Goal: Task Accomplishment & Management: Manage account settings

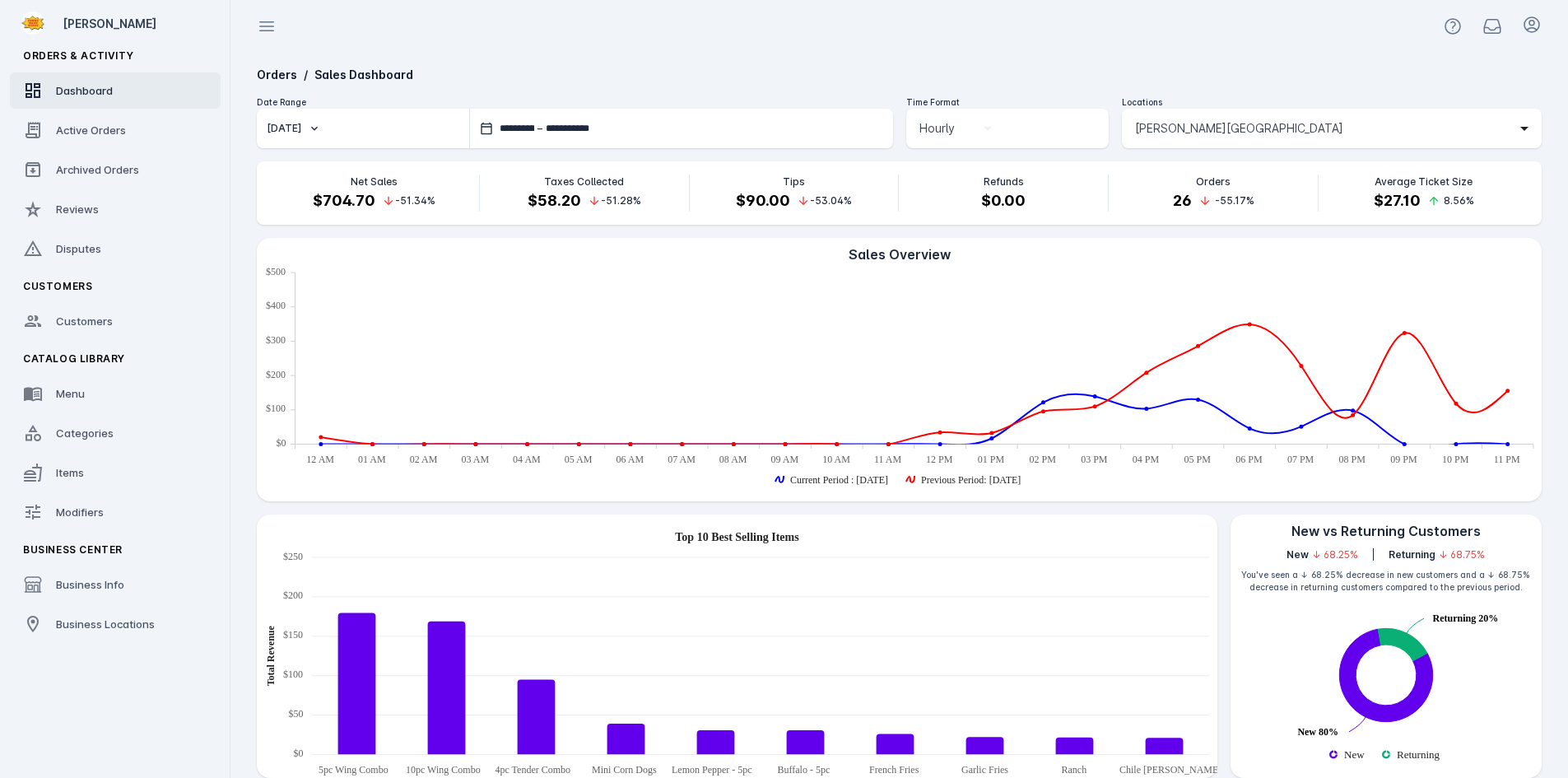
click at [1183, 122] on span "Barton Springs Saloon" at bounding box center [1239, 128] width 208 height 20
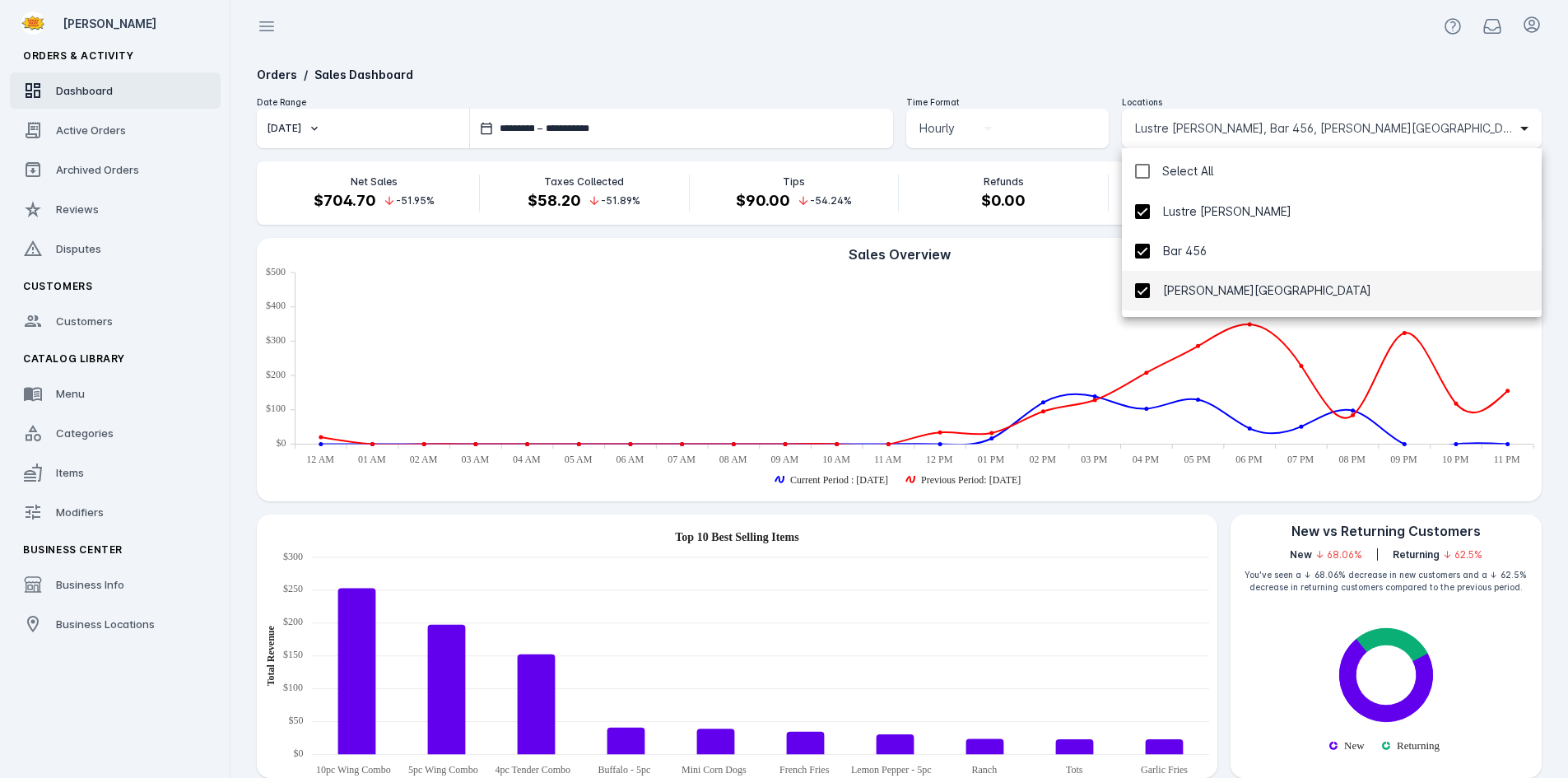
click at [1130, 51] on div at bounding box center [784, 389] width 1568 height 778
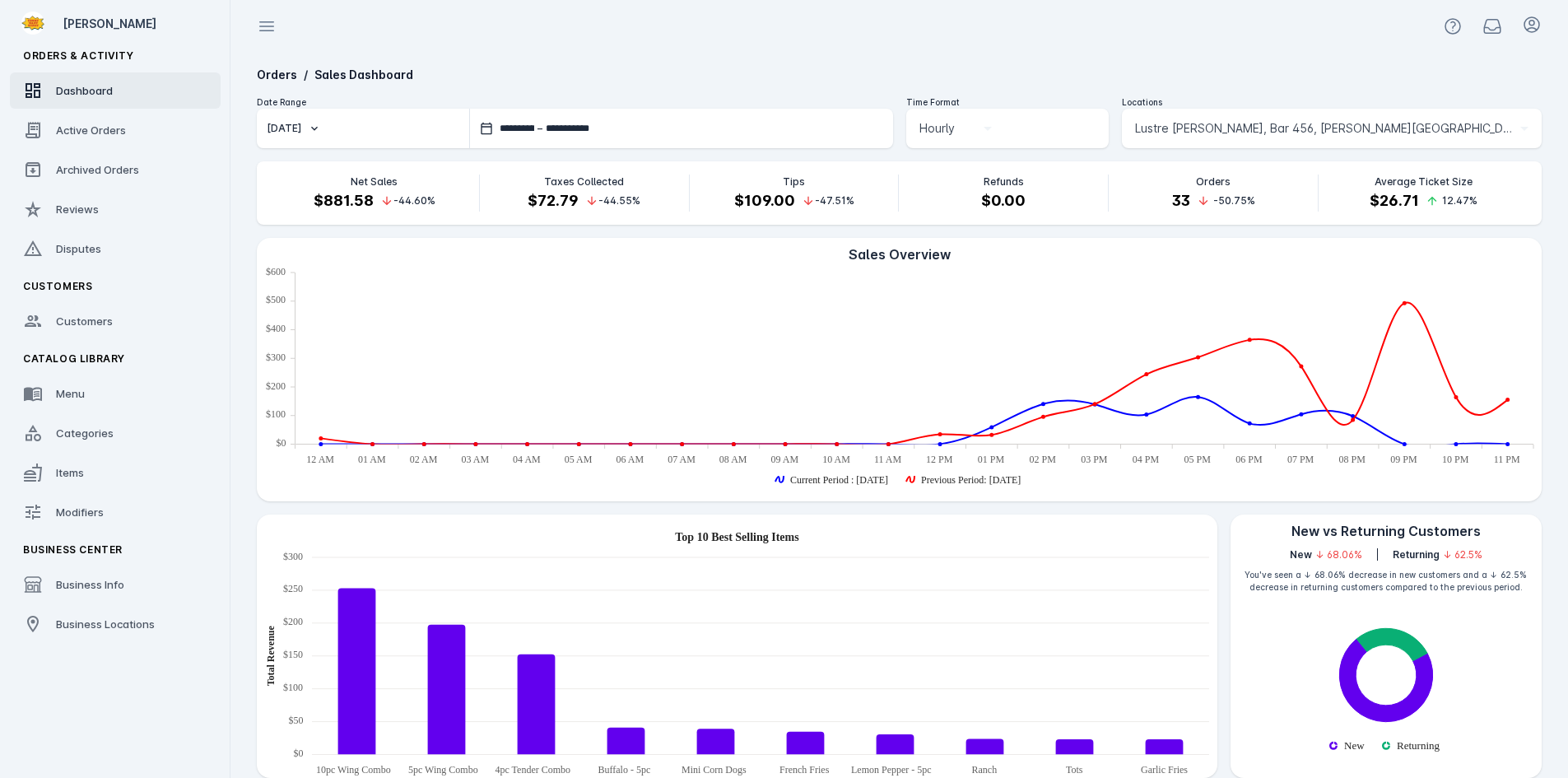
click at [1152, 105] on div "Locations" at bounding box center [1332, 102] width 420 height 12
click at [1151, 129] on span "Lustre Pearl Rainey, Bar 456, Barton Springs Saloon" at bounding box center [1325, 128] width 379 height 20
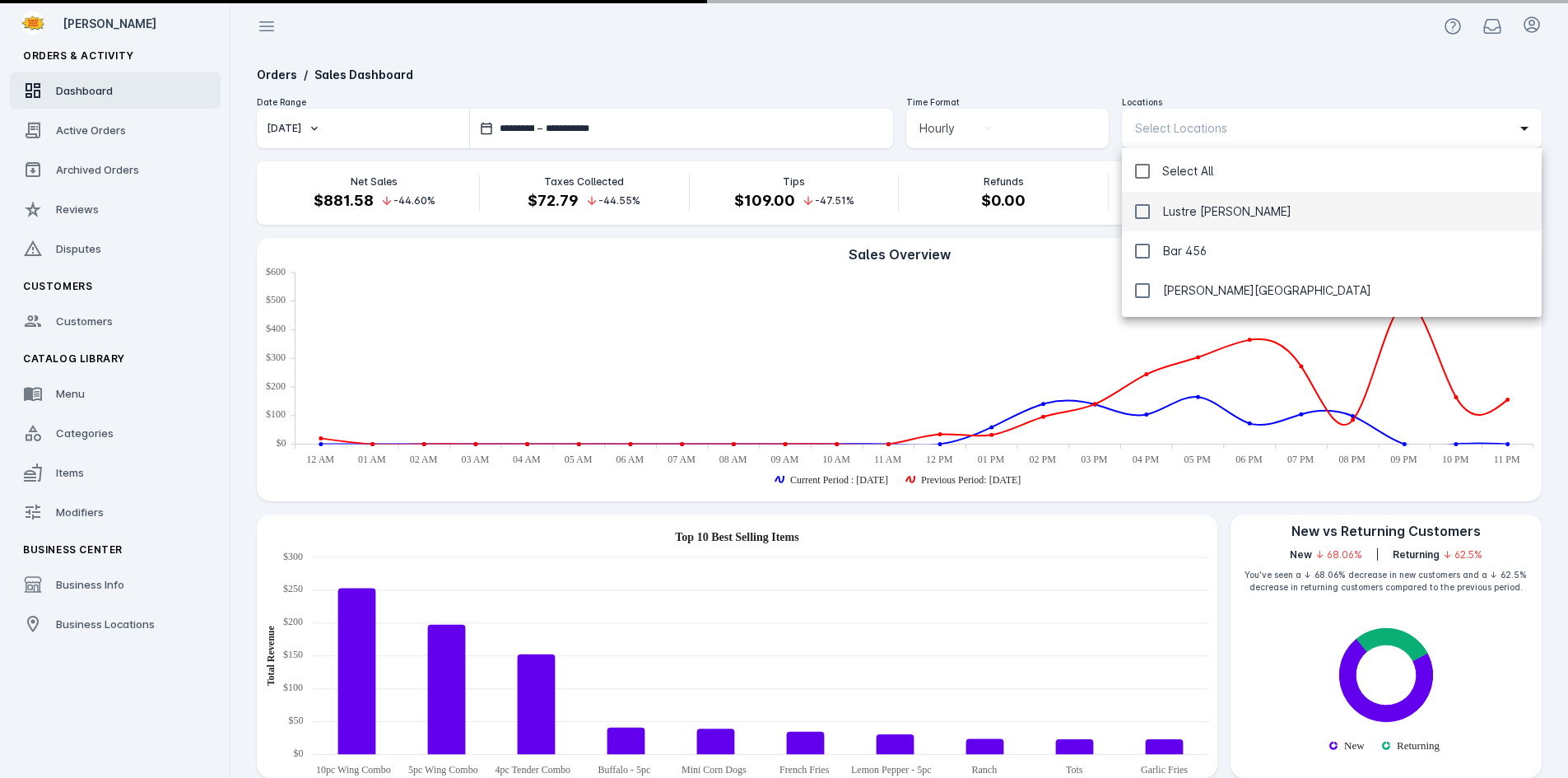
click at [1081, 45] on div at bounding box center [784, 389] width 1568 height 778
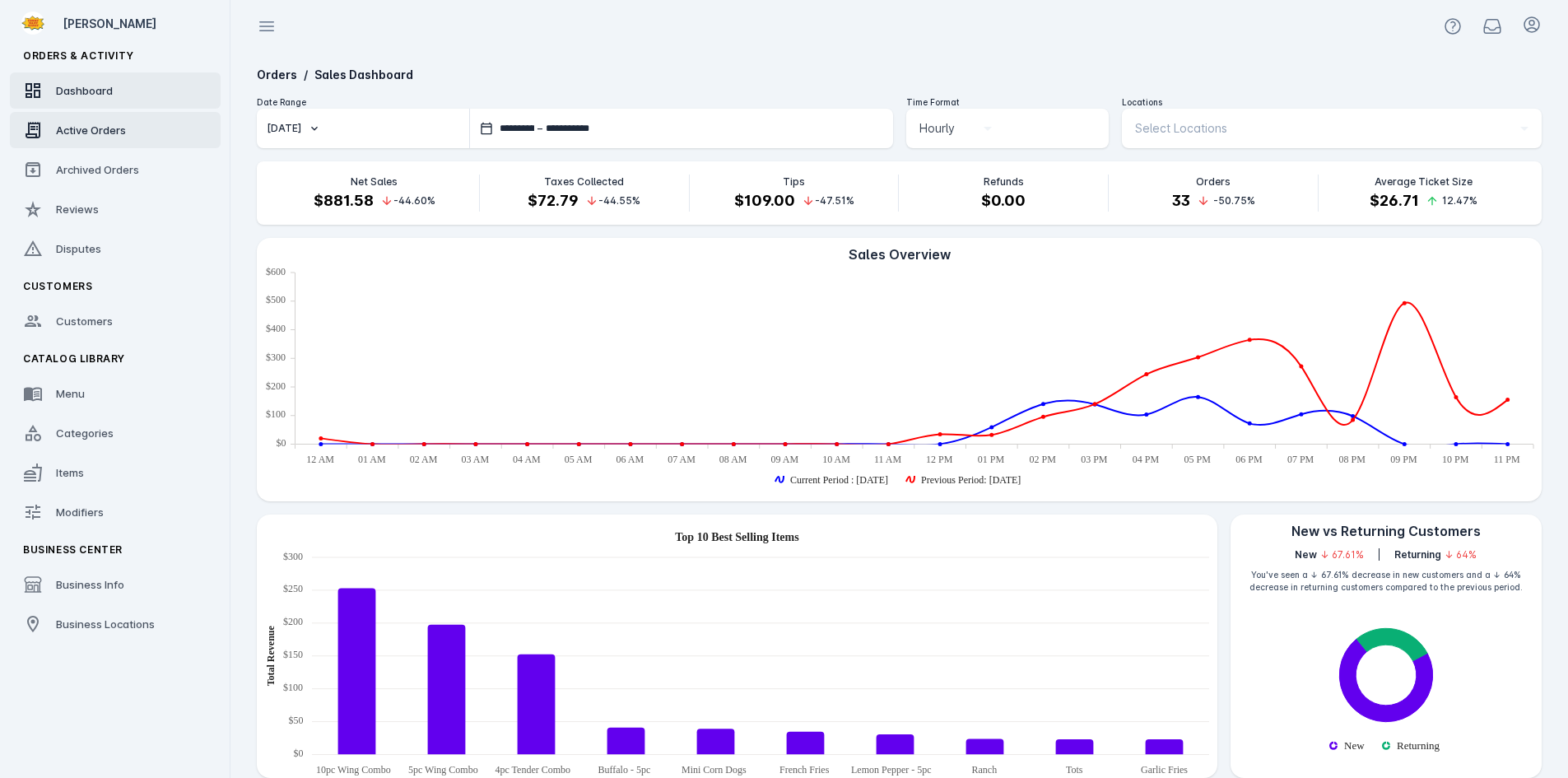
click at [99, 143] on link "Active Orders" at bounding box center [116, 130] width 211 height 36
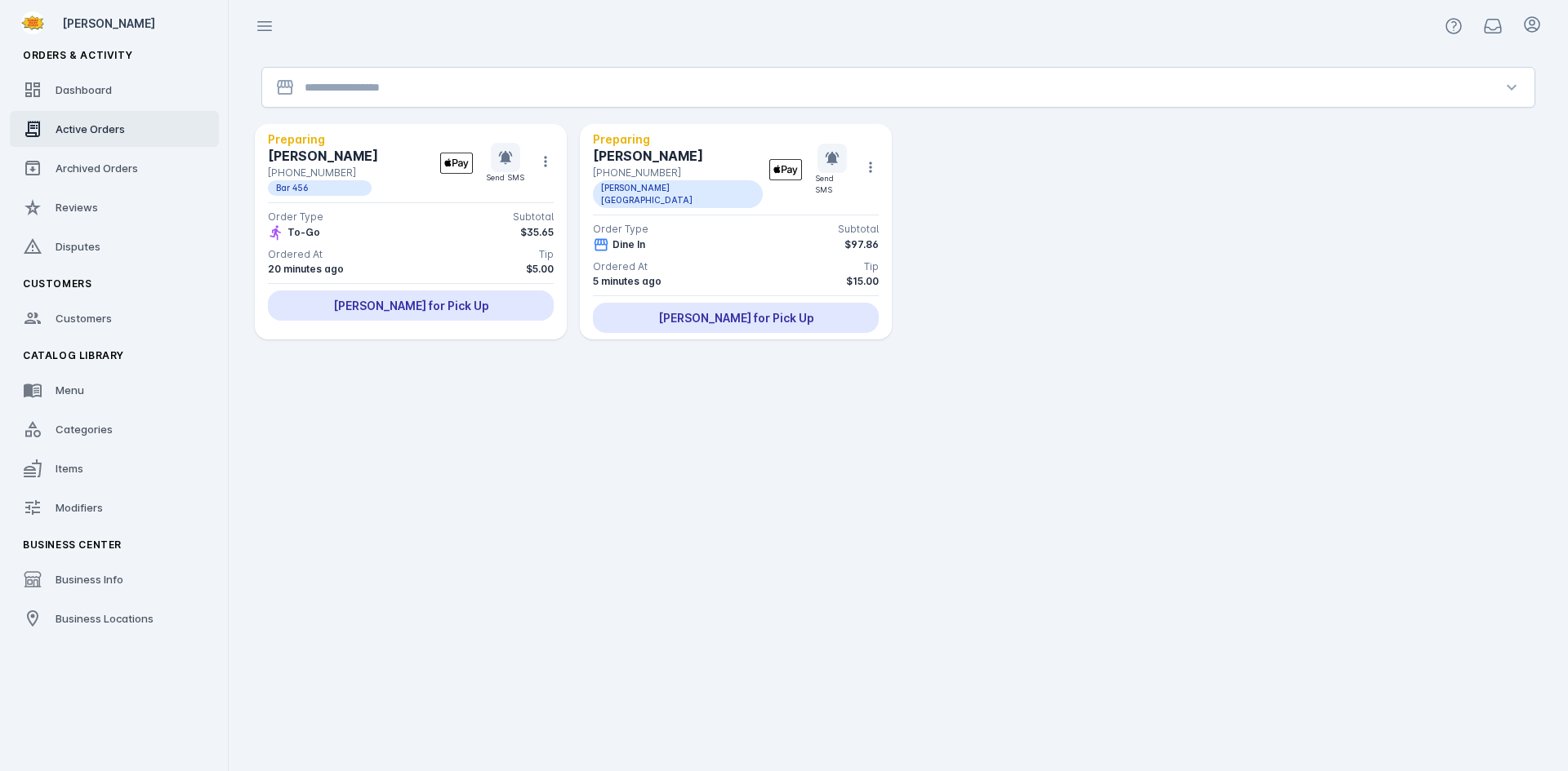
click at [385, 89] on input "Location" at bounding box center [899, 87] width 1187 height 20
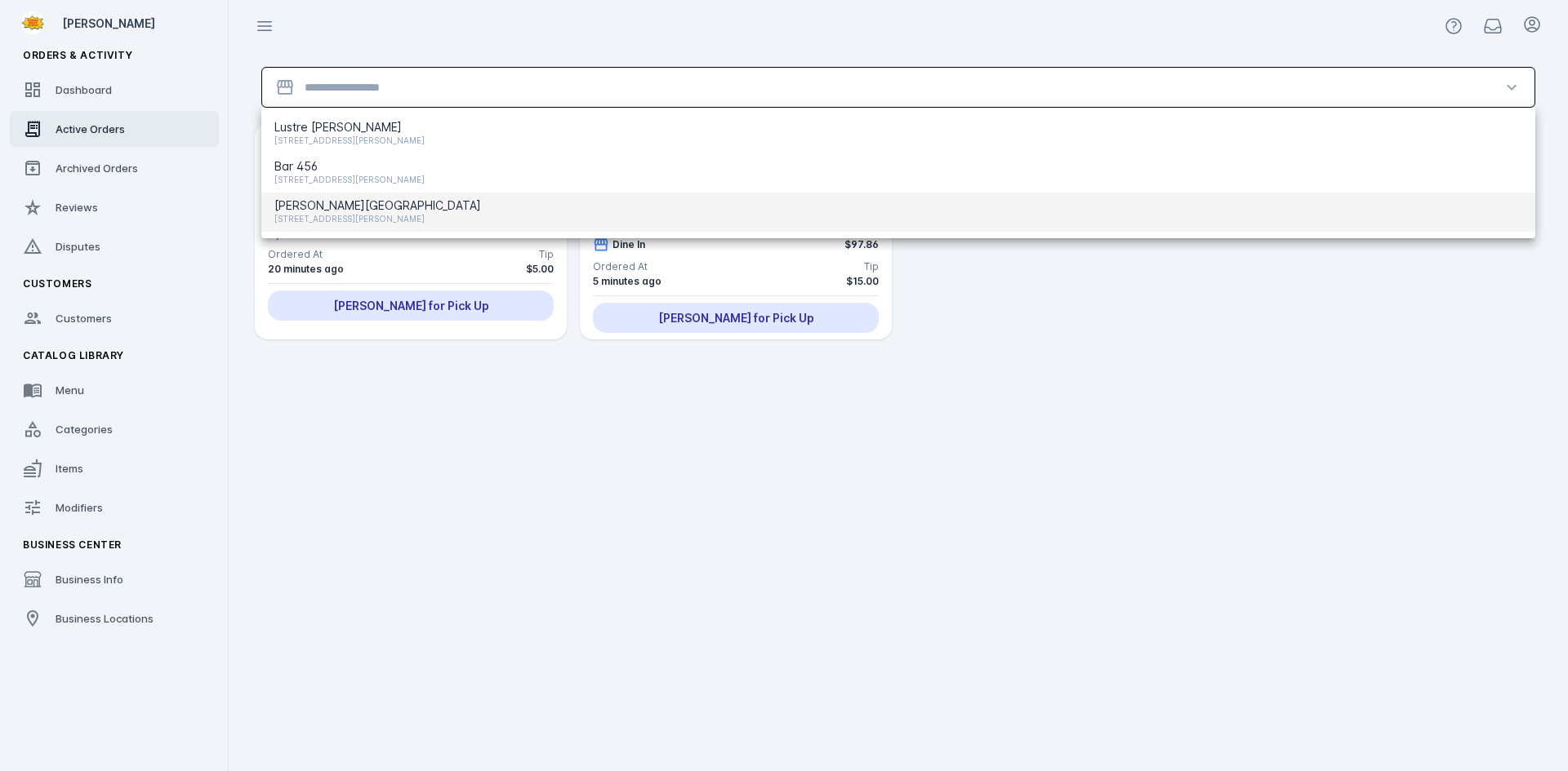
click at [347, 205] on span "Barton Springs Saloon" at bounding box center [377, 205] width 206 height 20
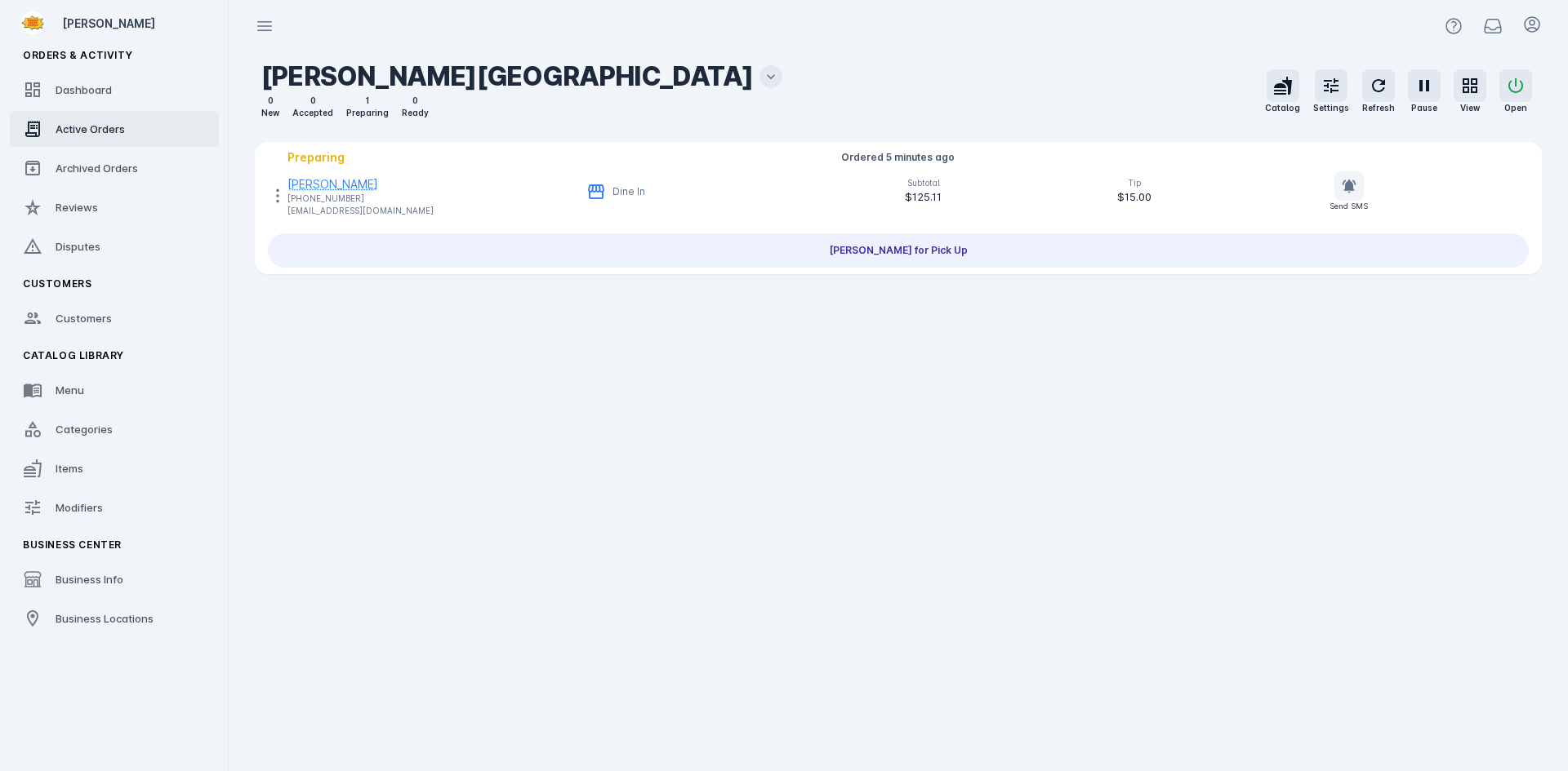
click at [763, 79] on icon at bounding box center [770, 76] width 16 height 16
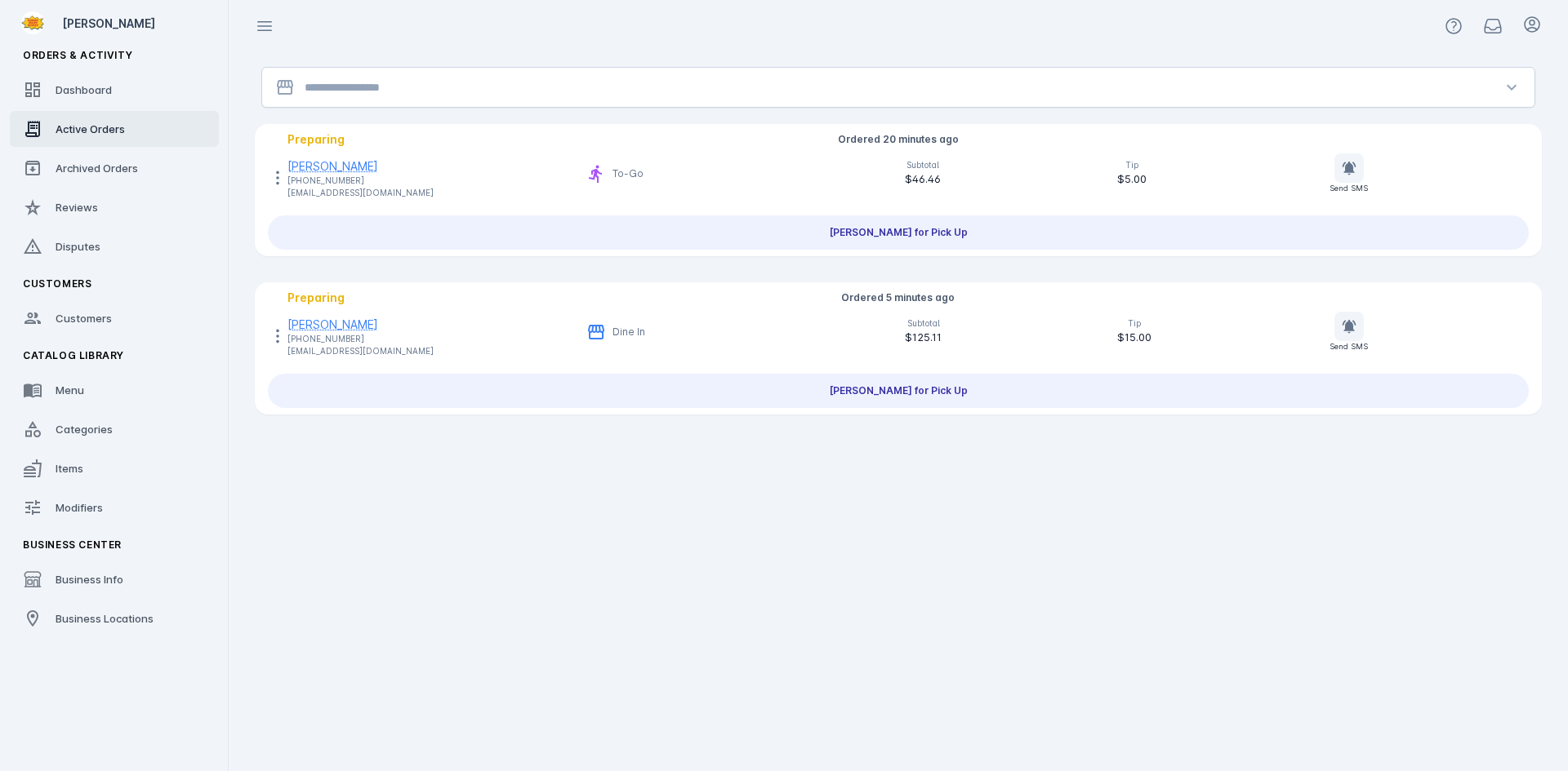
click at [444, 87] on input "Location" at bounding box center [899, 87] width 1187 height 20
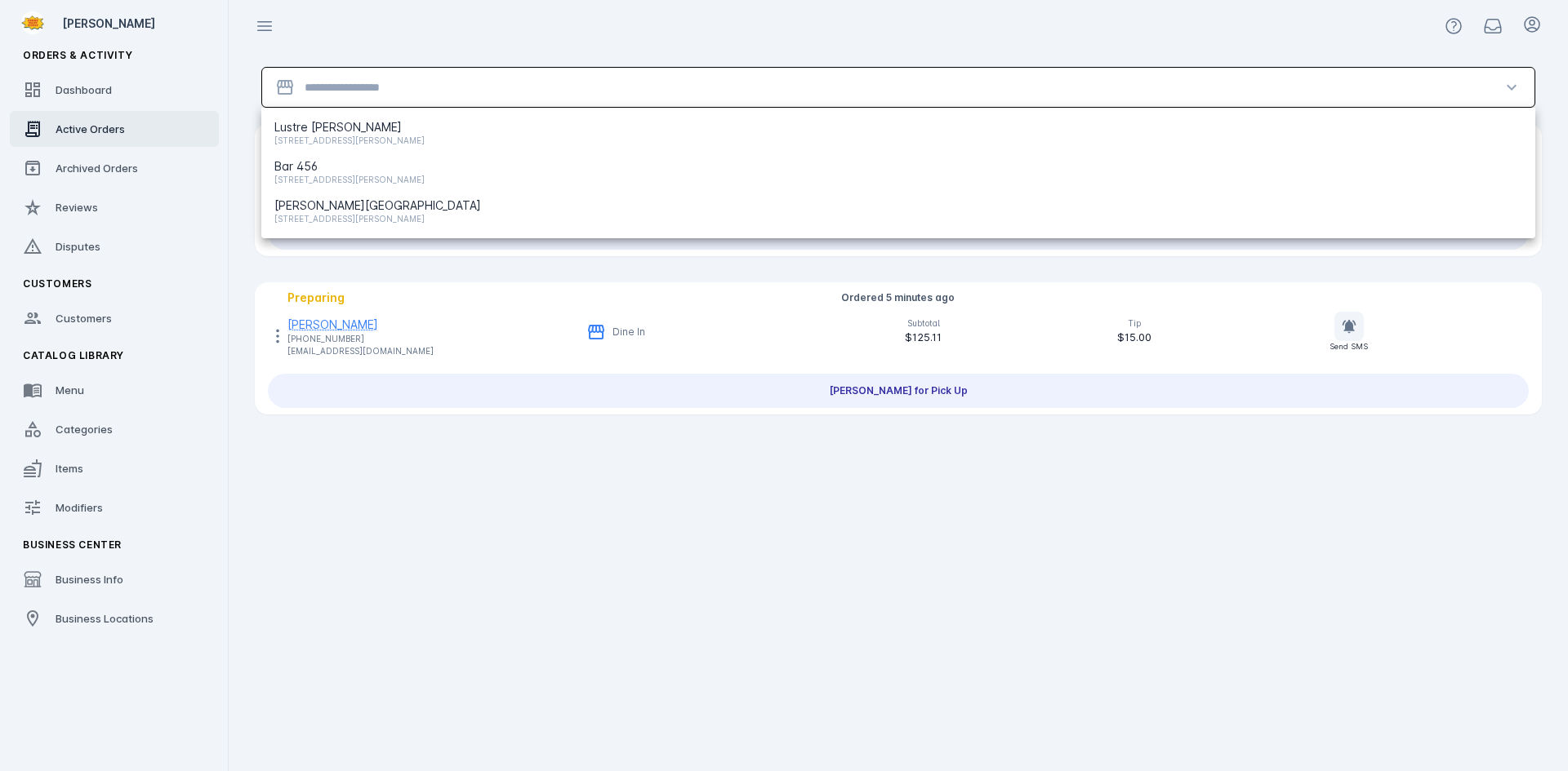
drag, startPoint x: 444, startPoint y: 87, endPoint x: 424, endPoint y: 98, distance: 22.8
click at [444, 87] on input "Location" at bounding box center [899, 87] width 1187 height 20
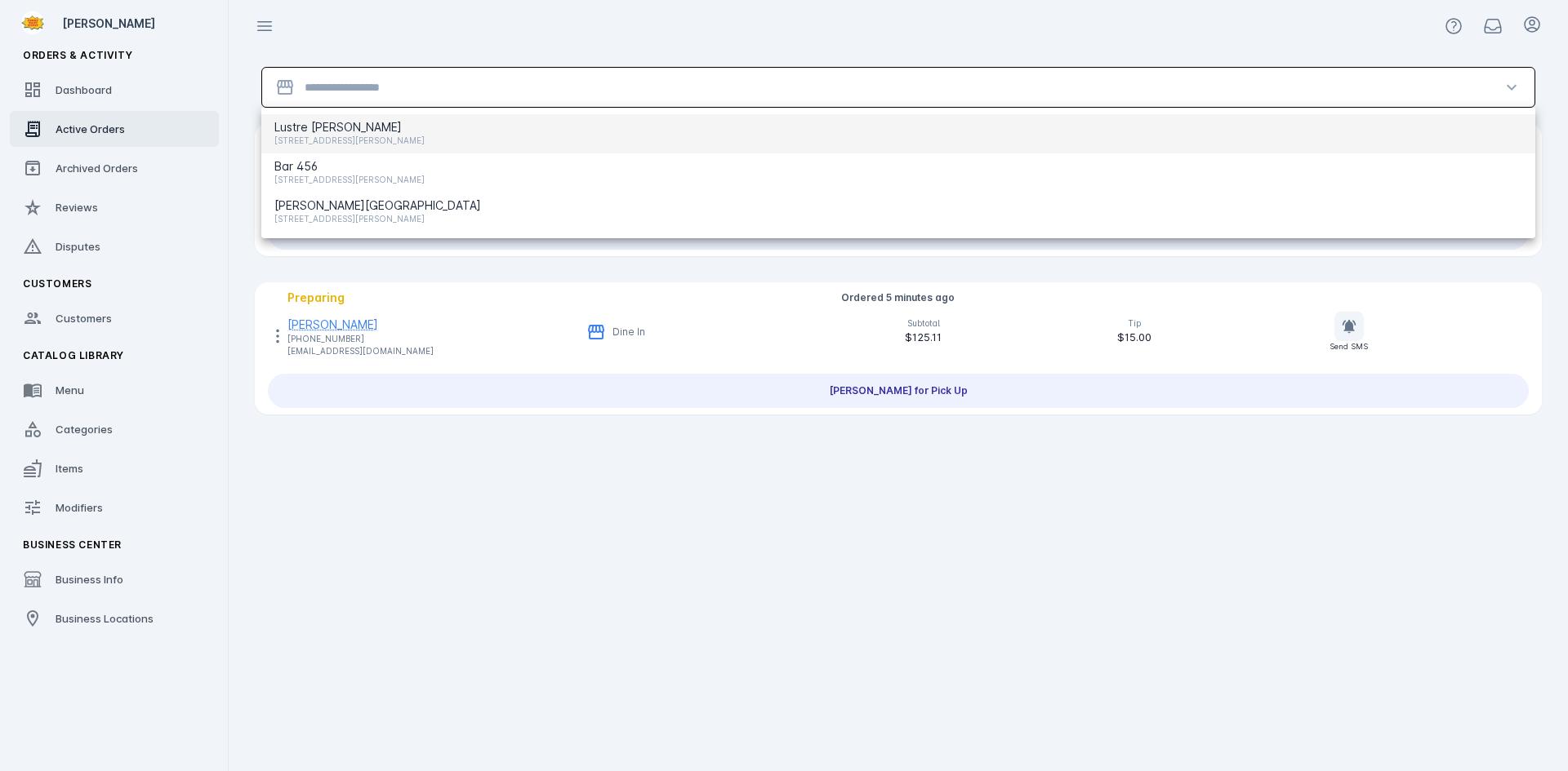
click at [389, 130] on span "Lustre Pearl Rainey" at bounding box center [349, 127] width 150 height 20
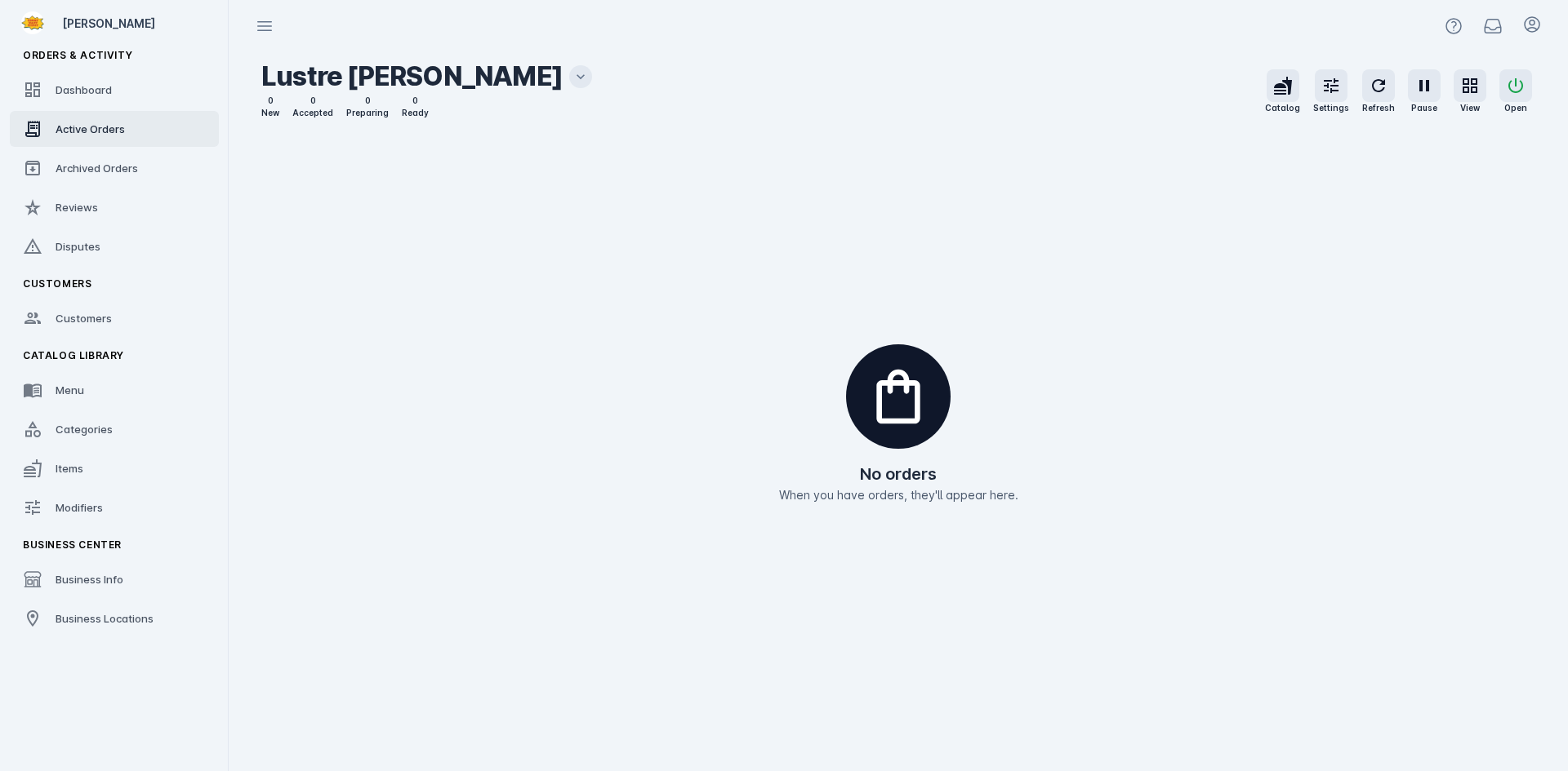
click at [572, 70] on icon at bounding box center [580, 76] width 16 height 16
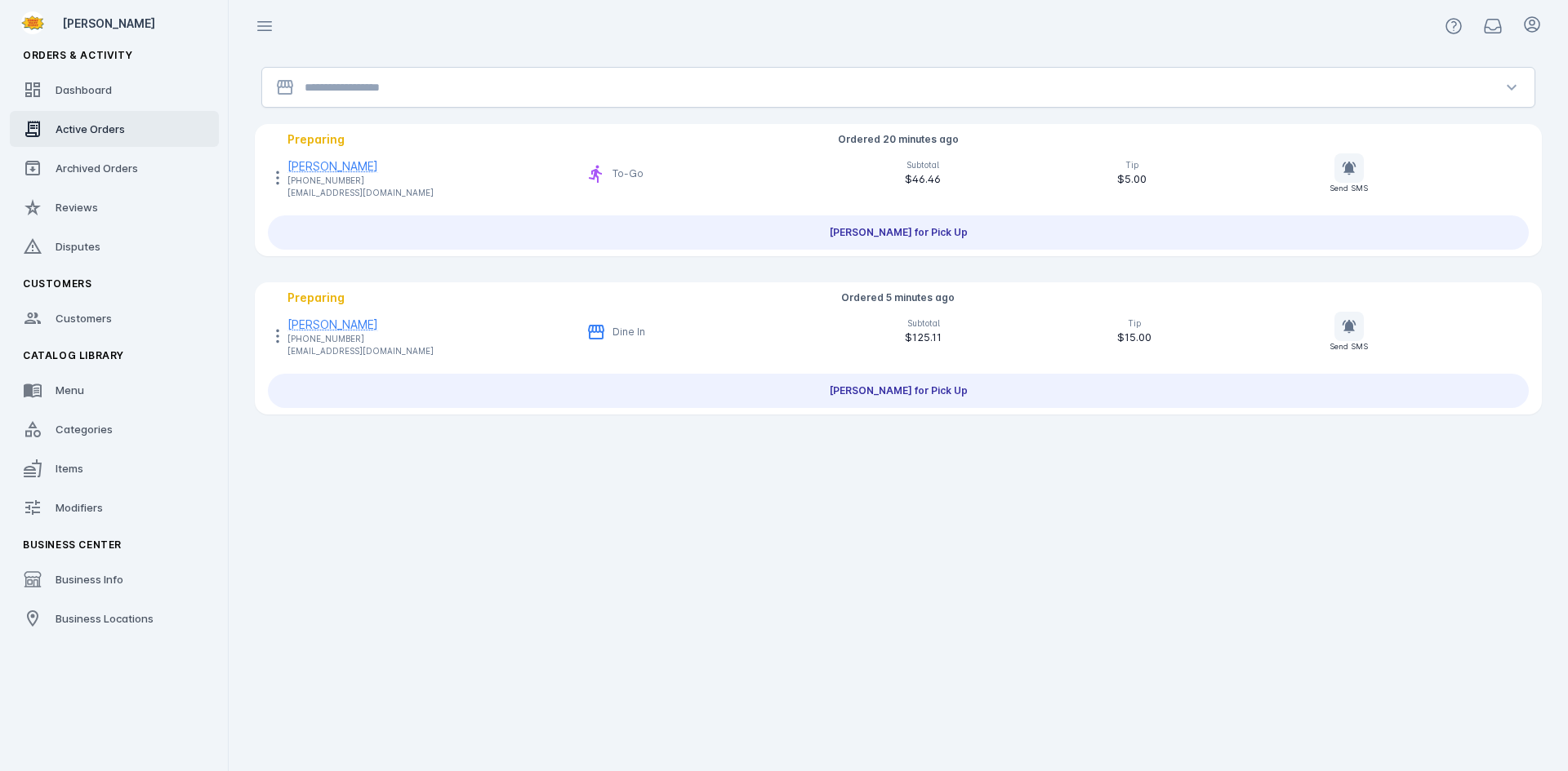
click at [383, 88] on input "Location" at bounding box center [899, 87] width 1187 height 20
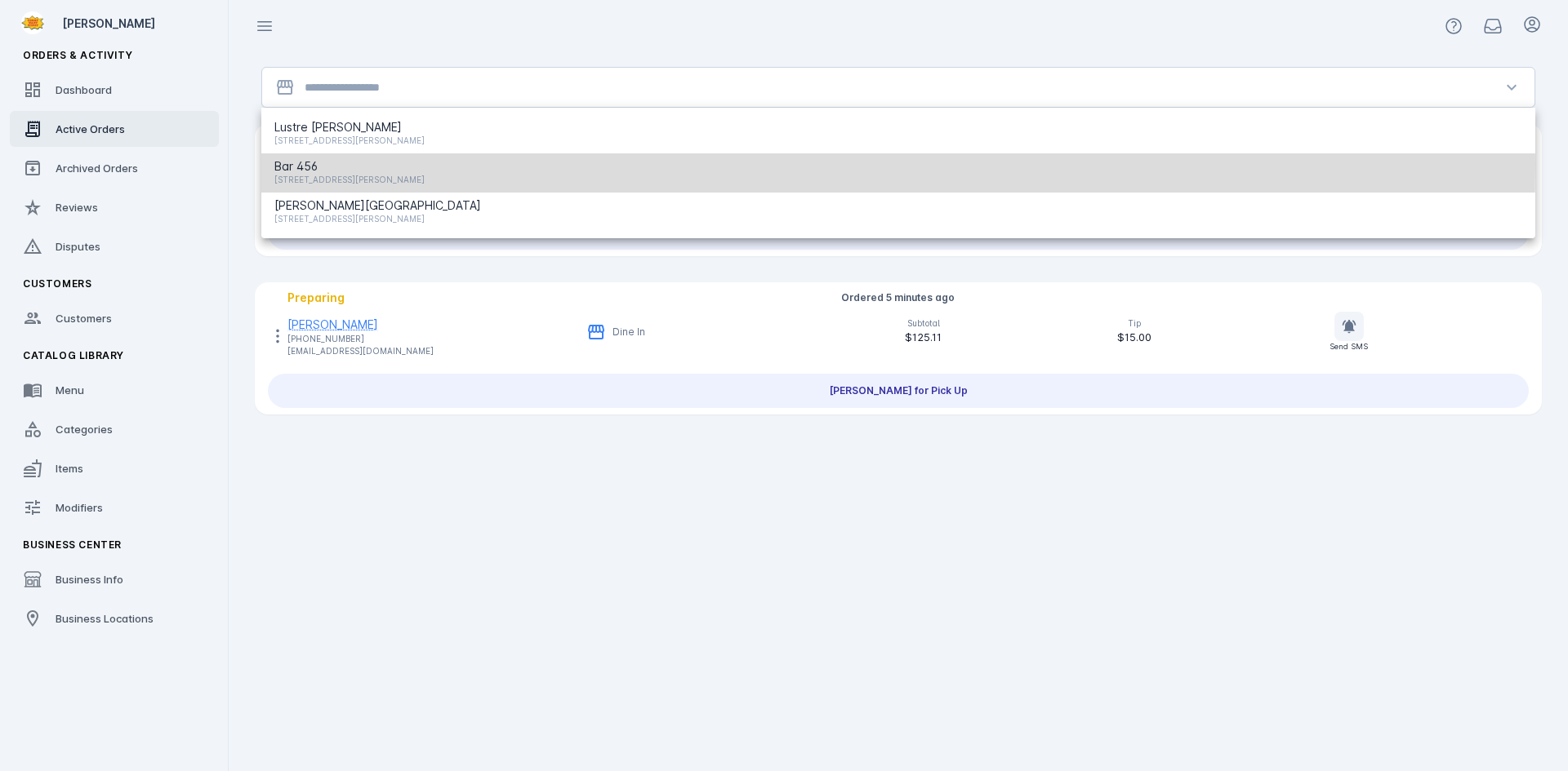
click at [342, 163] on span "Bar 456" at bounding box center [349, 166] width 150 height 20
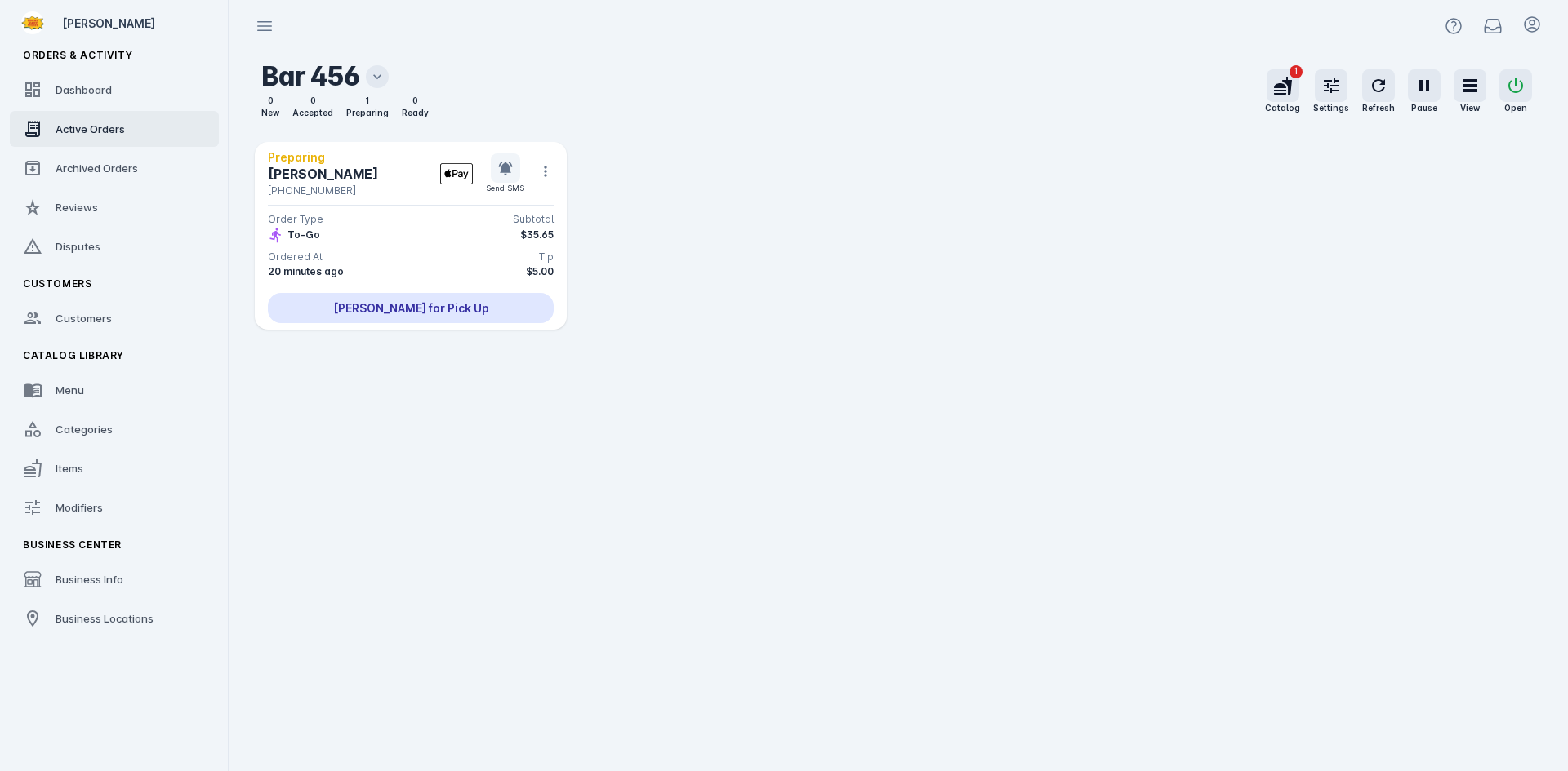
click at [567, 418] on div "Quick Catalog View Full Catalog Filter by Category: 4pc Boneless Wings 5pc Chic…" at bounding box center [899, 412] width 1313 height 719
click at [92, 93] on span "Dashboard" at bounding box center [83, 89] width 56 height 13
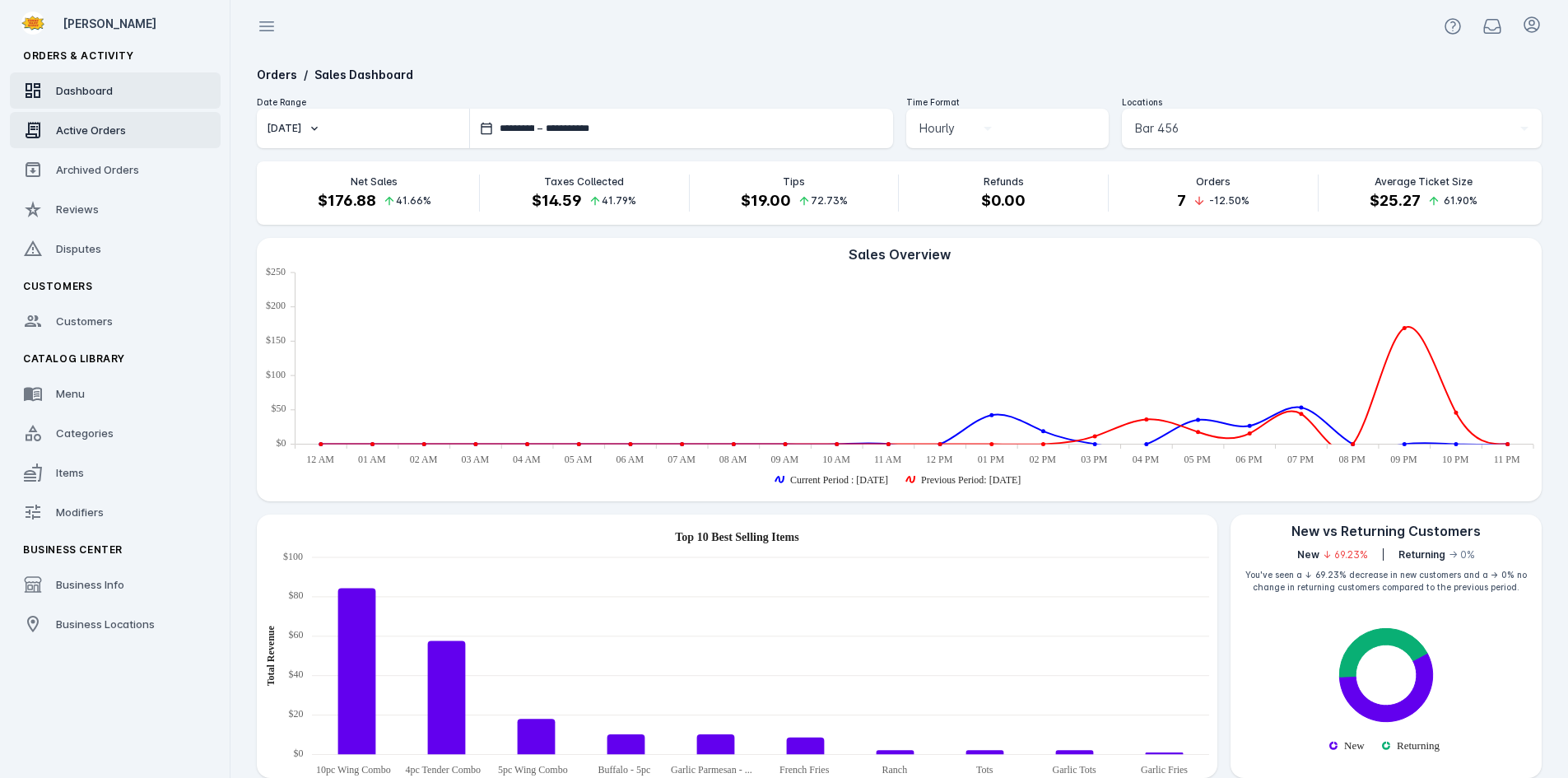
click at [99, 131] on span "Active Orders" at bounding box center [91, 129] width 70 height 13
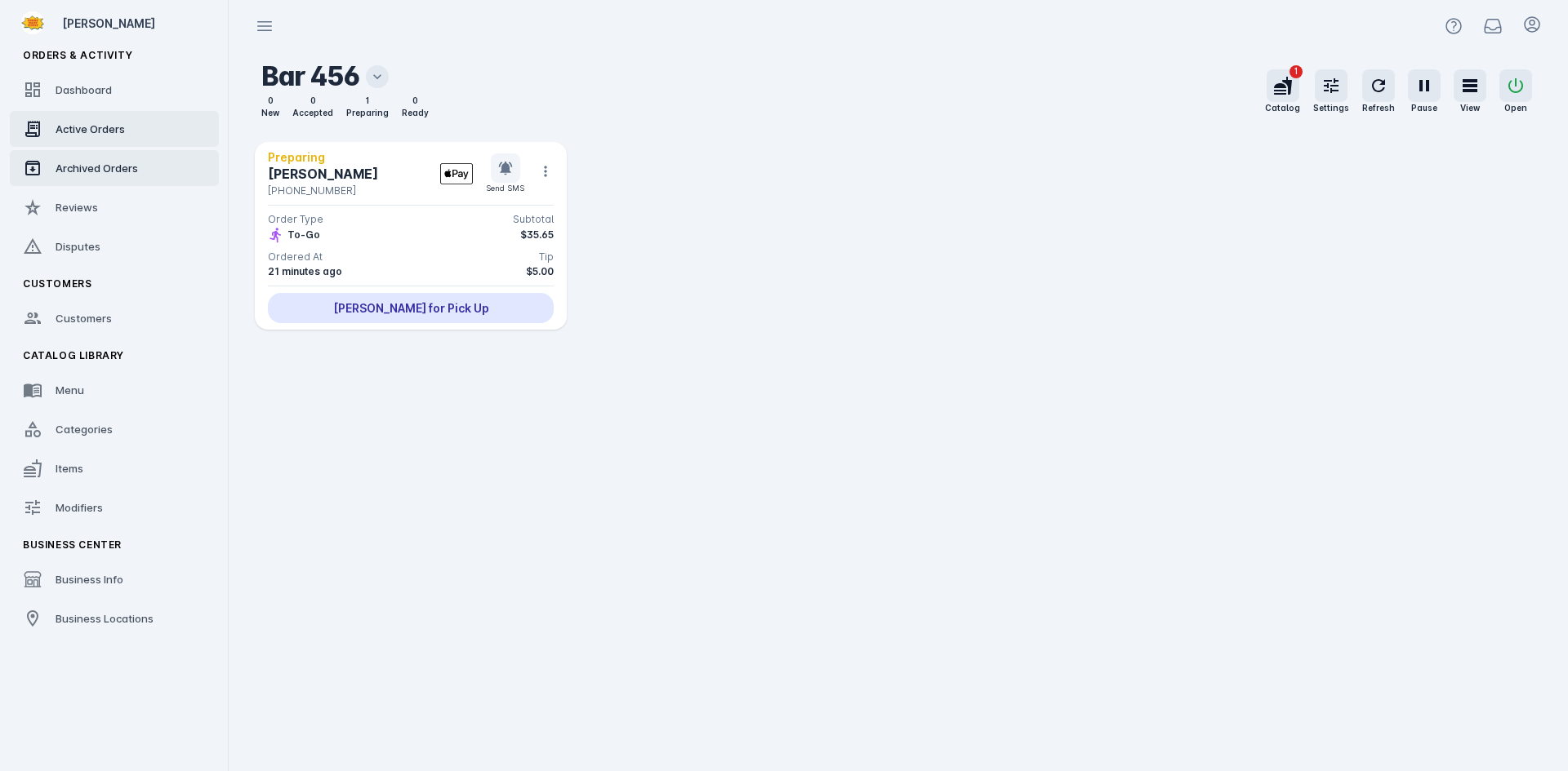
click at [96, 160] on div "Archived Orders" at bounding box center [96, 167] width 82 height 16
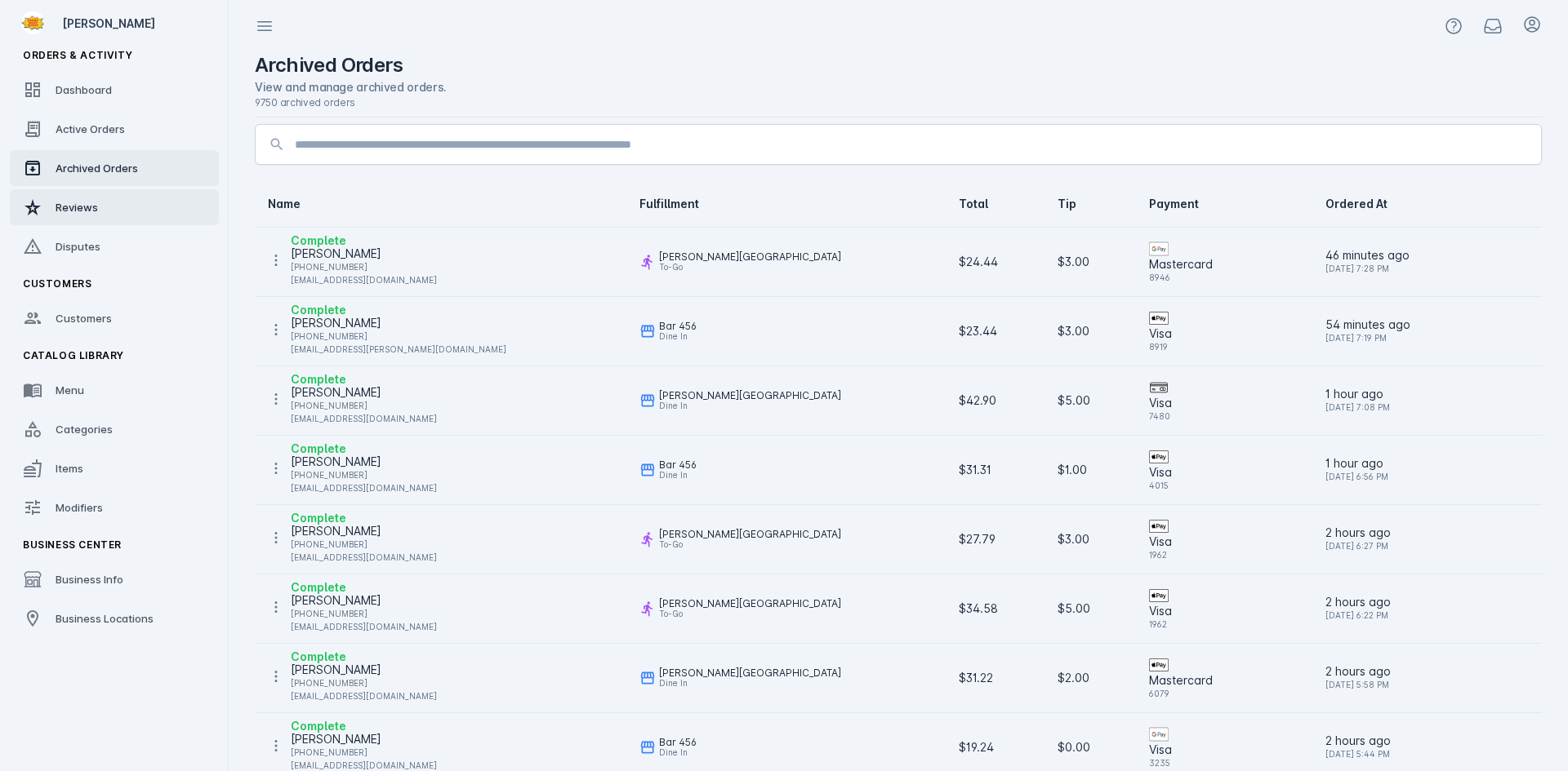
click at [82, 204] on span "Reviews" at bounding box center [76, 206] width 42 height 13
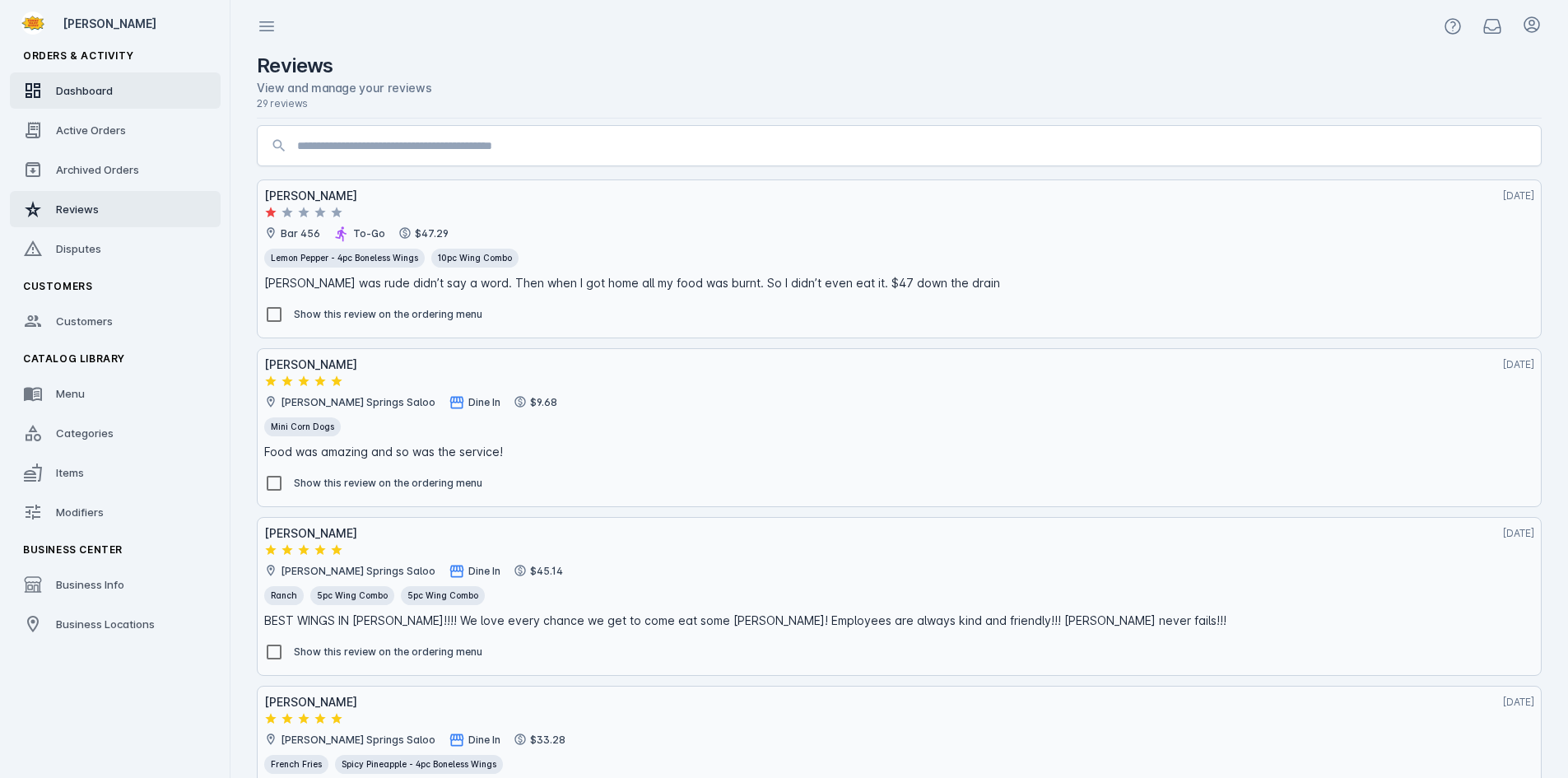
click at [61, 96] on span "Dashboard" at bounding box center [84, 90] width 57 height 13
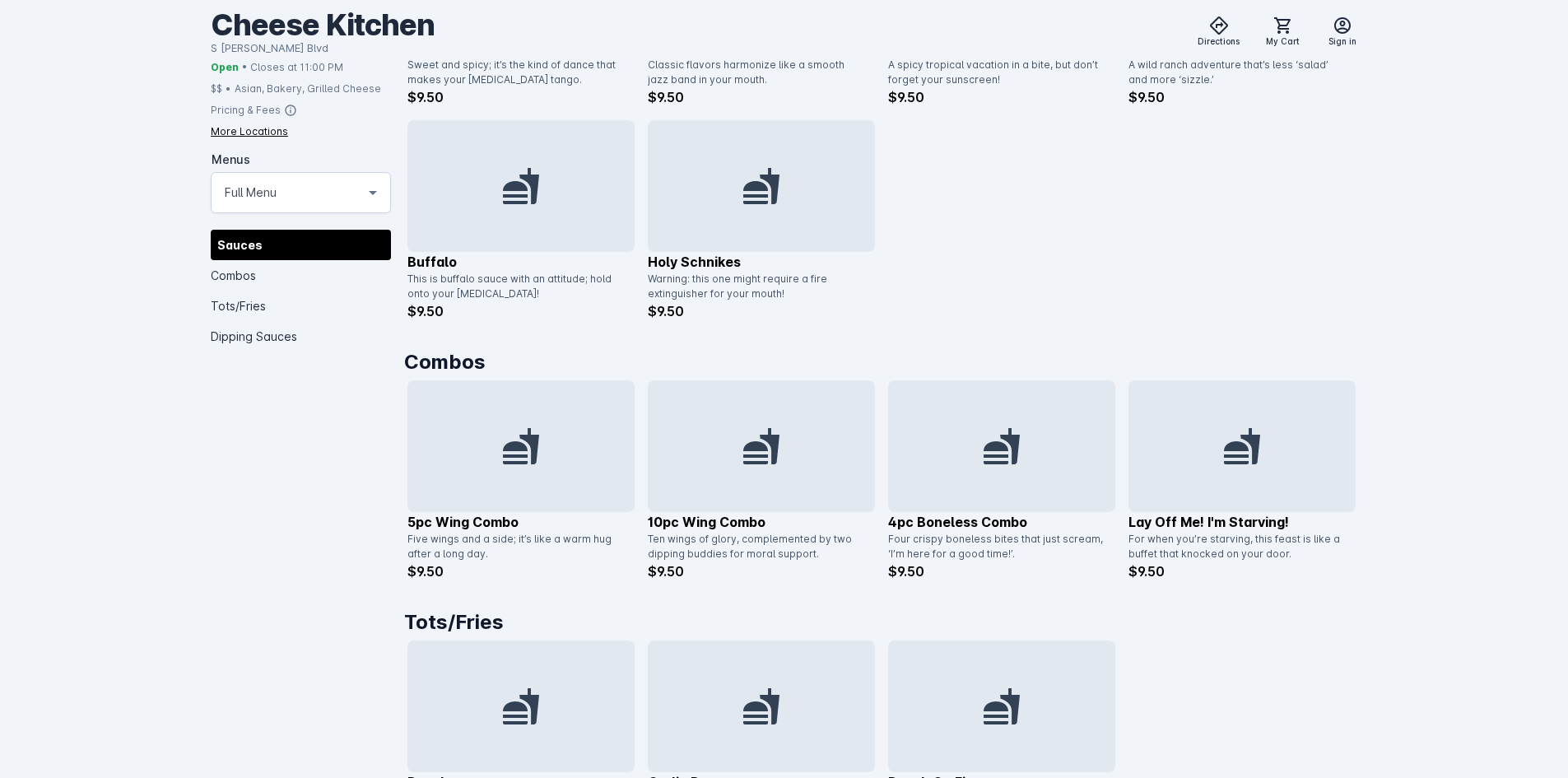
scroll to position [906, 0]
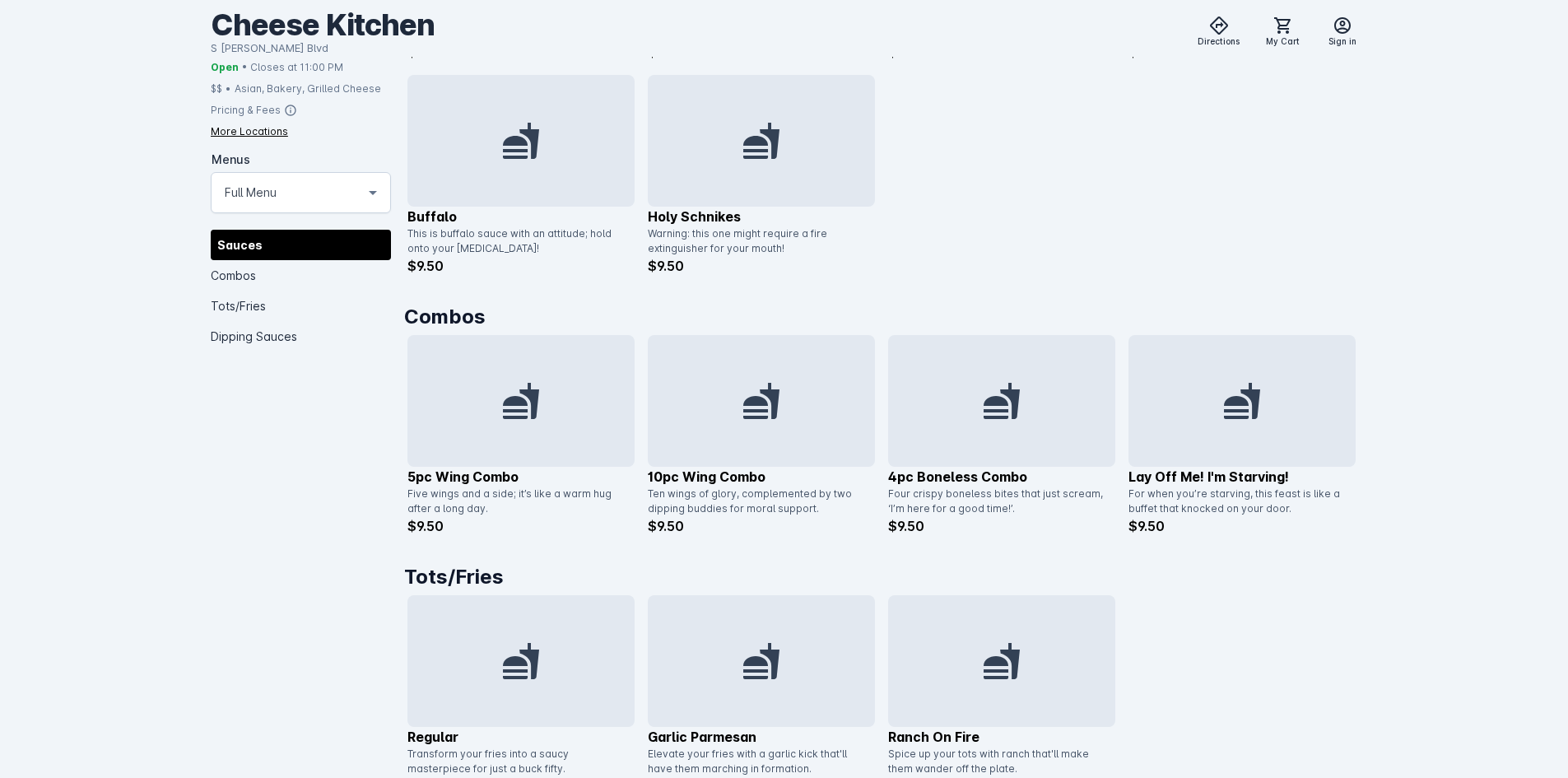
click at [517, 404] on icon at bounding box center [521, 401] width 36 height 36
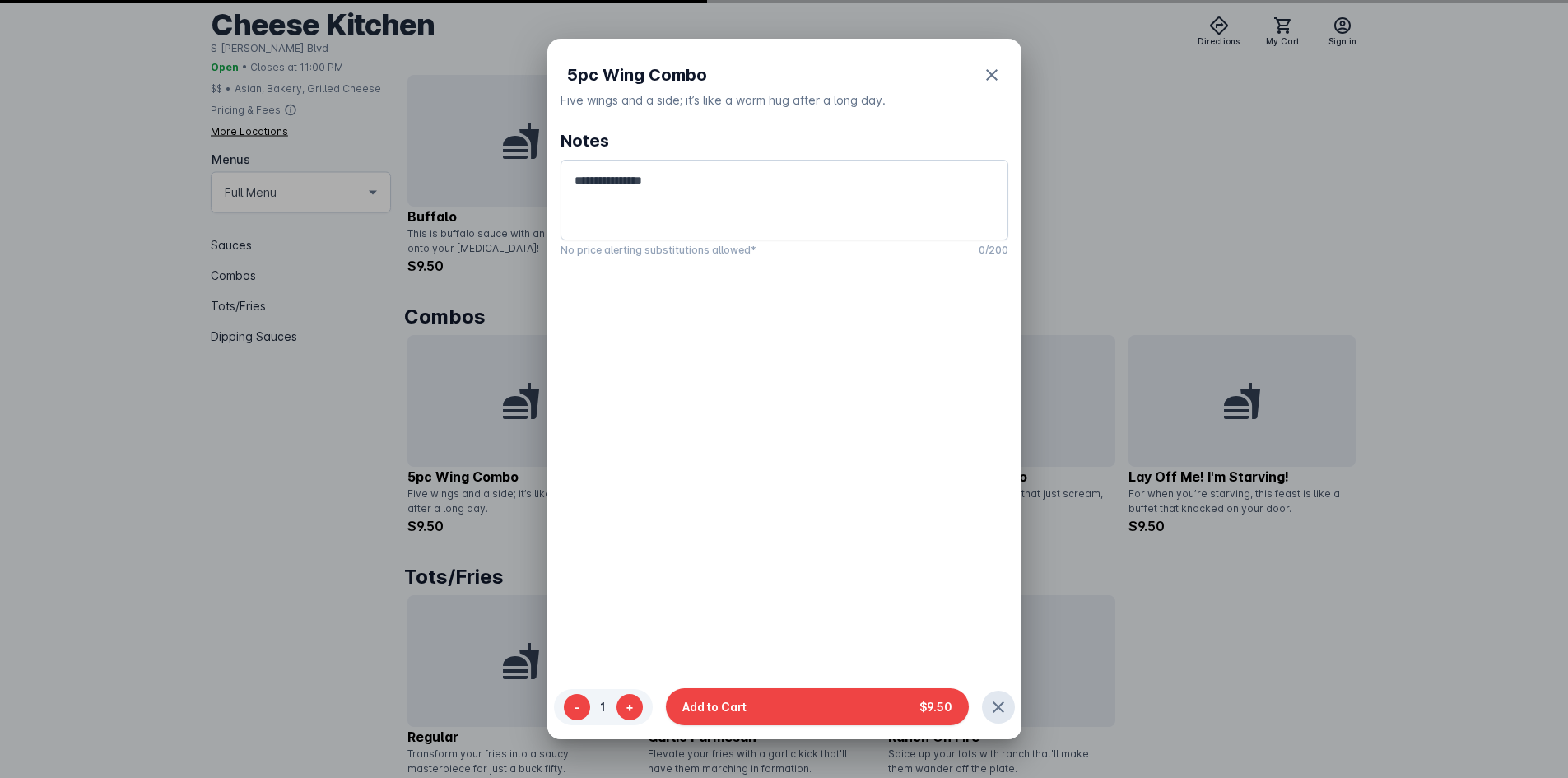
scroll to position [0, 0]
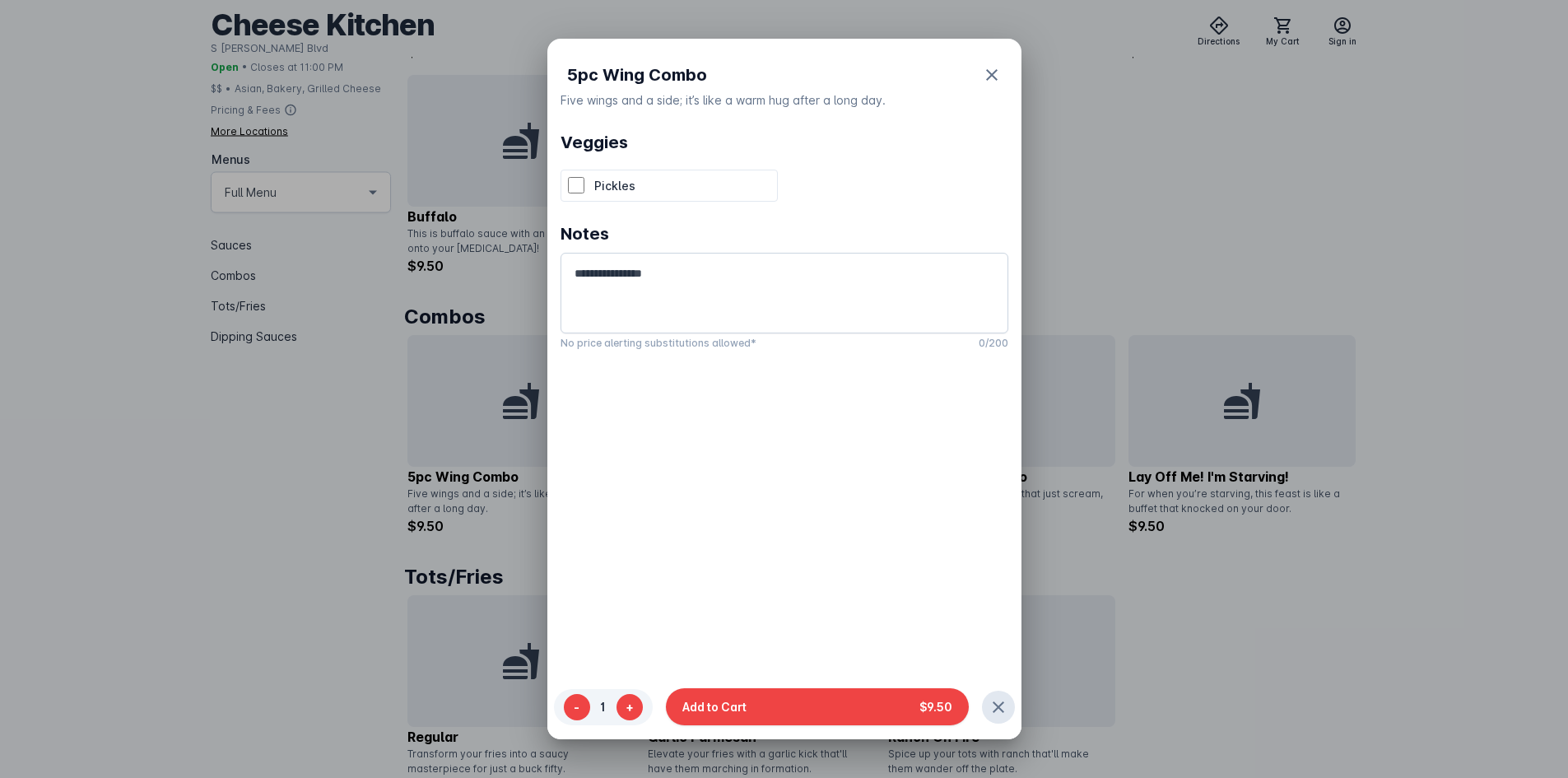
click at [649, 191] on p "Pickles" at bounding box center [683, 186] width 176 height 17
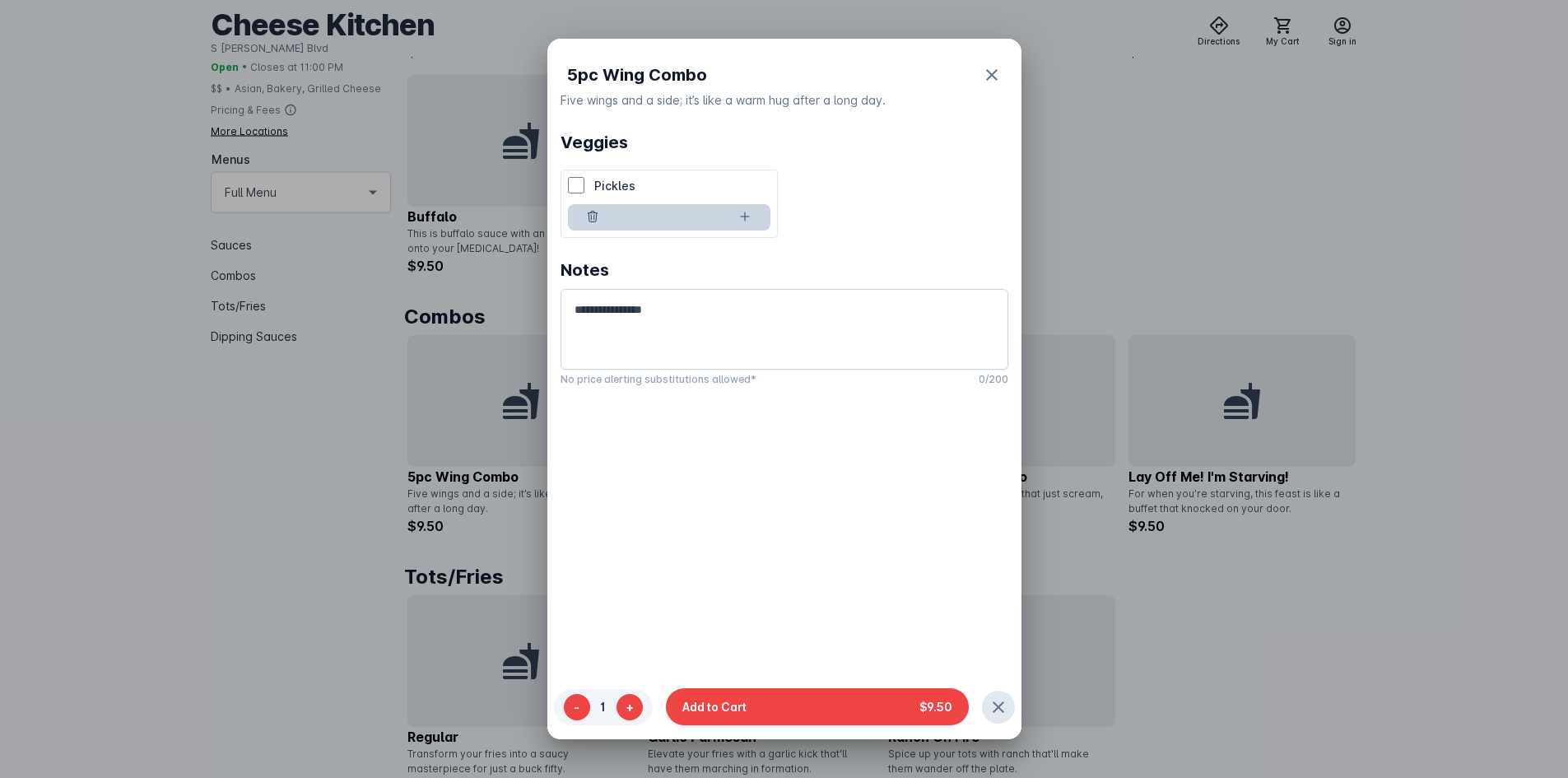
click at [1154, 224] on div at bounding box center [784, 389] width 1568 height 778
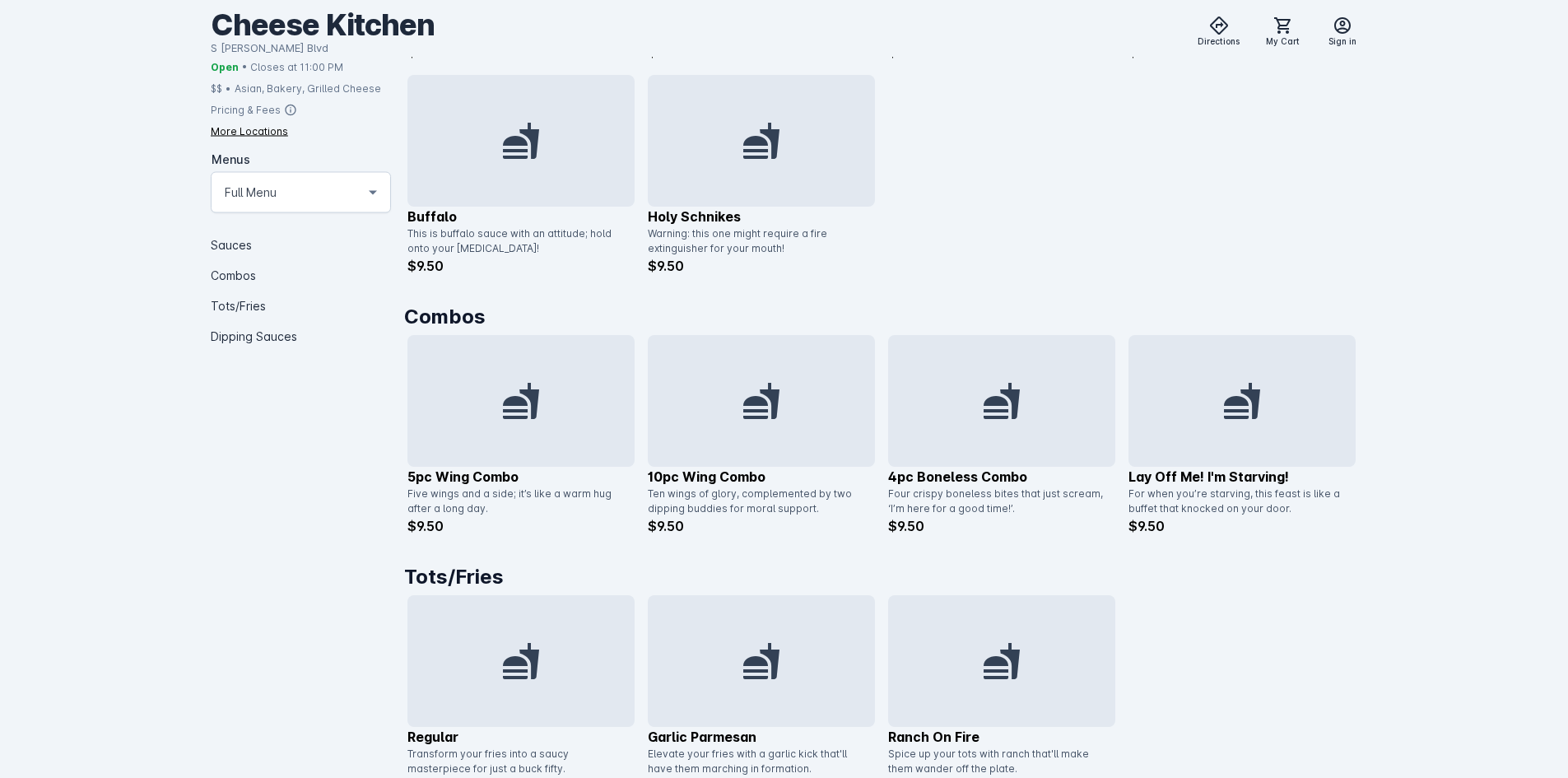
scroll to position [906, 0]
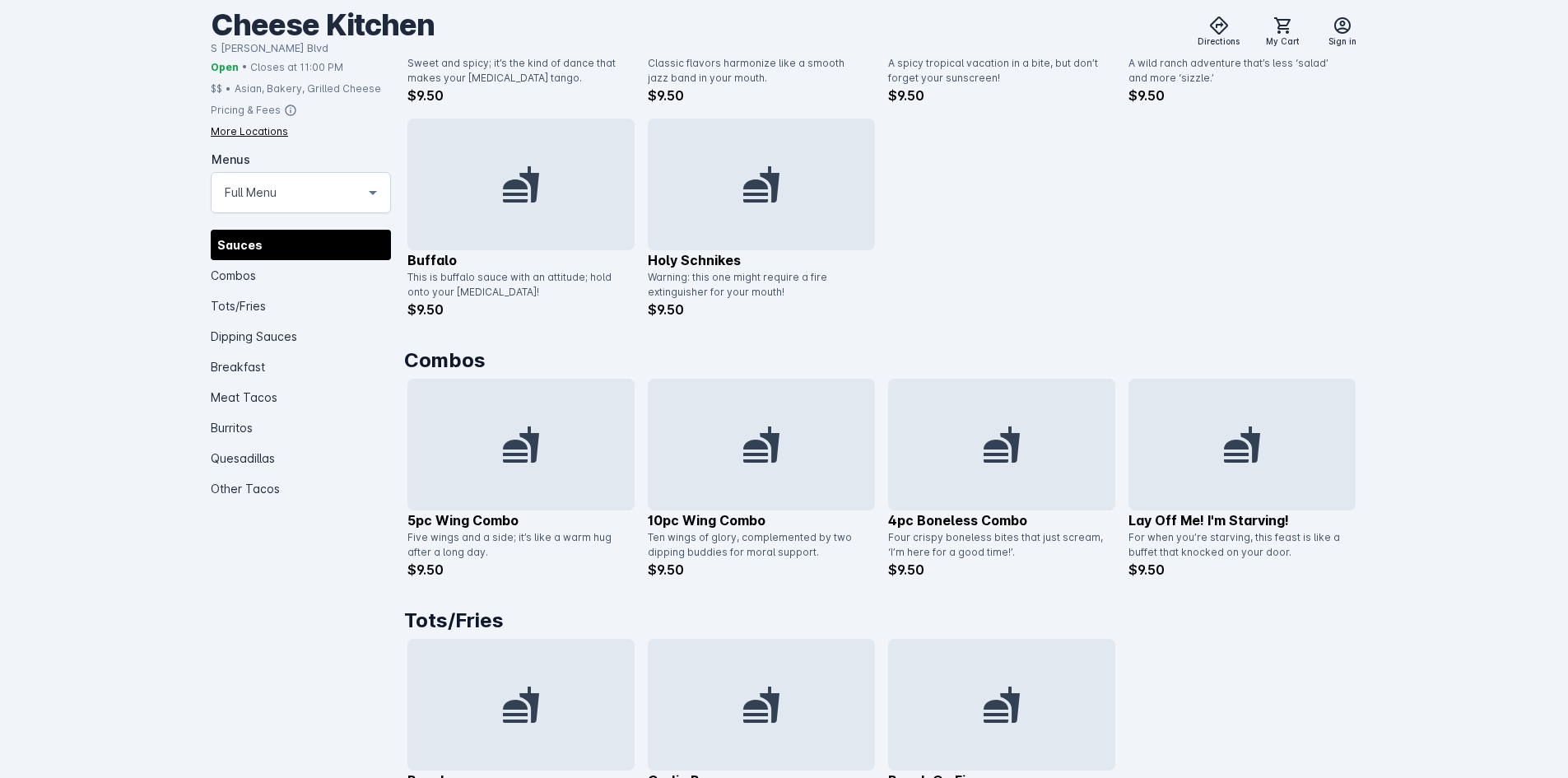
scroll to position [906, 0]
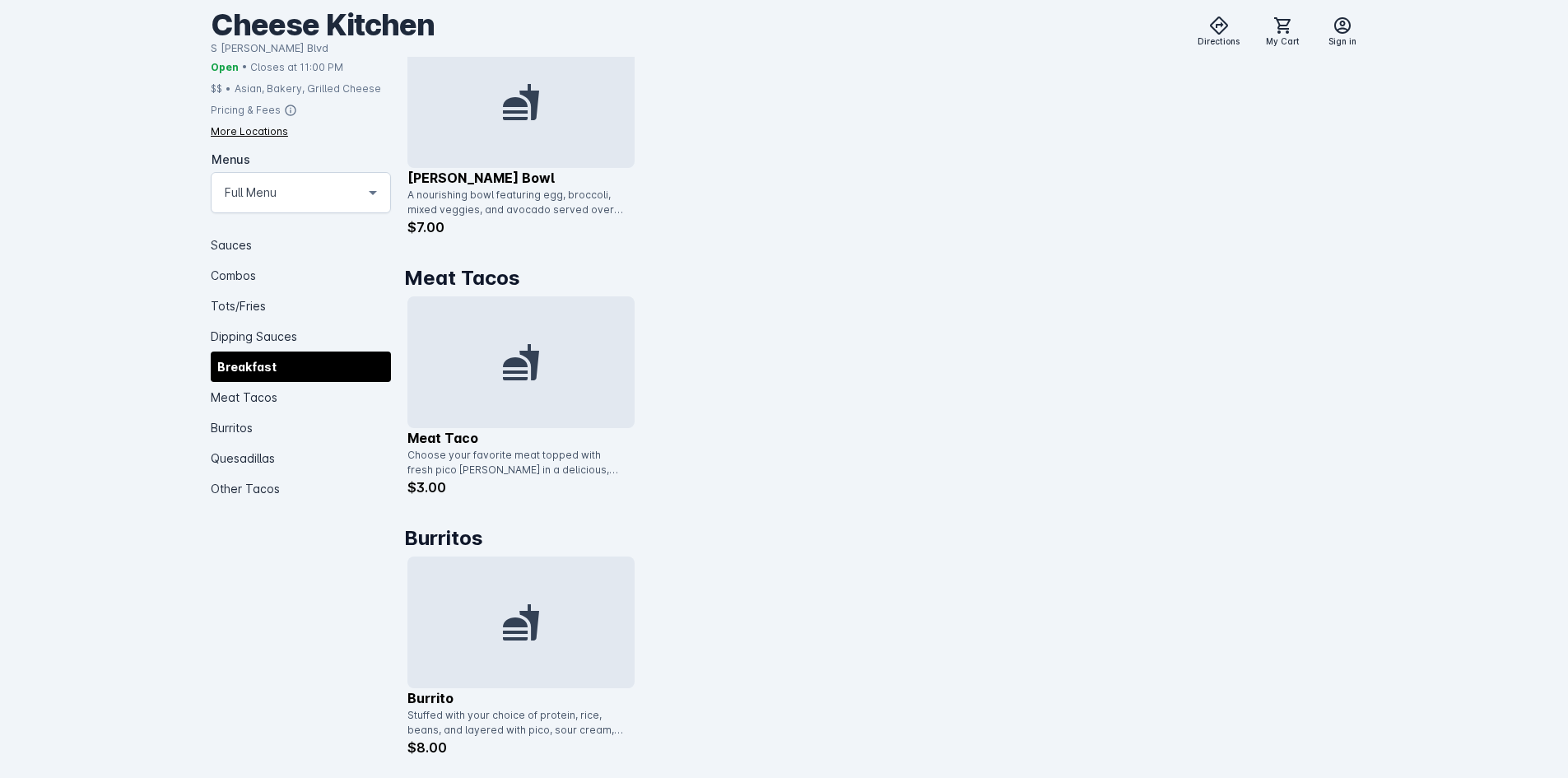
scroll to position [2636, 0]
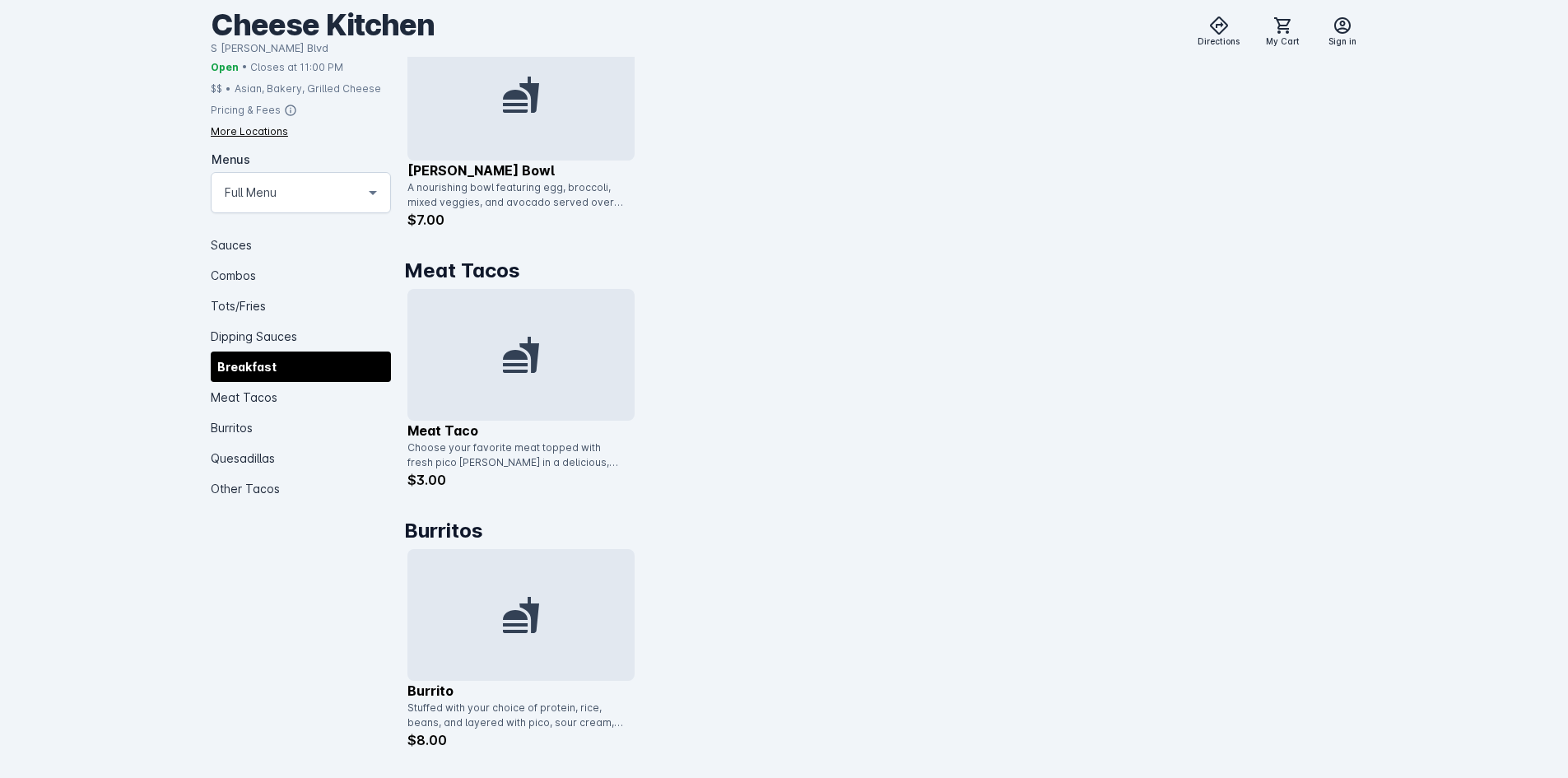
click at [522, 402] on div at bounding box center [521, 355] width 227 height 132
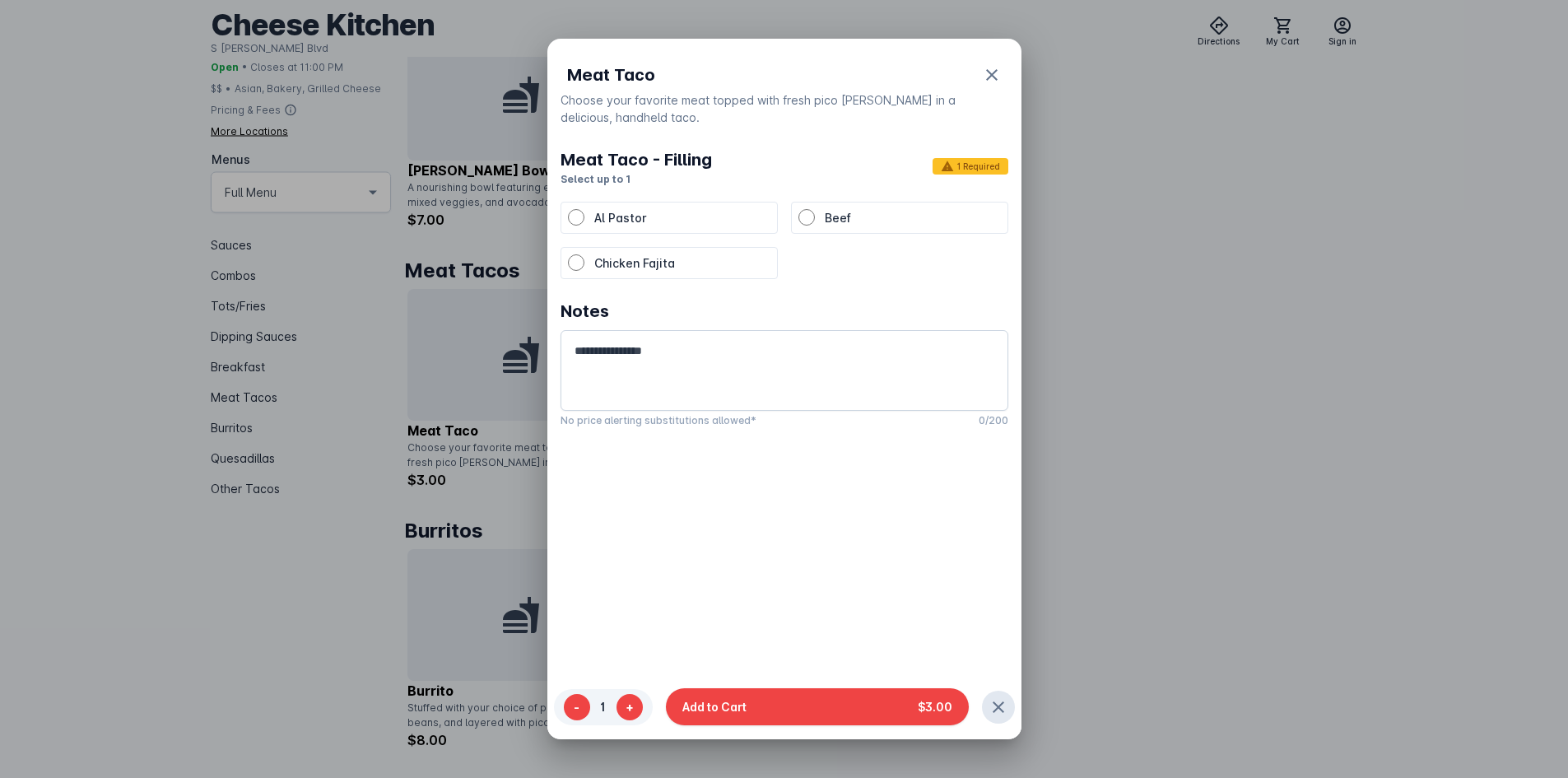
click at [669, 222] on p "Al Pastor" at bounding box center [683, 218] width 176 height 17
click at [865, 221] on p "Beef" at bounding box center [913, 218] width 176 height 17
click at [676, 261] on p "Chicken Fajita" at bounding box center [683, 263] width 176 height 17
click at [691, 222] on p "Al Pastor" at bounding box center [683, 218] width 176 height 17
click at [814, 222] on div "Beef" at bounding box center [899, 218] width 202 height 17
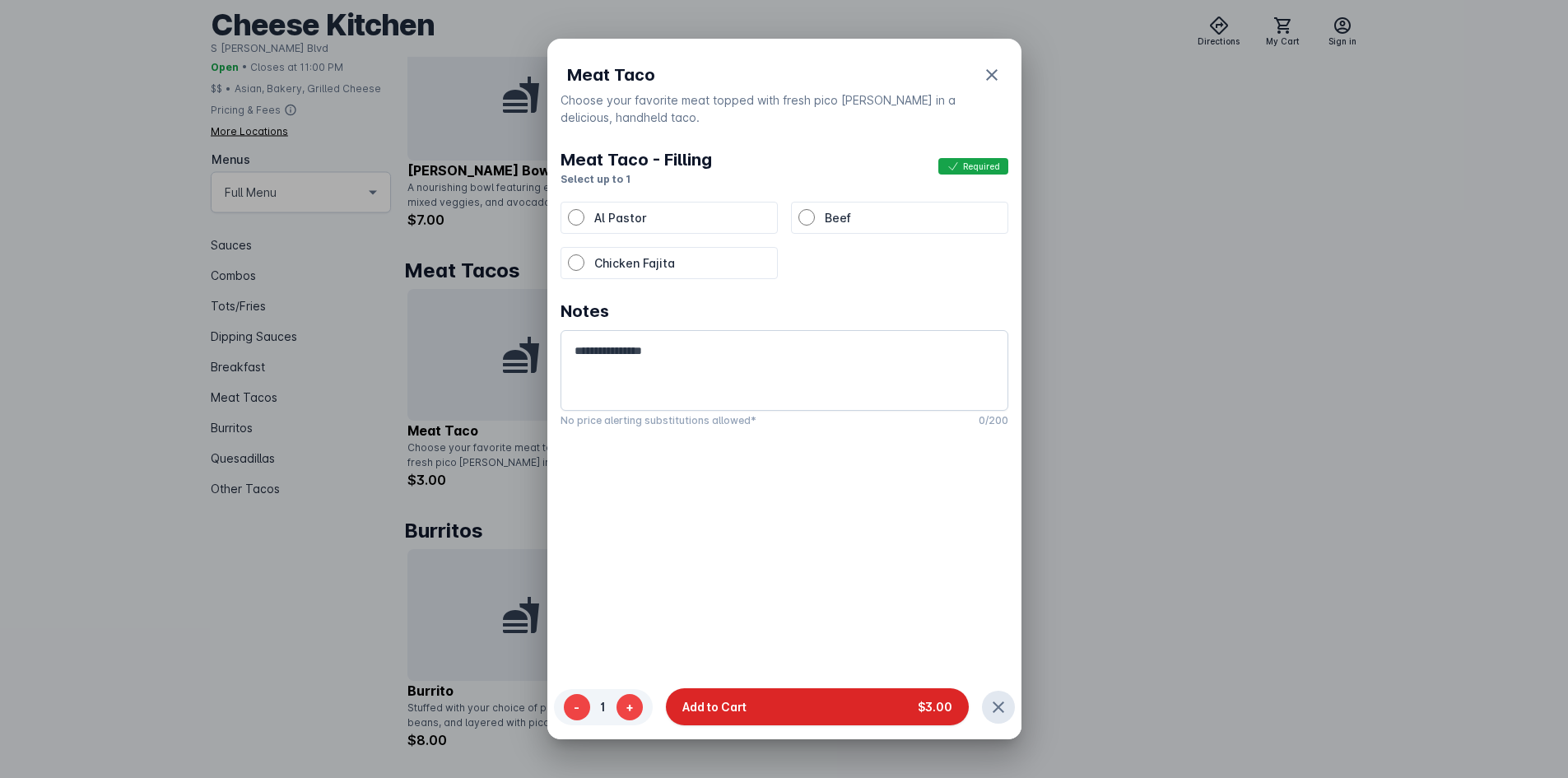
click at [794, 715] on button "Add to Cart $3.00" at bounding box center [818, 708] width 303 height 37
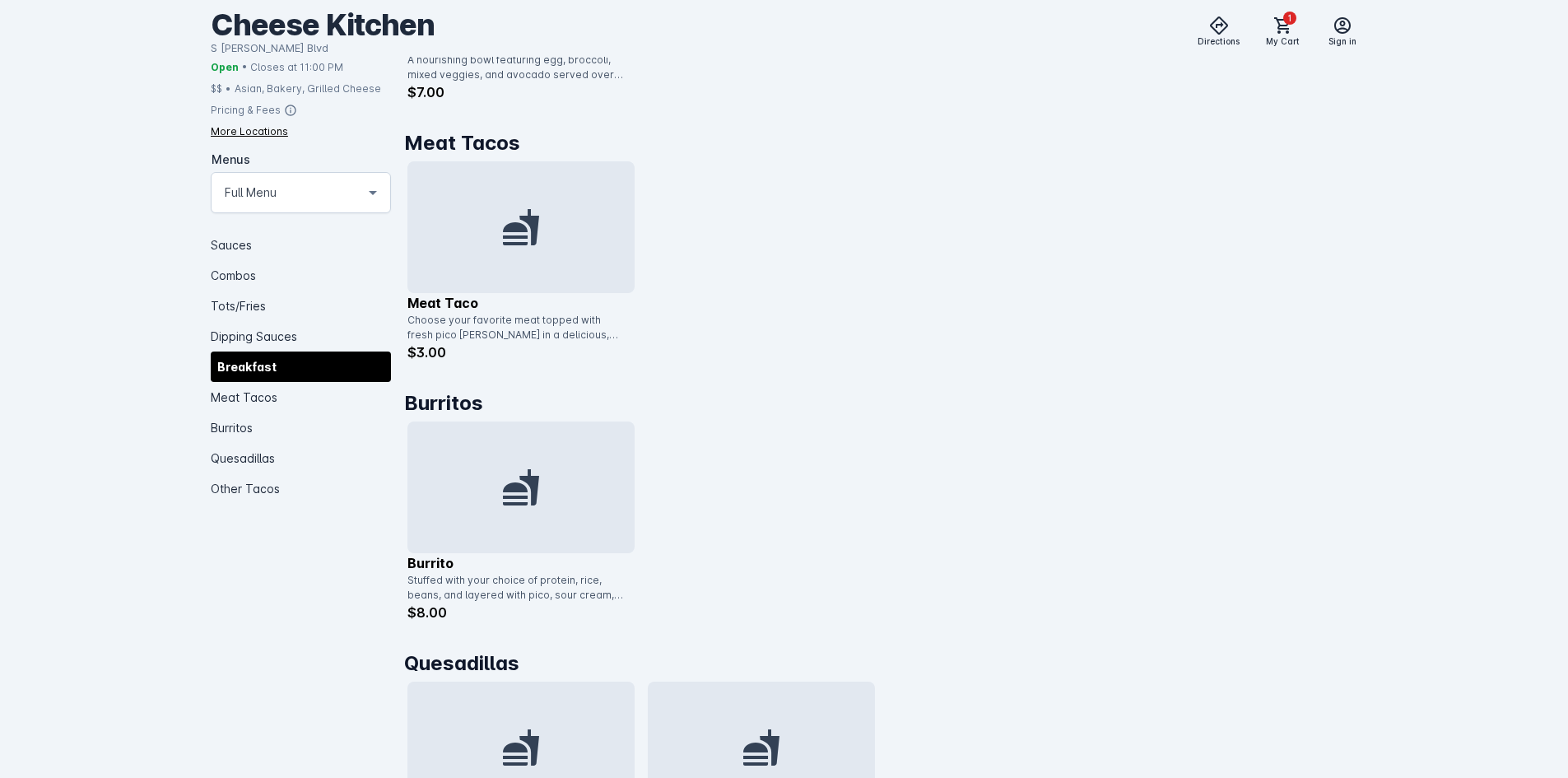
scroll to position [3194, 0]
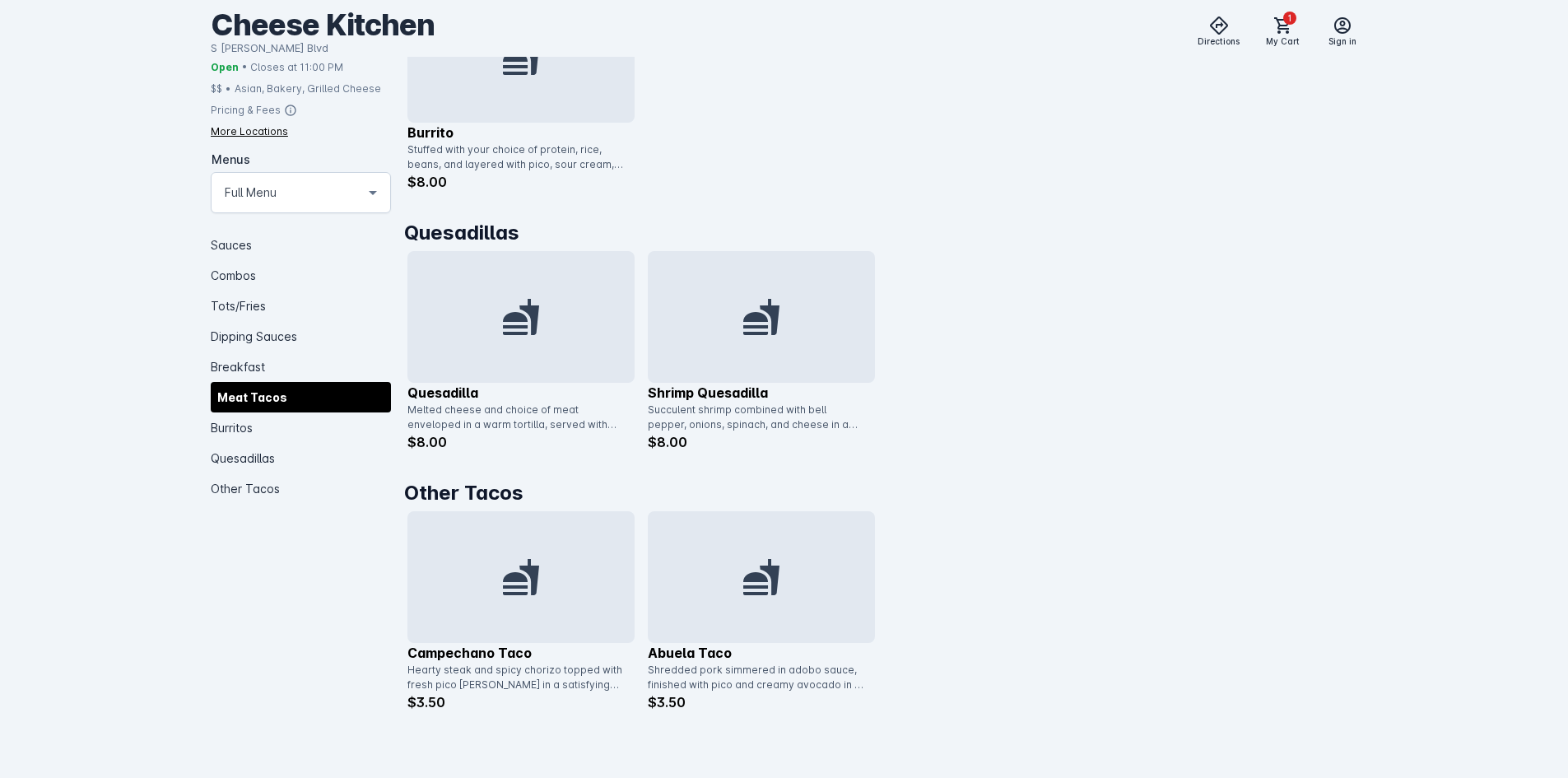
click at [740, 338] on div at bounding box center [761, 317] width 227 height 132
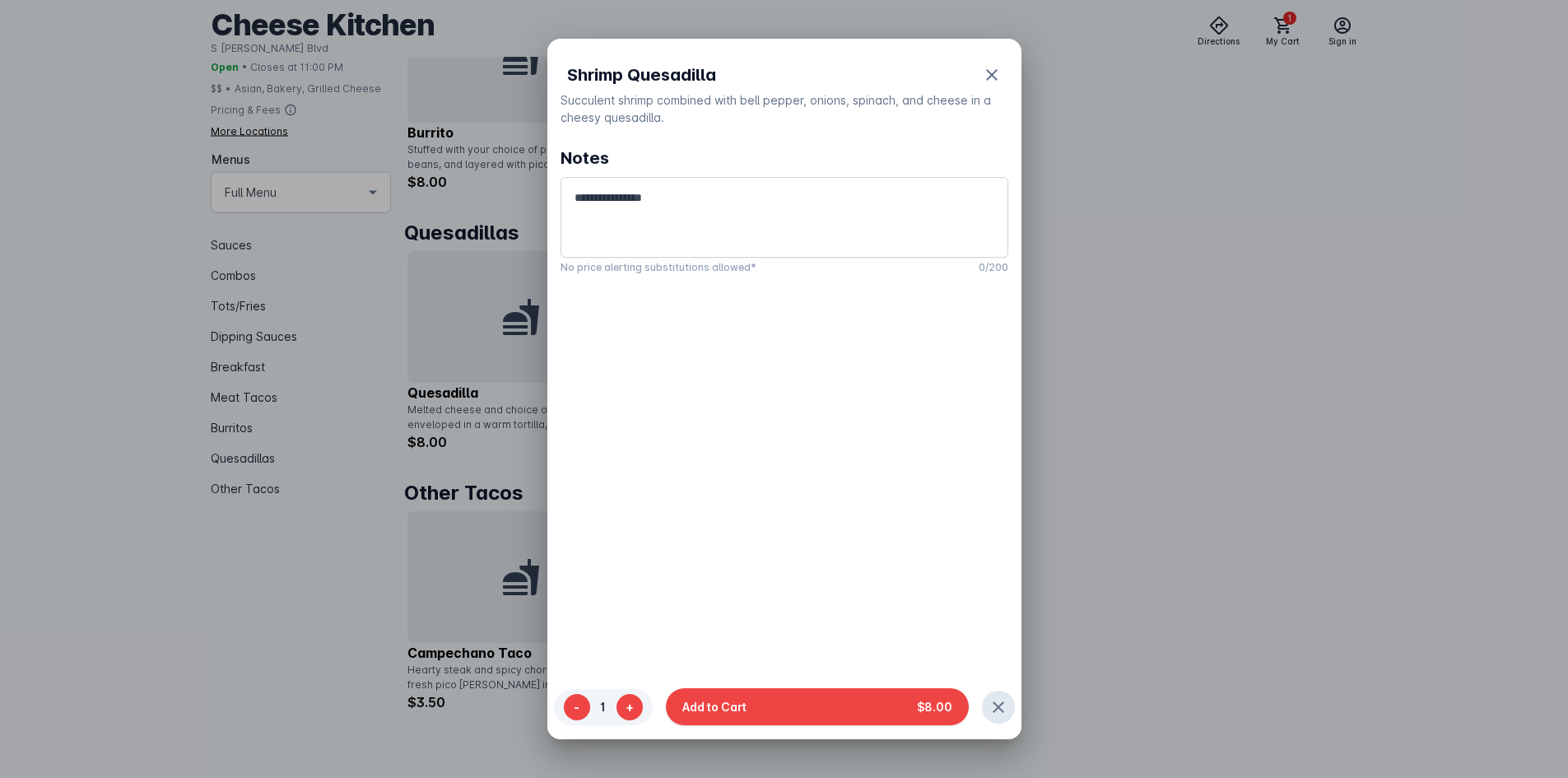
click at [1134, 437] on div at bounding box center [784, 389] width 1568 height 778
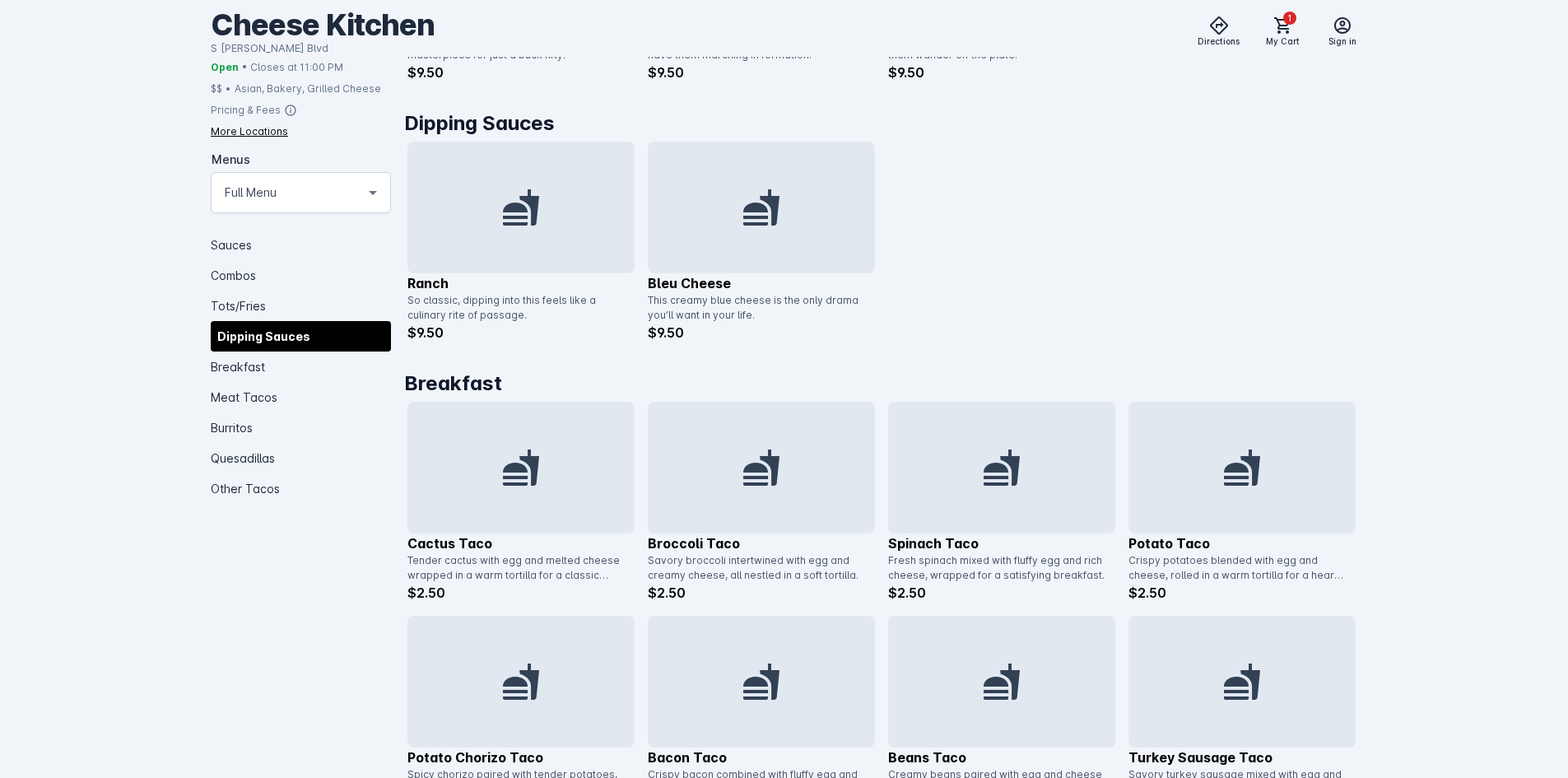
scroll to position [1547, 0]
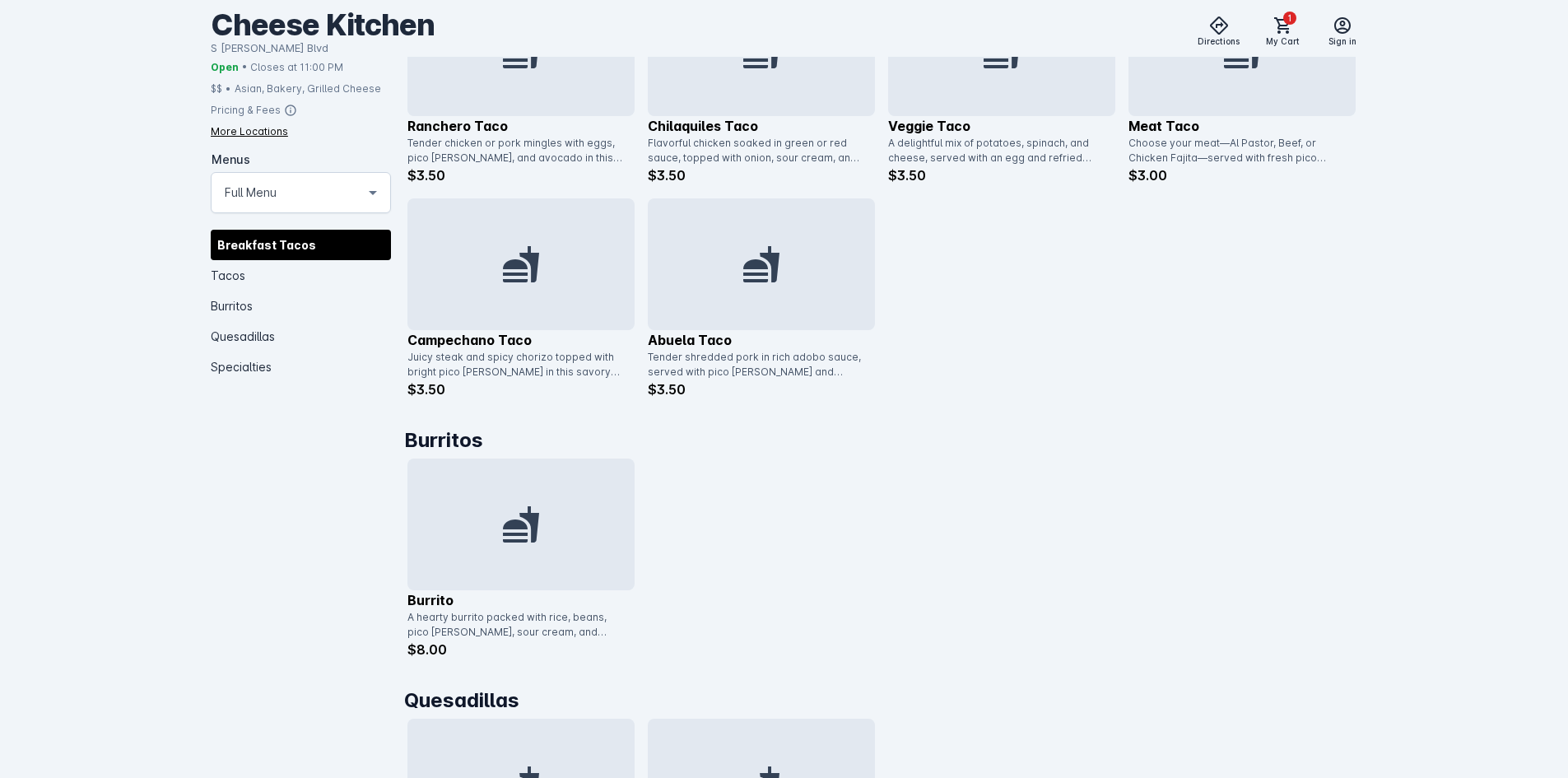
scroll to position [1071, 0]
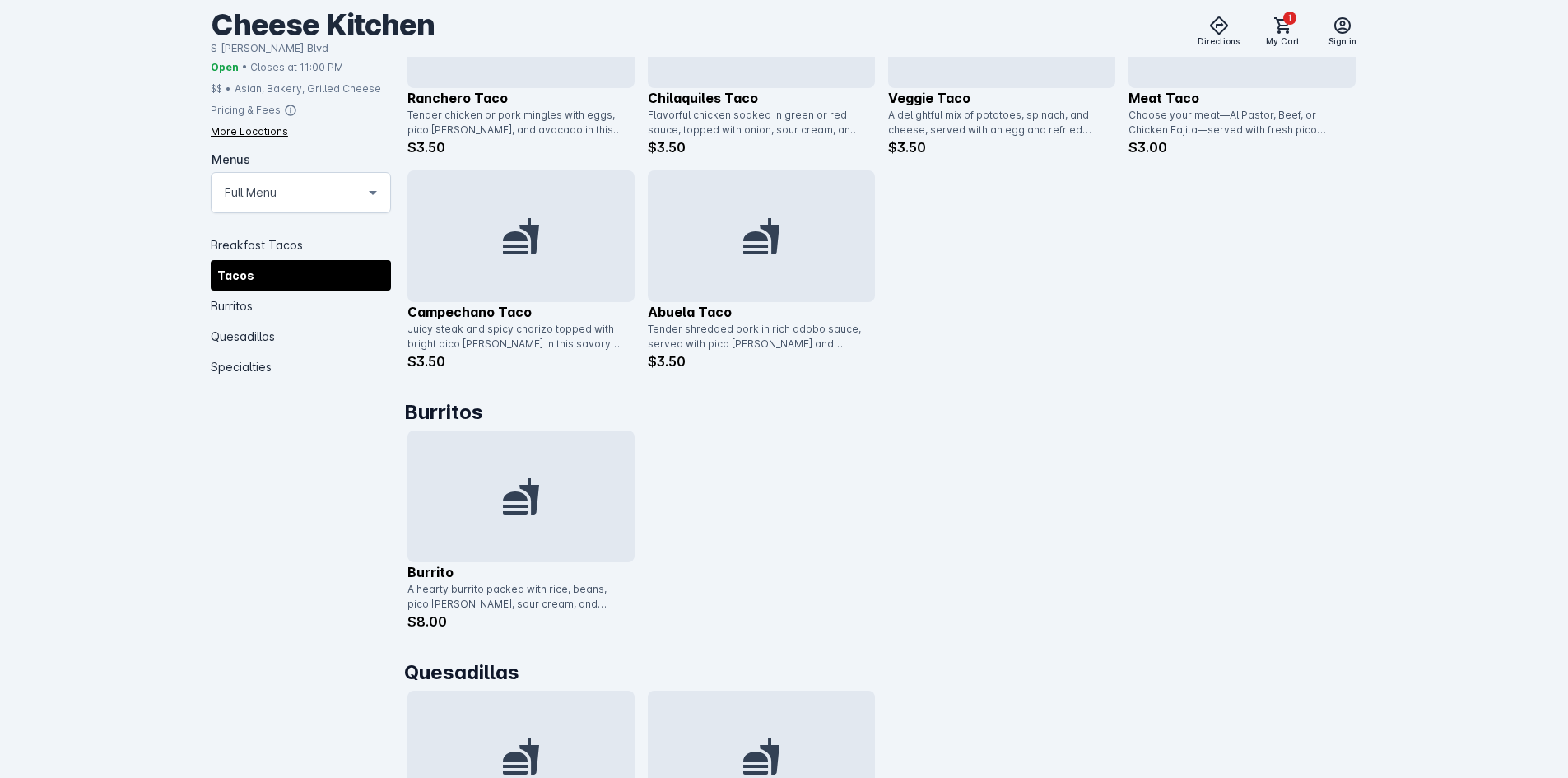
click at [591, 504] on div at bounding box center [521, 497] width 227 height 132
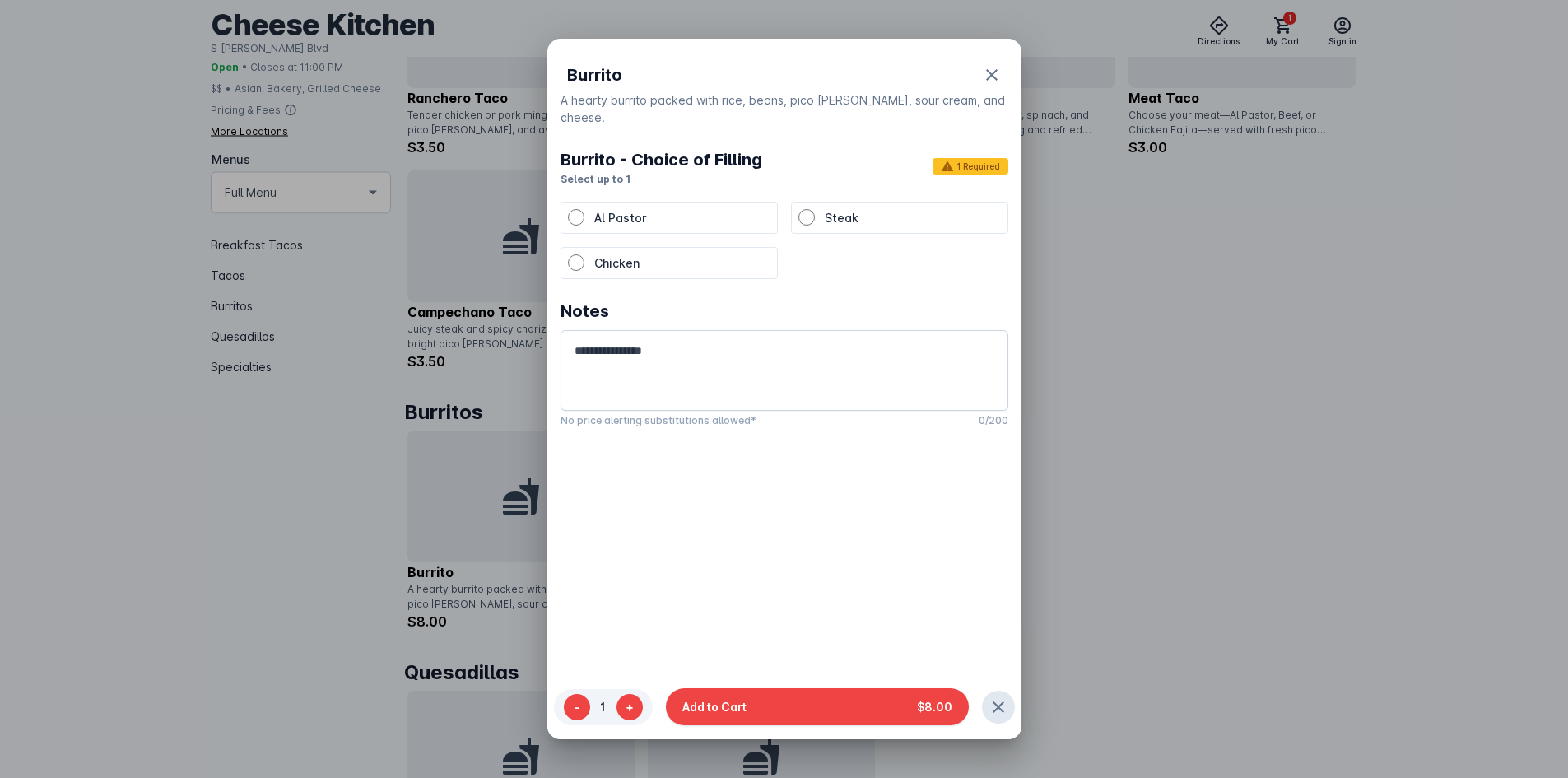
drag, startPoint x: 676, startPoint y: 247, endPoint x: 705, endPoint y: 243, distance: 29.3
click at [677, 254] on p "Chicken" at bounding box center [683, 263] width 176 height 17
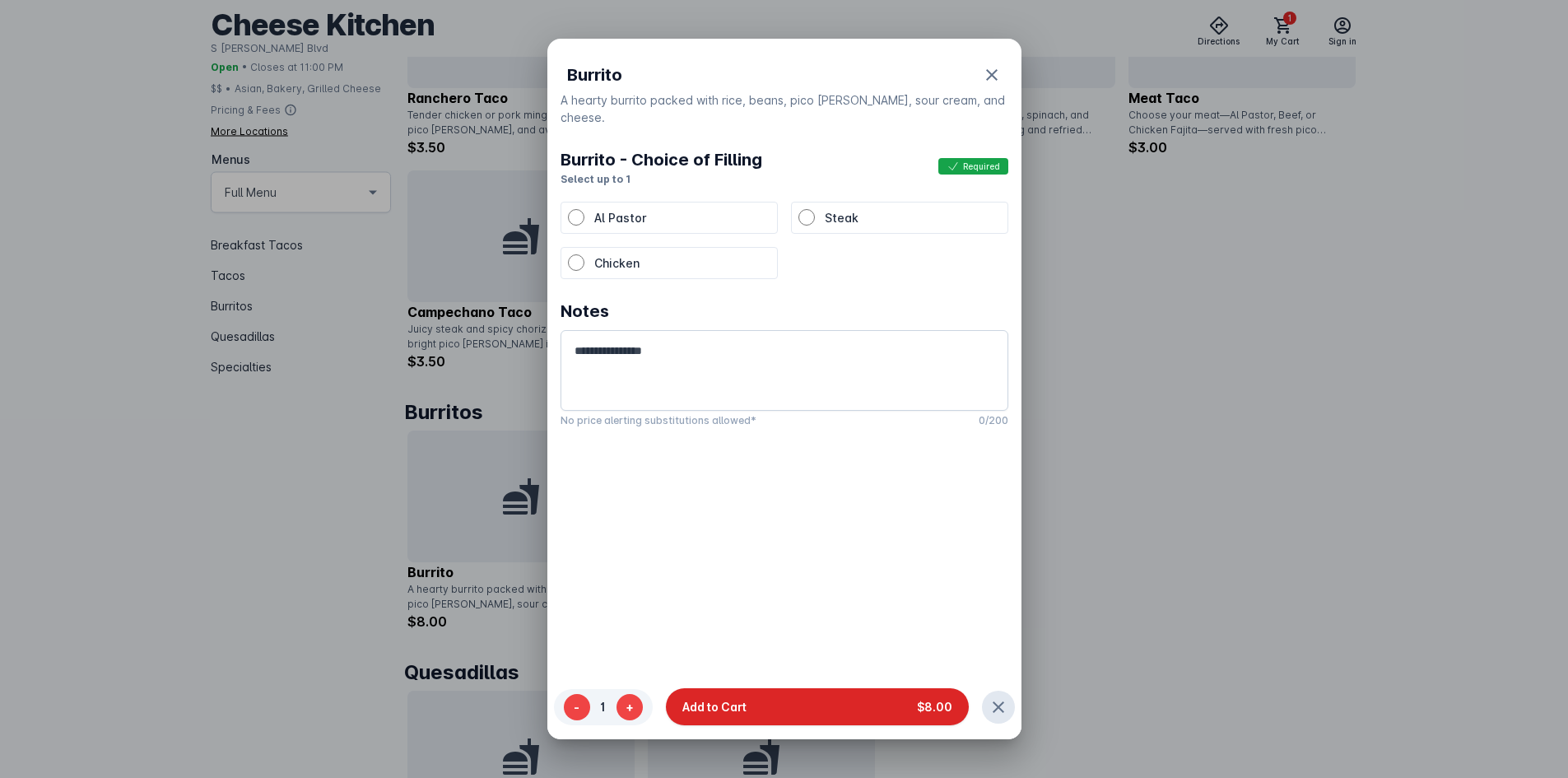
click at [862, 704] on button "Add to Cart $8.00" at bounding box center [818, 708] width 303 height 37
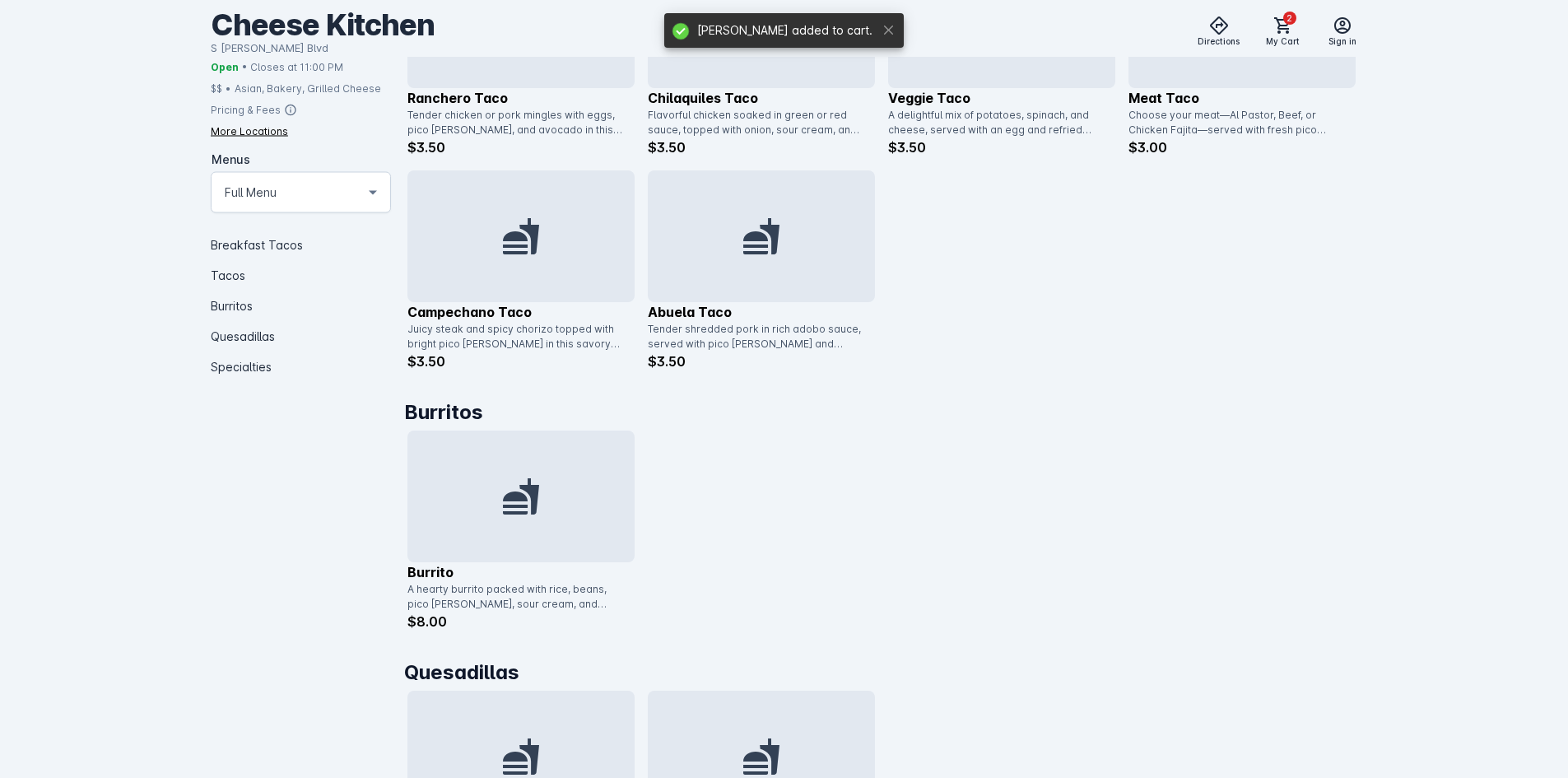
scroll to position [1071, 0]
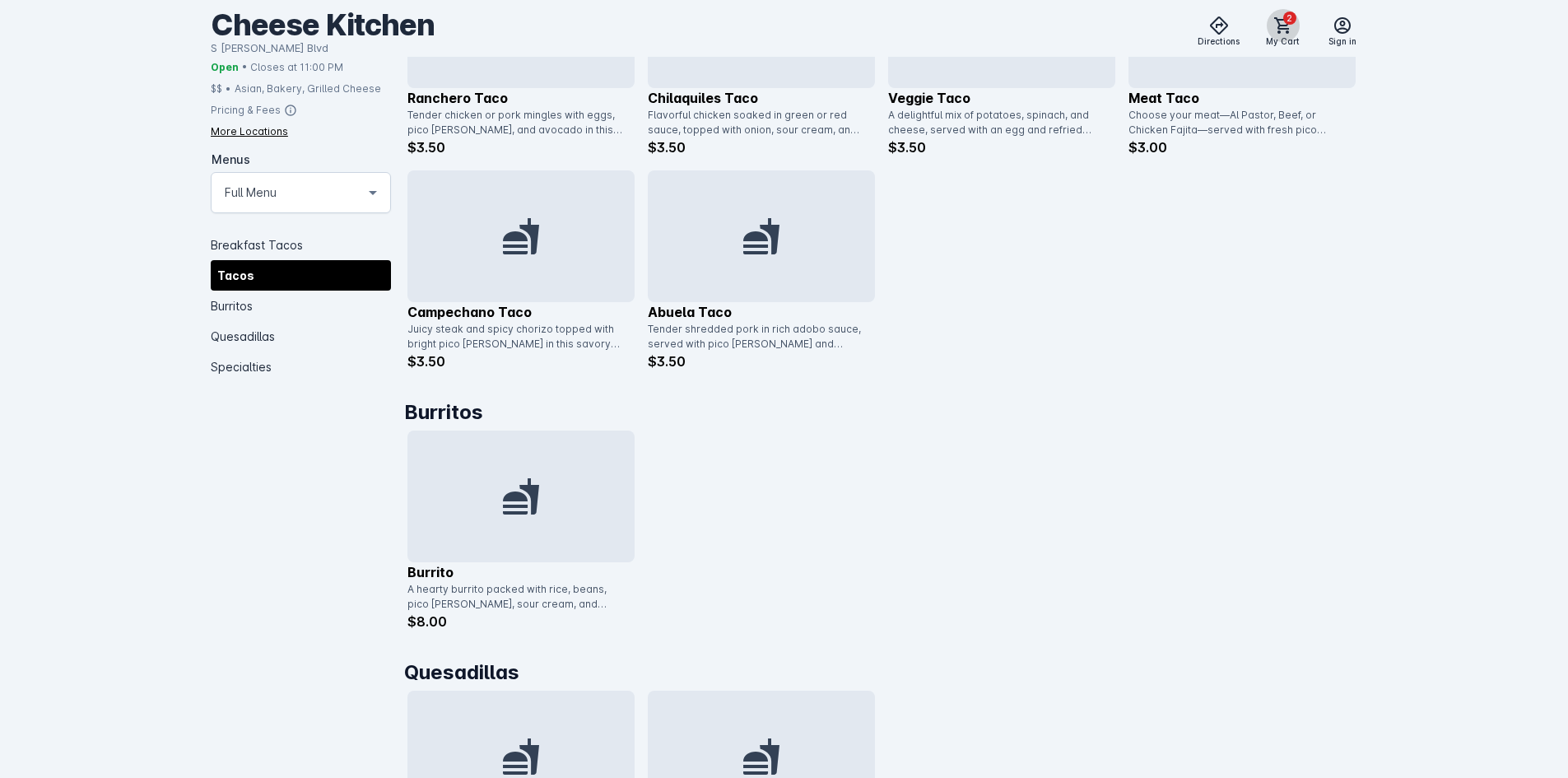
click at [1292, 23] on span "2" at bounding box center [1290, 17] width 13 height 13
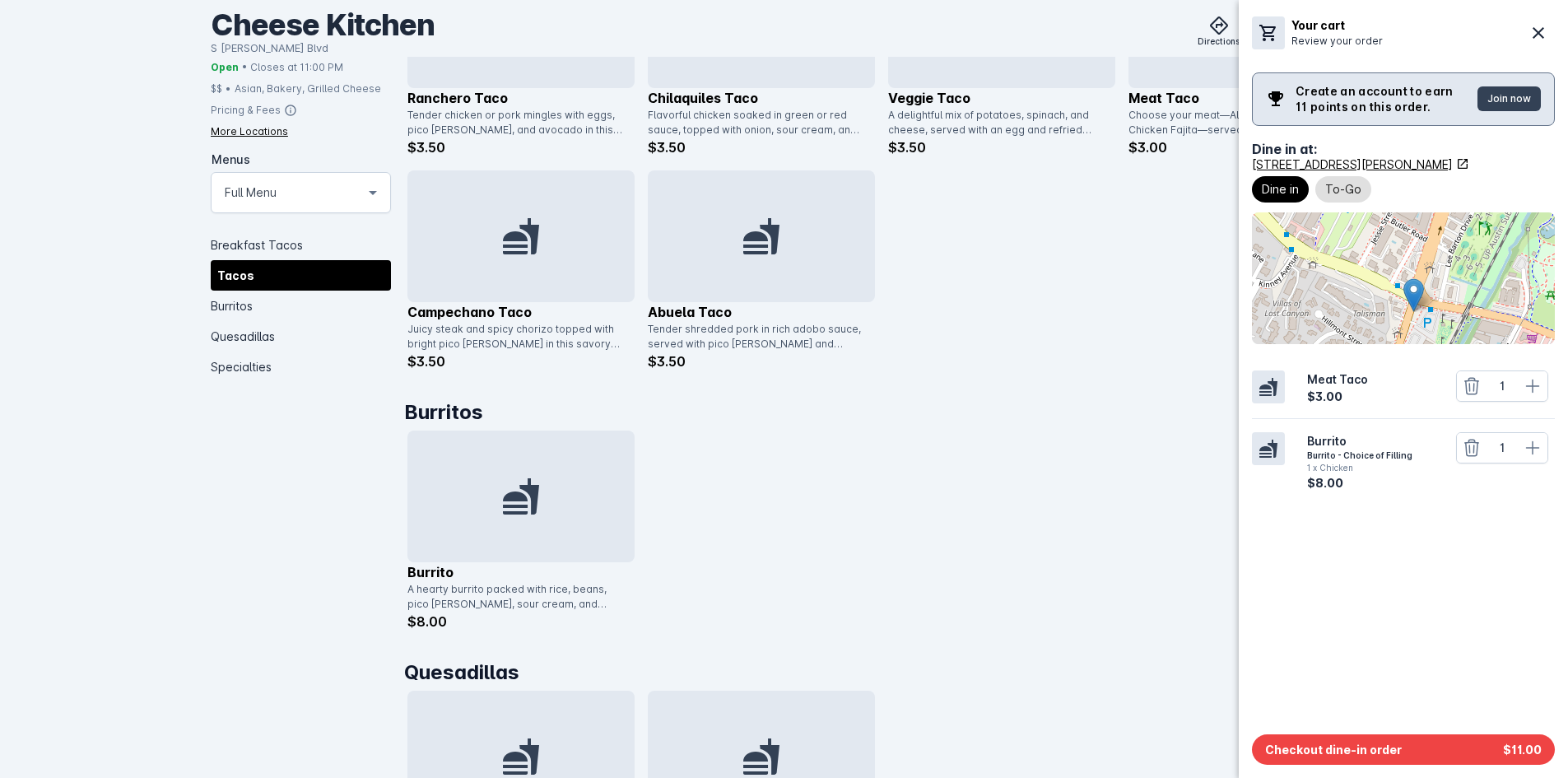
click at [927, 554] on div at bounding box center [784, 389] width 1568 height 778
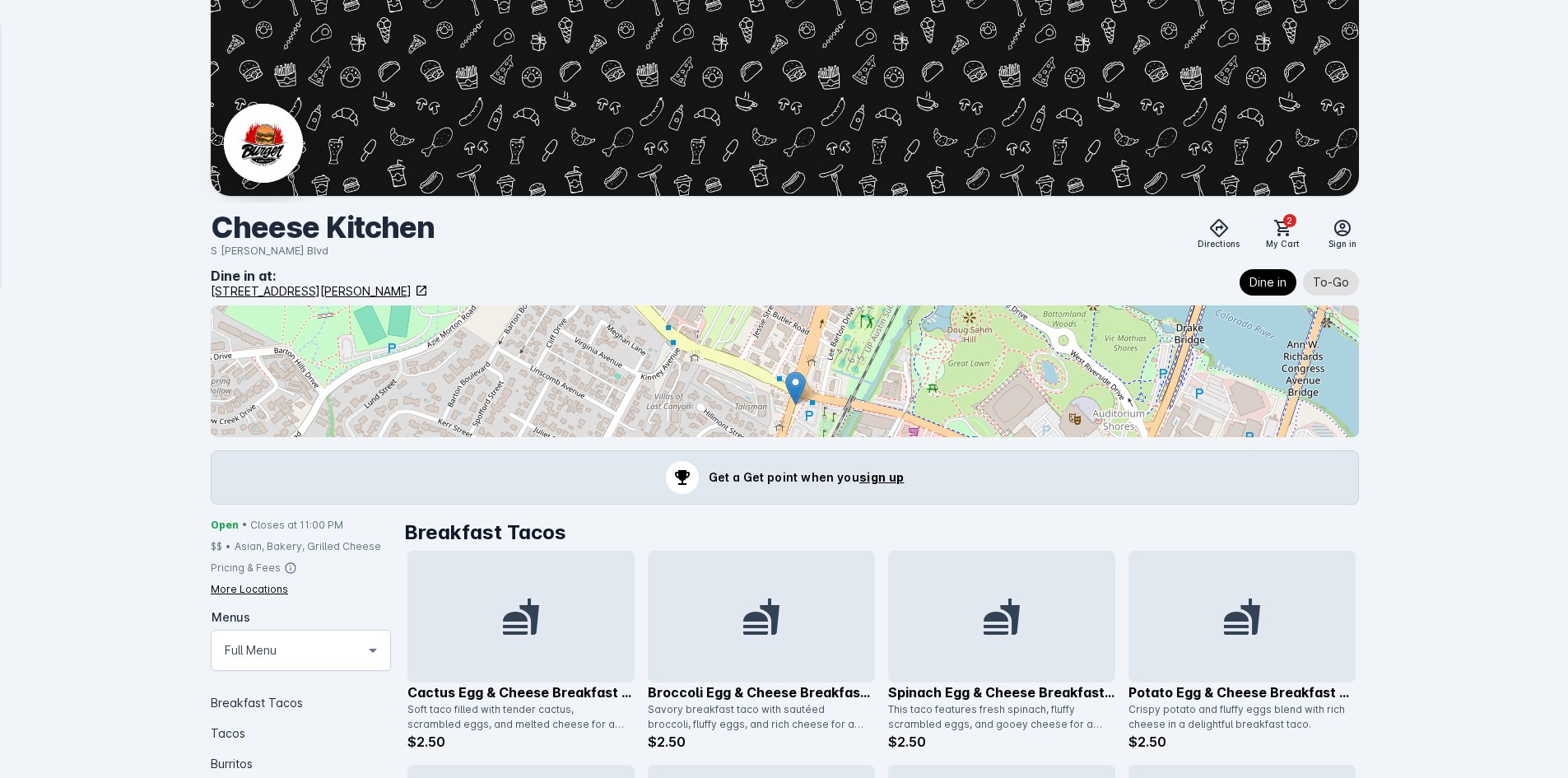
scroll to position [0, 0]
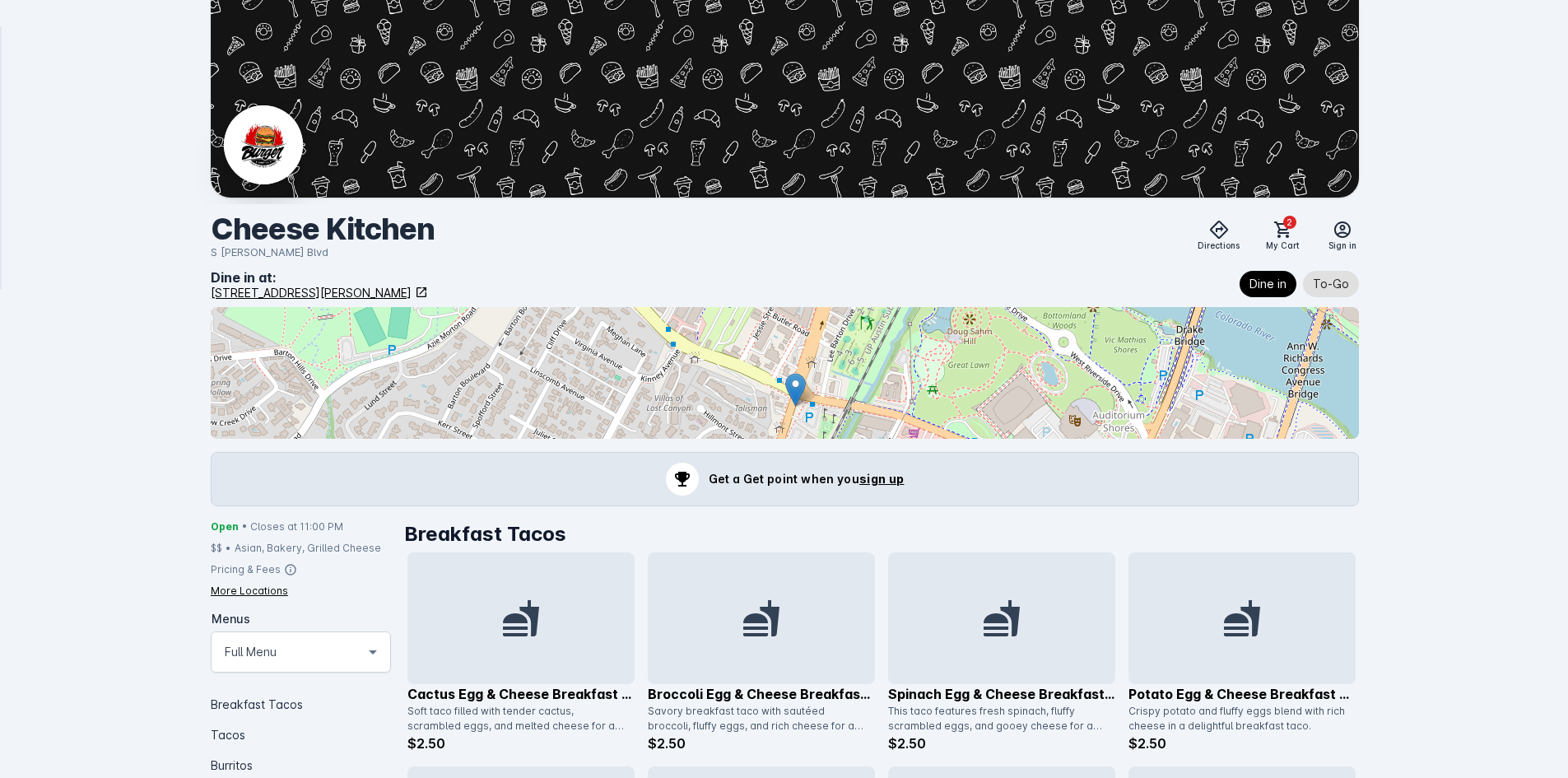
click at [866, 481] on span "sign up" at bounding box center [882, 479] width 45 height 14
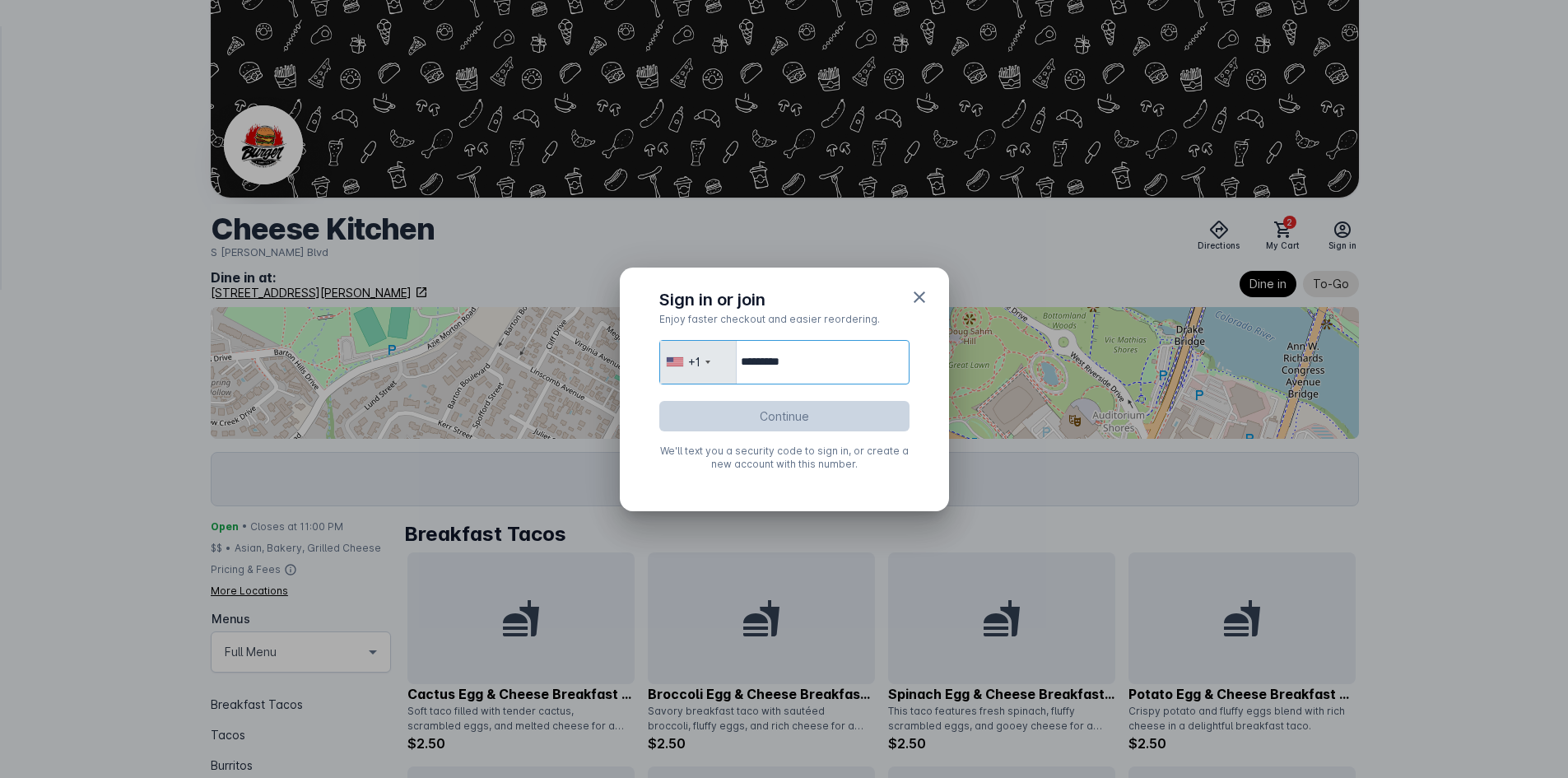
type input "**********"
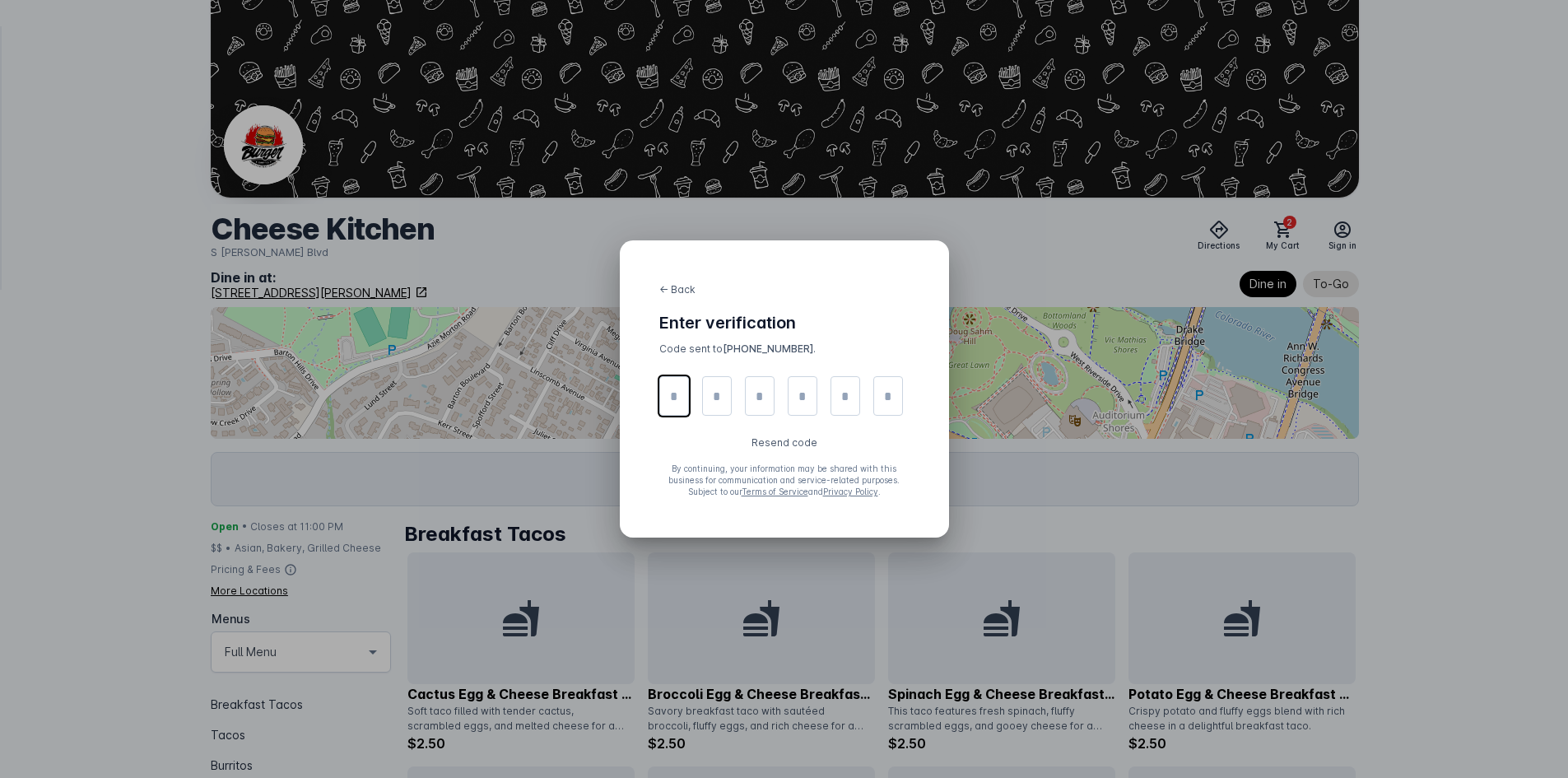
type input "*"
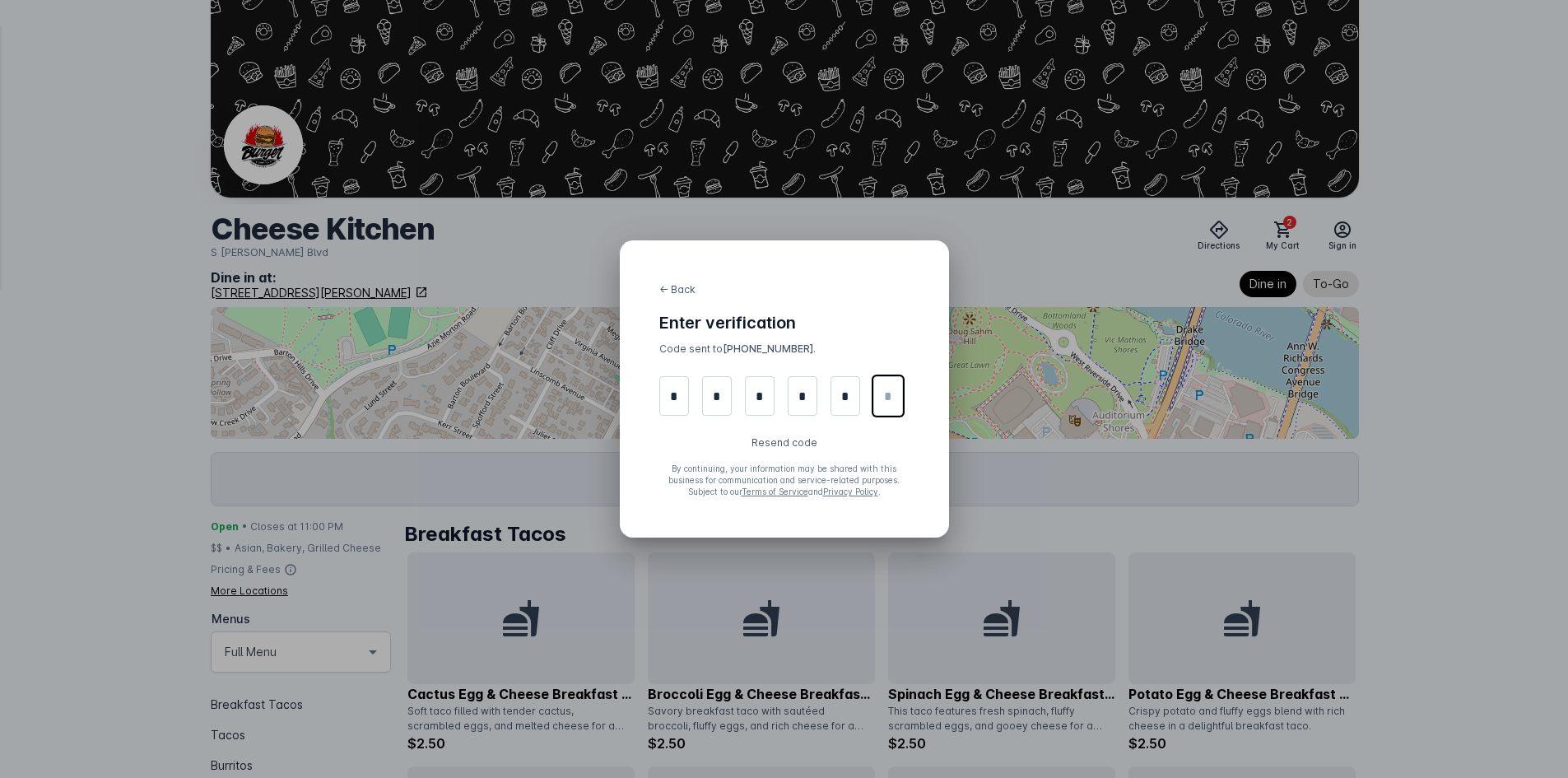
type input "*"
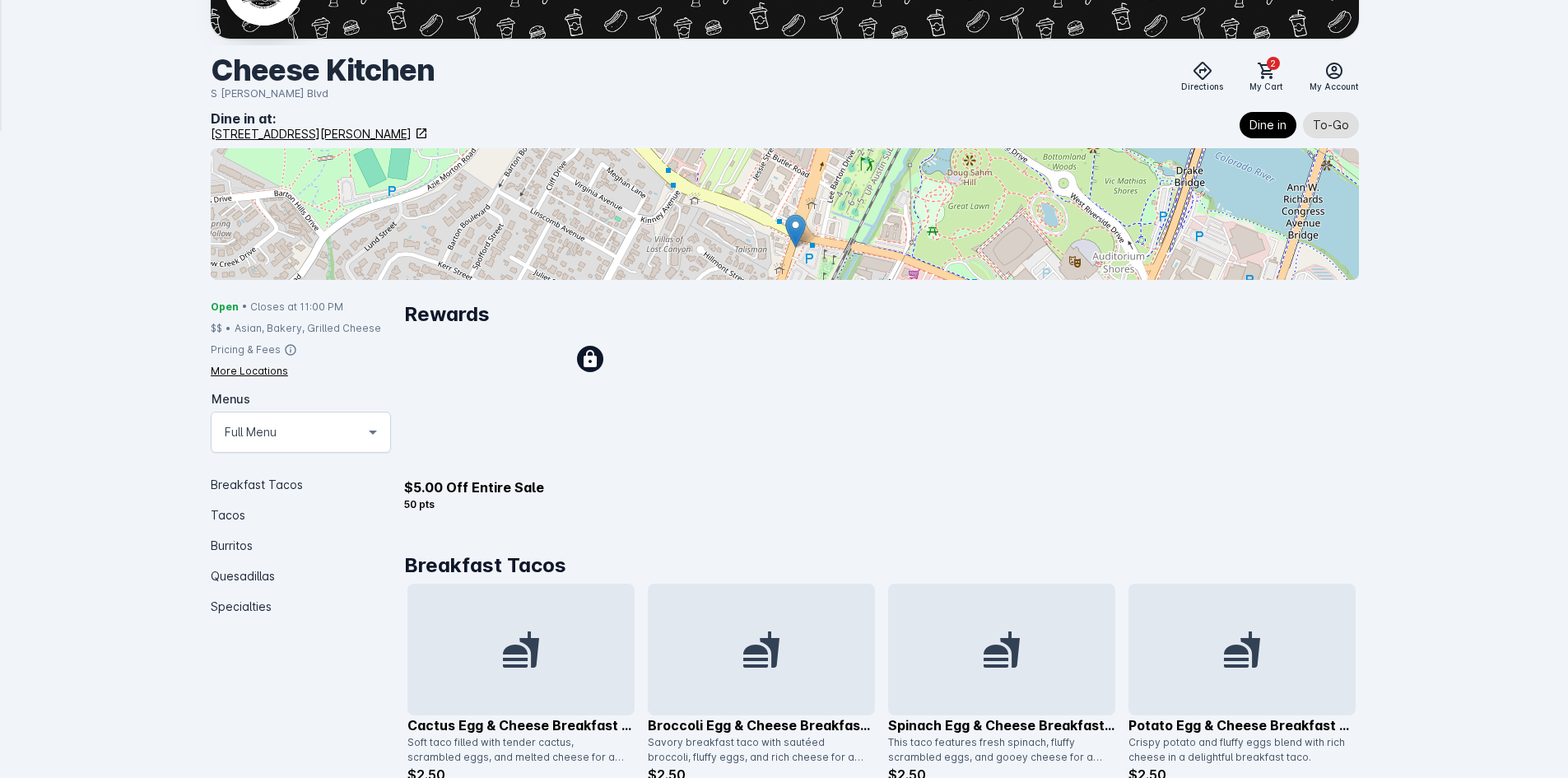
scroll to position [165, 0]
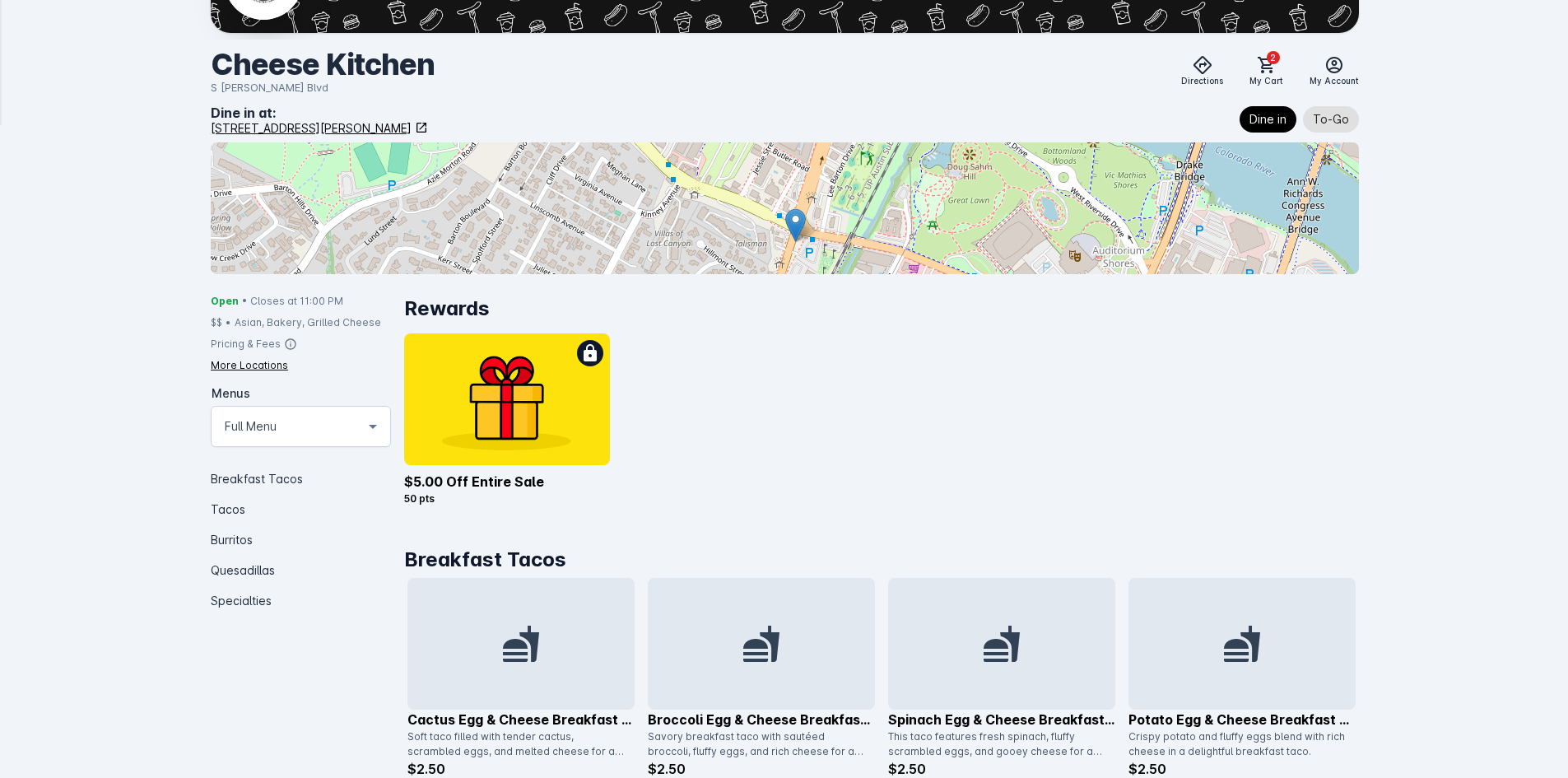
click at [542, 413] on img "Rewards carousel" at bounding box center [507, 399] width 206 height 132
click at [1283, 63] on span at bounding box center [1267, 65] width 39 height 39
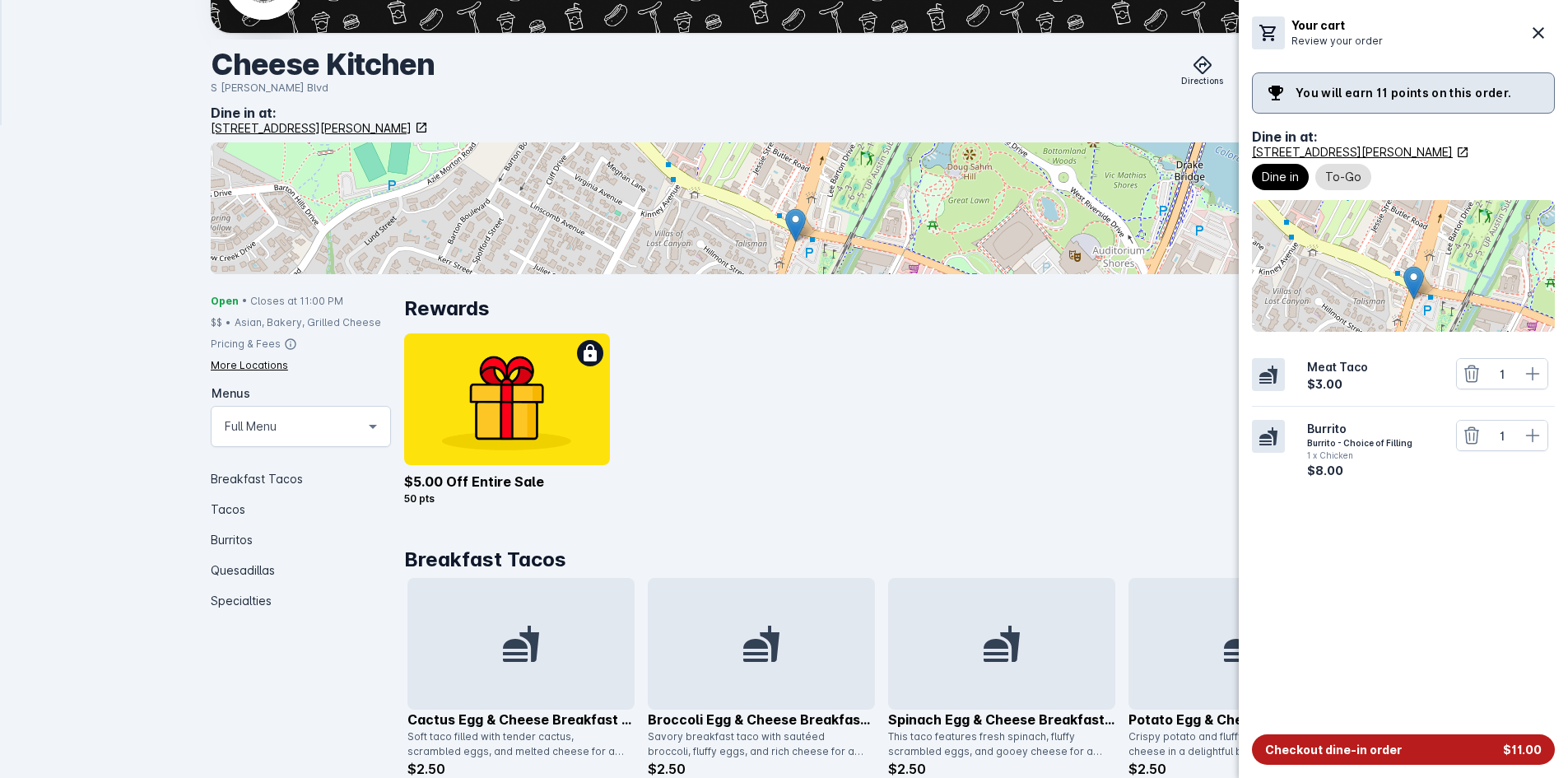
click at [1383, 743] on span "Checkout dine-in order" at bounding box center [1334, 750] width 137 height 17
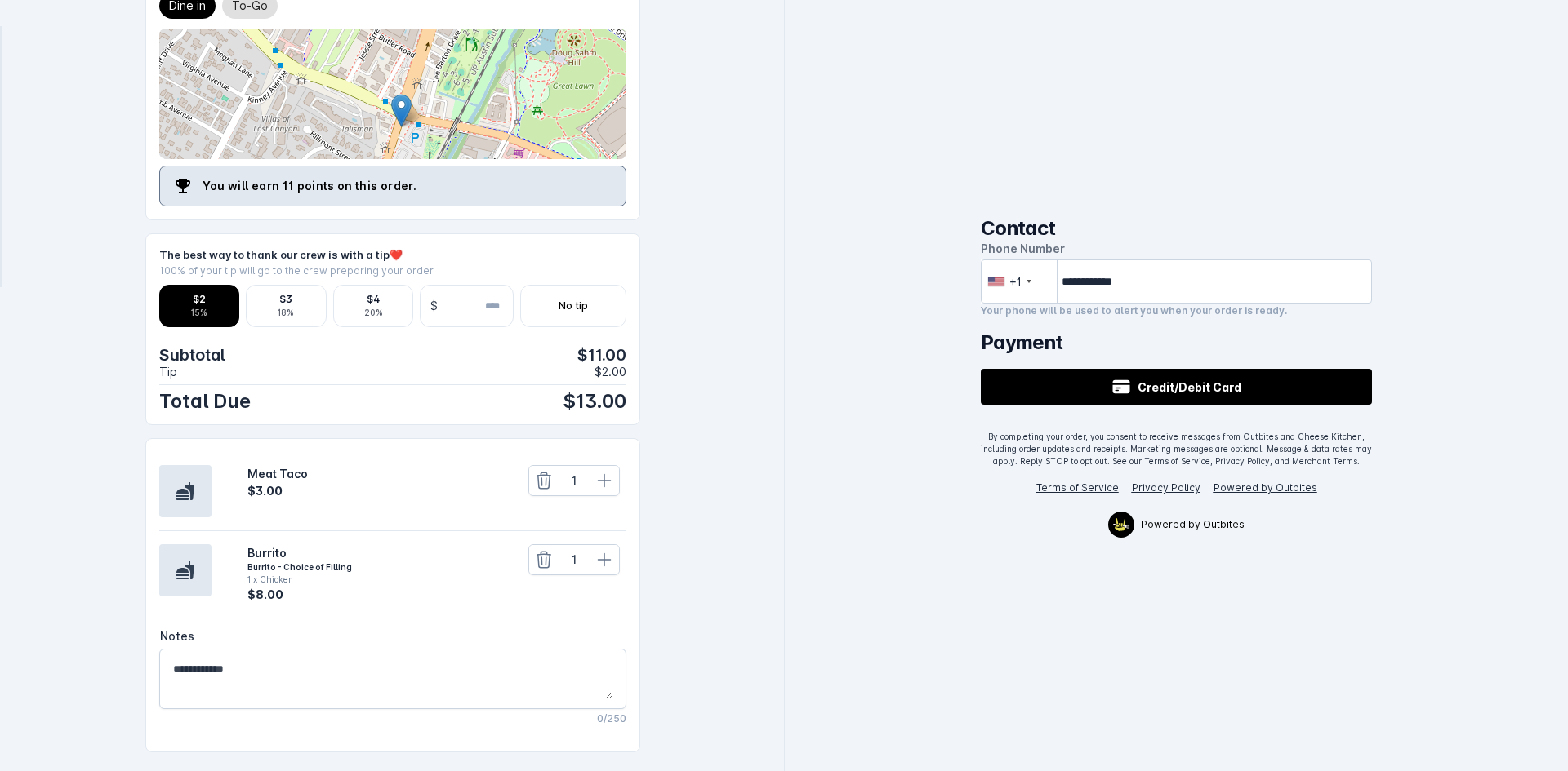
scroll to position [192, 0]
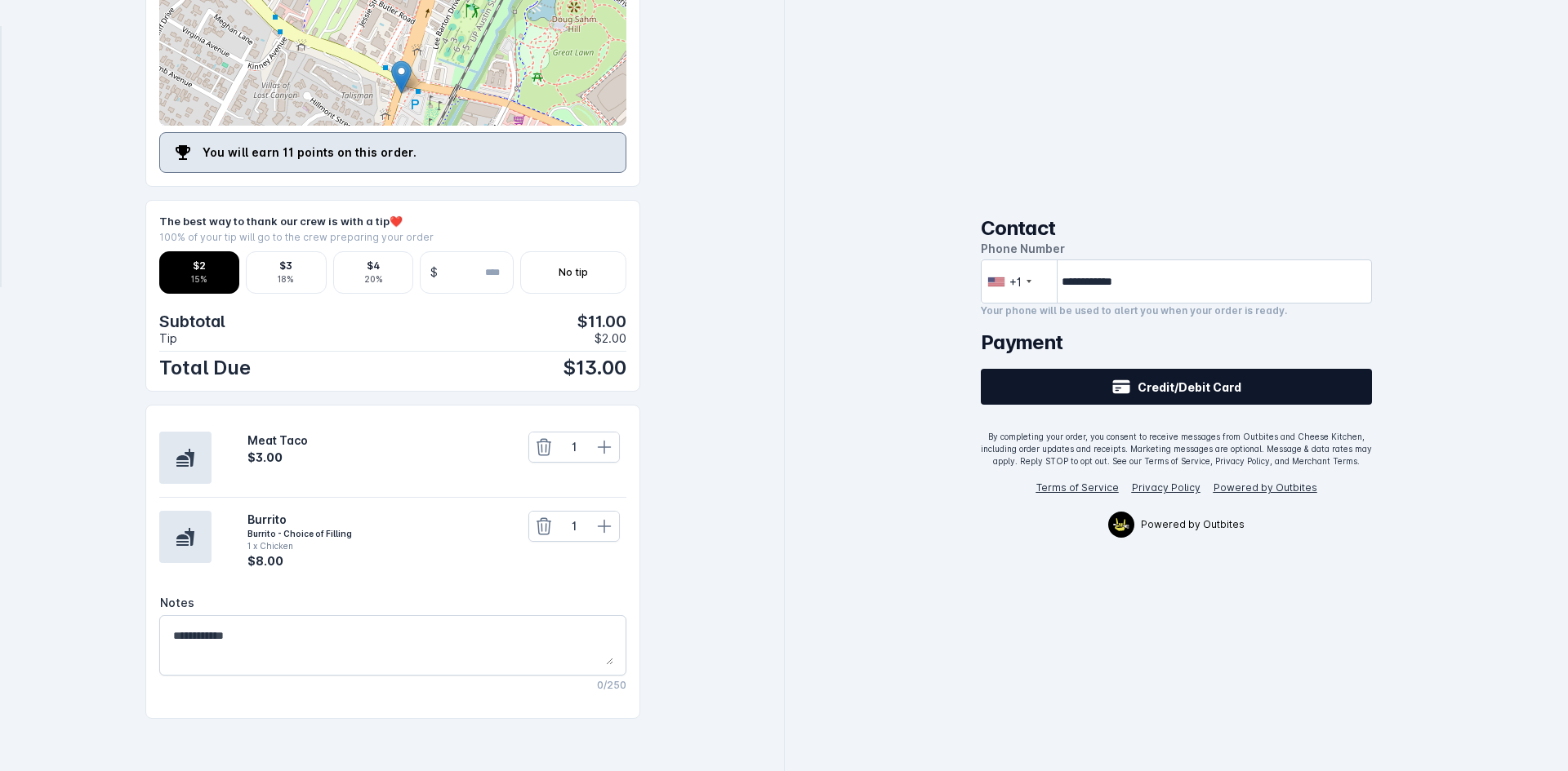
click at [1125, 374] on button "Credit/Debit Card" at bounding box center [1176, 387] width 392 height 36
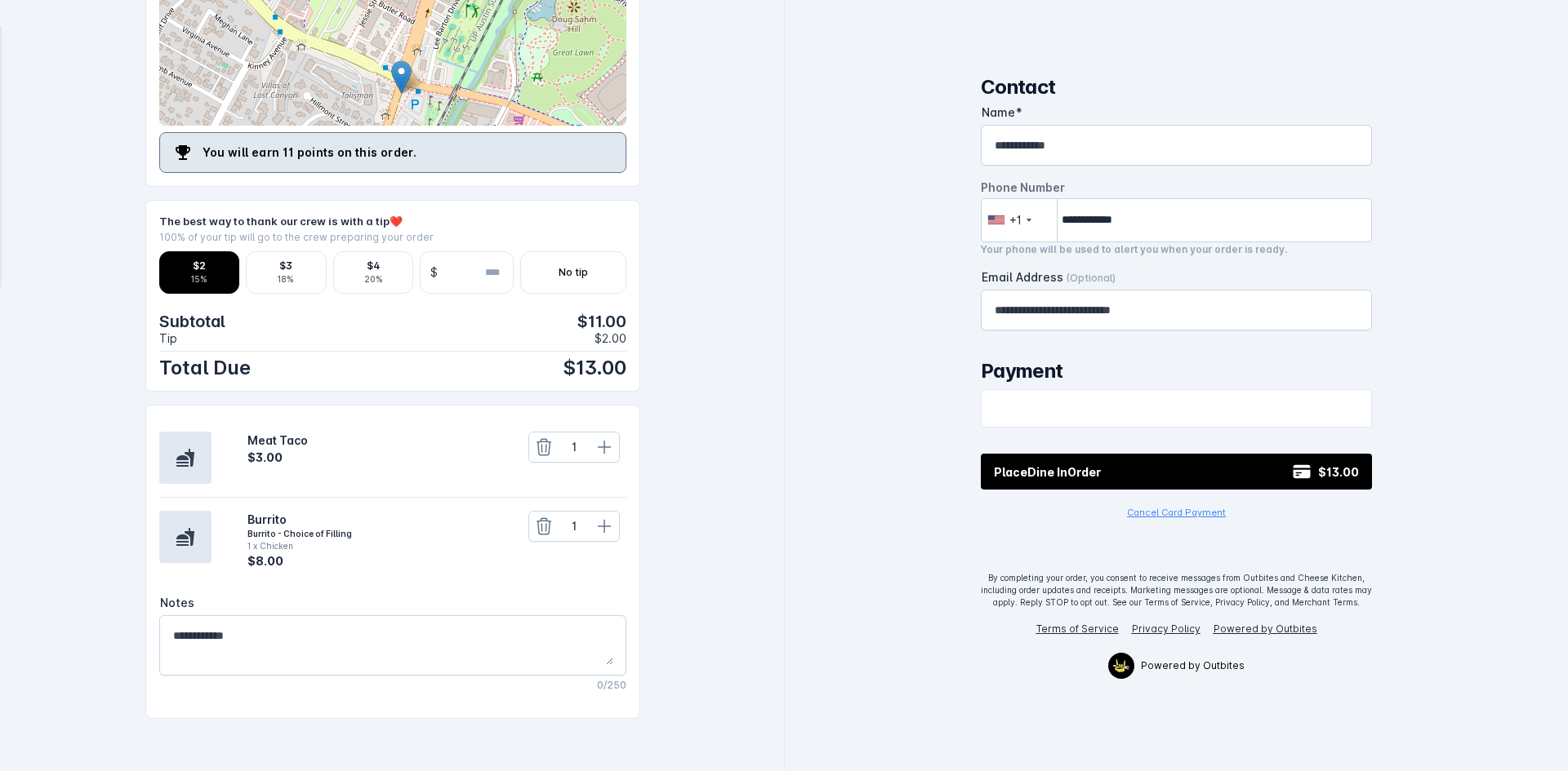
click at [1109, 475] on button "Place Dine In Order $13.00" at bounding box center [1176, 471] width 392 height 36
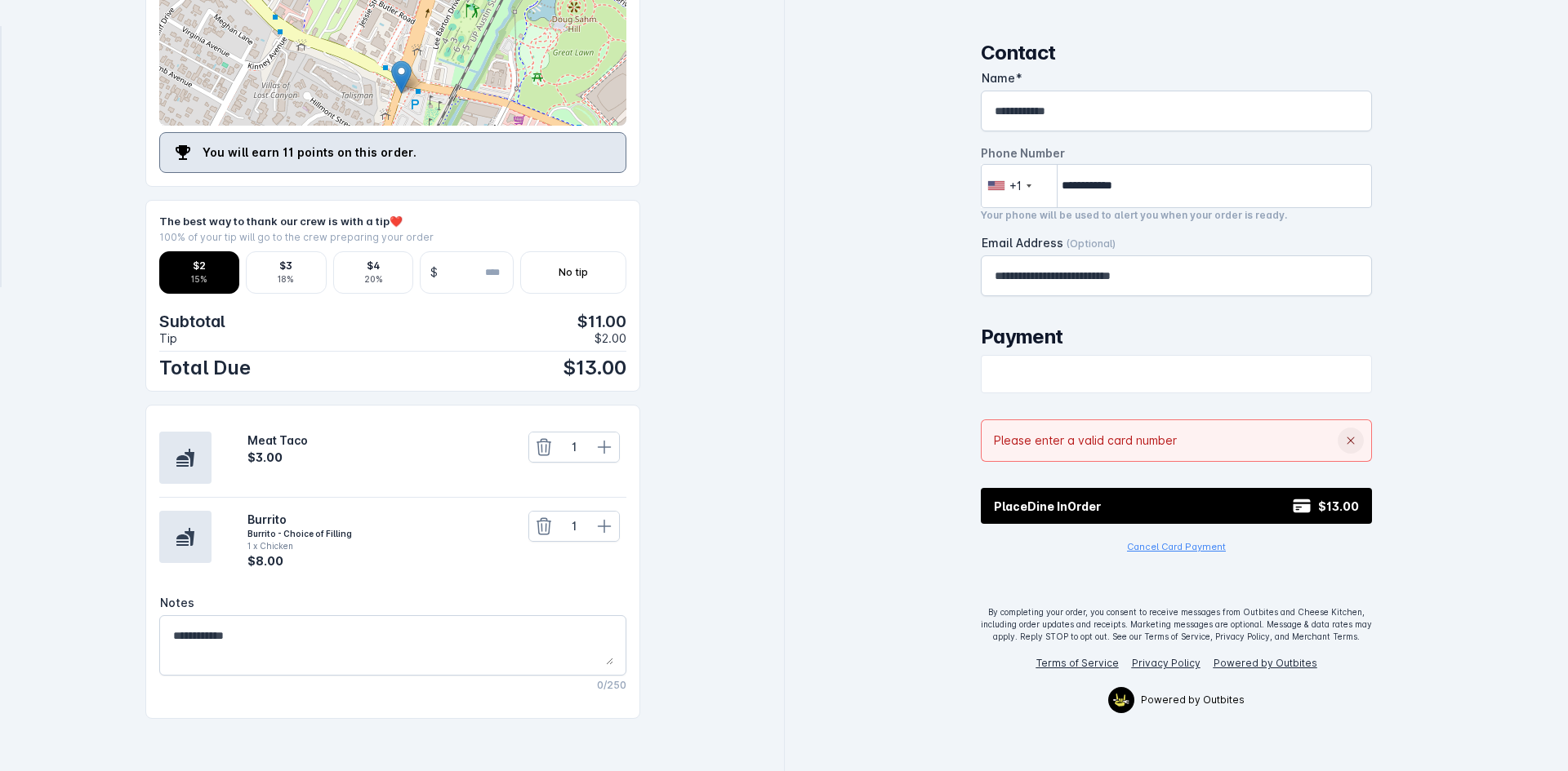
click at [1347, 438] on icon at bounding box center [1350, 440] width 13 height 13
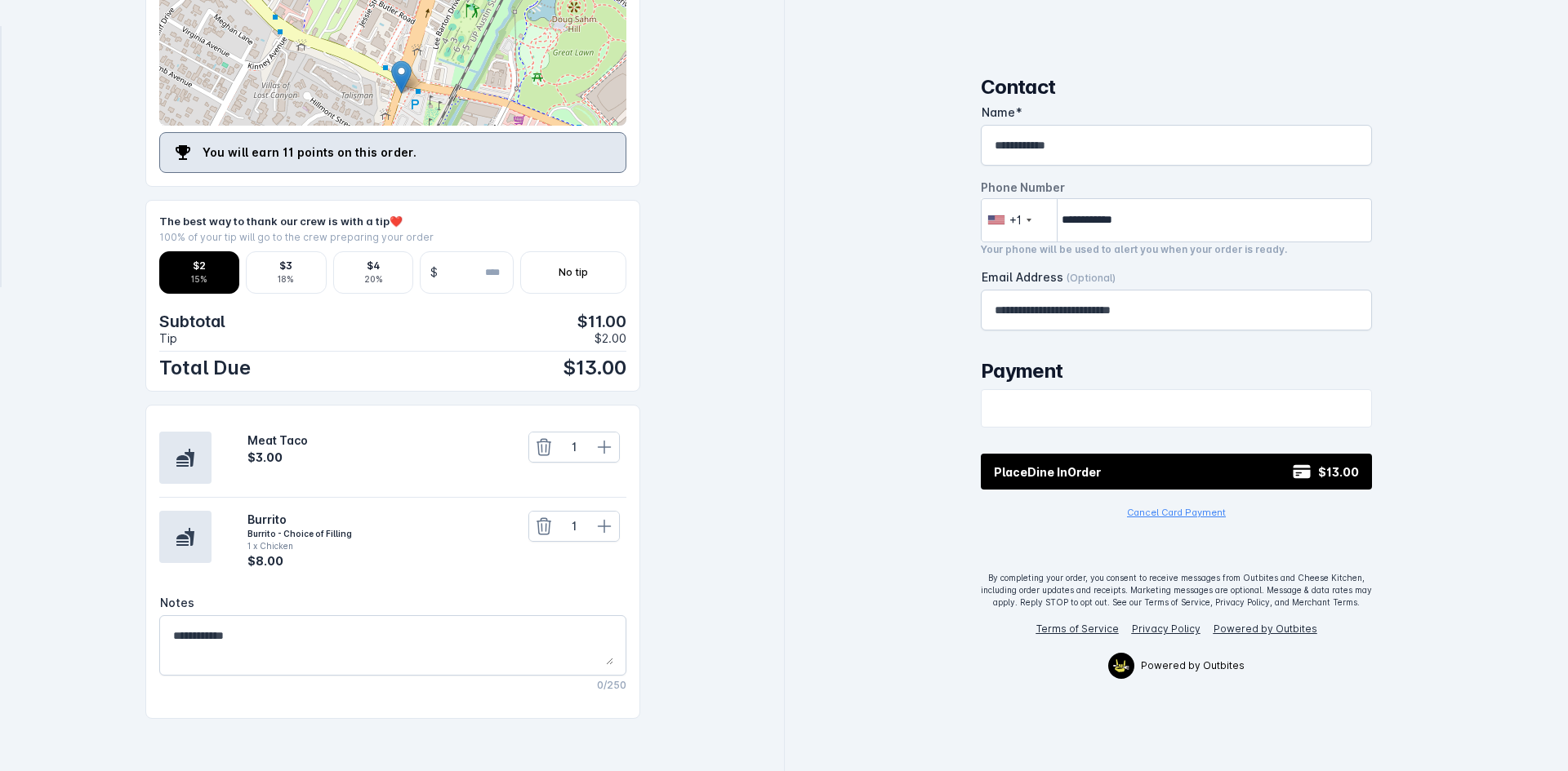
click at [901, 391] on div "**********" at bounding box center [1176, 386] width 783 height 771
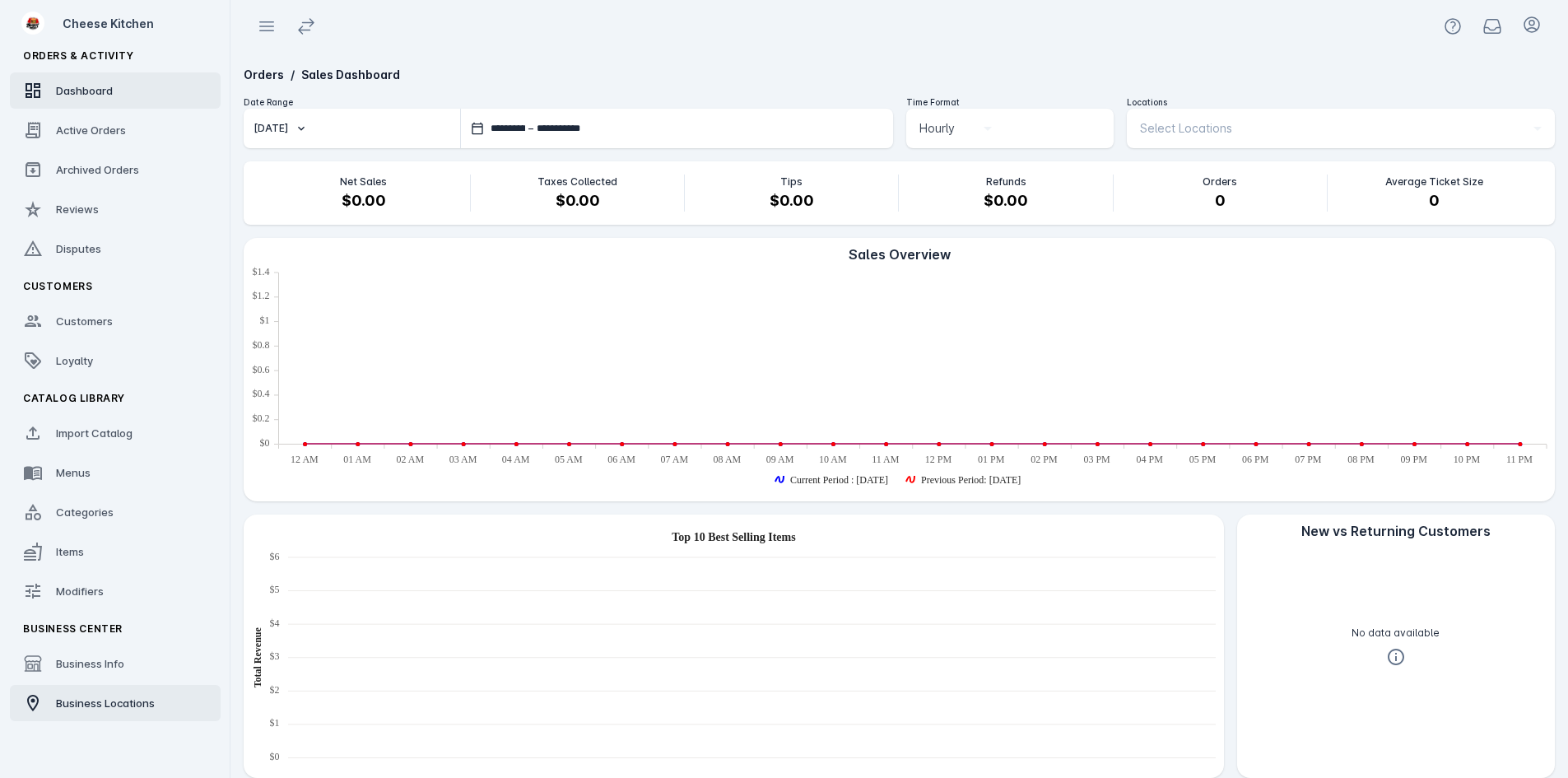
click at [109, 709] on span "Business Locations" at bounding box center [104, 703] width 98 height 13
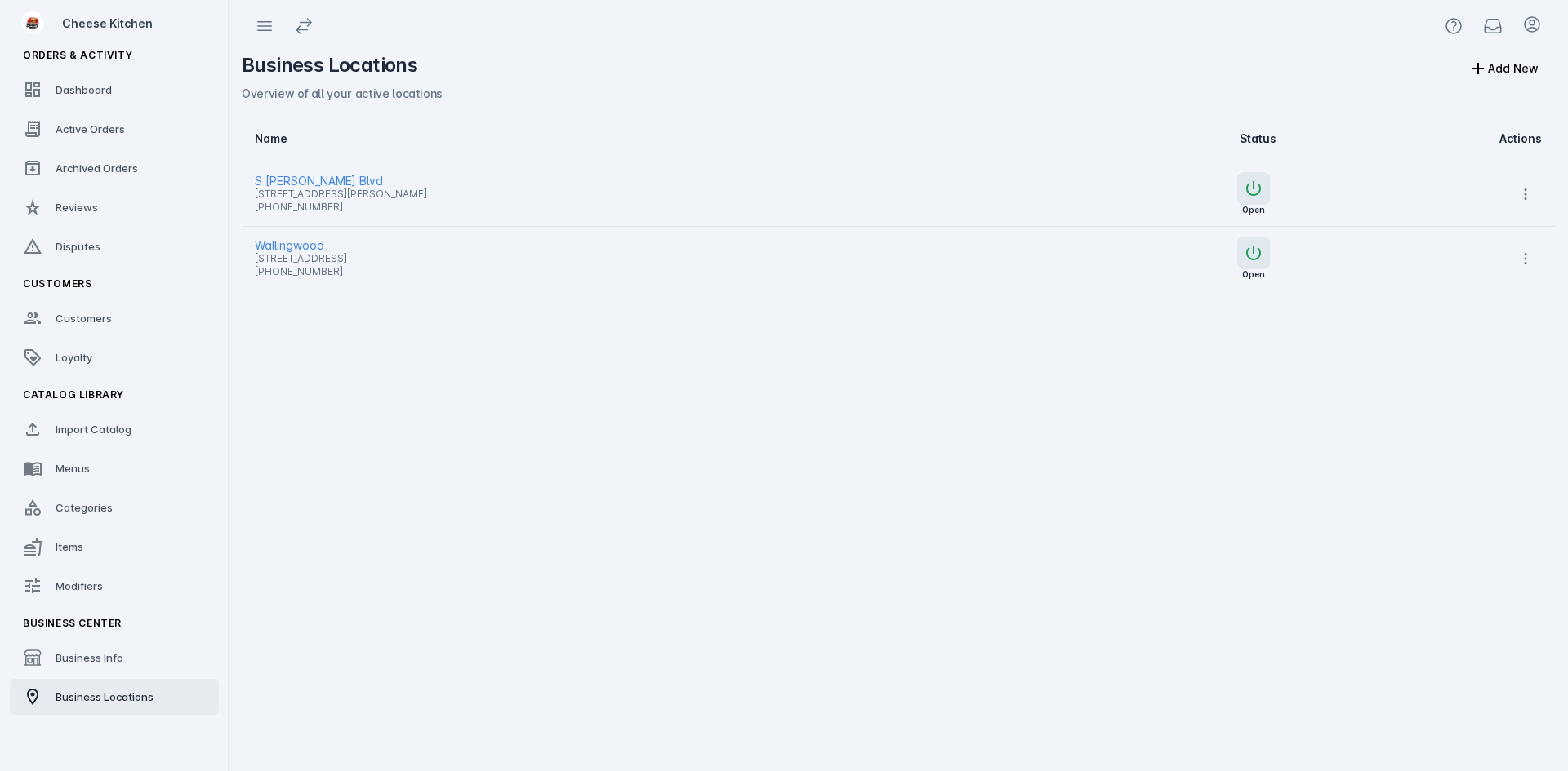
click at [305, 180] on span "S [PERSON_NAME] Blvd" at bounding box center [626, 181] width 743 height 20
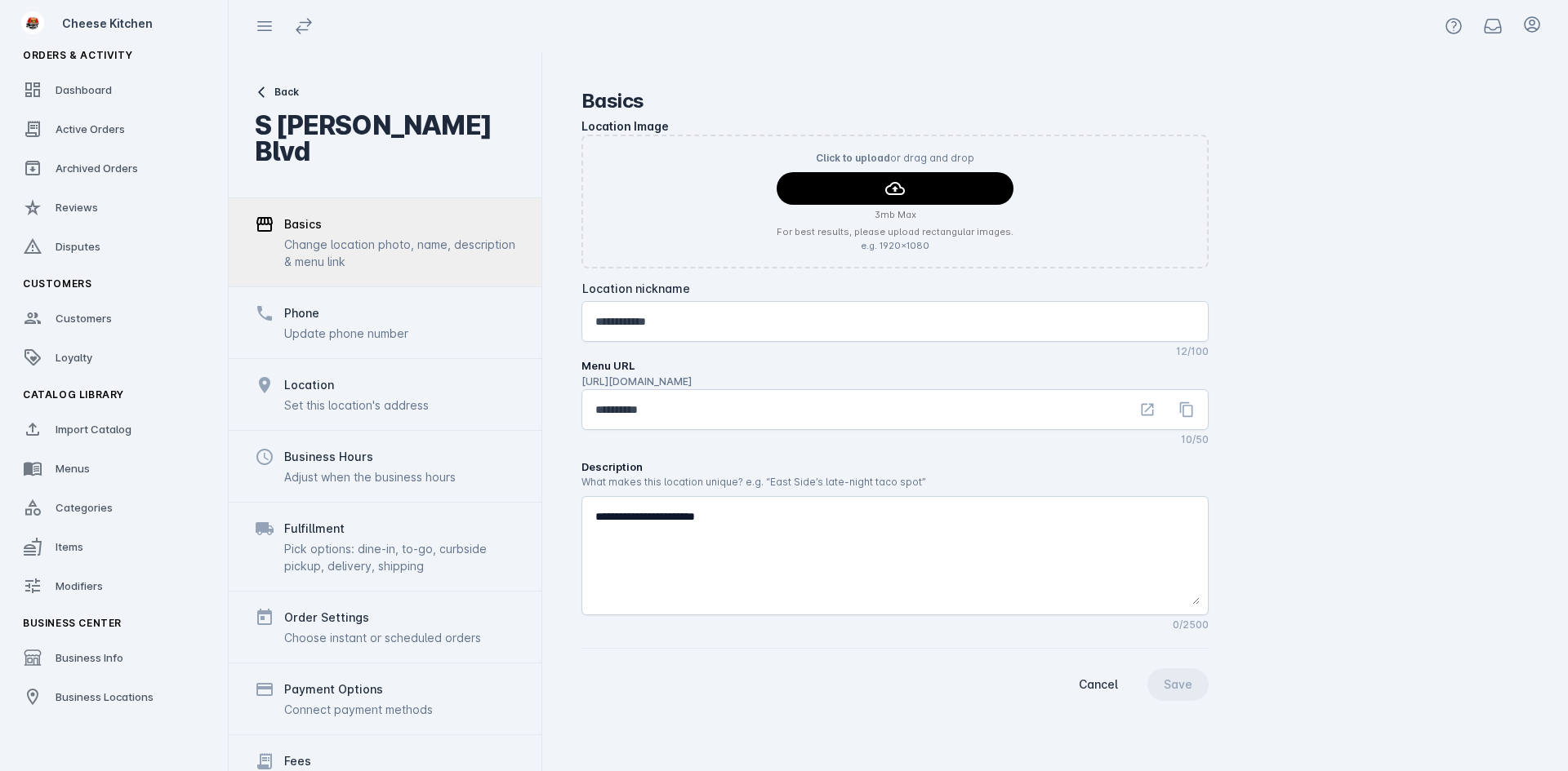
click at [336, 680] on div "Payment Options" at bounding box center [334, 689] width 99 height 20
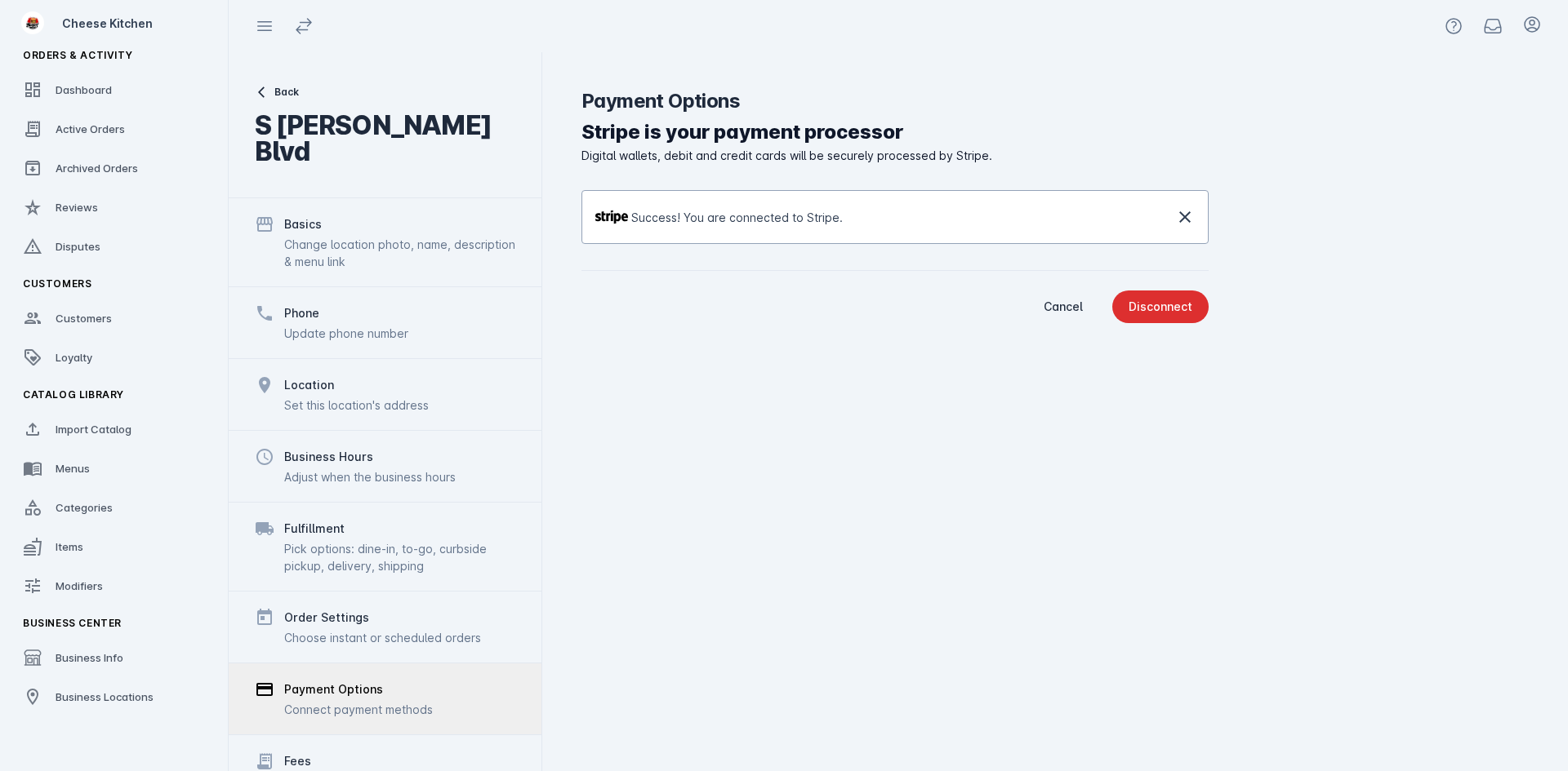
click at [1170, 314] on span "continue" at bounding box center [1159, 307] width 96 height 39
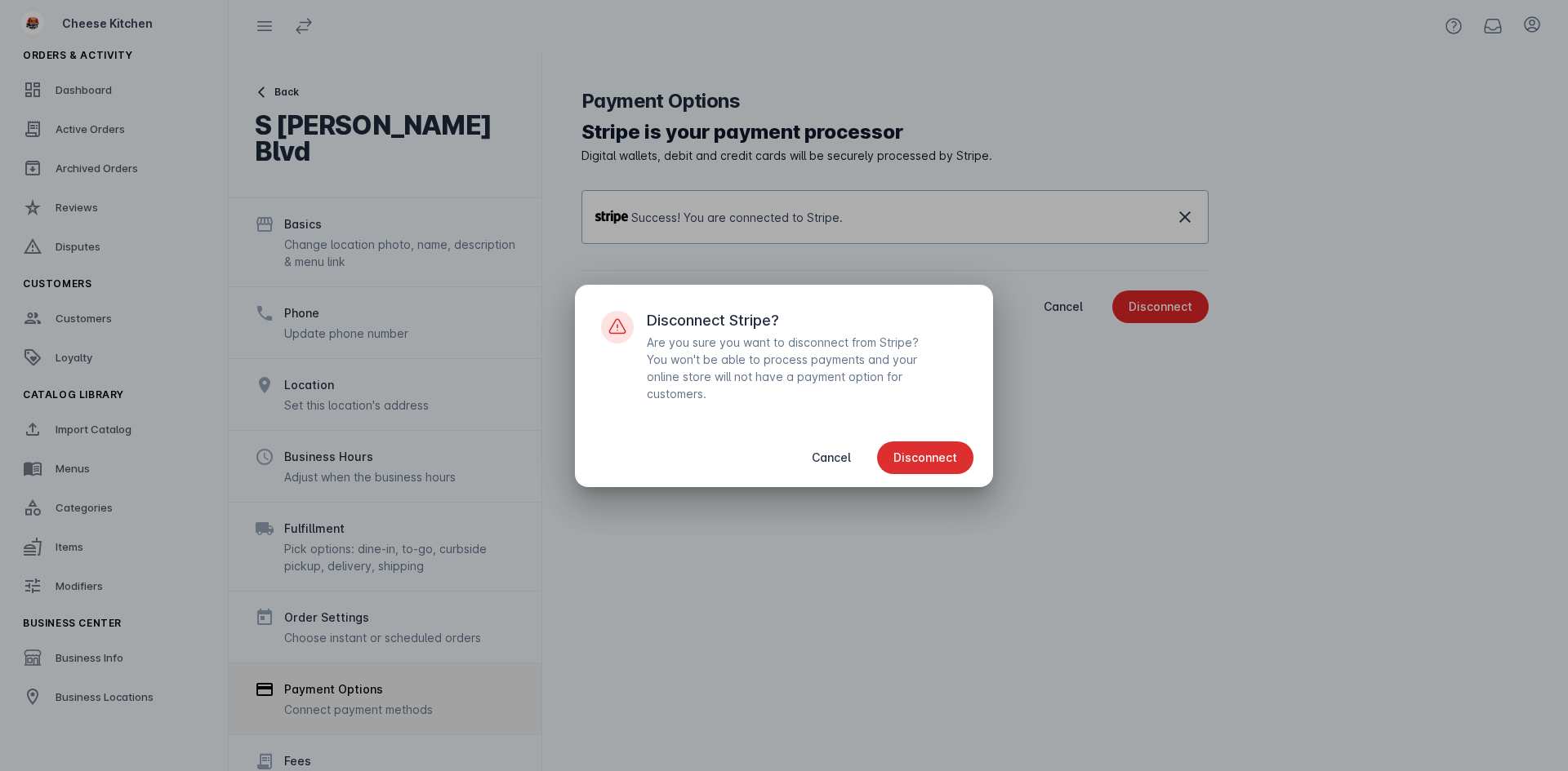
click at [932, 454] on span "Disconnect" at bounding box center [925, 458] width 64 height 11
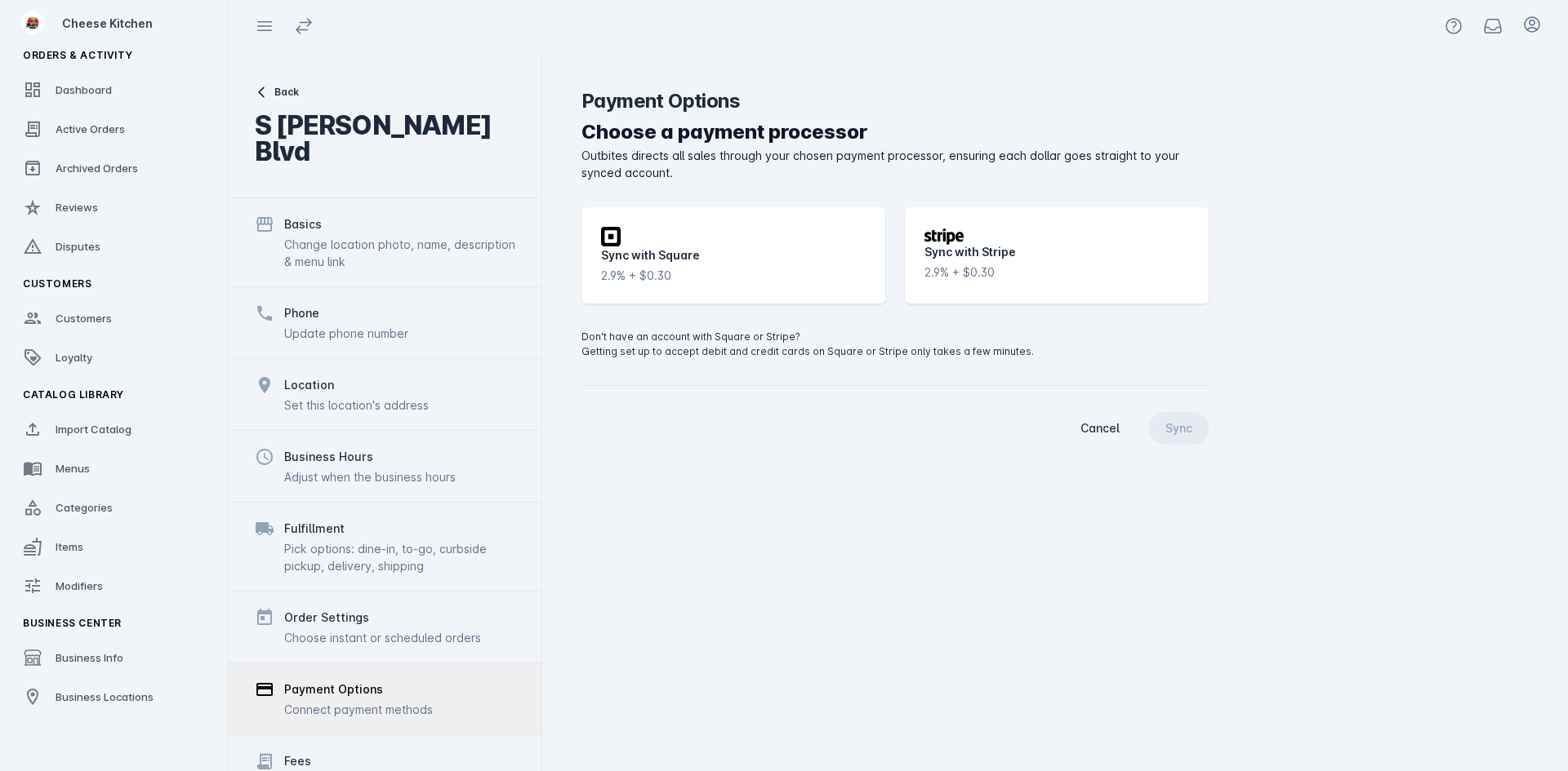
click at [1022, 274] on div "Sync with Stripe 2.9% + $0.30" at bounding box center [1057, 255] width 304 height 96
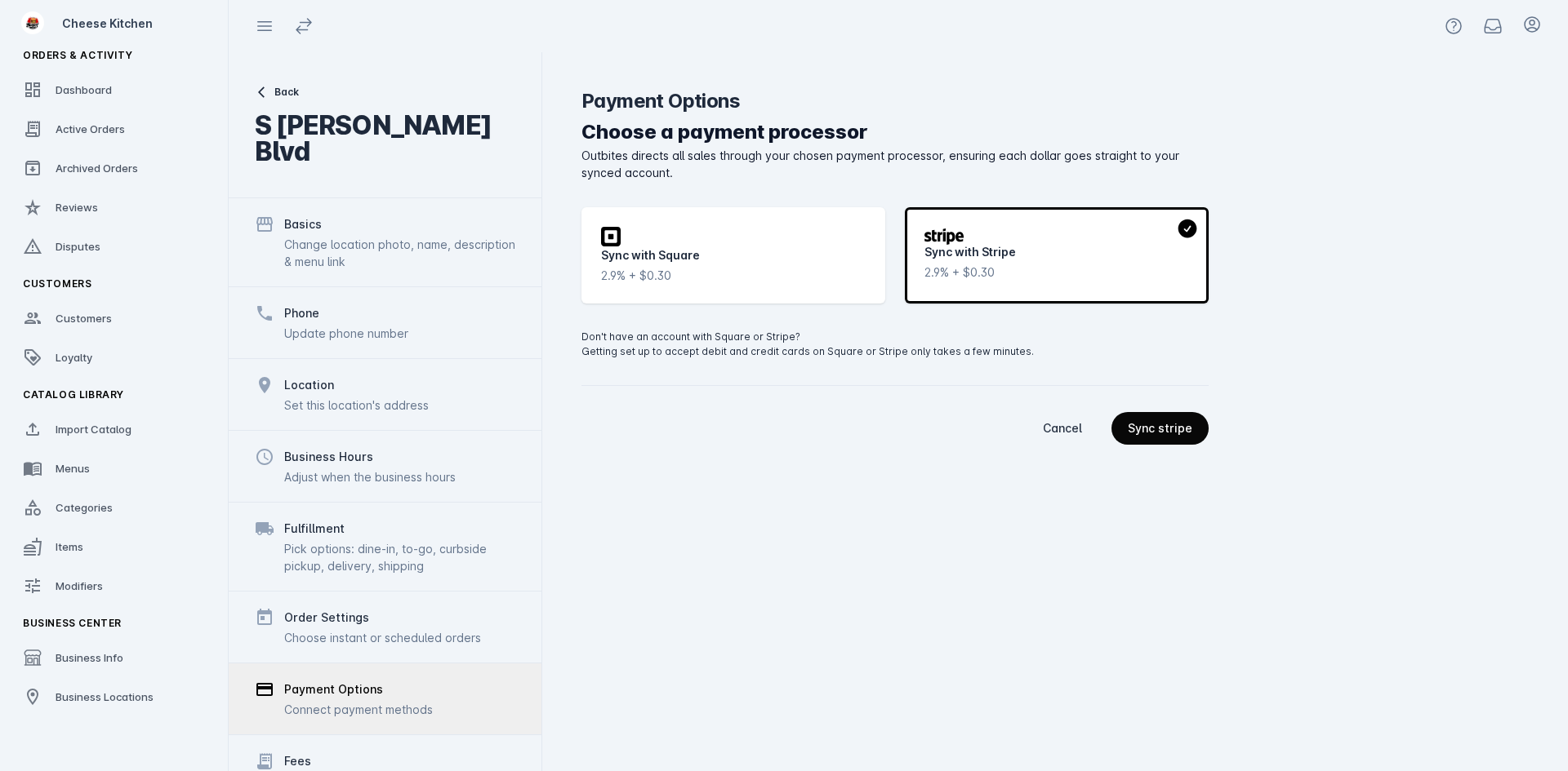
click at [1158, 420] on span "continue" at bounding box center [1159, 429] width 97 height 39
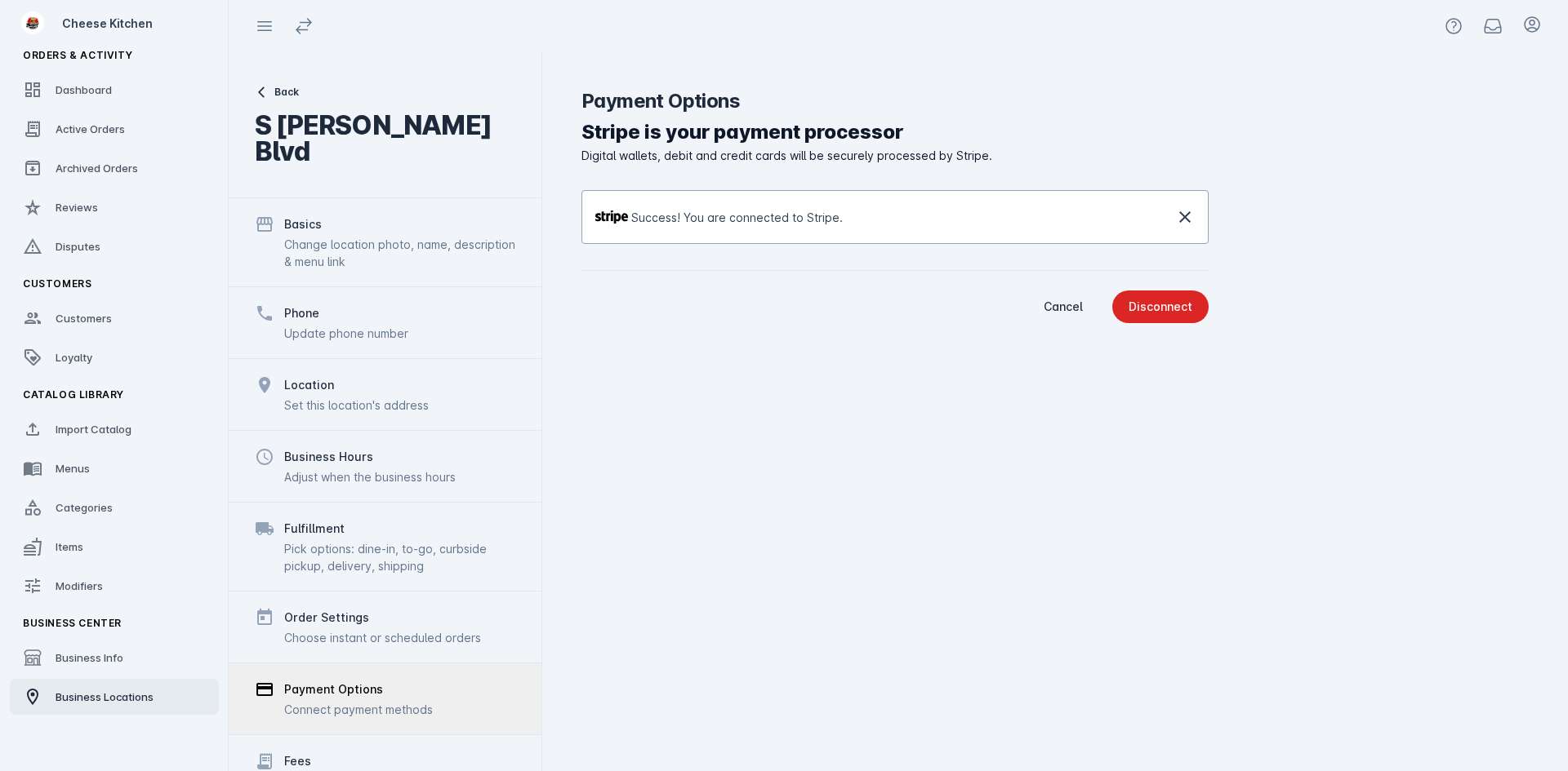
click at [84, 688] on link "Business Locations" at bounding box center [115, 697] width 209 height 36
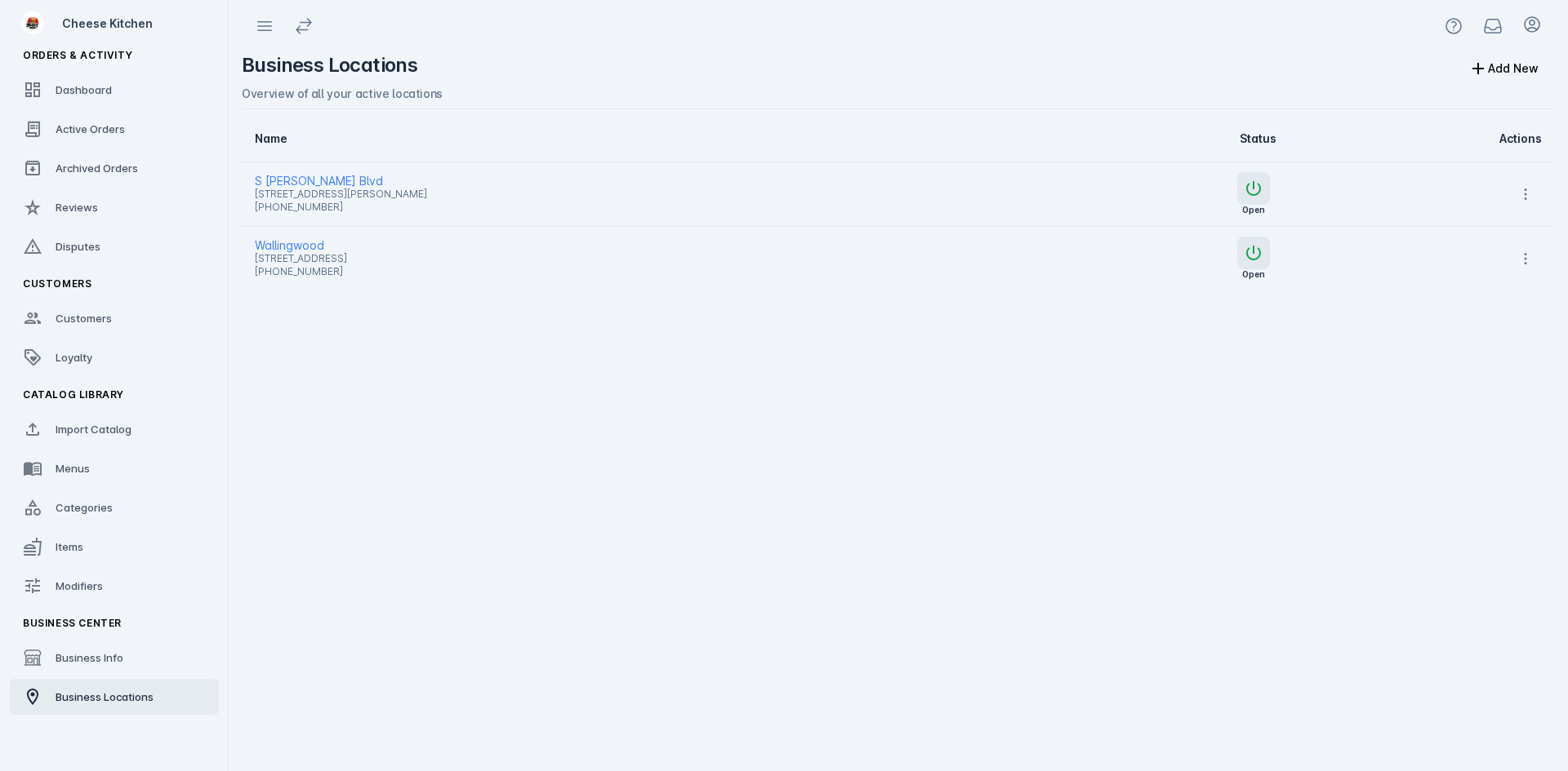
click at [320, 246] on span "Wallingwood" at bounding box center [626, 245] width 743 height 20
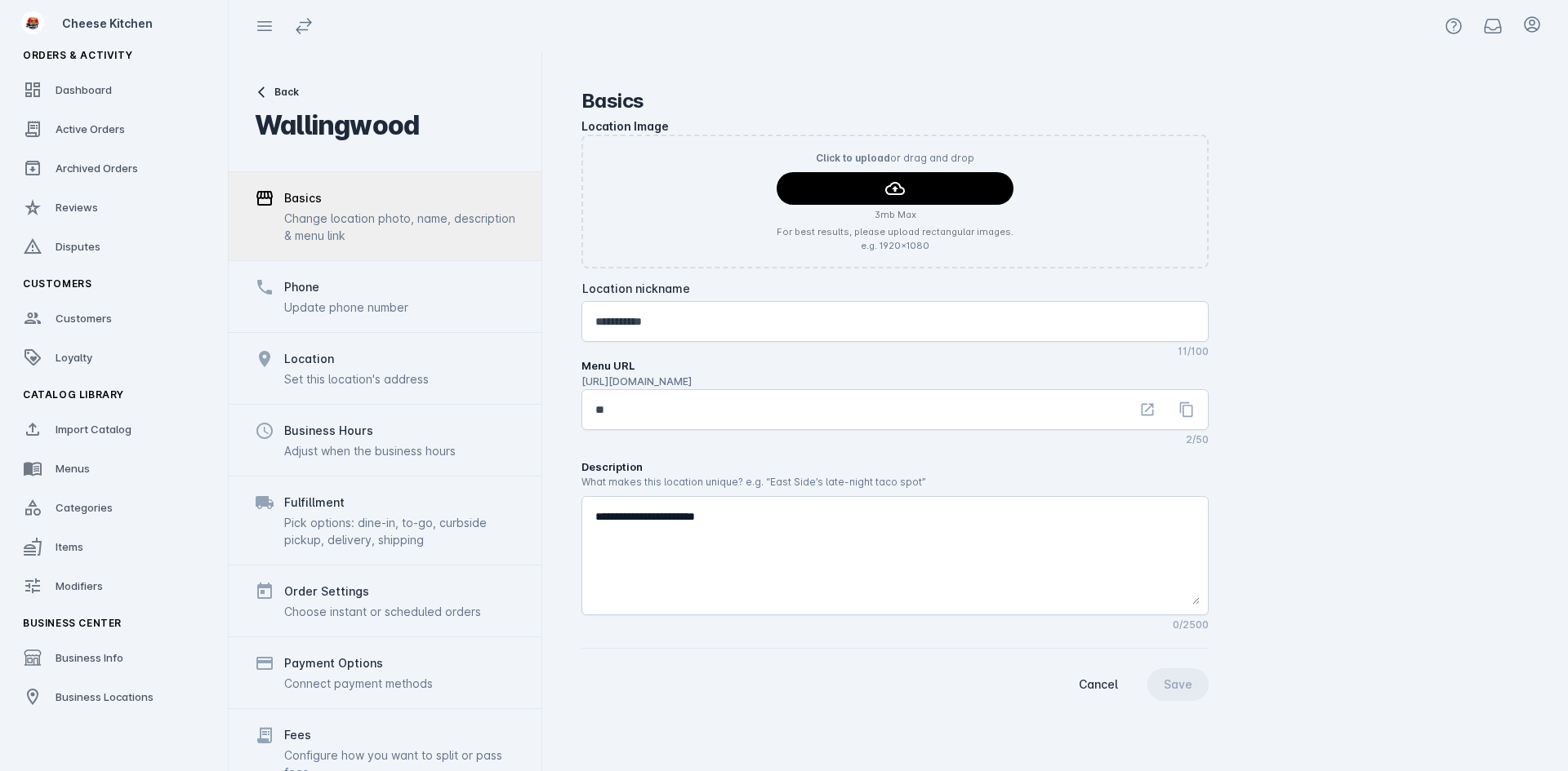
click at [326, 655] on div "Payment Options" at bounding box center [334, 663] width 99 height 20
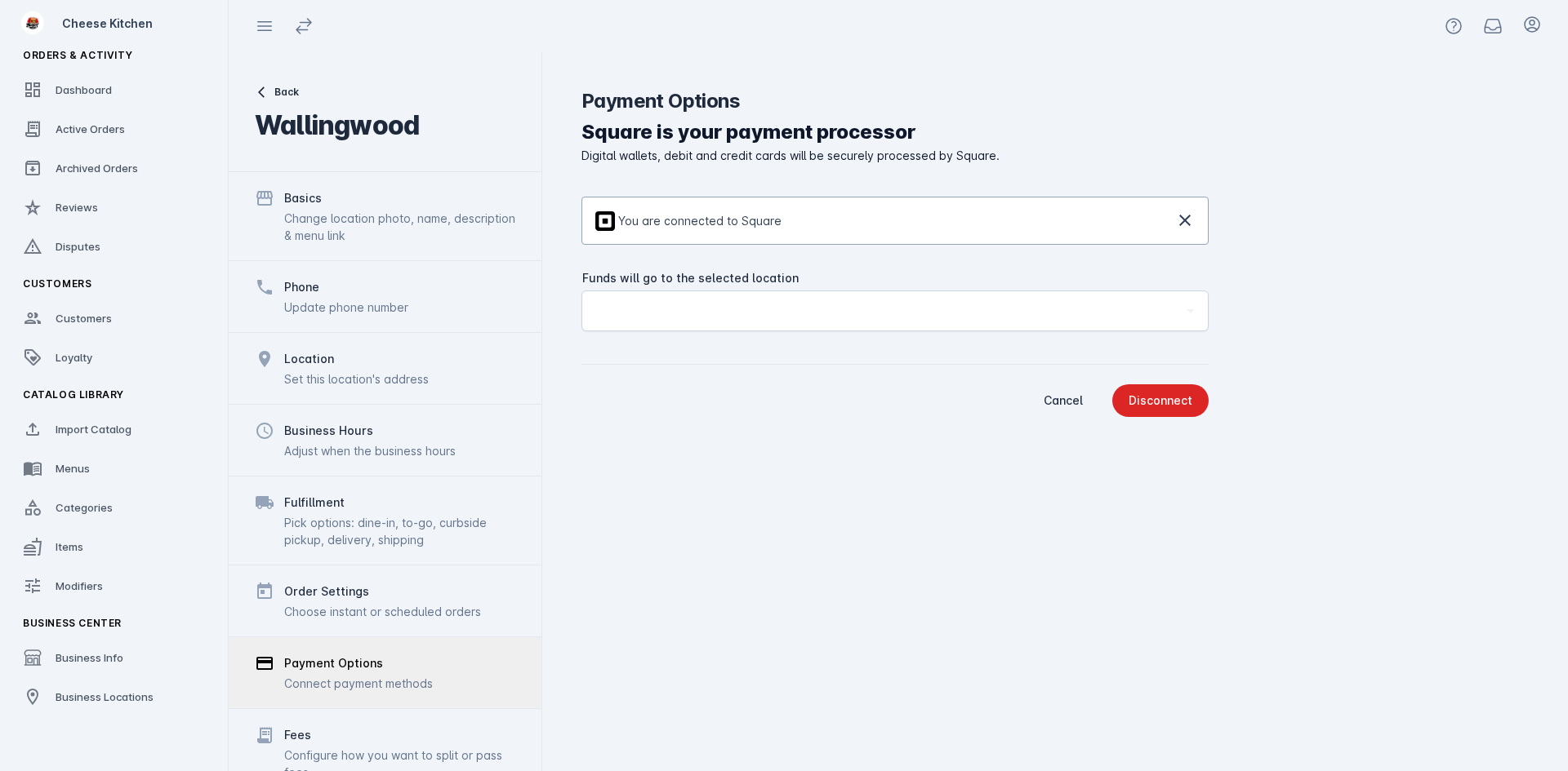
click at [1182, 222] on icon at bounding box center [1184, 220] width 11 height 11
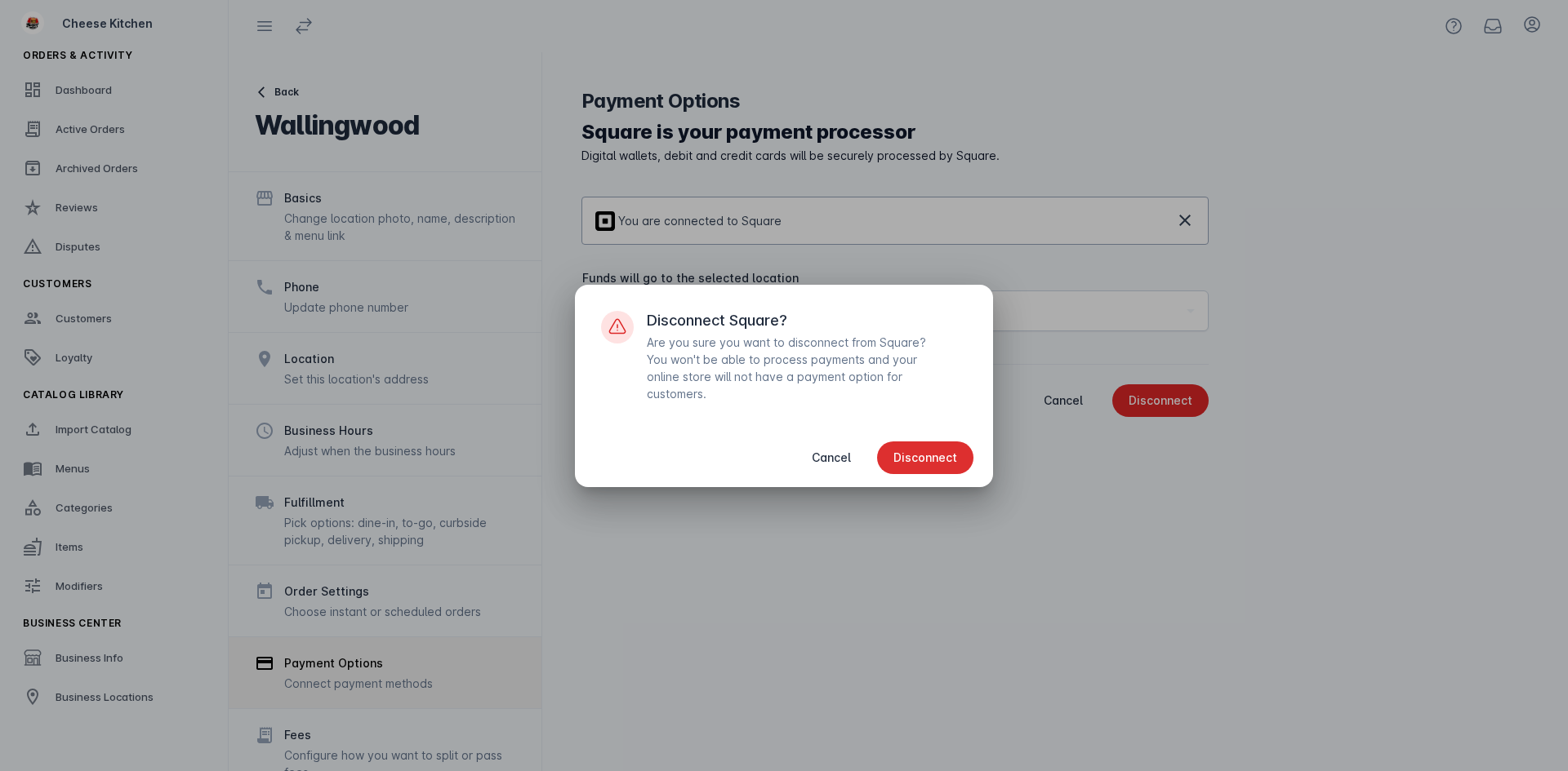
click at [922, 460] on span "Disconnect" at bounding box center [925, 458] width 64 height 11
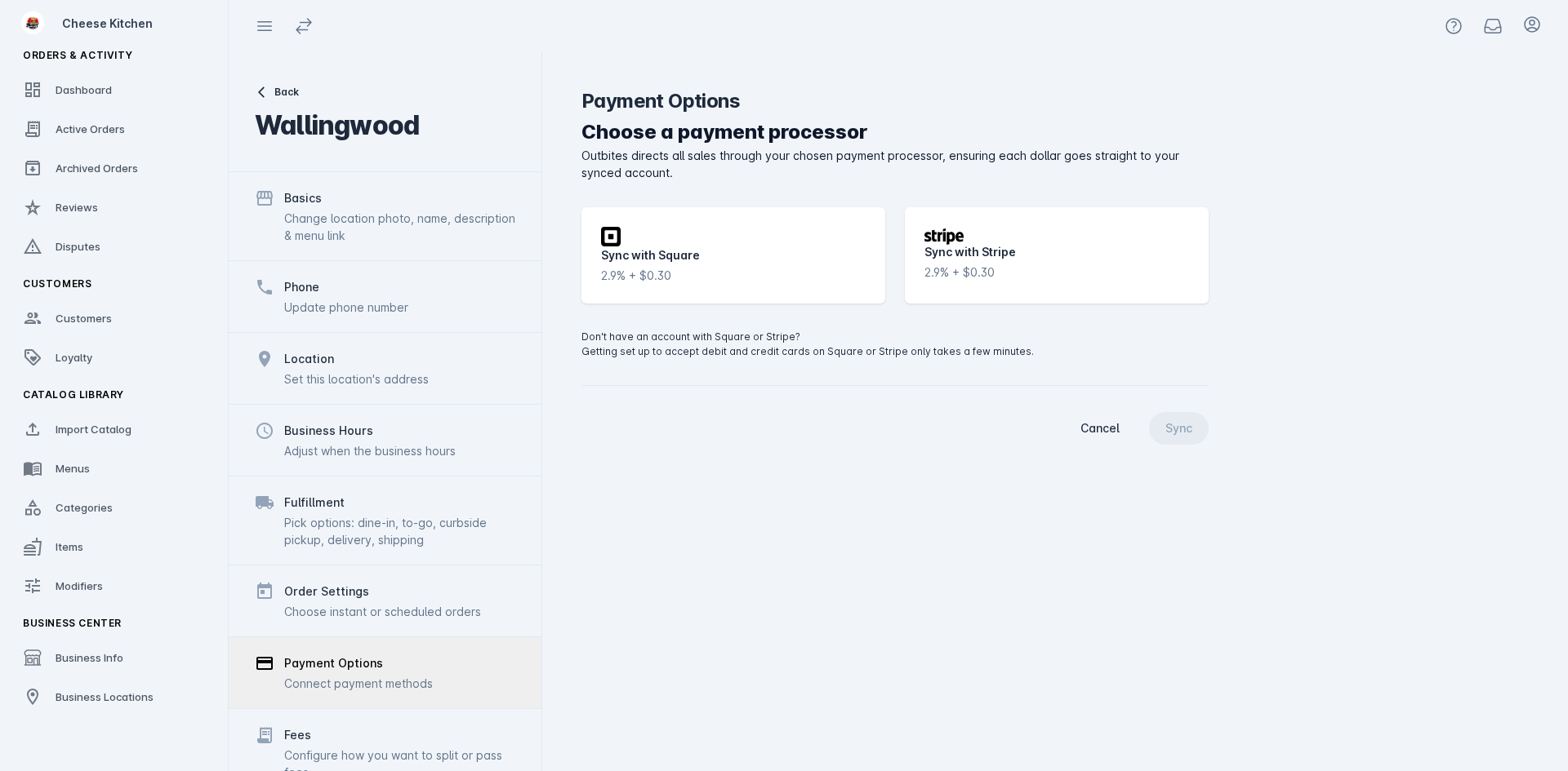
click at [959, 259] on div "Sync with Stripe" at bounding box center [970, 251] width 92 height 17
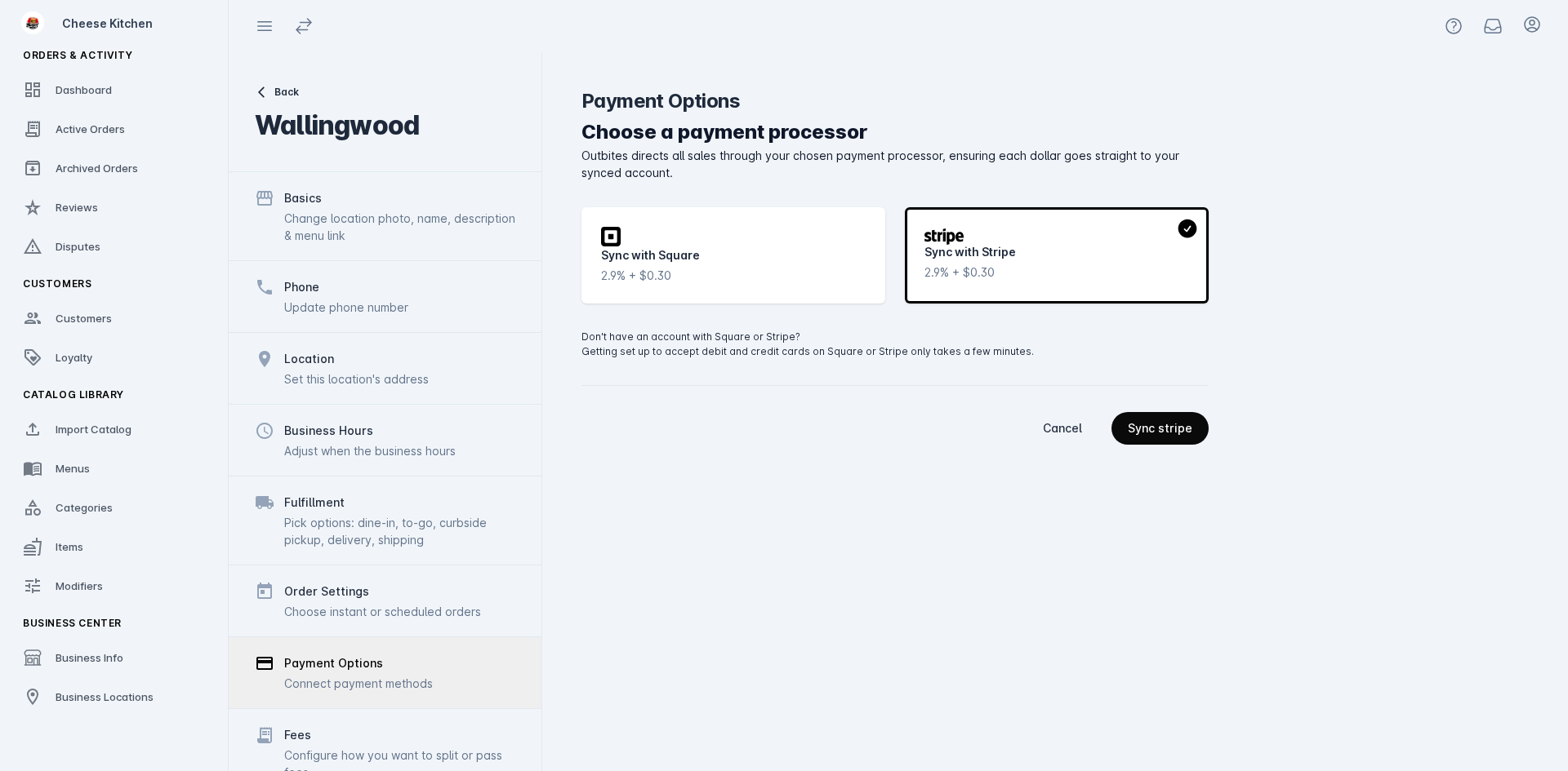
click at [1155, 423] on div "Sync stripe" at bounding box center [1160, 428] width 65 height 11
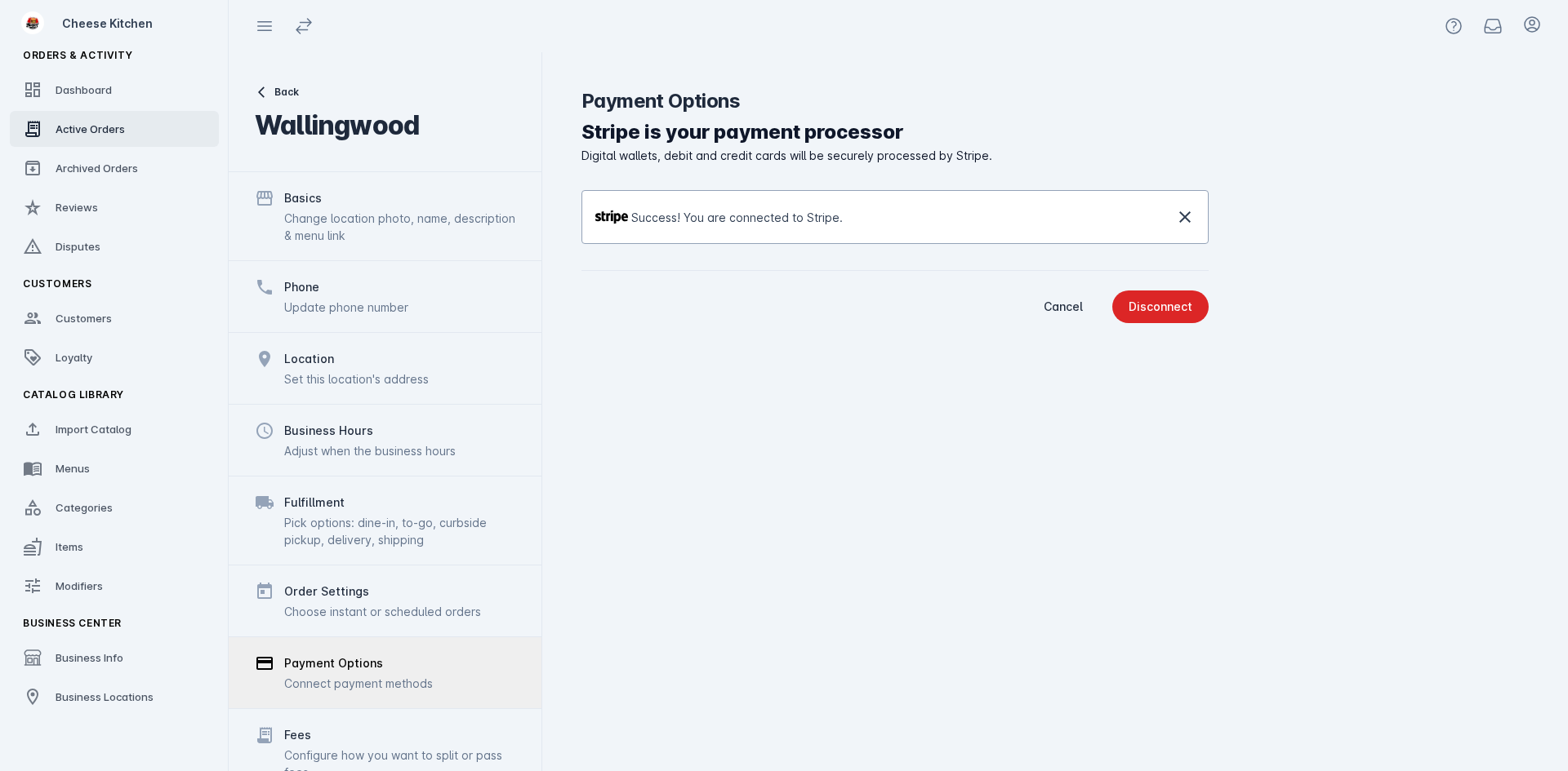
click at [74, 127] on span "Active Orders" at bounding box center [90, 128] width 70 height 13
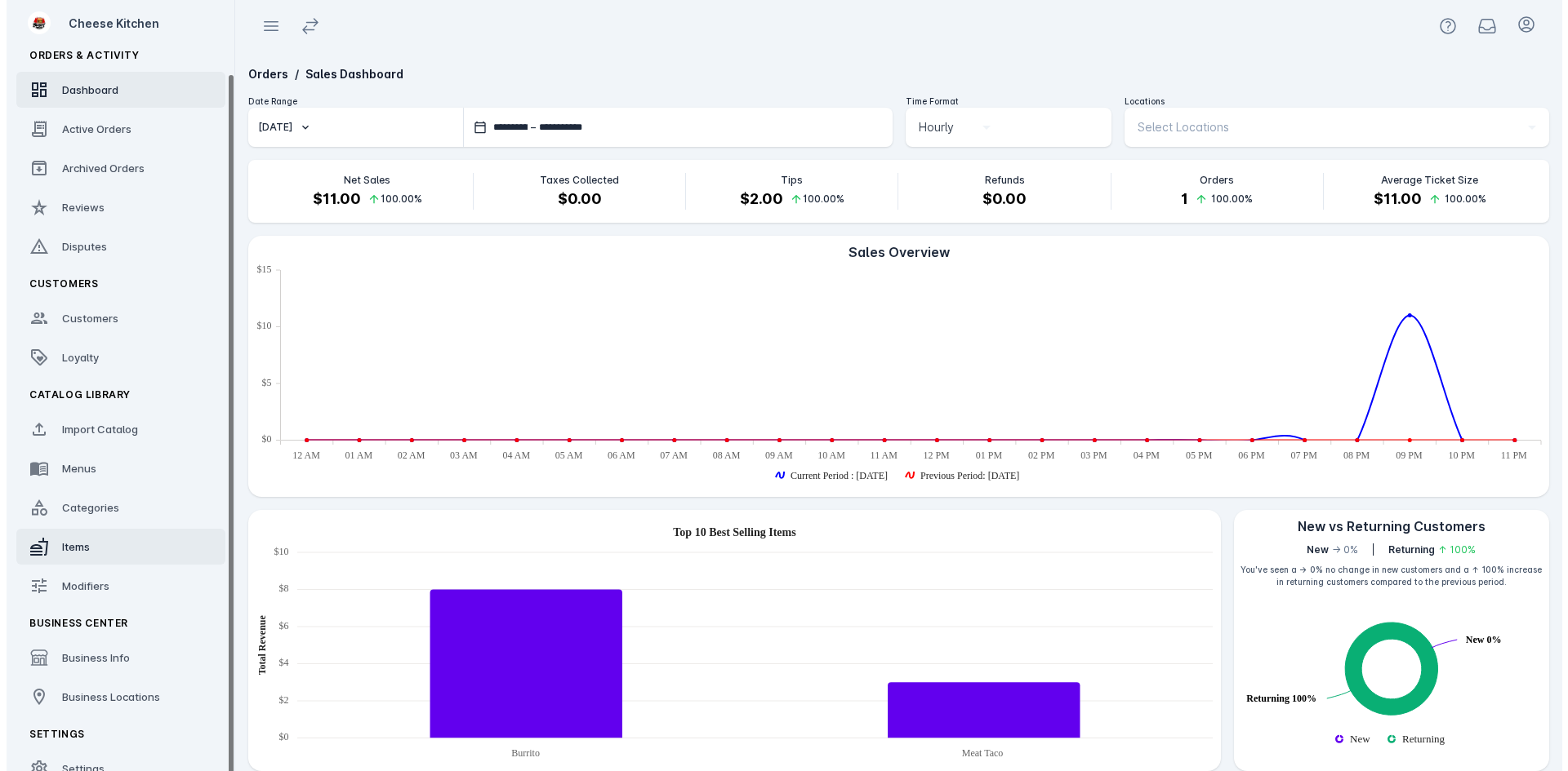
scroll to position [38, 0]
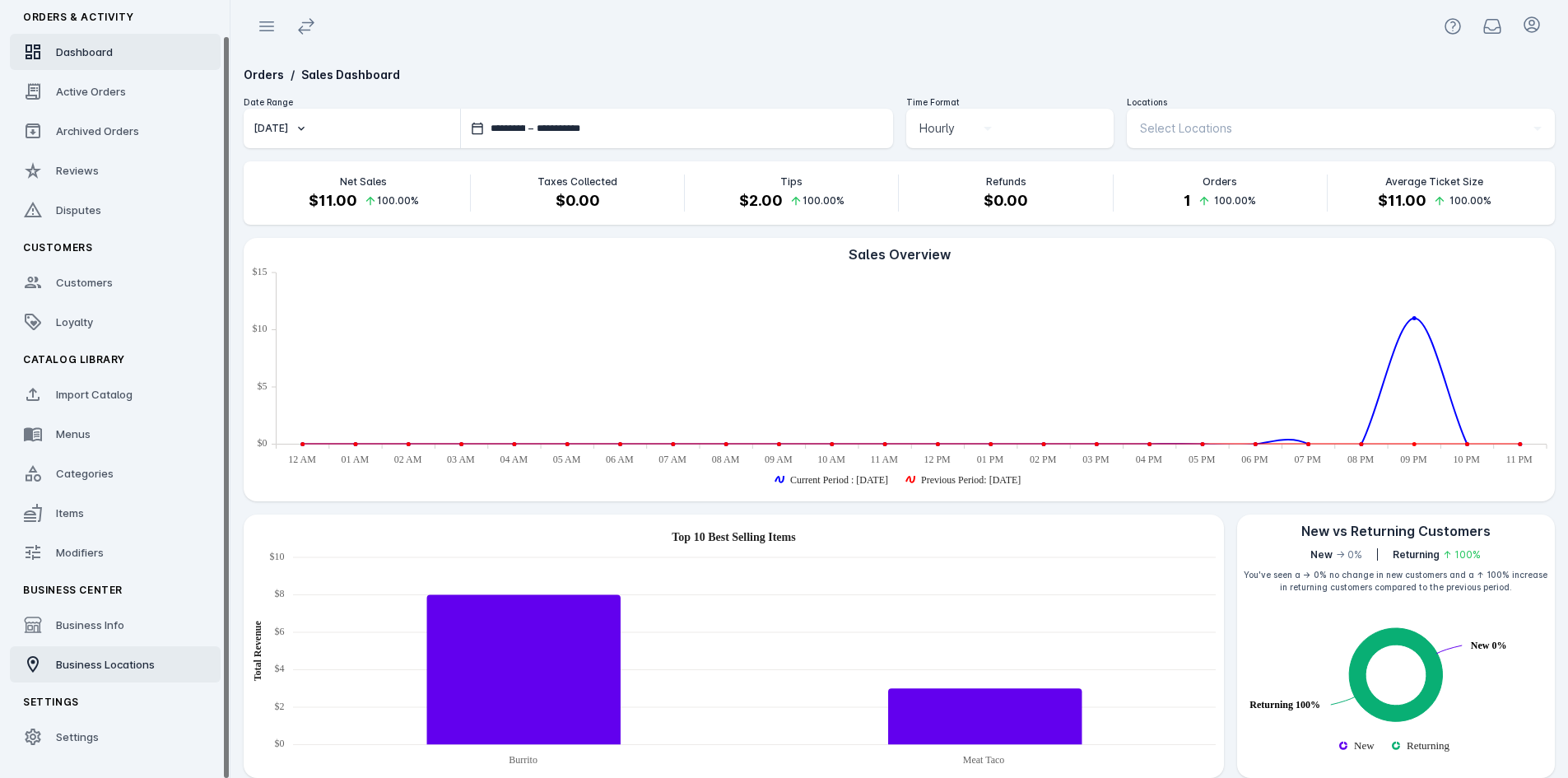
click at [116, 665] on span "Business Locations" at bounding box center [104, 664] width 98 height 13
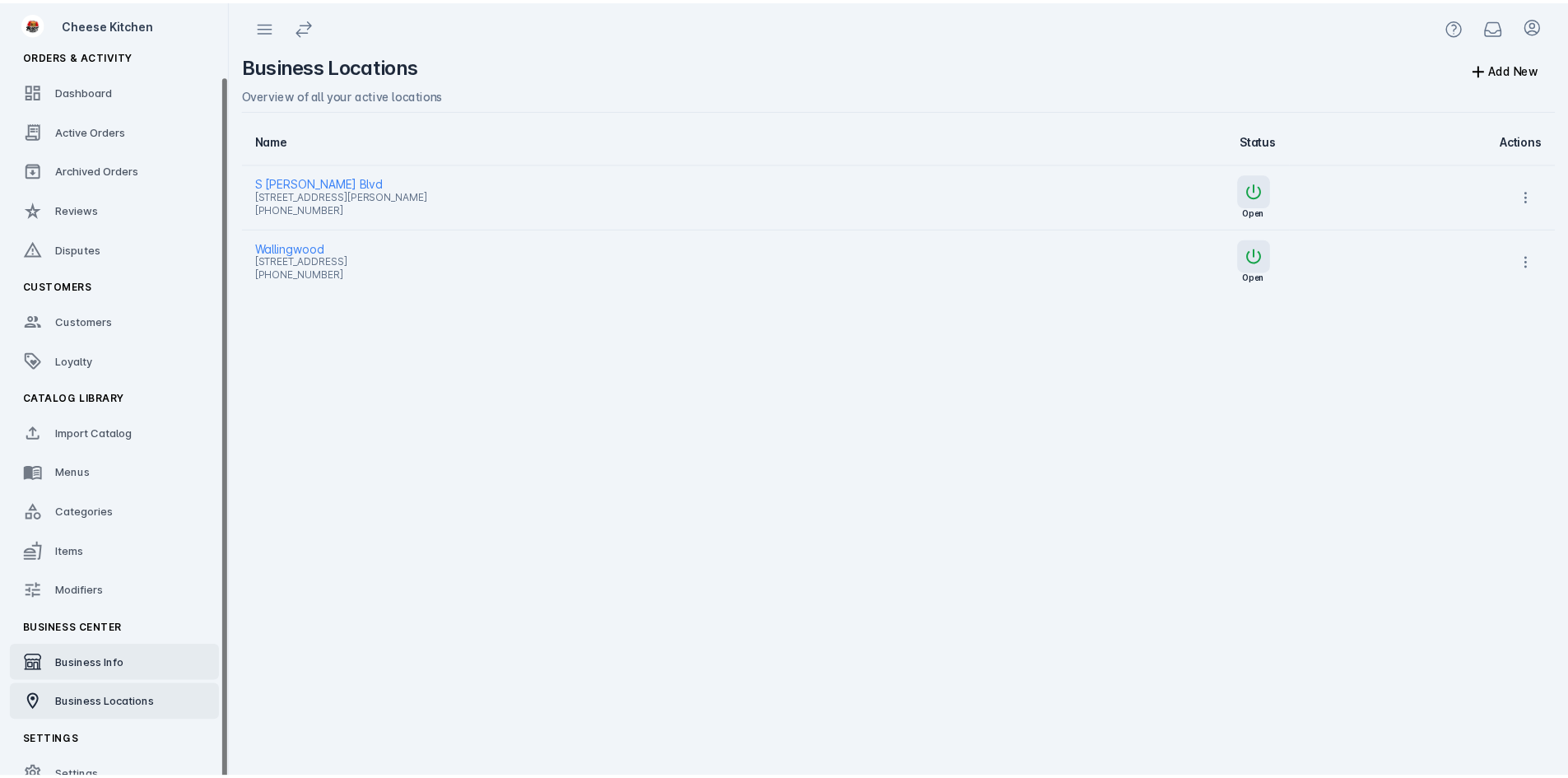
scroll to position [39, 0]
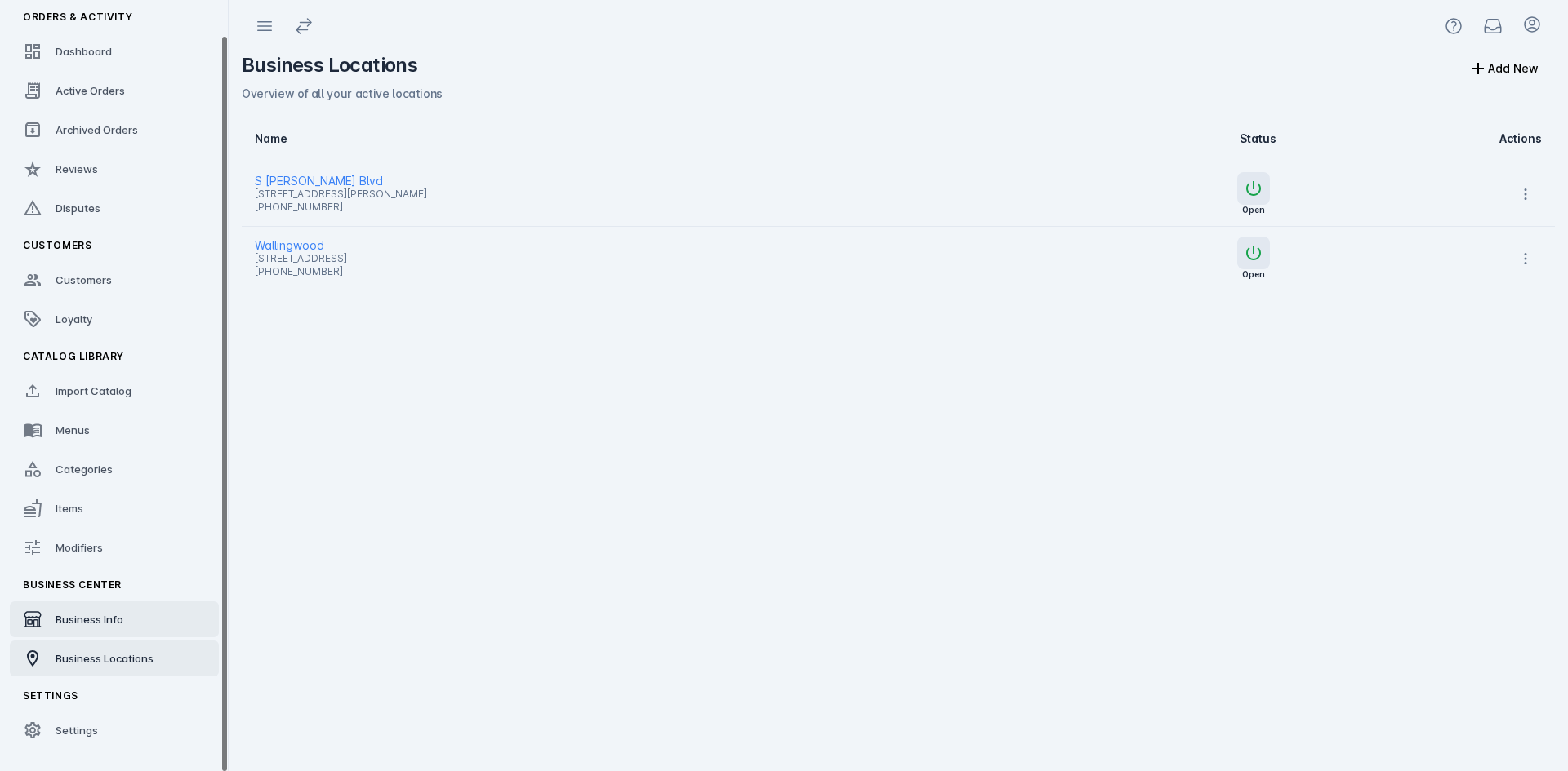
click at [114, 630] on link "Business Info" at bounding box center [115, 619] width 209 height 36
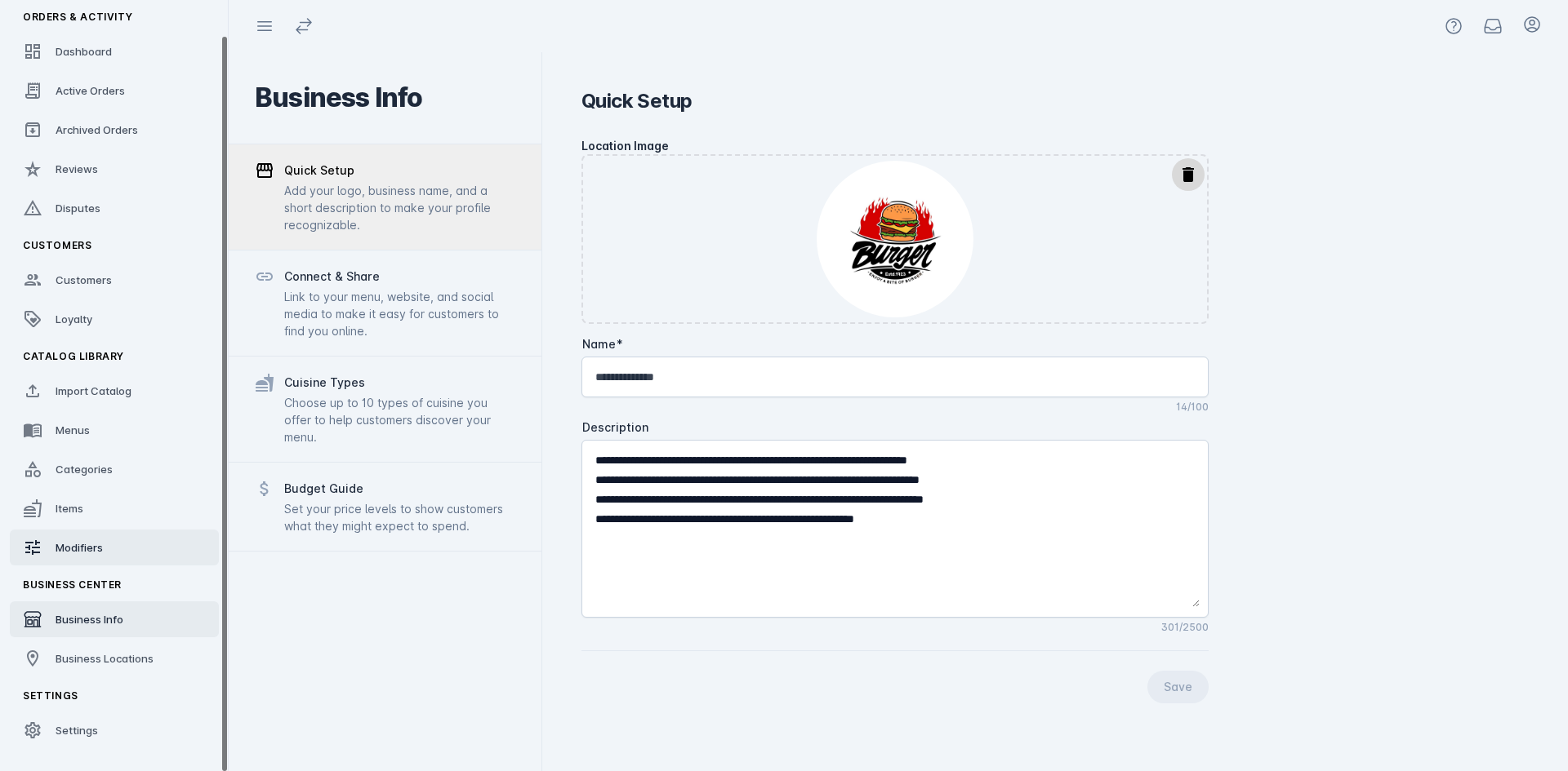
click at [94, 547] on span "Modifiers" at bounding box center [79, 547] width 48 height 13
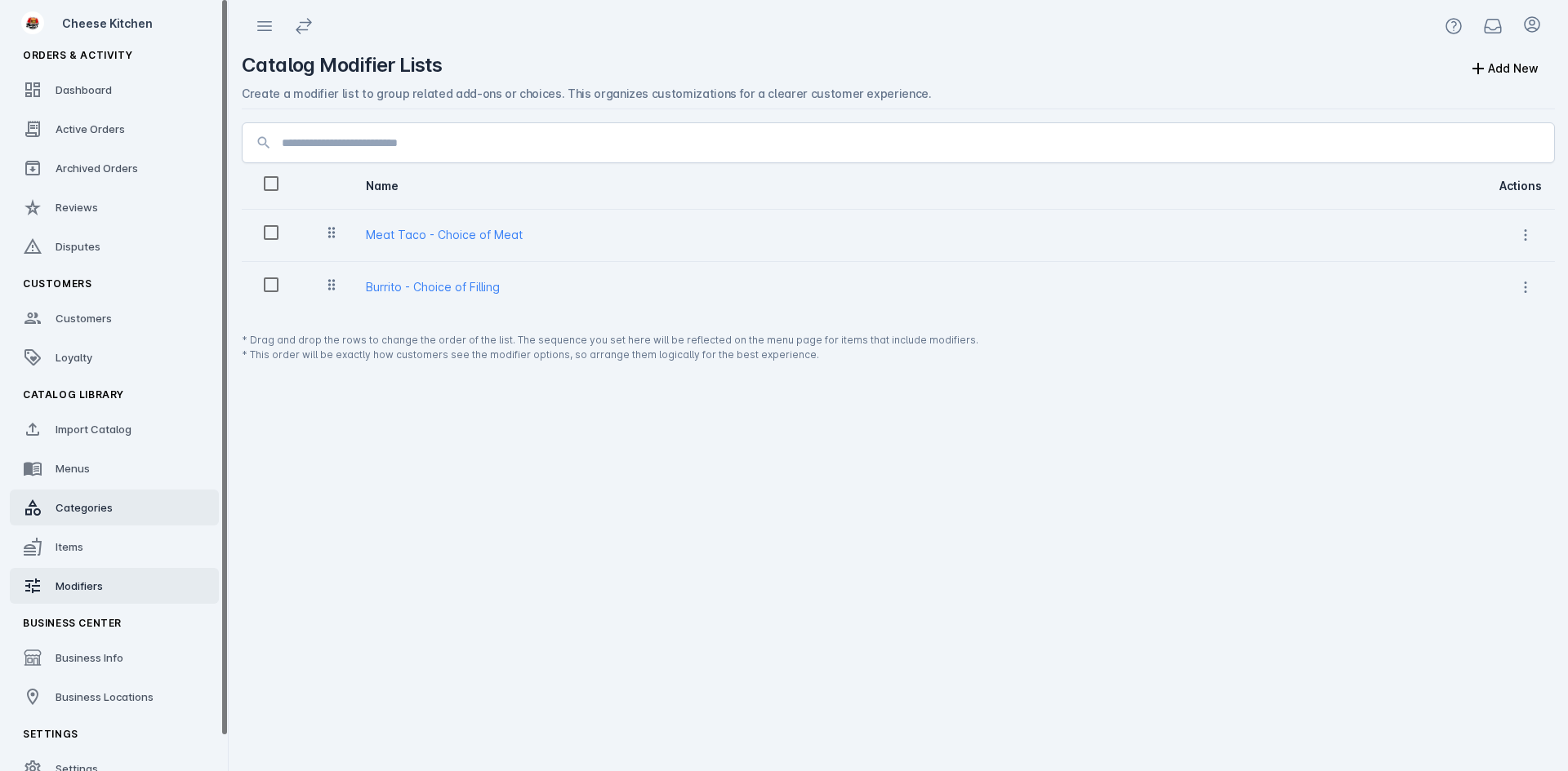
click at [90, 518] on link "Categories" at bounding box center [115, 508] width 209 height 36
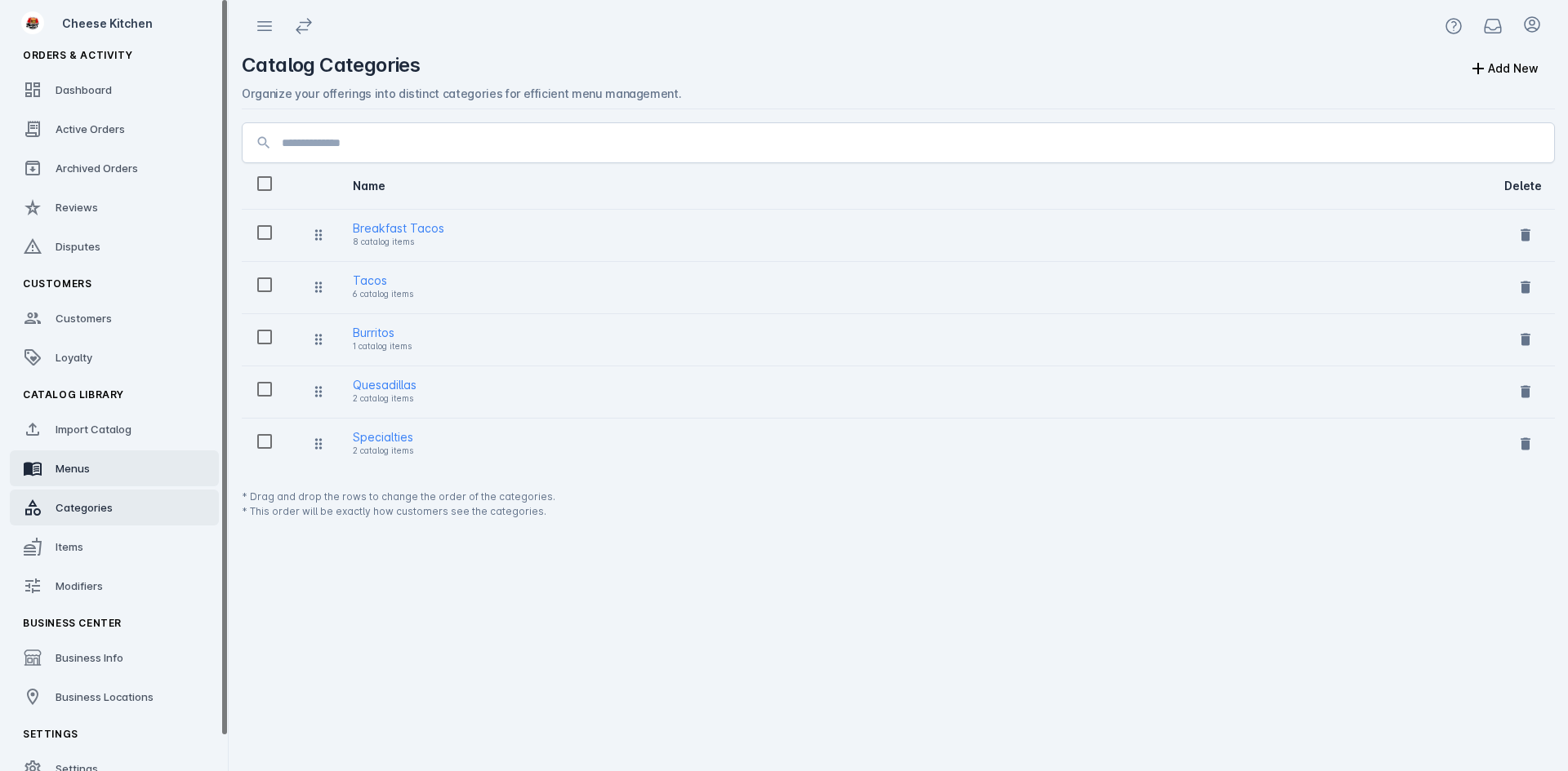
click at [93, 473] on link "Menus" at bounding box center [115, 469] width 209 height 36
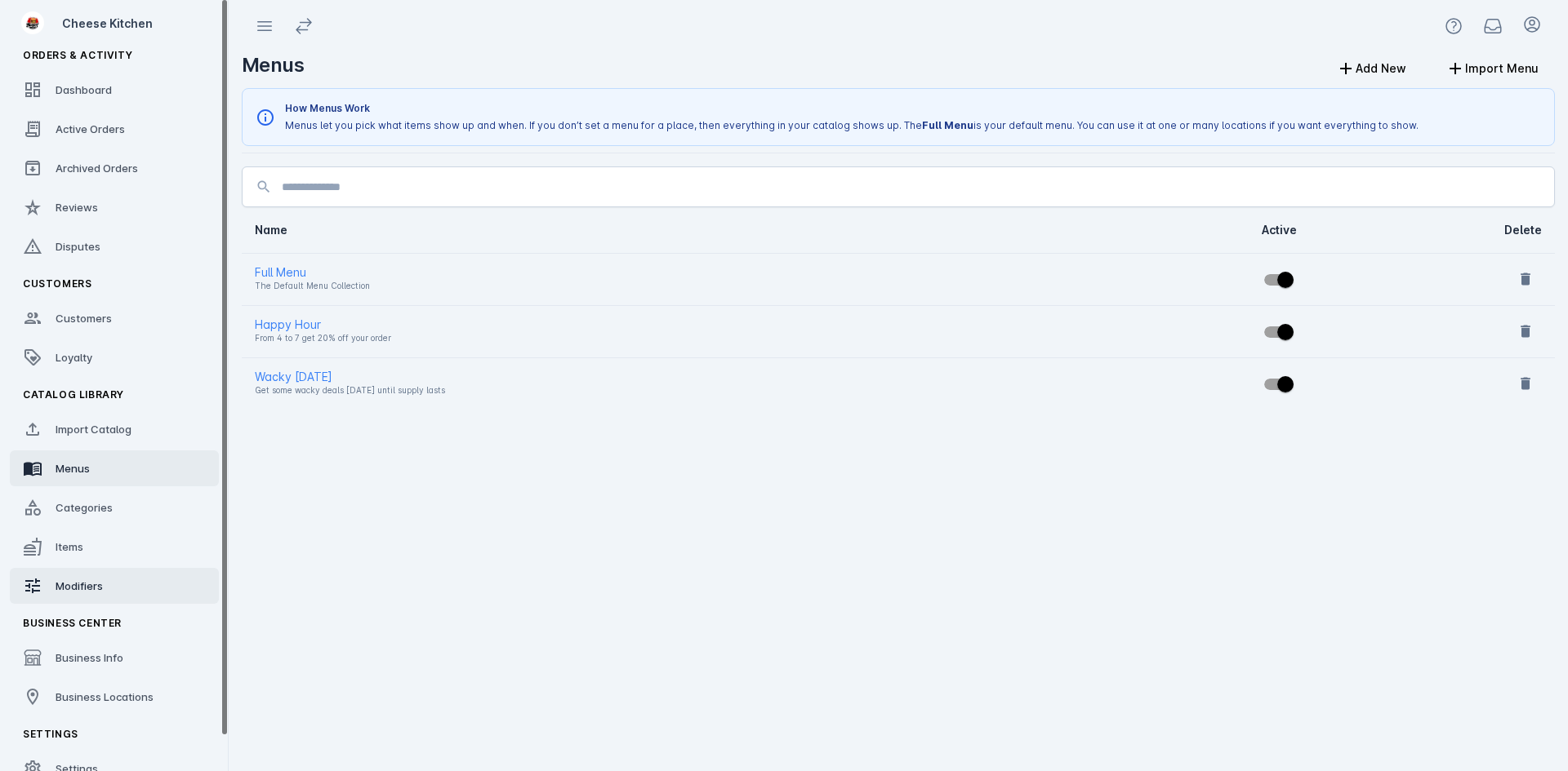
drag, startPoint x: 89, startPoint y: 582, endPoint x: 208, endPoint y: 404, distance: 214.1
click at [88, 582] on span "Modifiers" at bounding box center [79, 586] width 48 height 13
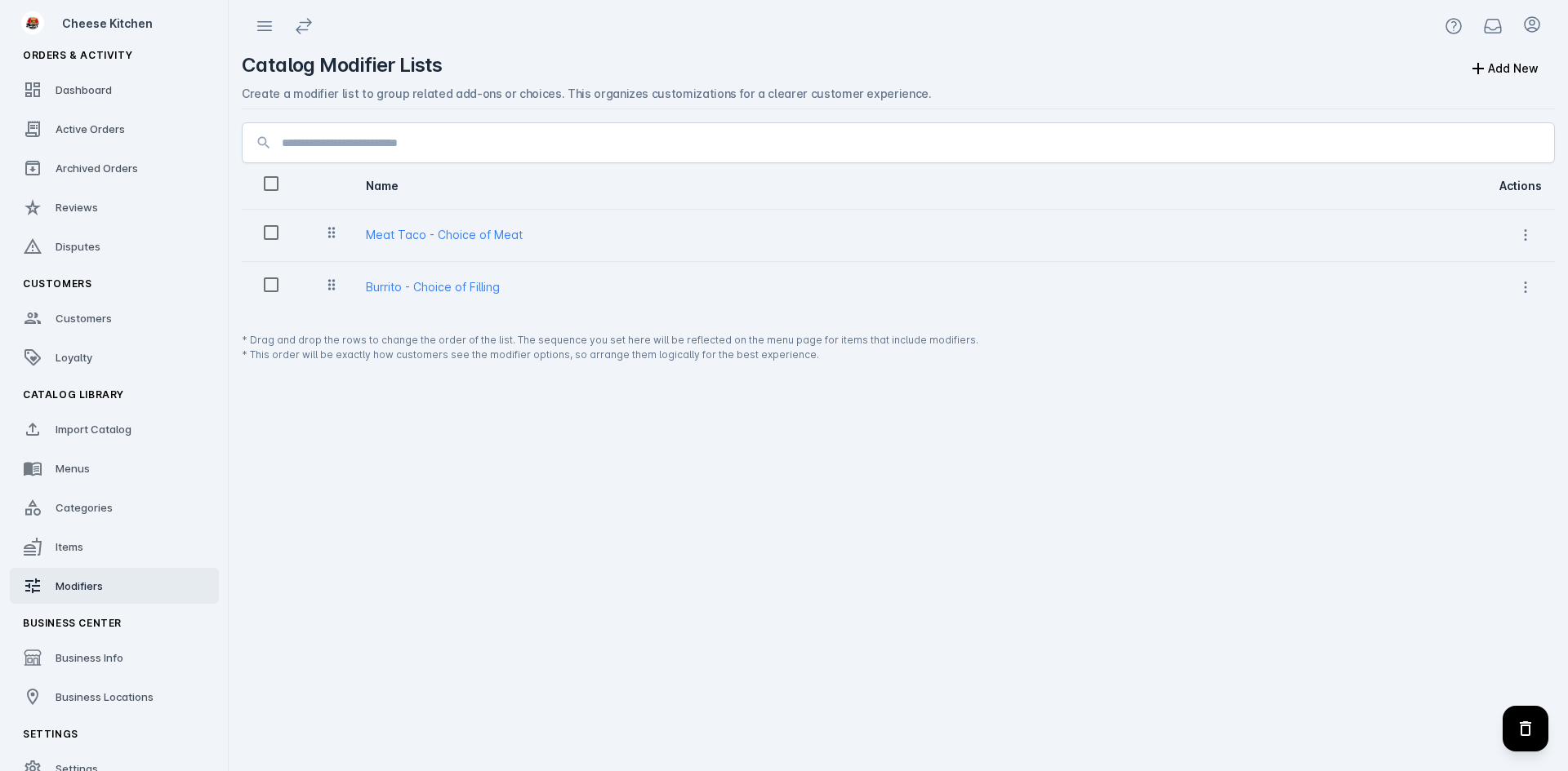
click at [1528, 728] on icon "Delete selected" at bounding box center [1525, 729] width 20 height 20
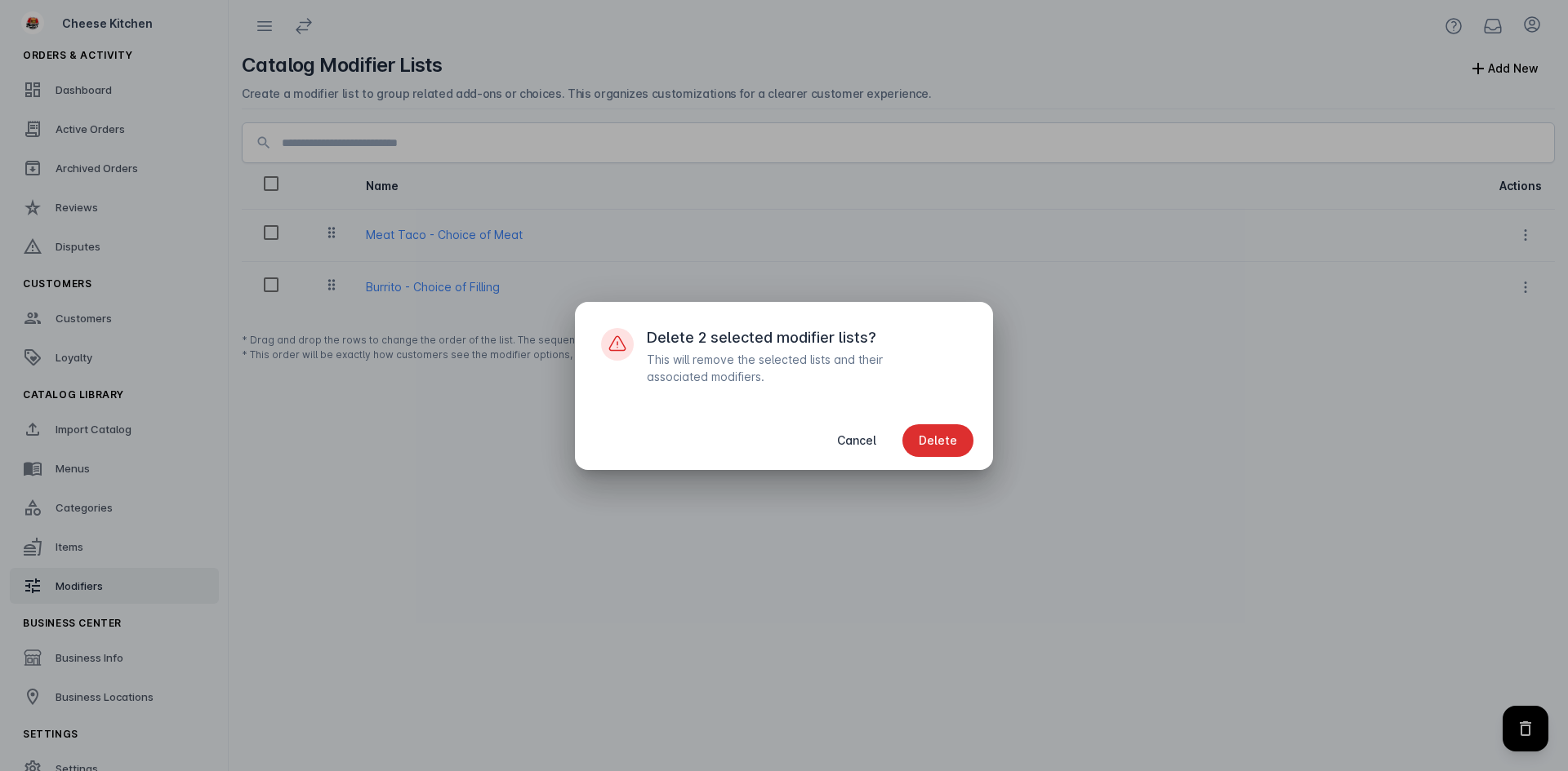
click at [939, 429] on span "button" at bounding box center [938, 441] width 71 height 39
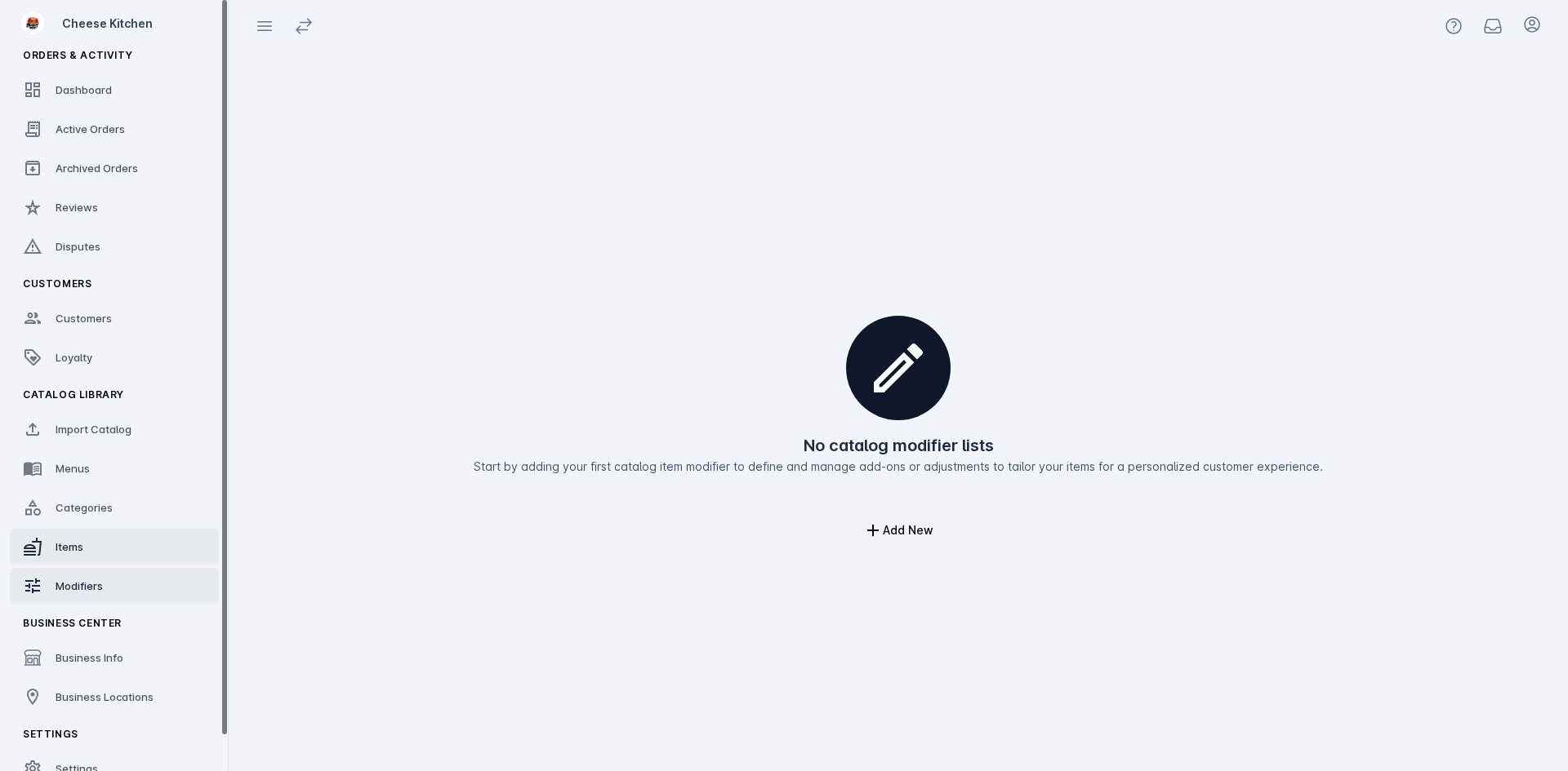
click at [74, 538] on link "Items" at bounding box center [115, 547] width 209 height 36
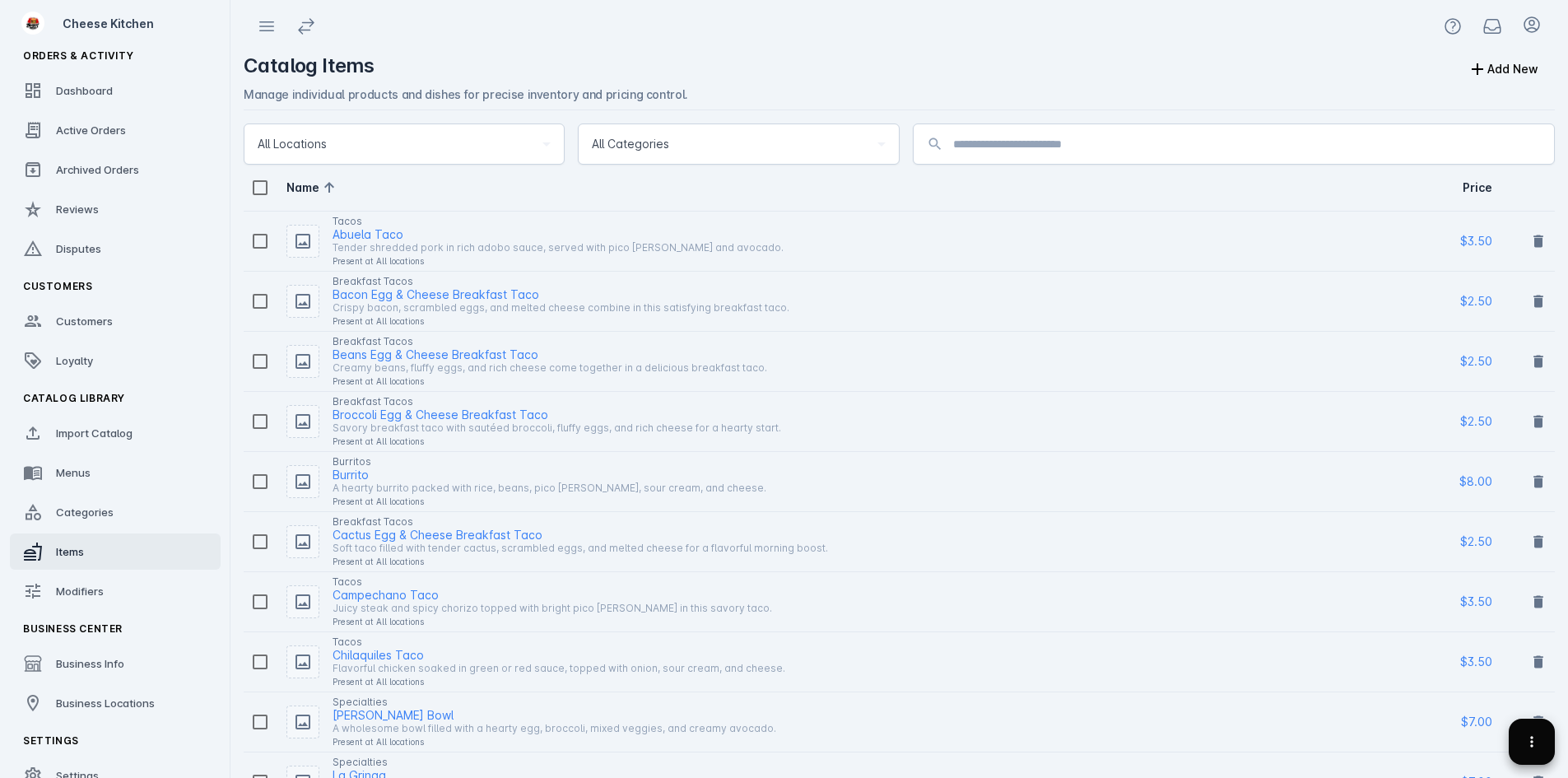
click at [1541, 727] on span at bounding box center [1532, 742] width 39 height 39
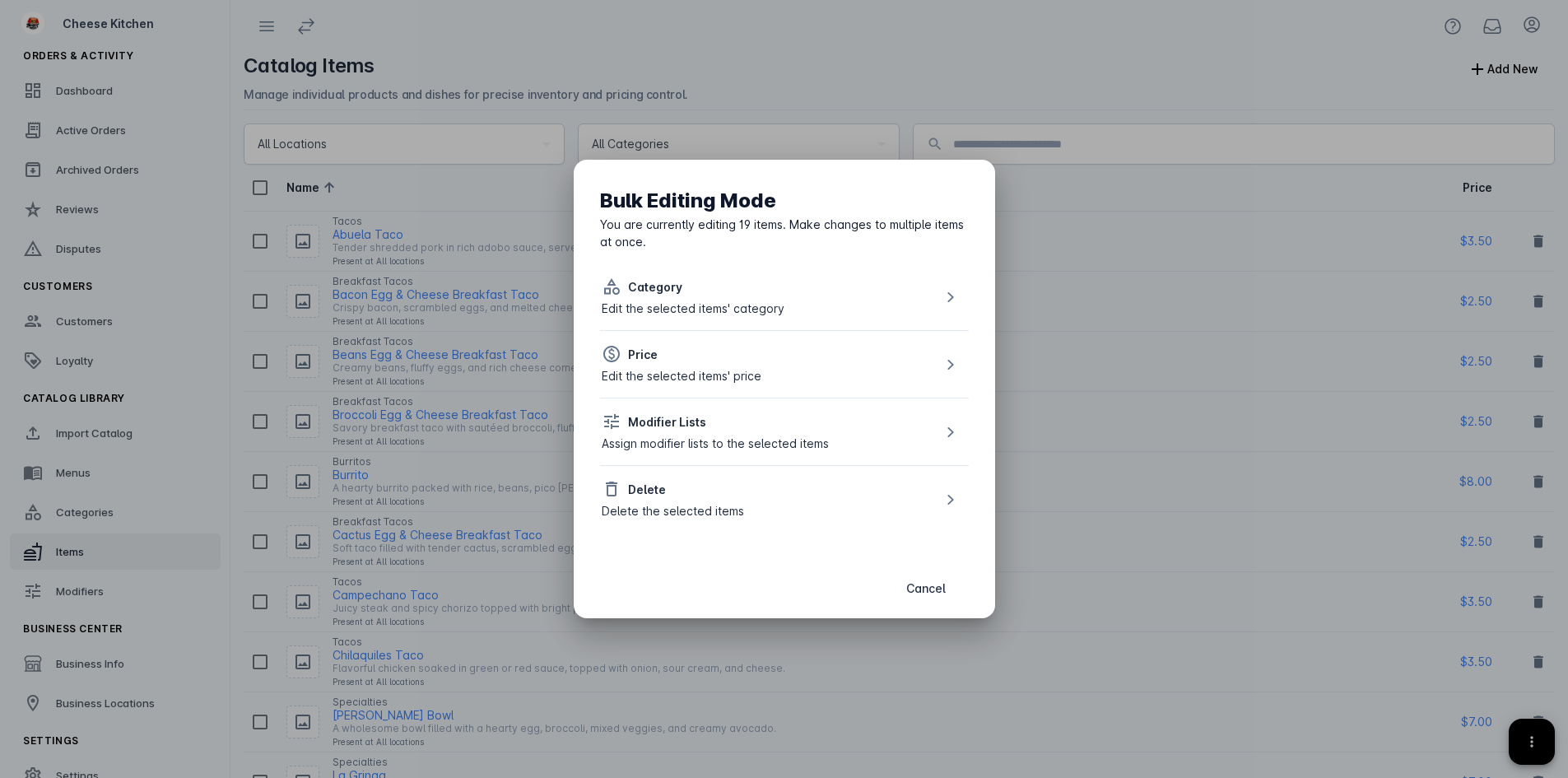
click at [770, 489] on div "Delete Delete the selected items" at bounding box center [784, 499] width 369 height 68
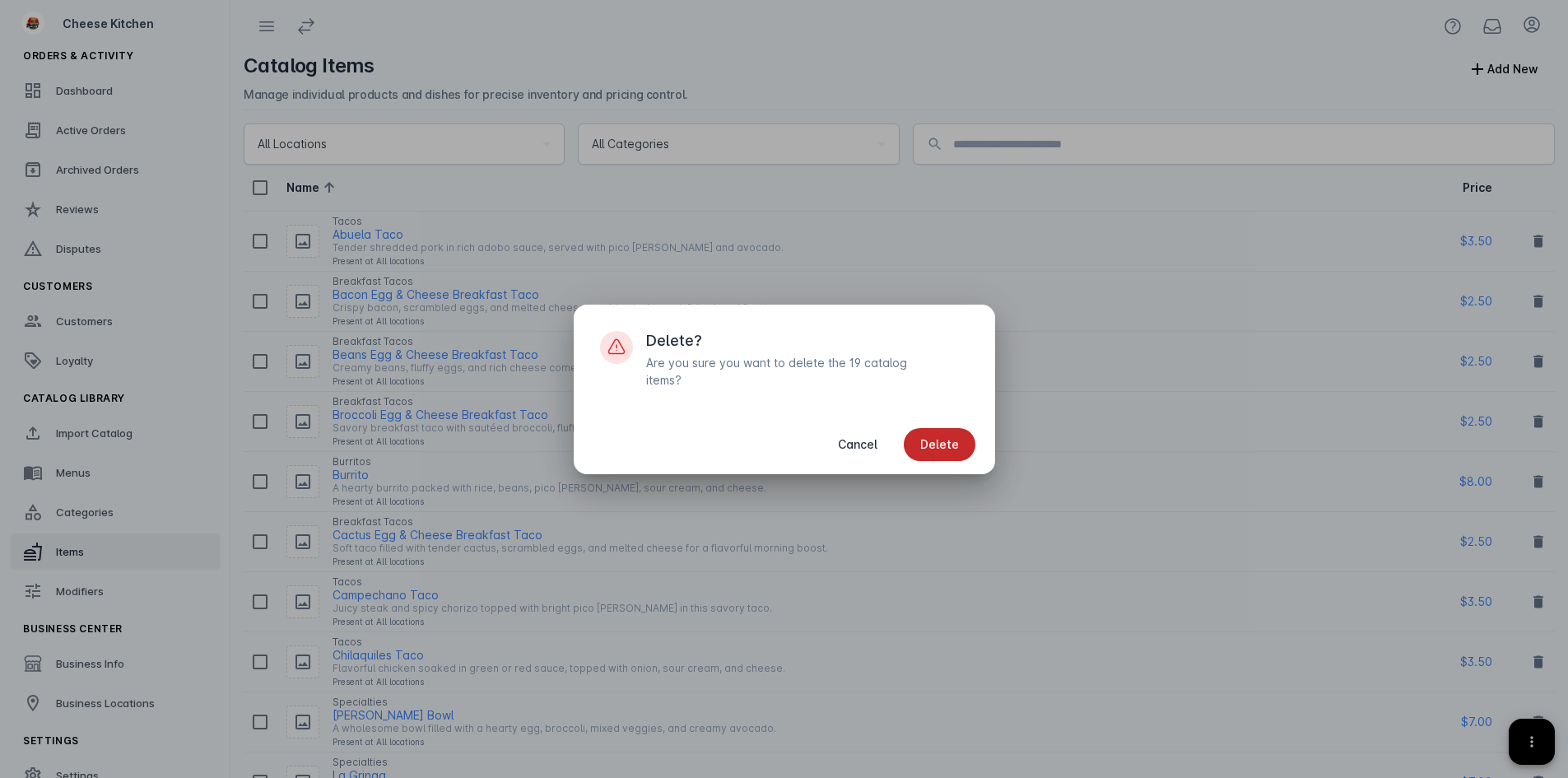
click at [958, 439] on span "Delete" at bounding box center [939, 444] width 39 height 11
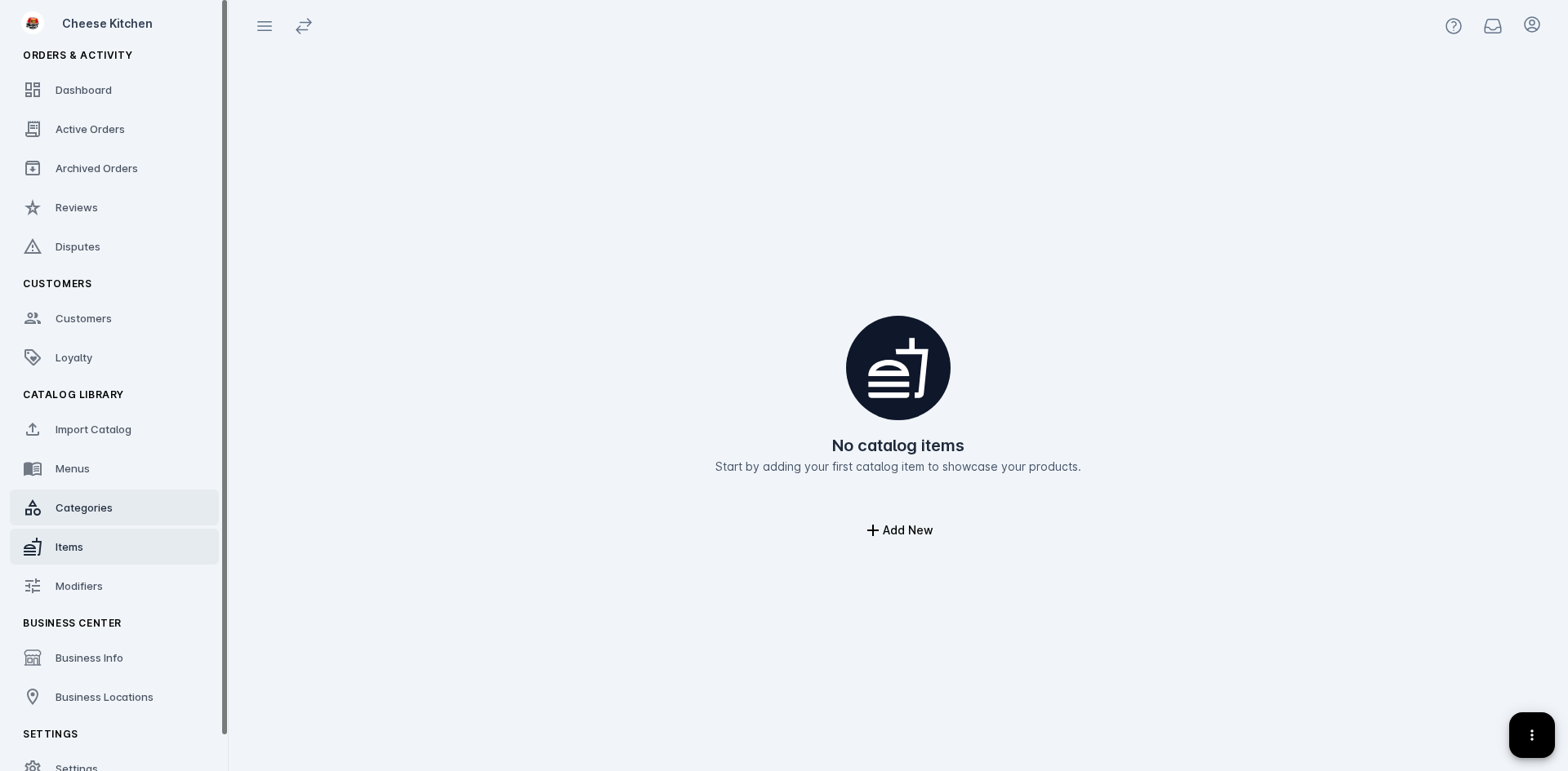
click at [93, 501] on span "Categories" at bounding box center [83, 507] width 57 height 13
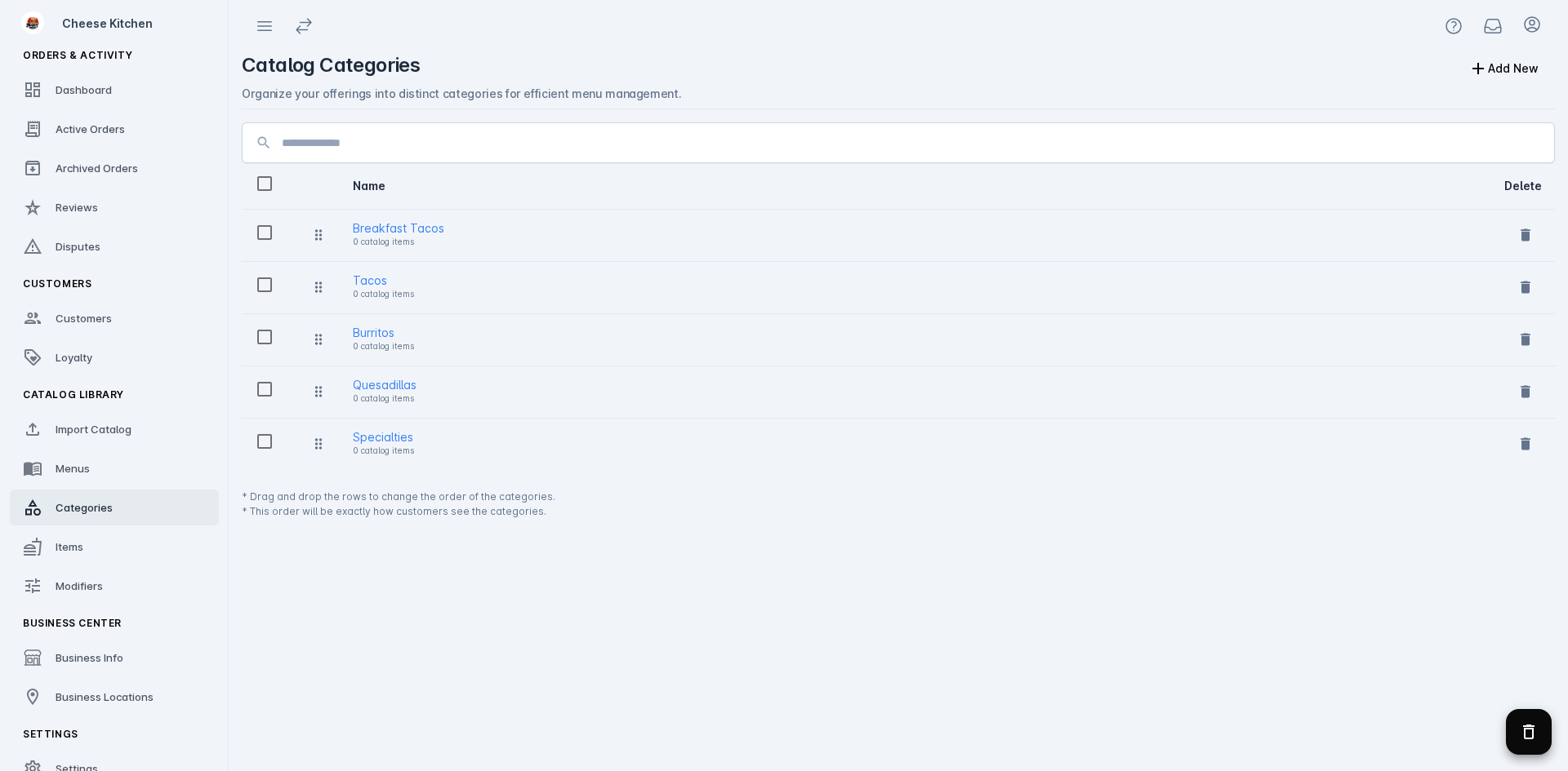
click at [1523, 747] on span "Delete selected categories" at bounding box center [1528, 732] width 39 height 39
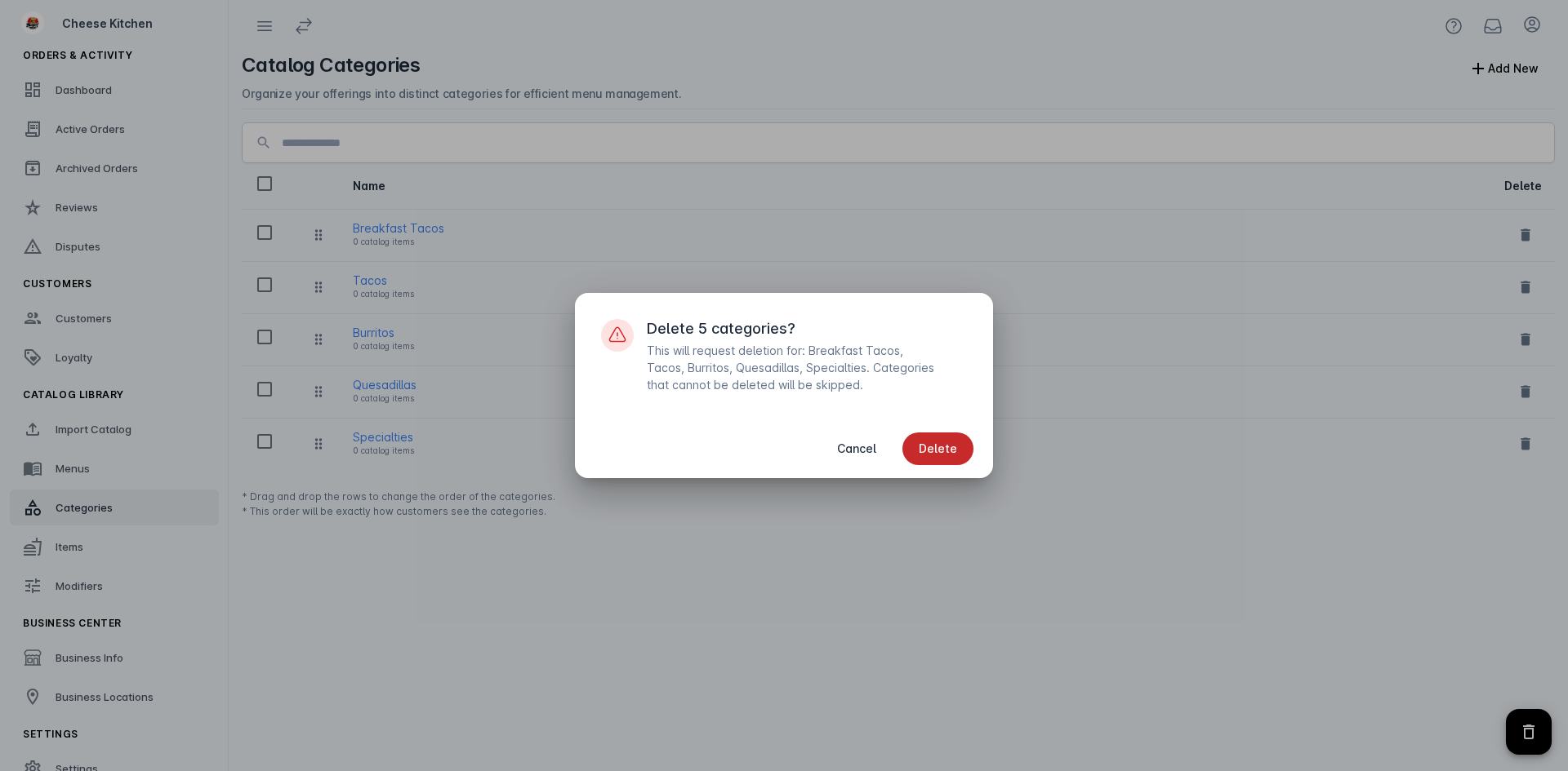
click at [956, 451] on span "Delete" at bounding box center [937, 448] width 38 height 11
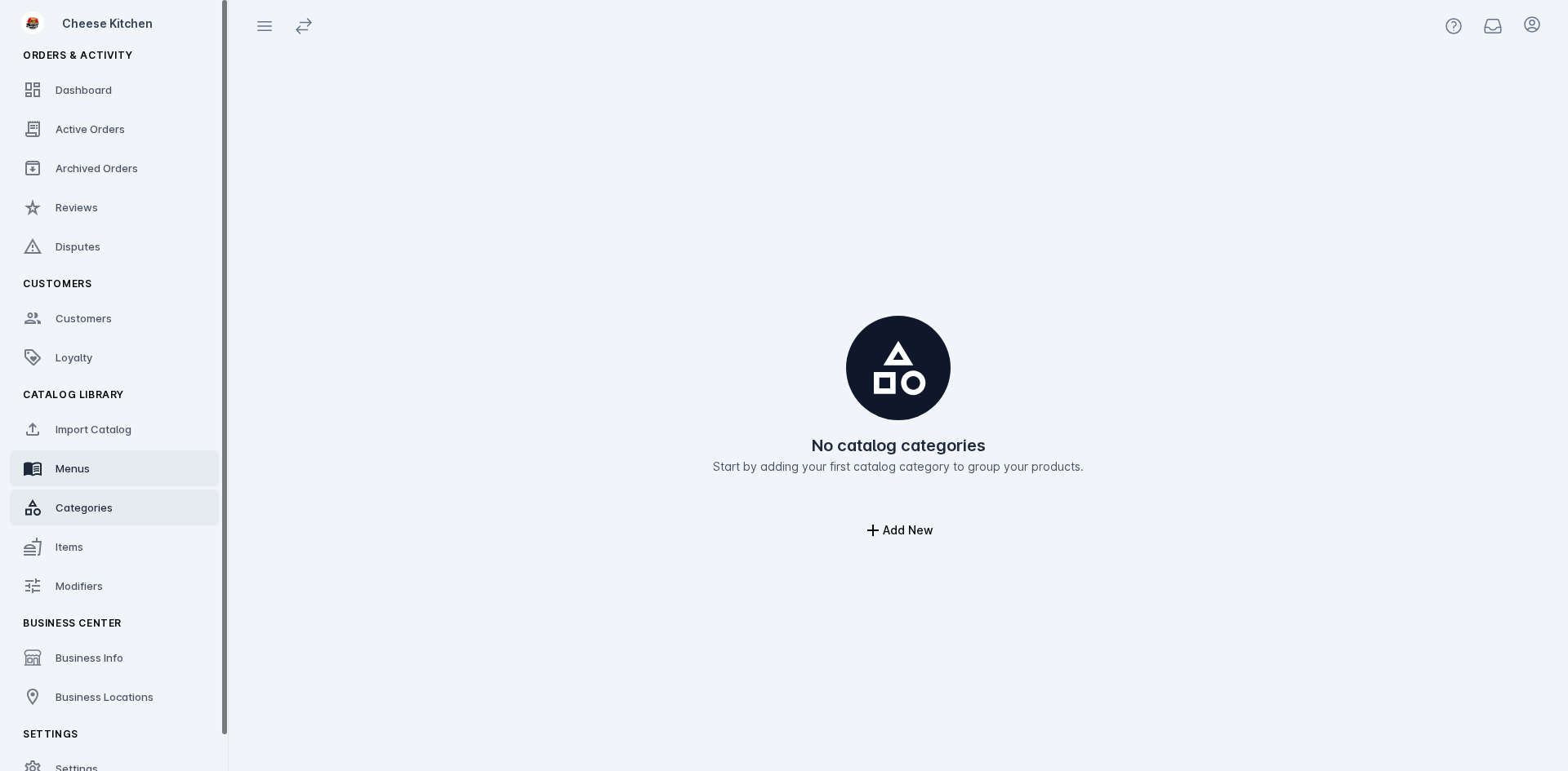
click at [100, 466] on link "Menus" at bounding box center [115, 469] width 209 height 36
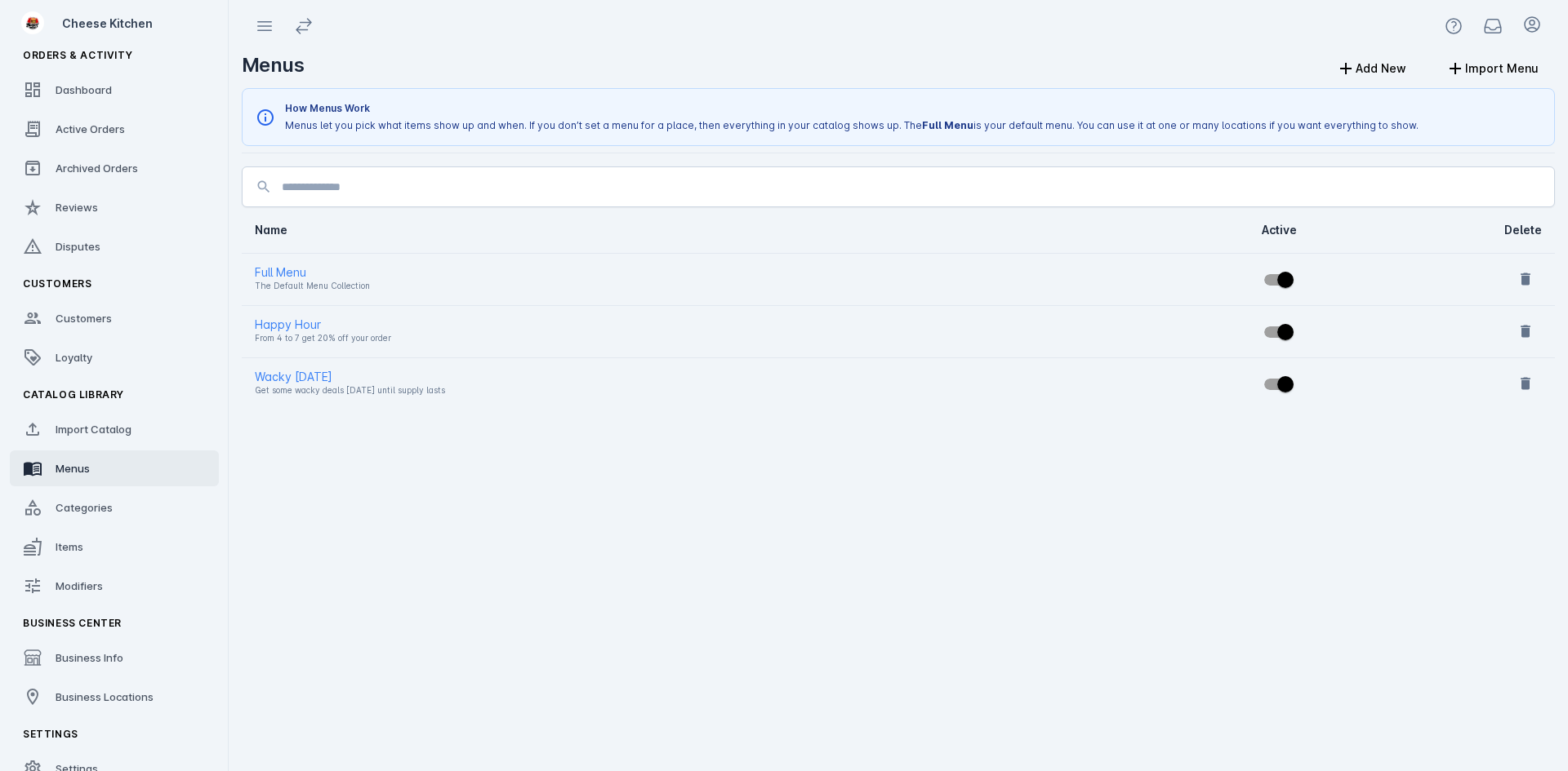
click at [109, 432] on span "Import Catalog" at bounding box center [93, 429] width 76 height 13
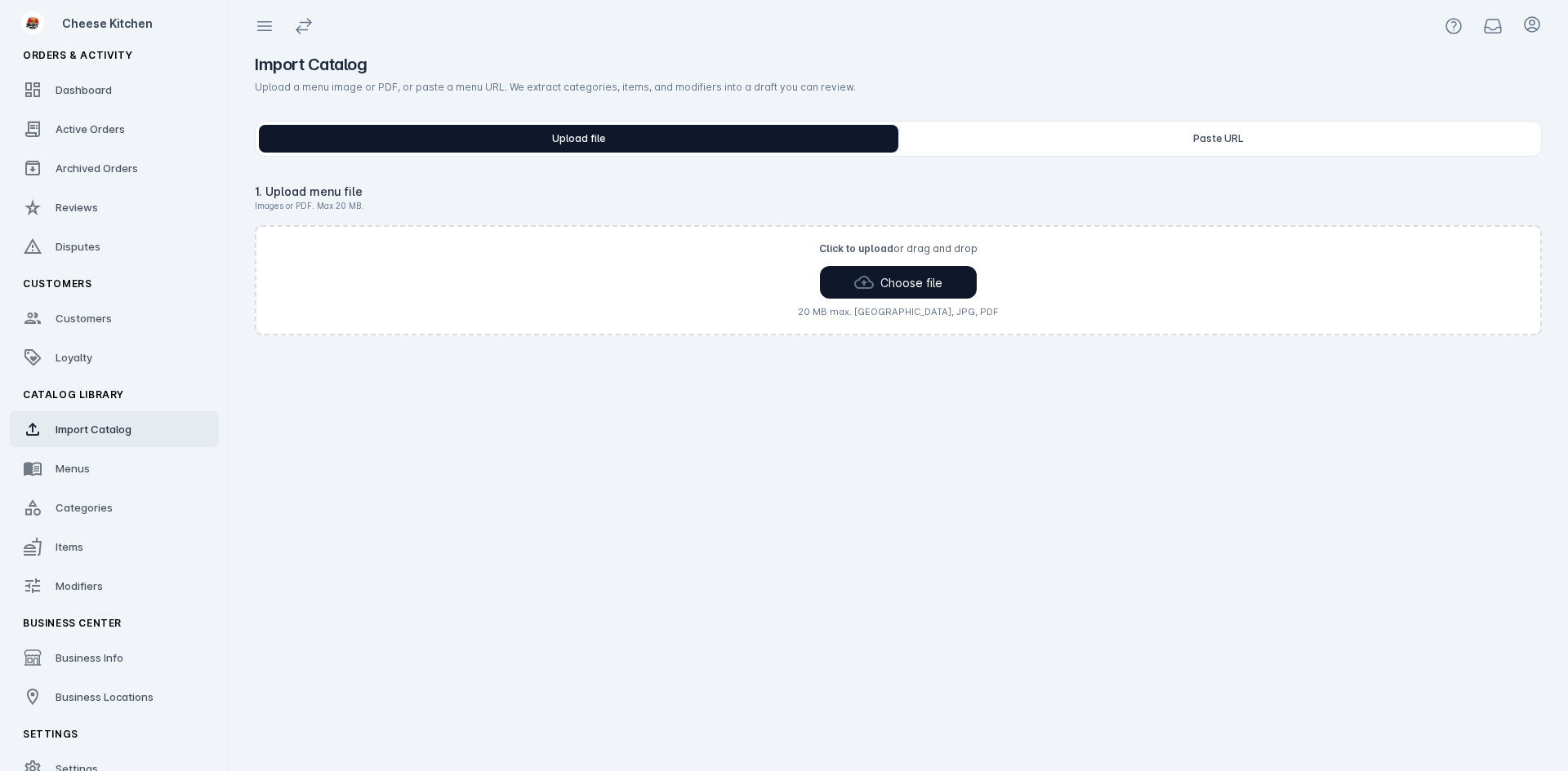
click at [949, 273] on button "Choose file" at bounding box center [898, 282] width 157 height 32
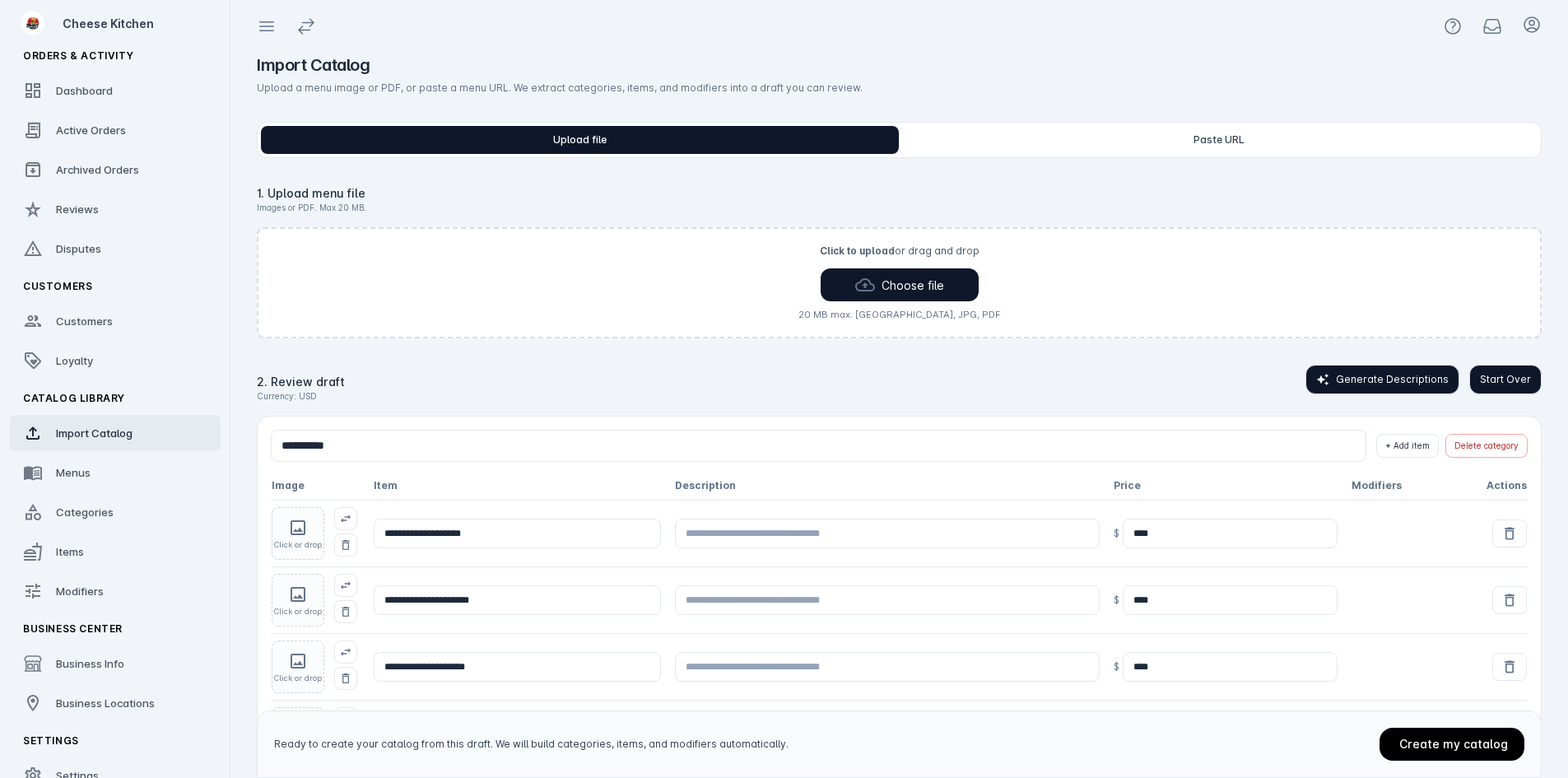
click at [1392, 386] on span "Generate Descriptions" at bounding box center [1392, 380] width 113 height 15
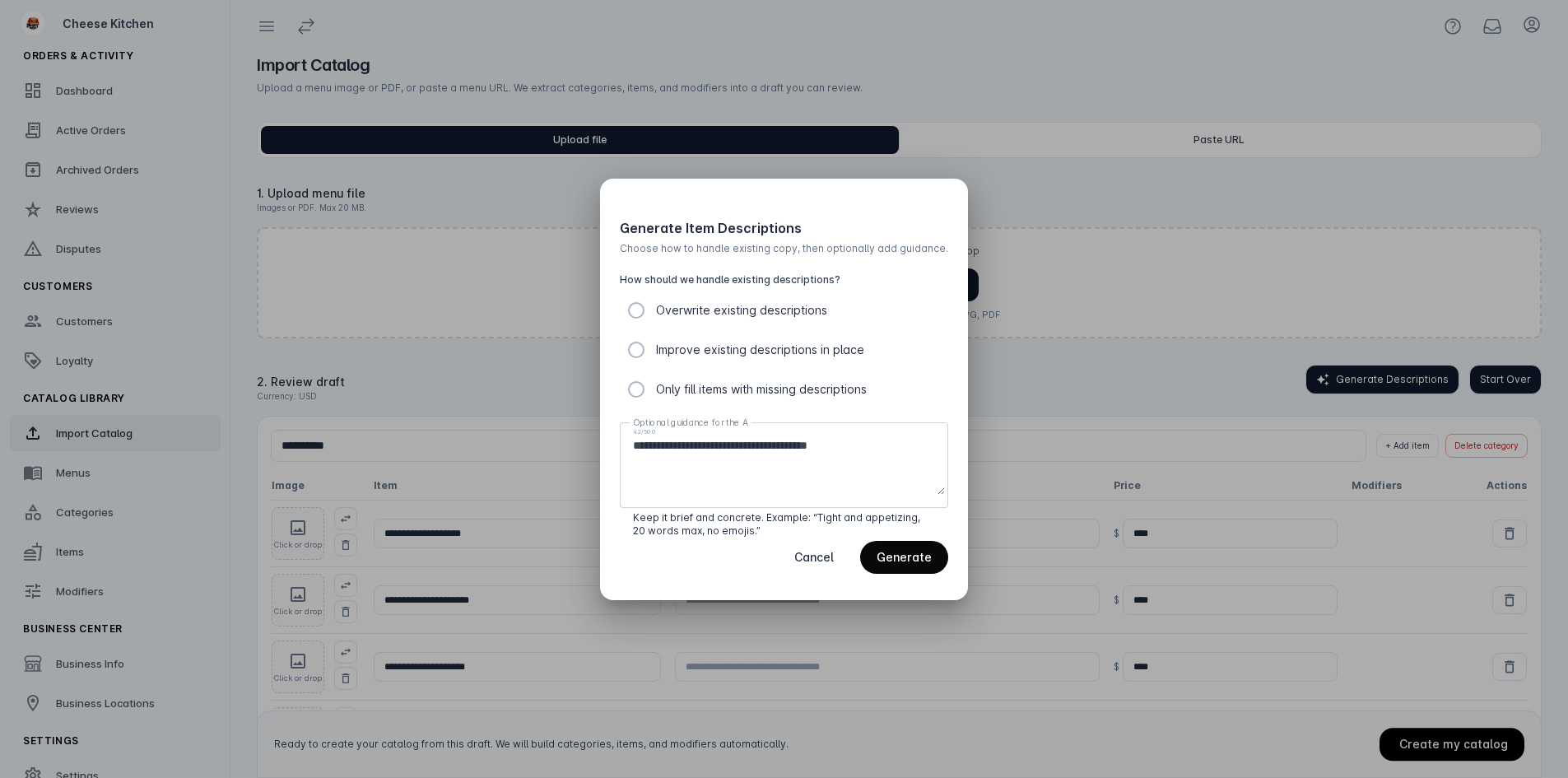
click at [916, 552] on span "Generate" at bounding box center [904, 557] width 55 height 11
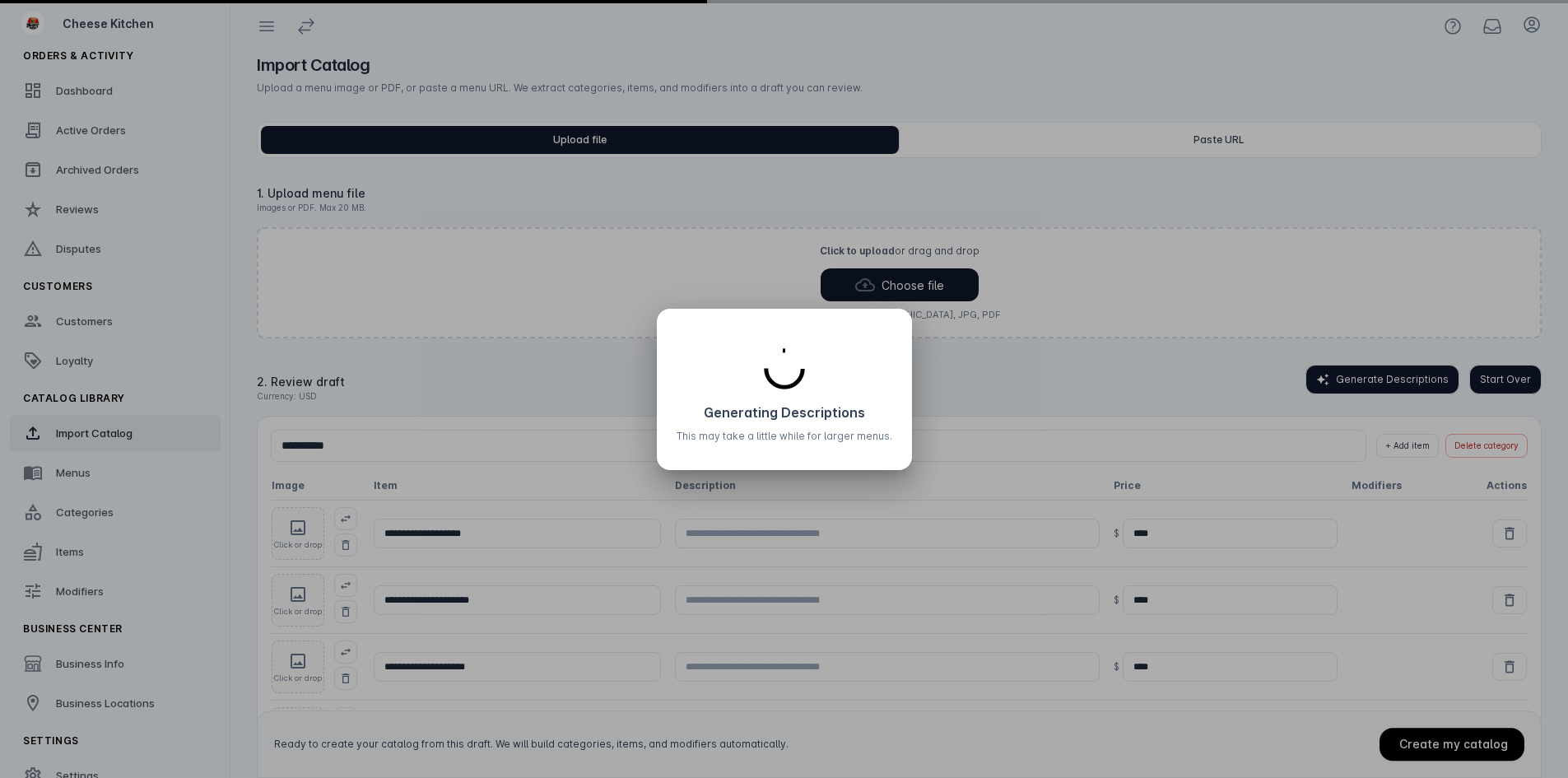
type input "**********"
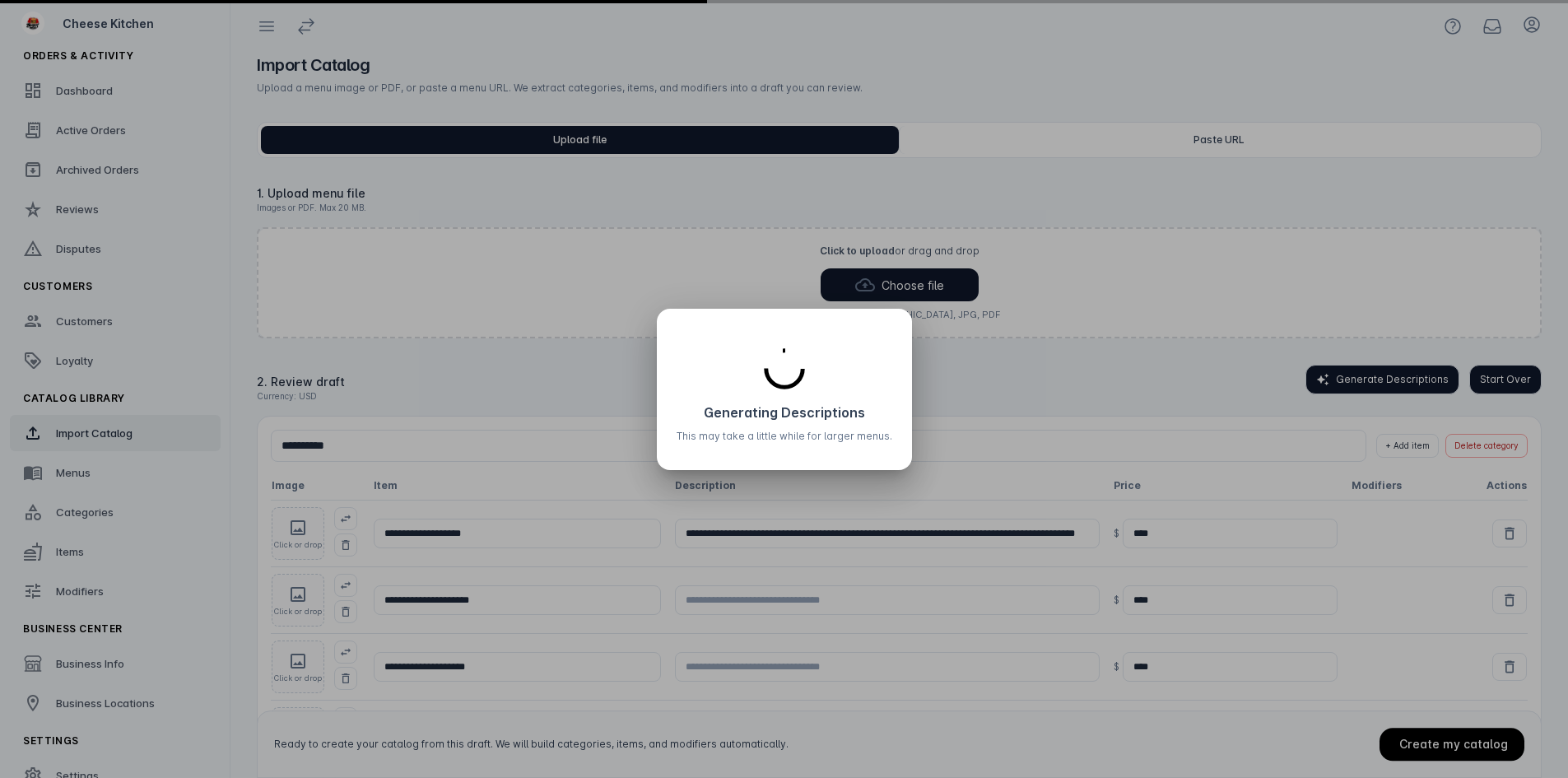
type input "**********"
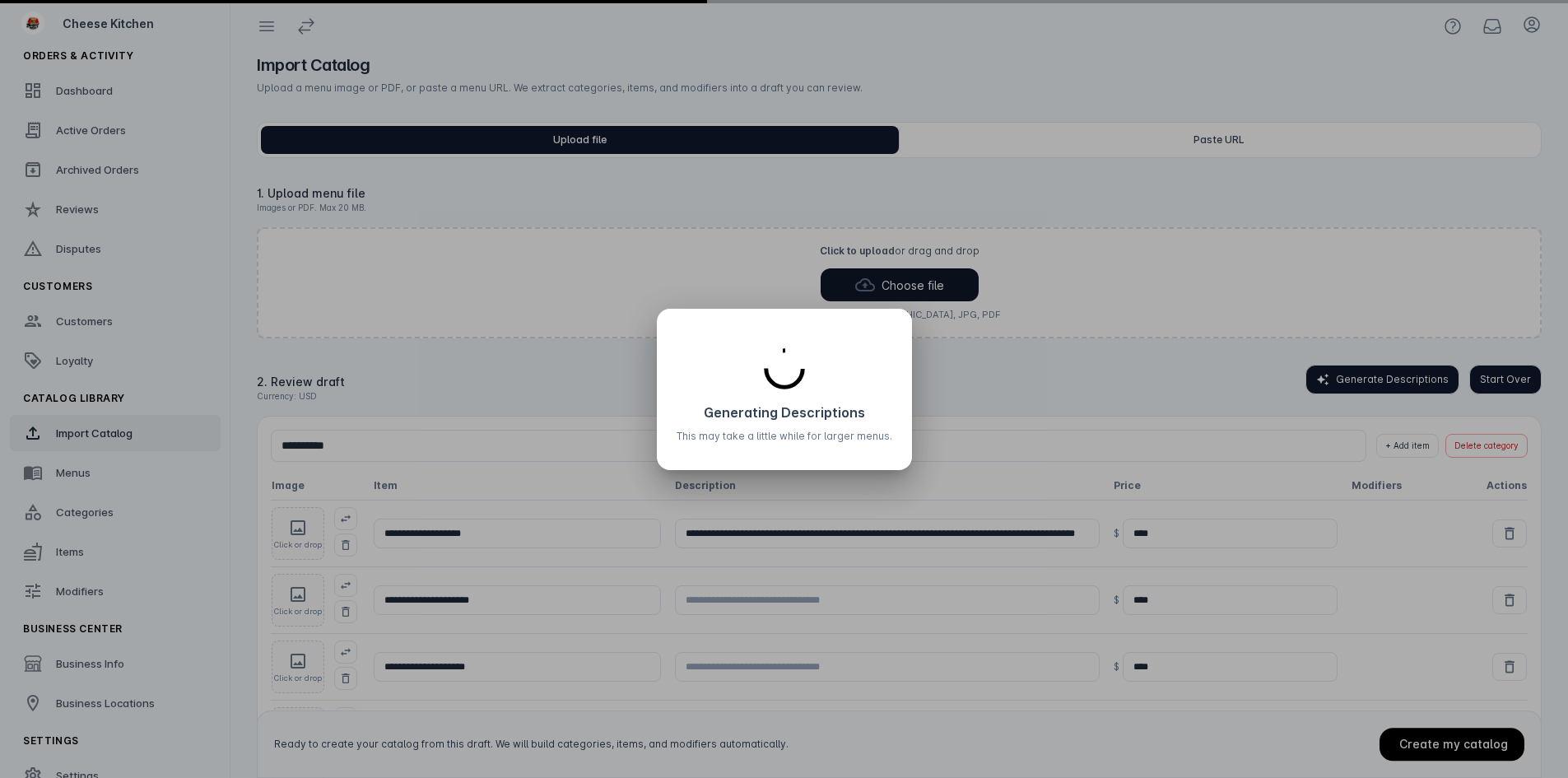
type input "**********"
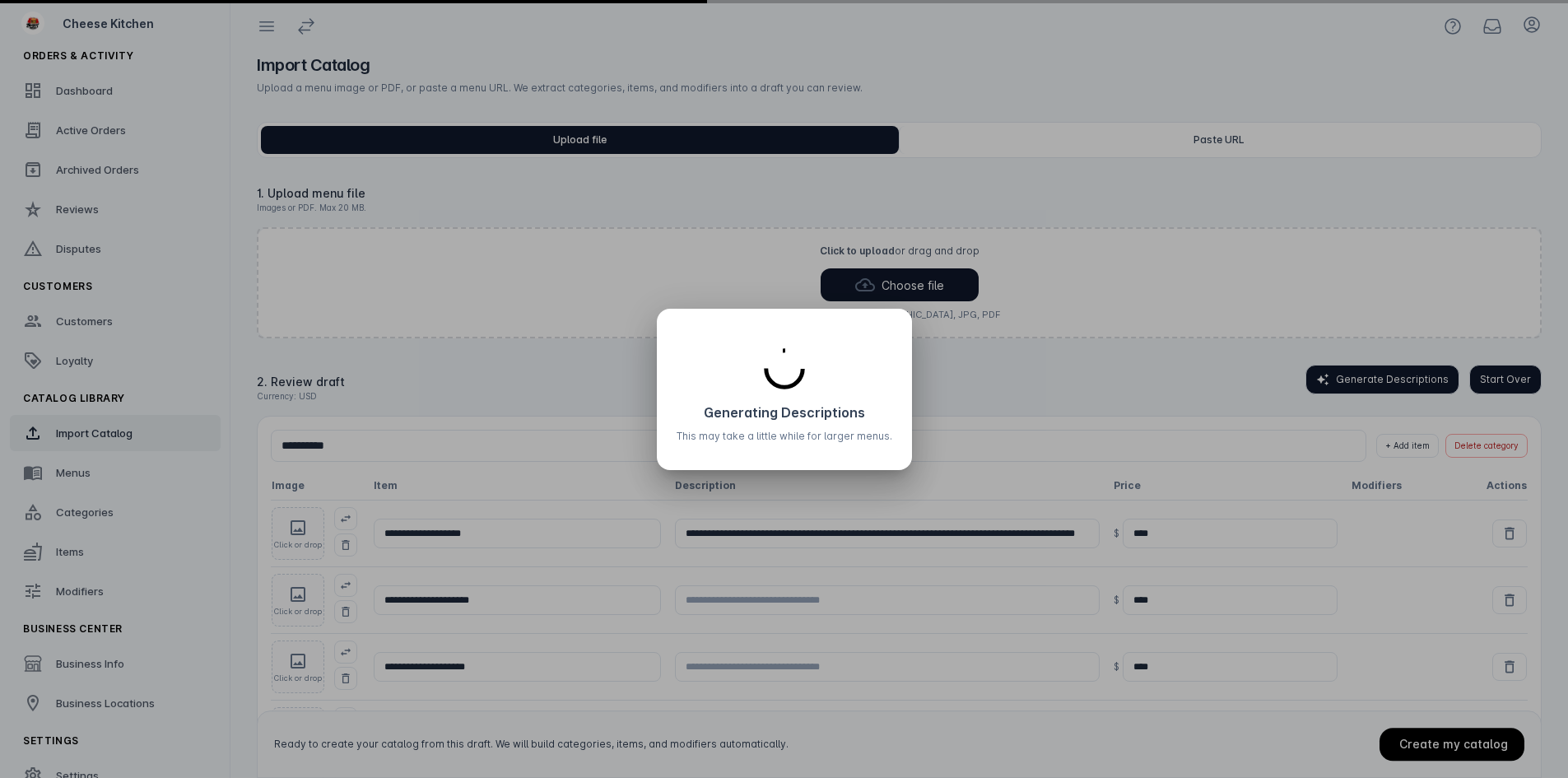
type input "**********"
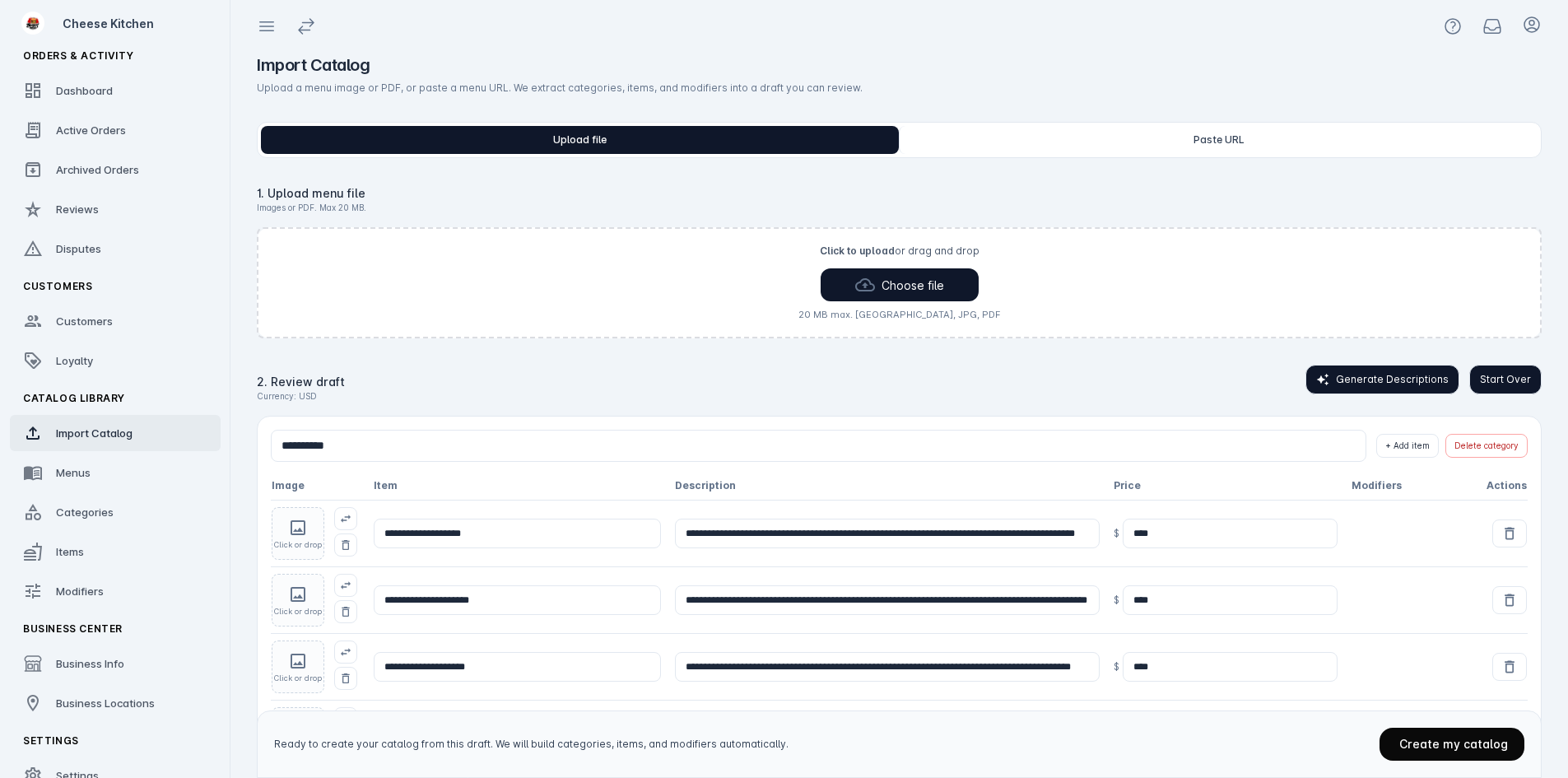
click at [1436, 745] on span "Create my catalog" at bounding box center [1453, 744] width 109 height 14
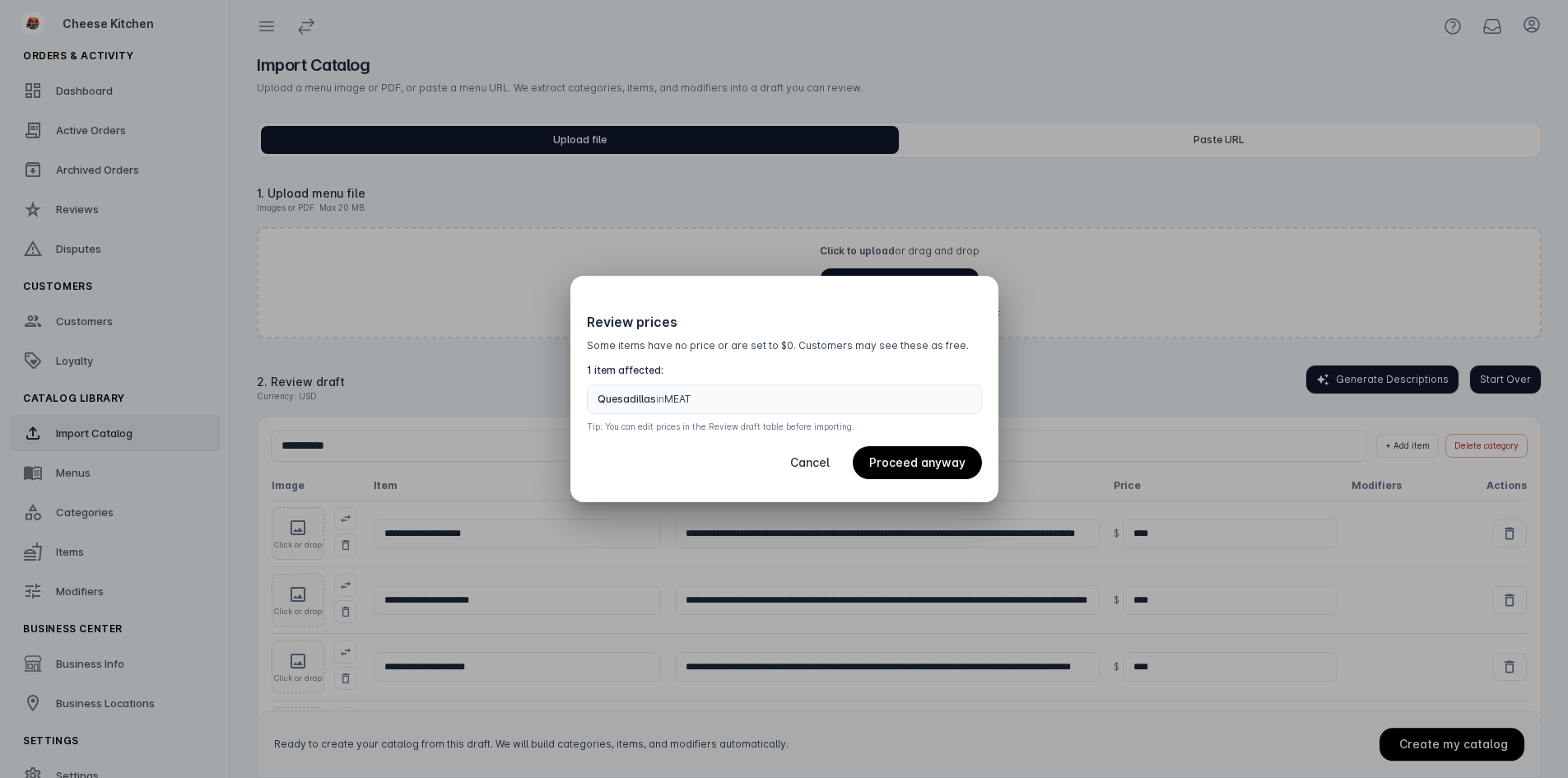
click at [808, 450] on span "Free items warning" at bounding box center [810, 463] width 73 height 39
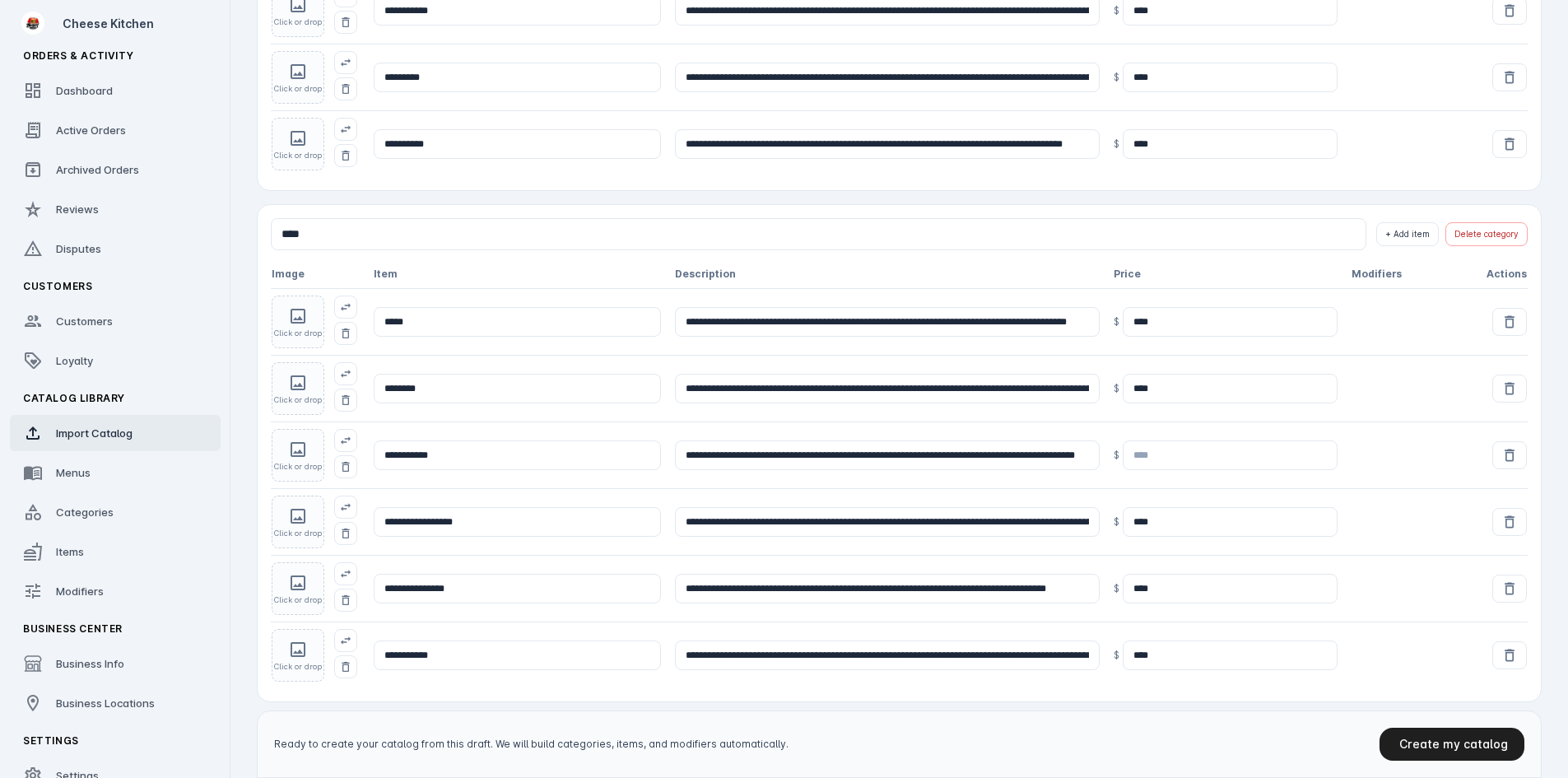
scroll to position [1141, 0]
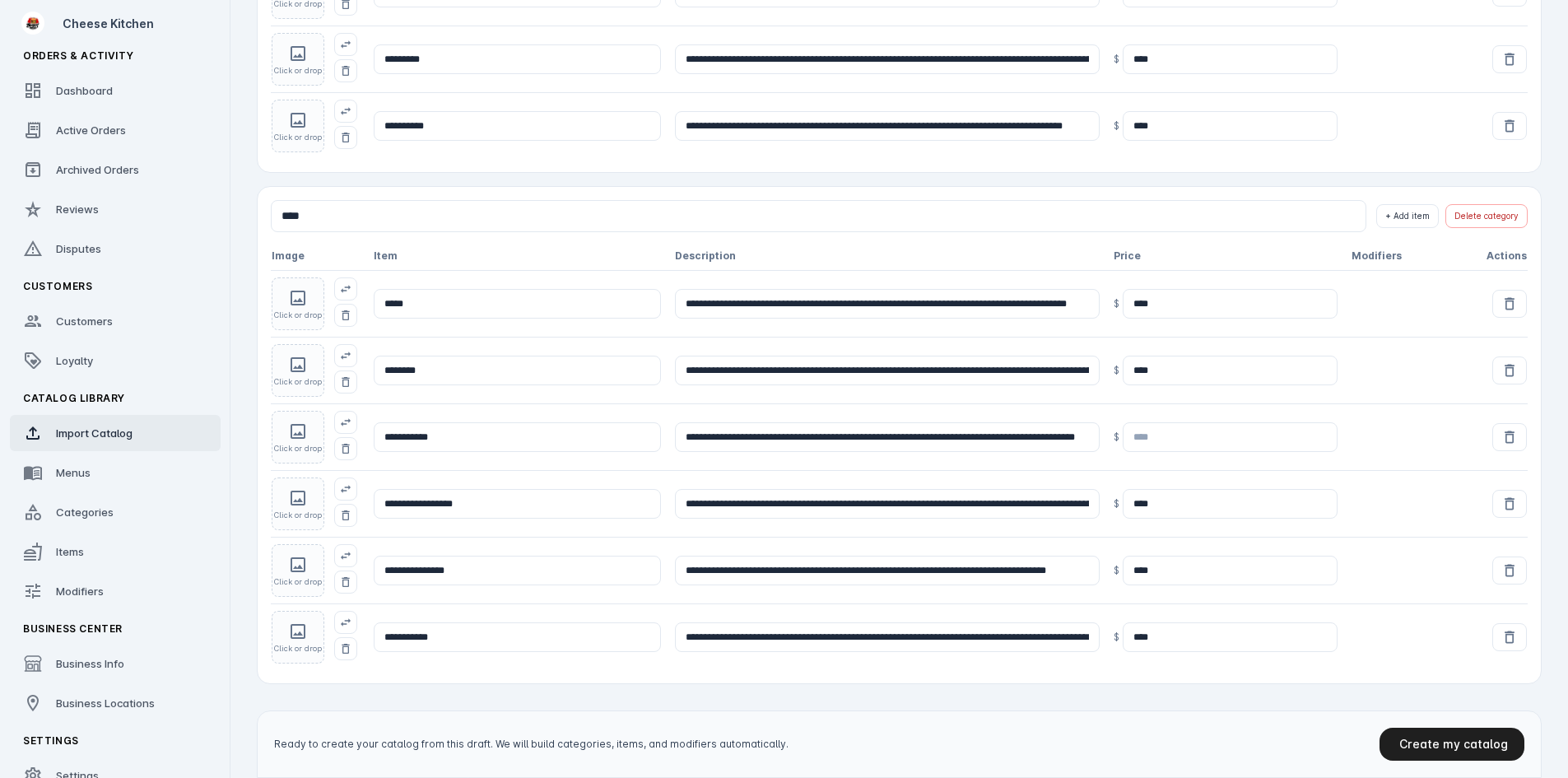
click at [1148, 432] on input at bounding box center [1231, 437] width 216 height 30
click at [1223, 754] on div "Ready to create your catalog from this draft. We will build categories, items, …" at bounding box center [899, 745] width 1285 height 68
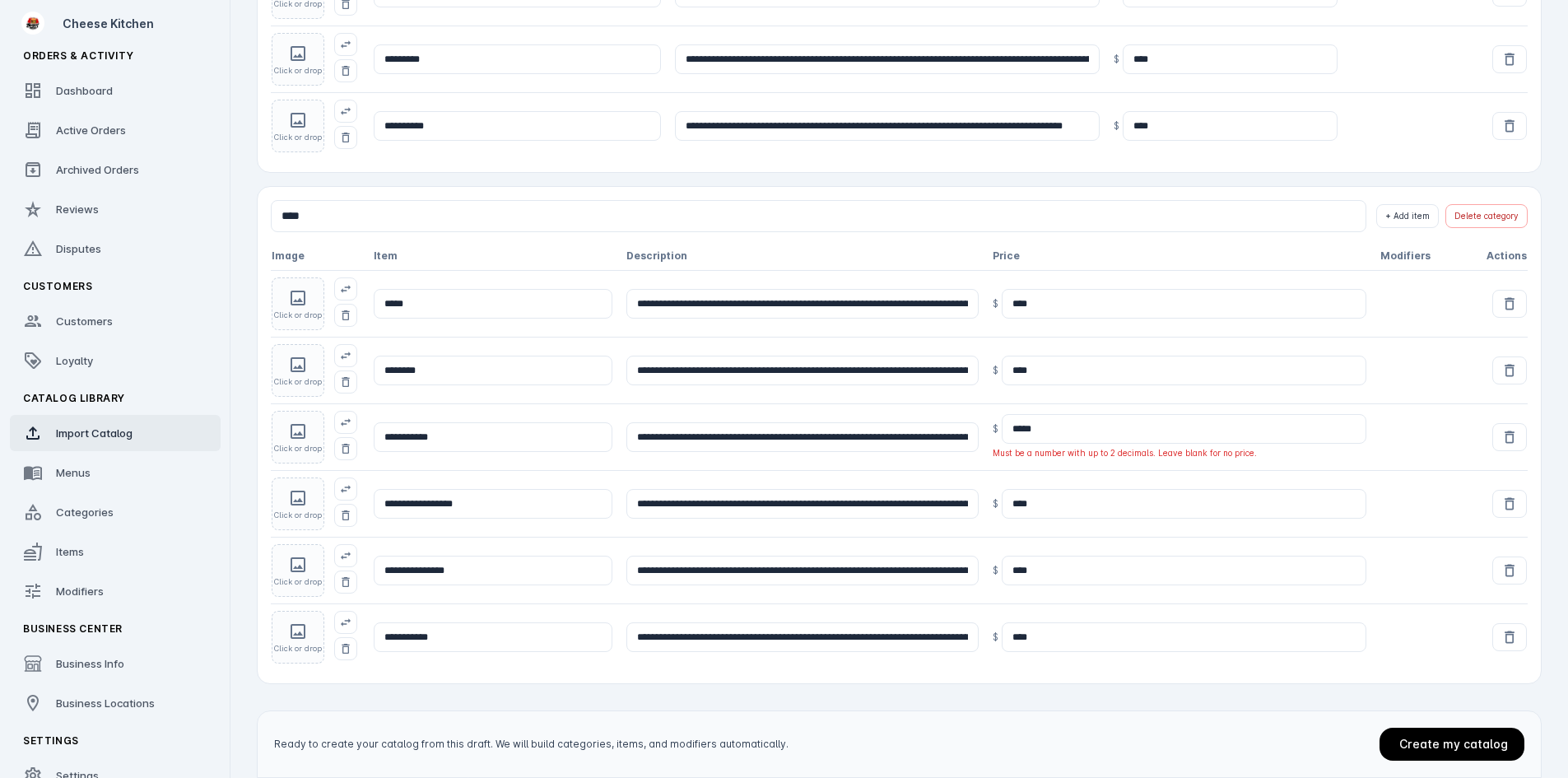
drag, startPoint x: 1090, startPoint y: 426, endPoint x: 970, endPoint y: 429, distance: 120.0
click at [970, 429] on tr "**********" at bounding box center [899, 437] width 1257 height 67
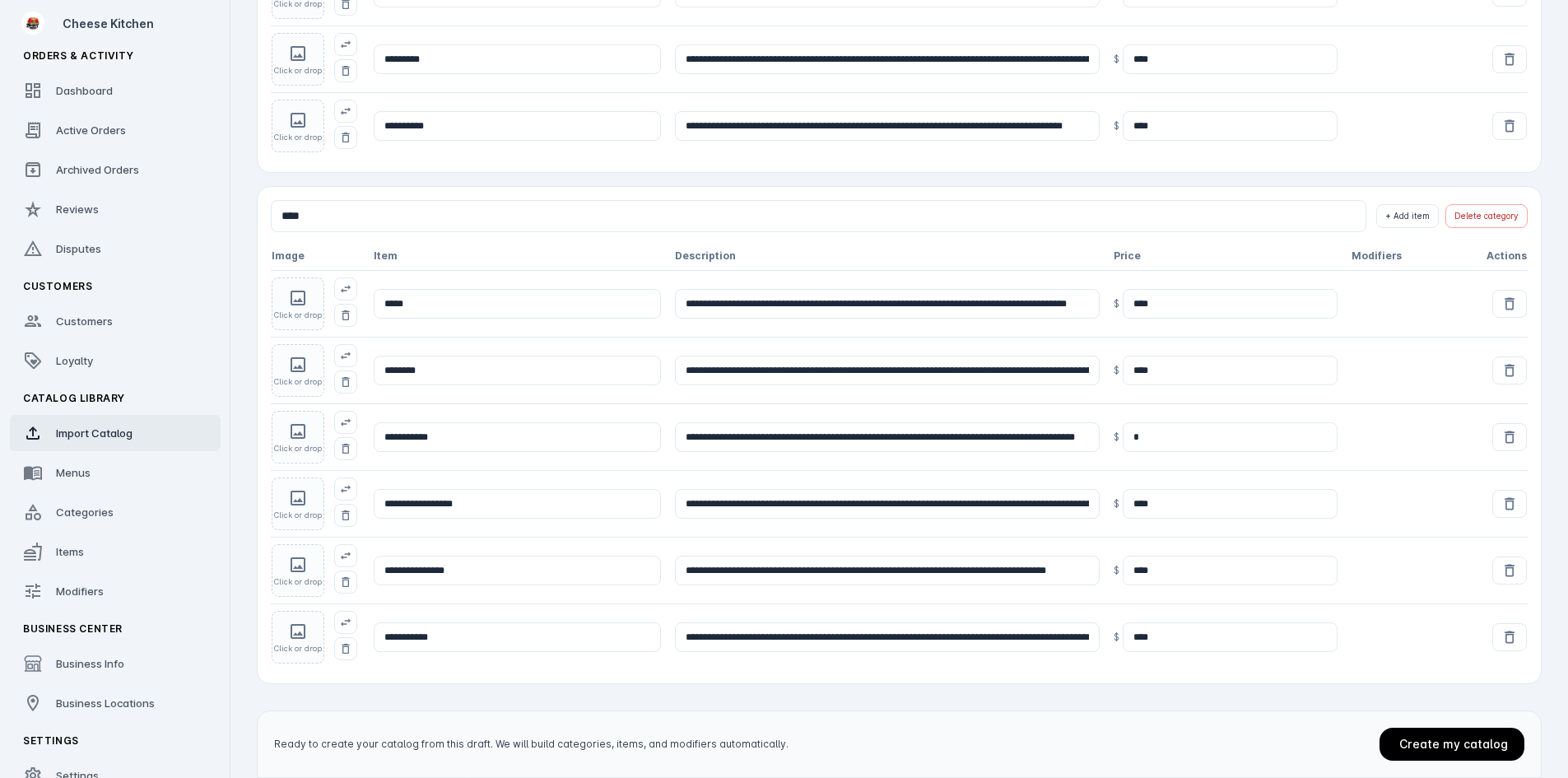
type input "*"
click at [1142, 707] on div "**********" at bounding box center [899, 0] width 1285 height 1555
click at [1405, 734] on span at bounding box center [1452, 745] width 145 height 39
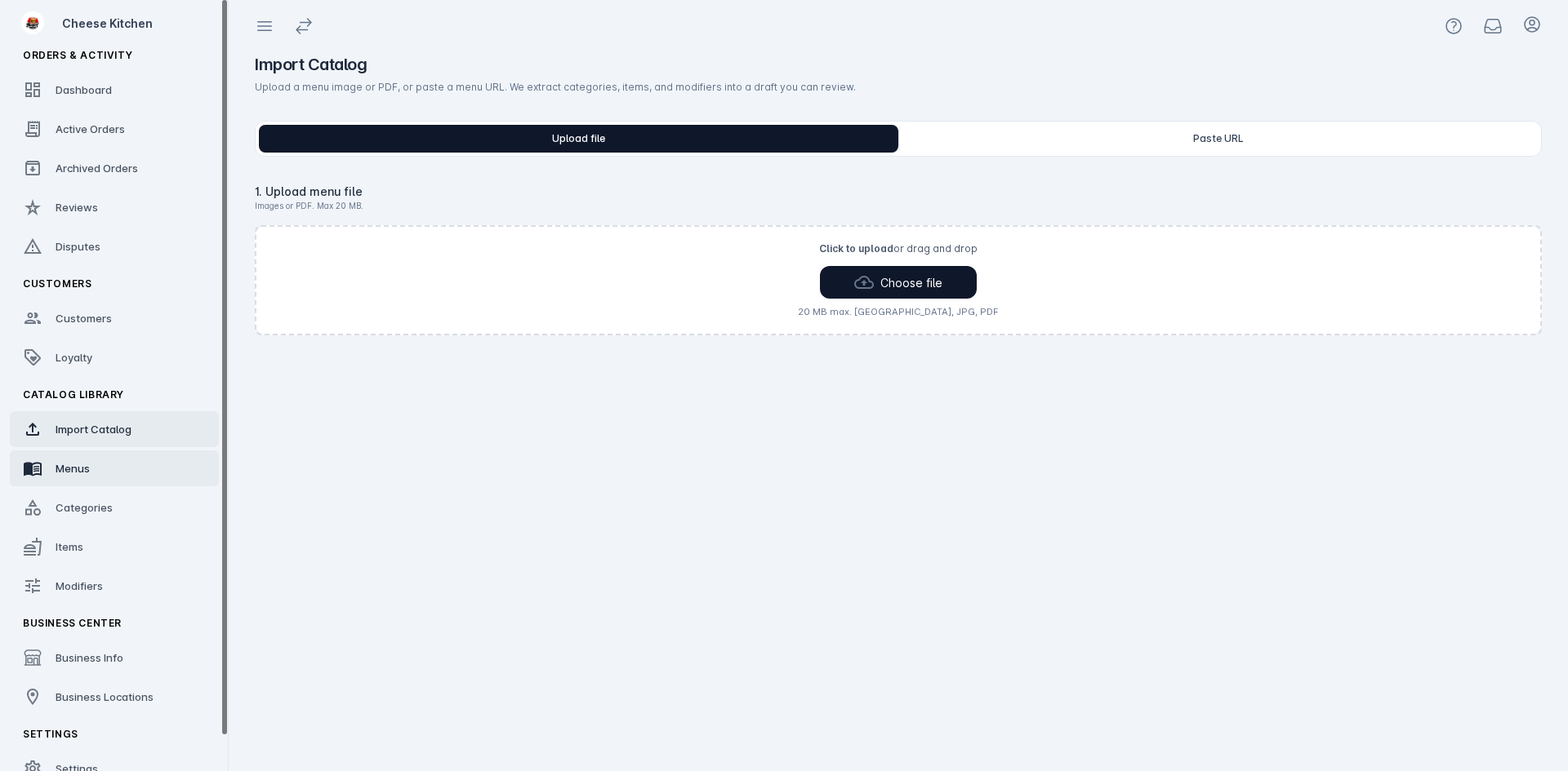
click at [91, 459] on link "Menus" at bounding box center [115, 469] width 209 height 36
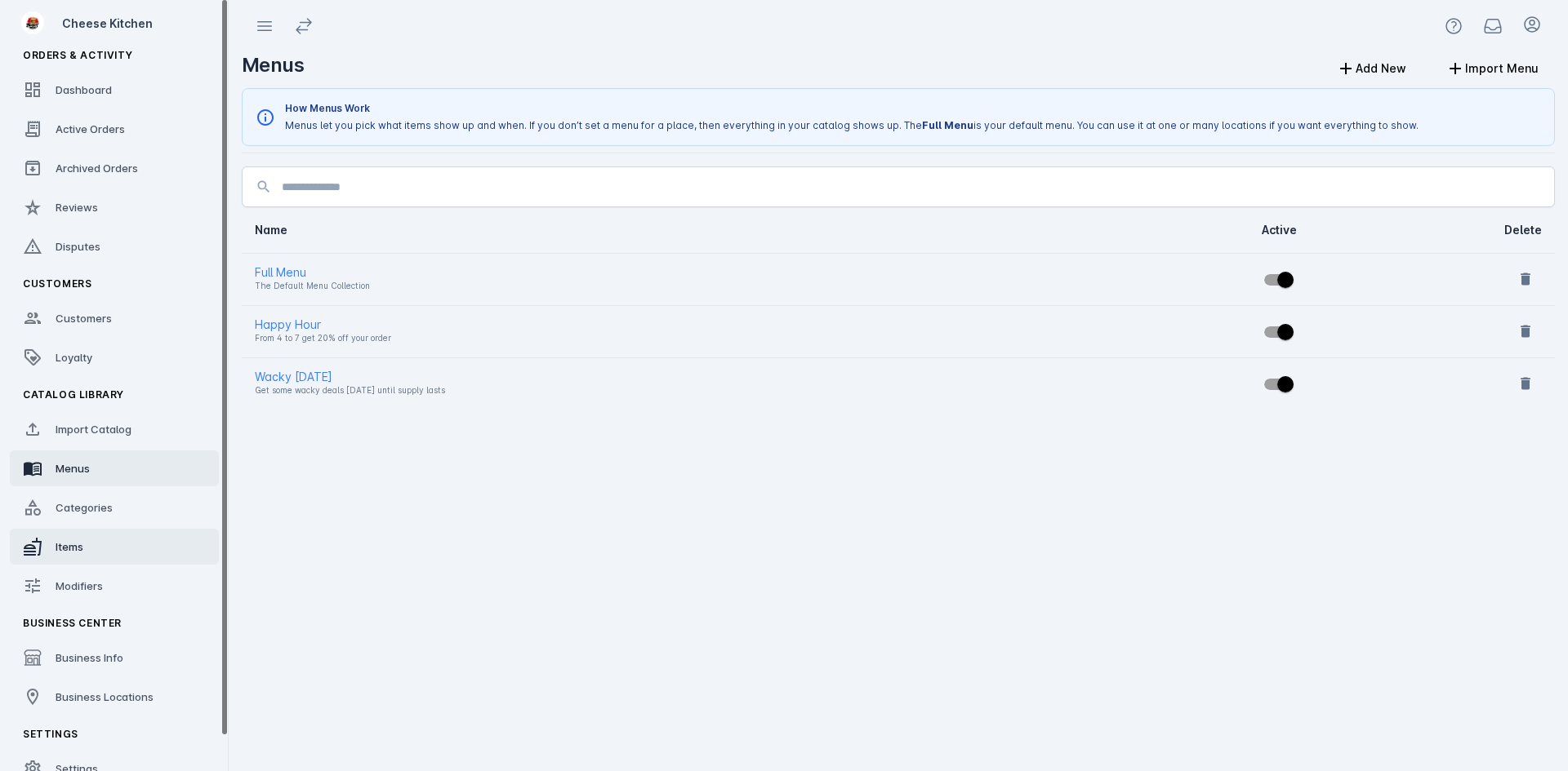
click at [95, 530] on link "Items" at bounding box center [115, 547] width 209 height 36
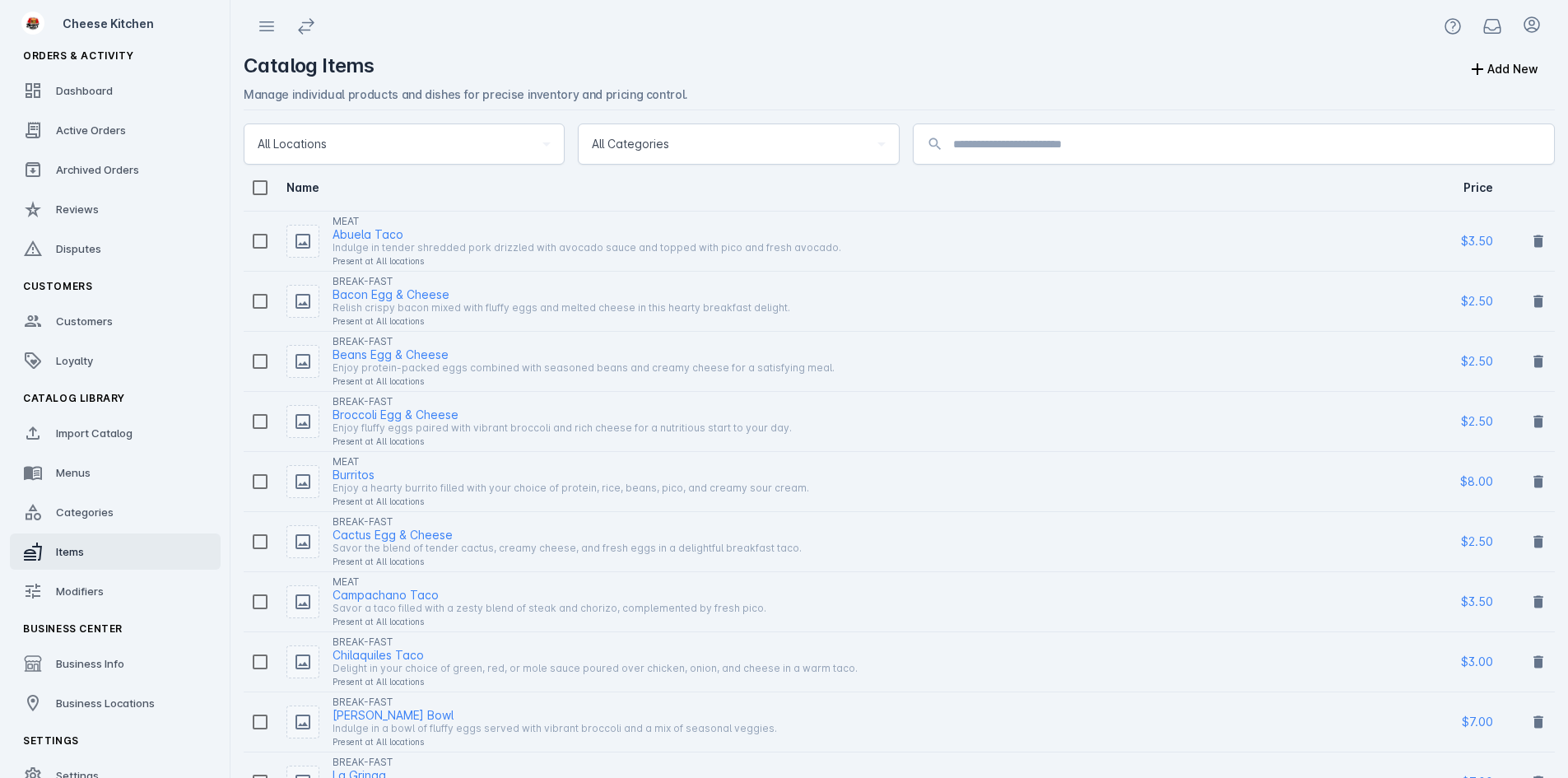
click at [98, 512] on span "Categories" at bounding box center [84, 512] width 57 height 13
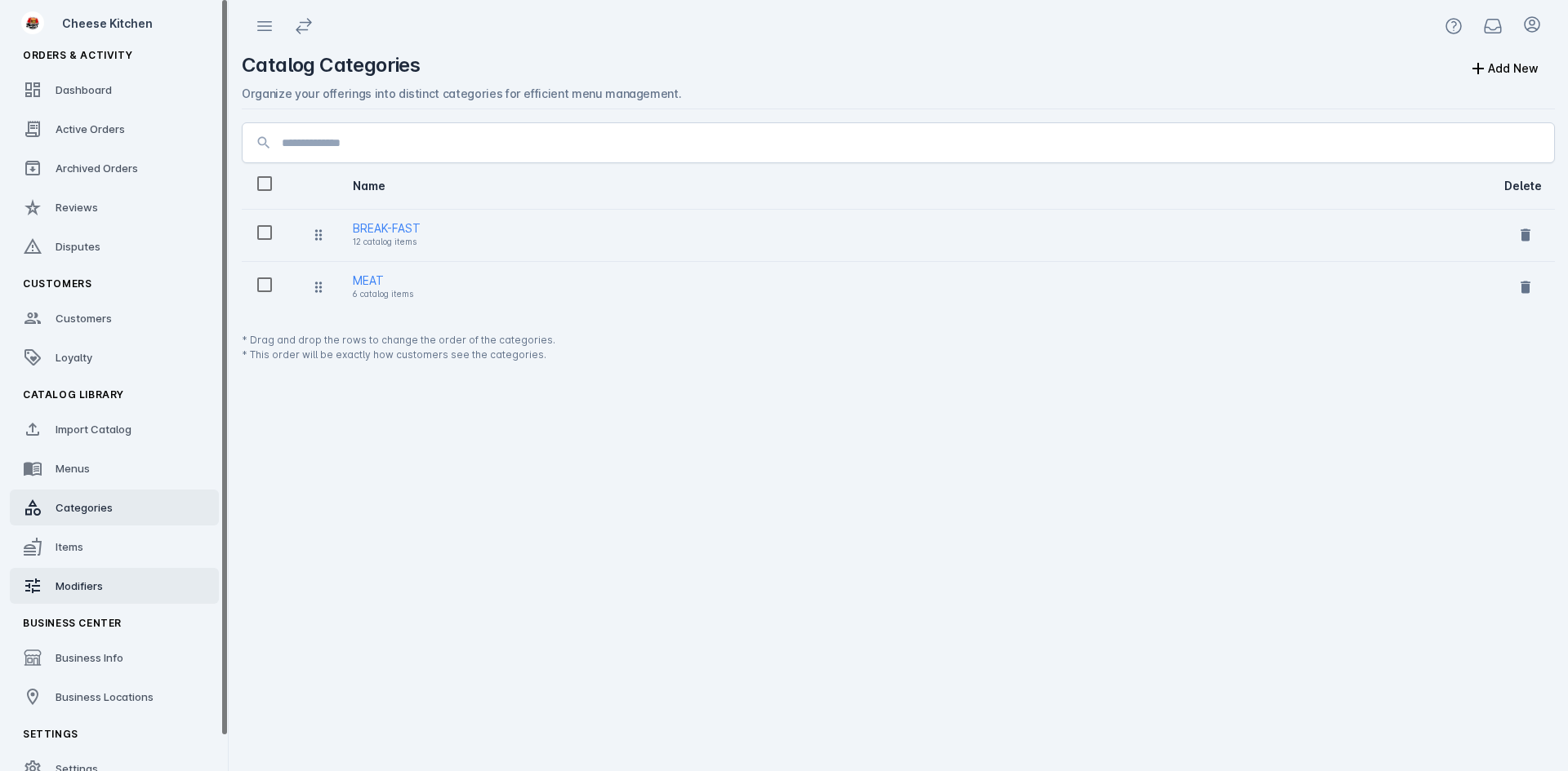
click at [103, 582] on span "Modifiers" at bounding box center [79, 586] width 48 height 13
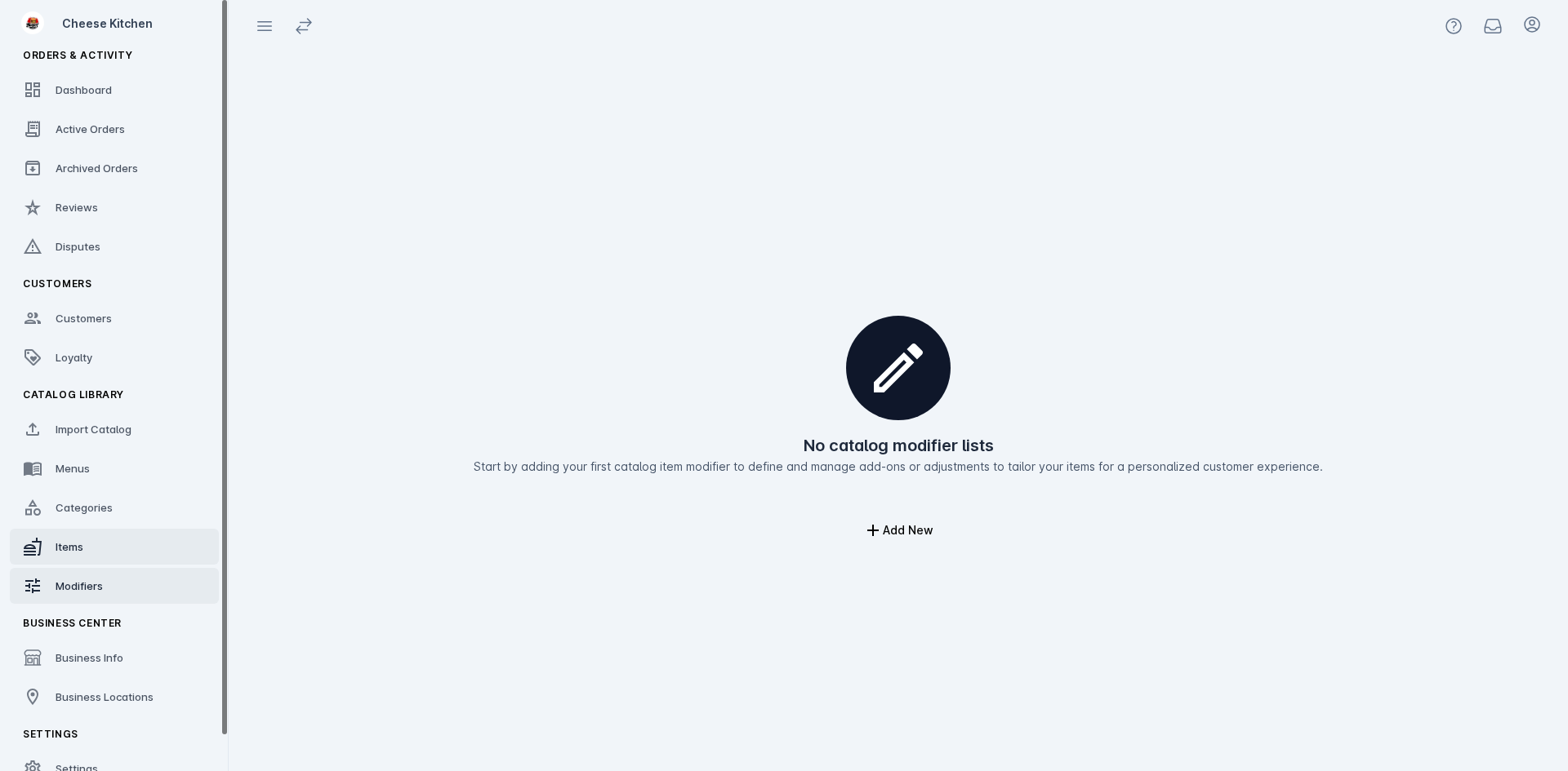
click at [99, 558] on link "Items" at bounding box center [115, 547] width 209 height 36
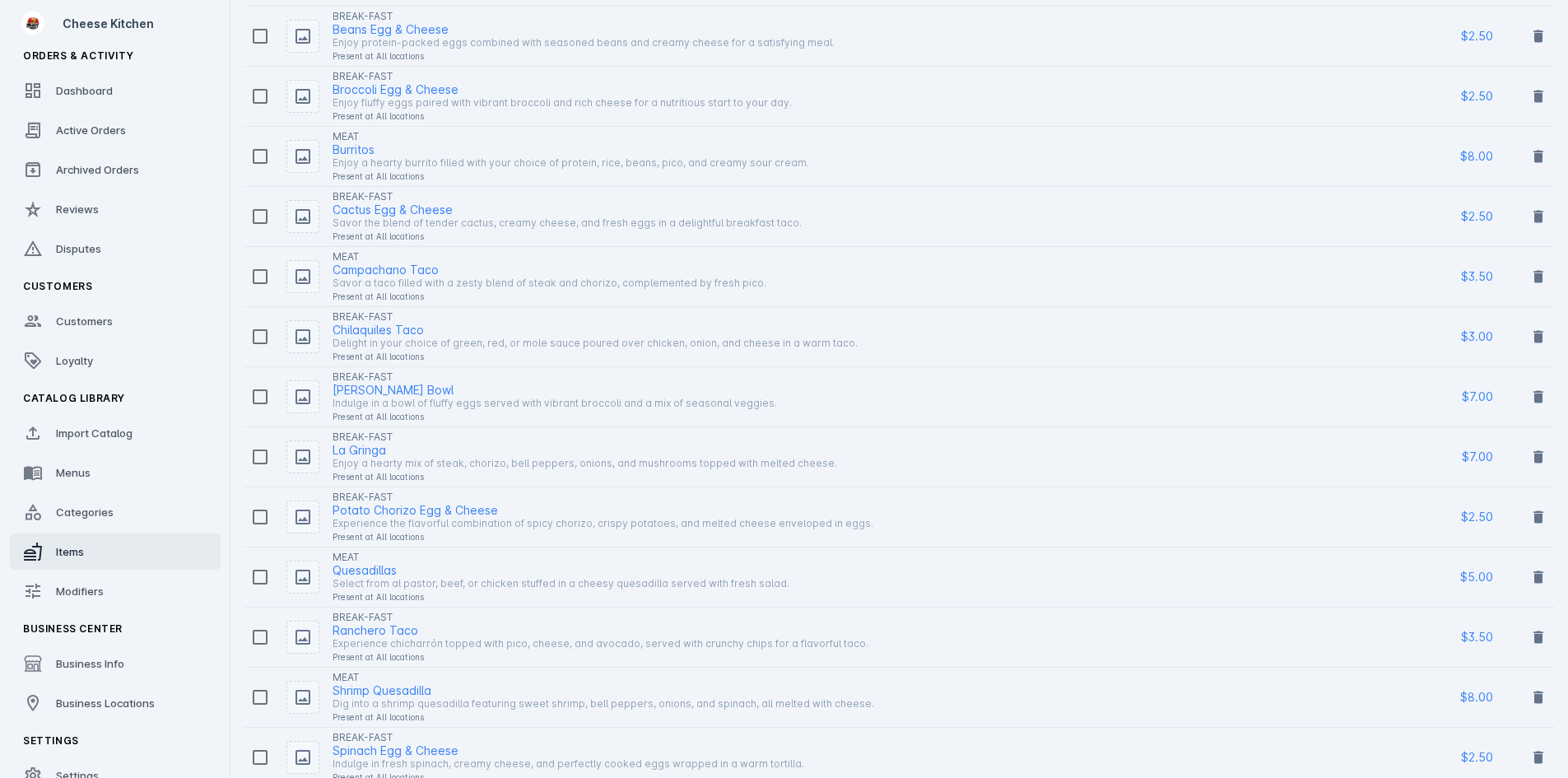
scroll to position [330, 0]
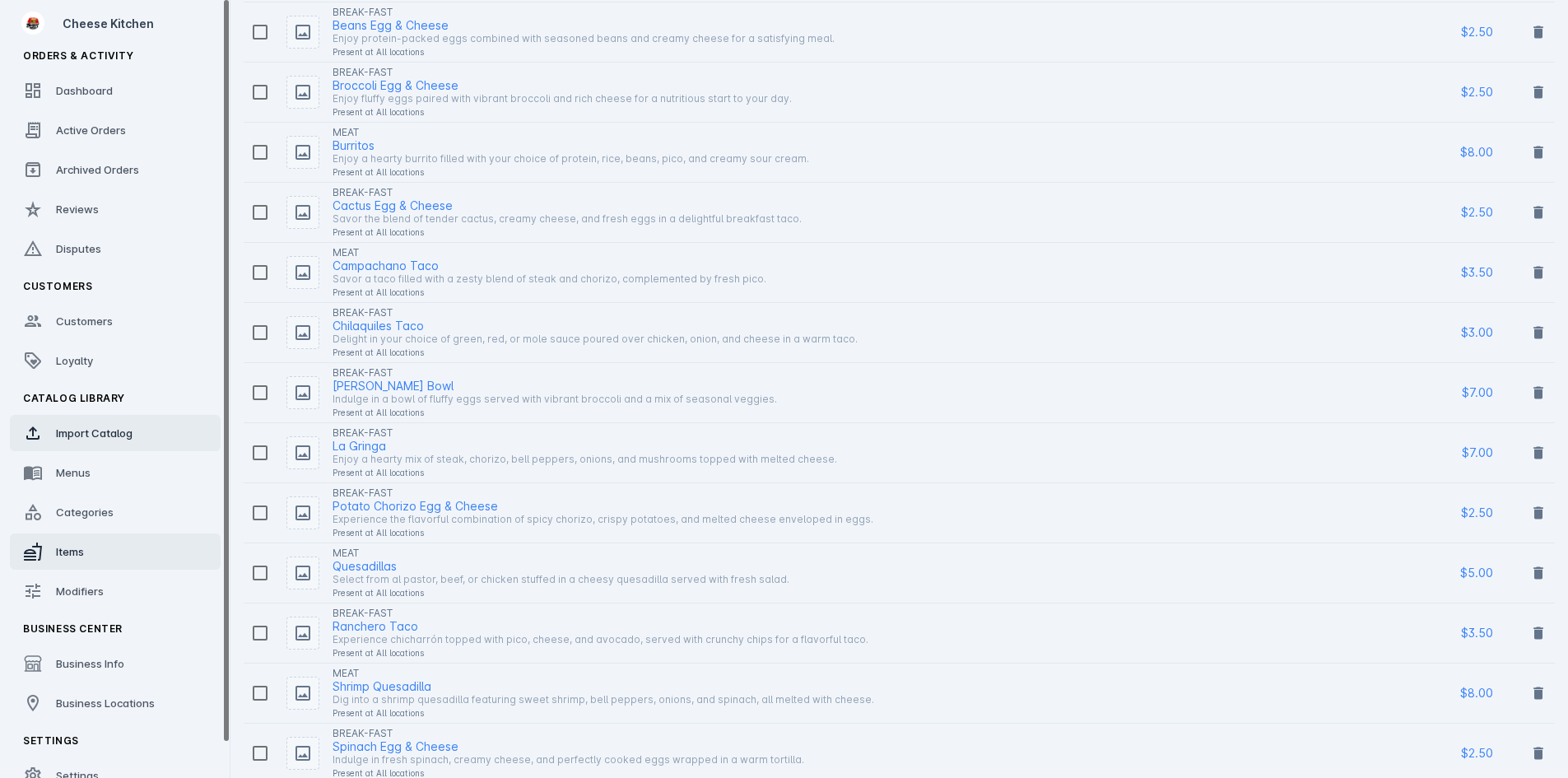
click at [86, 443] on link "Import Catalog" at bounding box center [116, 433] width 211 height 36
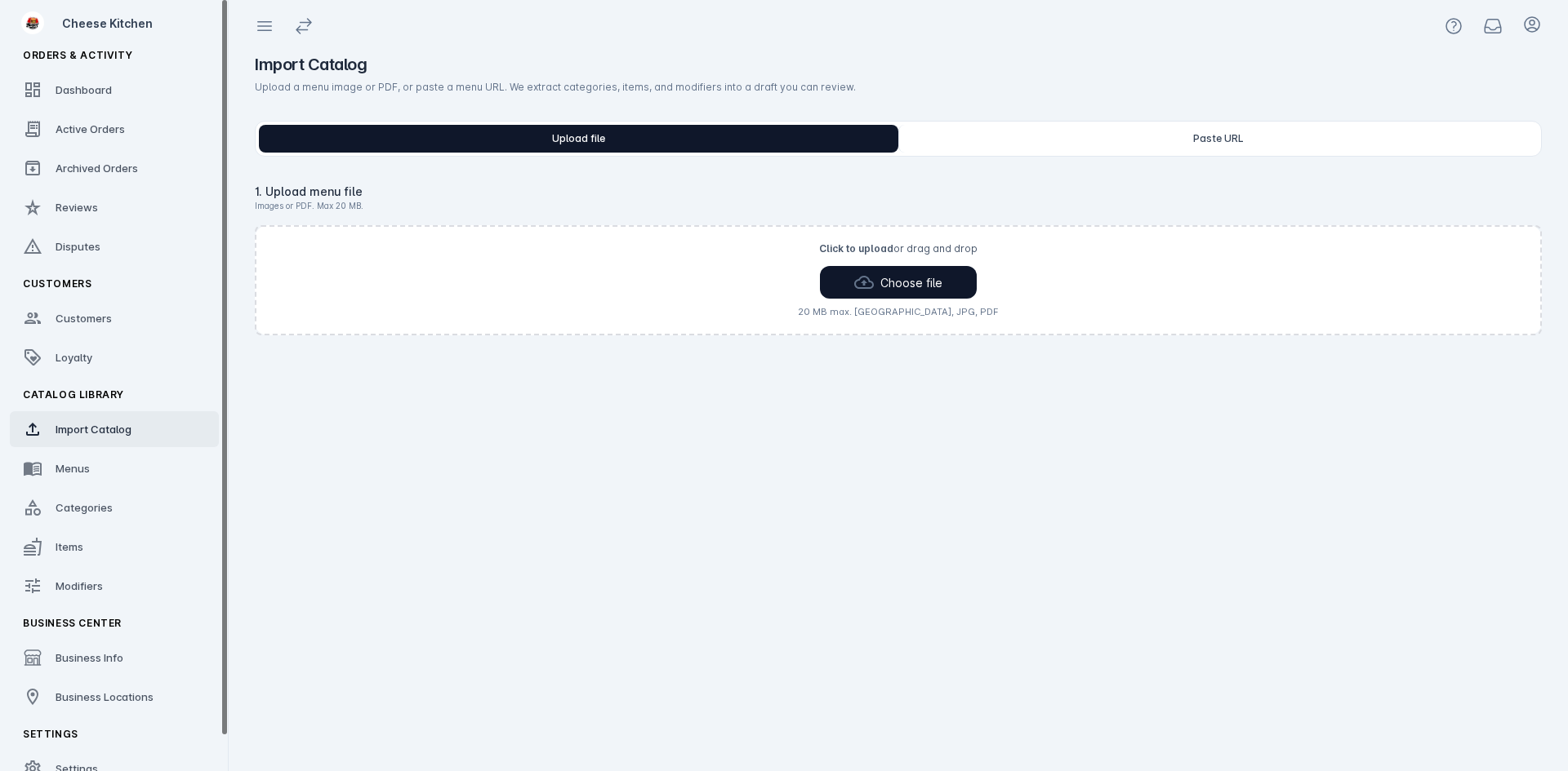
scroll to position [38, 0]
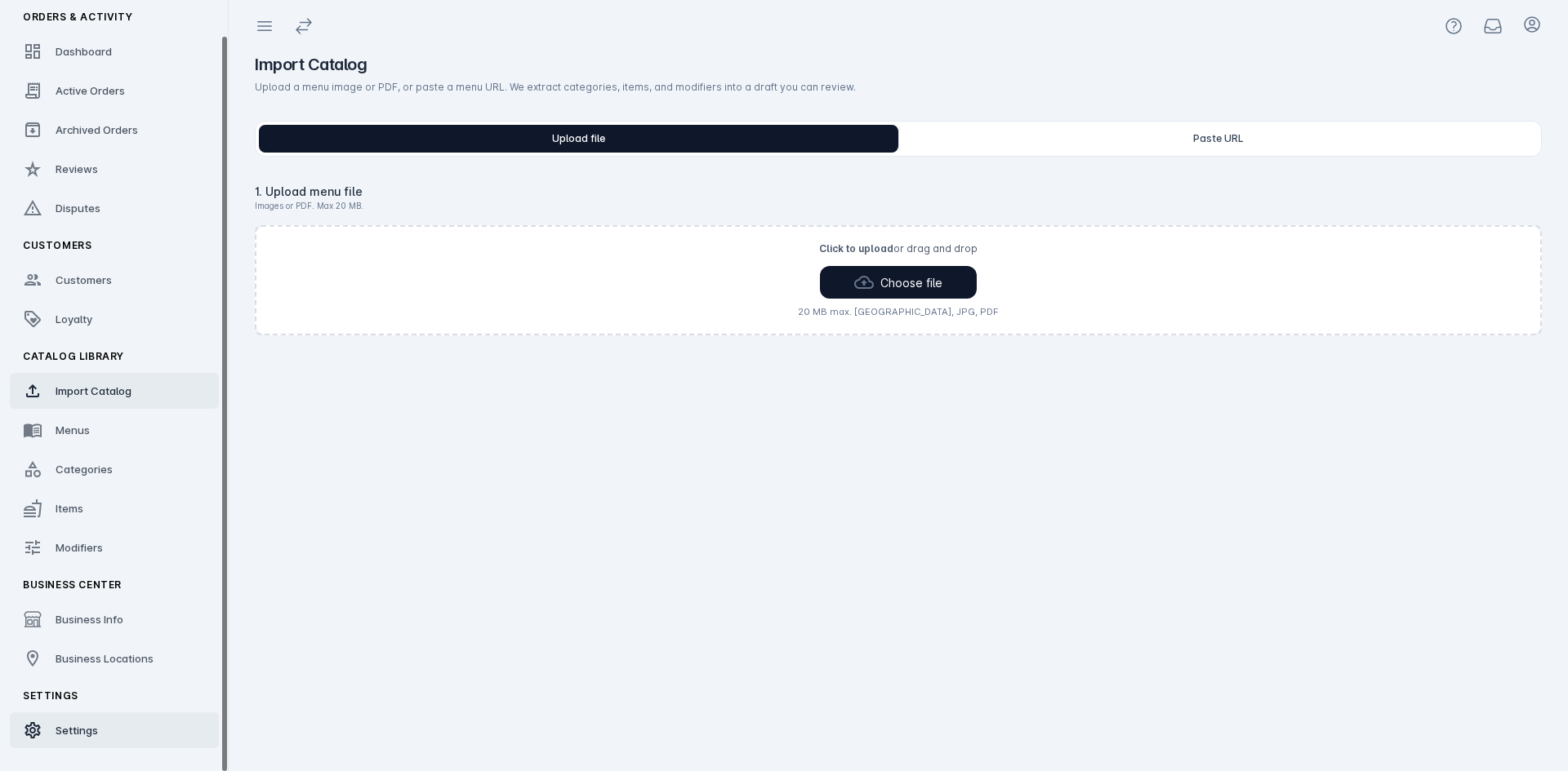
click at [104, 742] on link "Settings" at bounding box center [115, 730] width 209 height 36
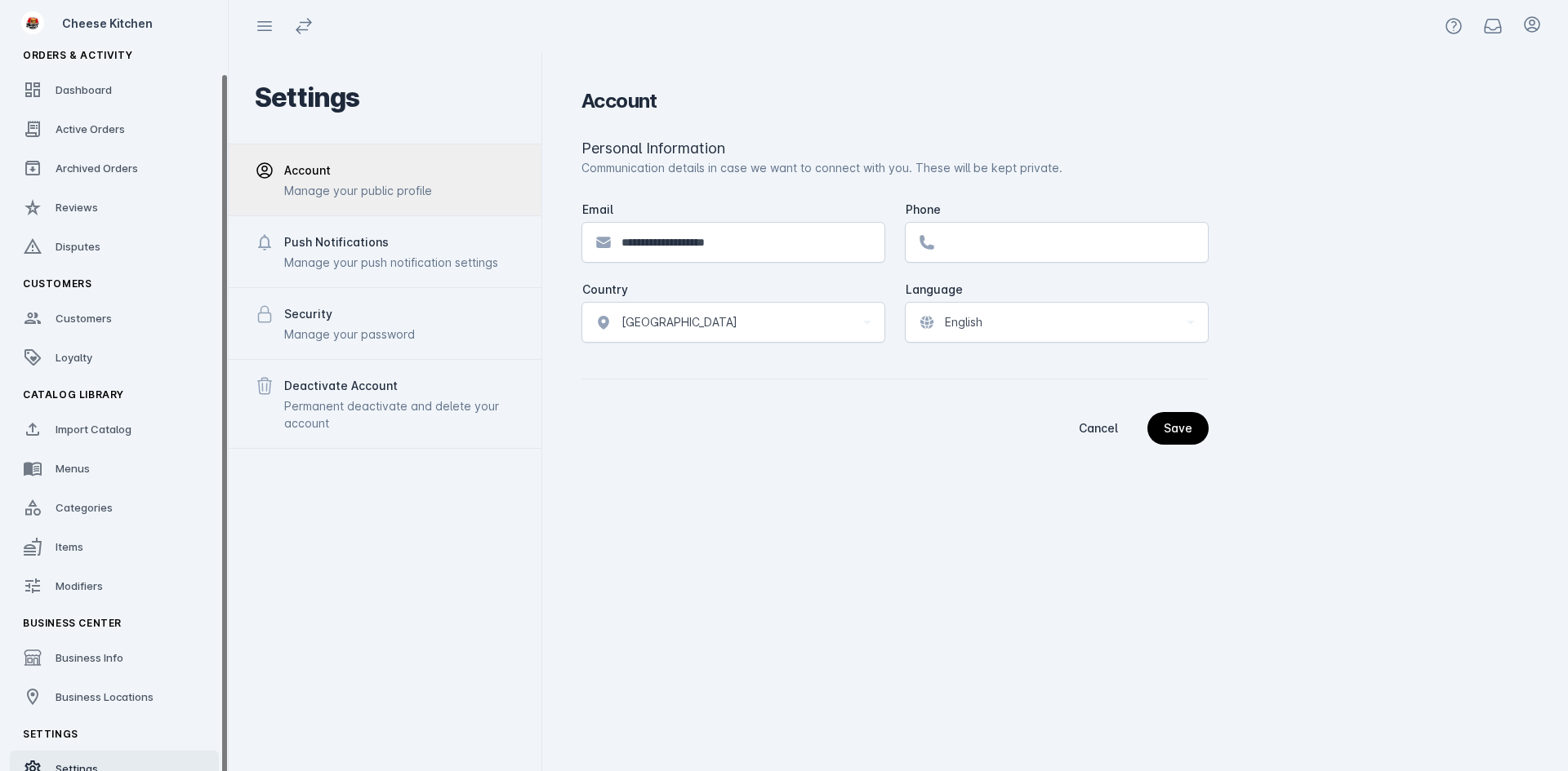
scroll to position [38, 0]
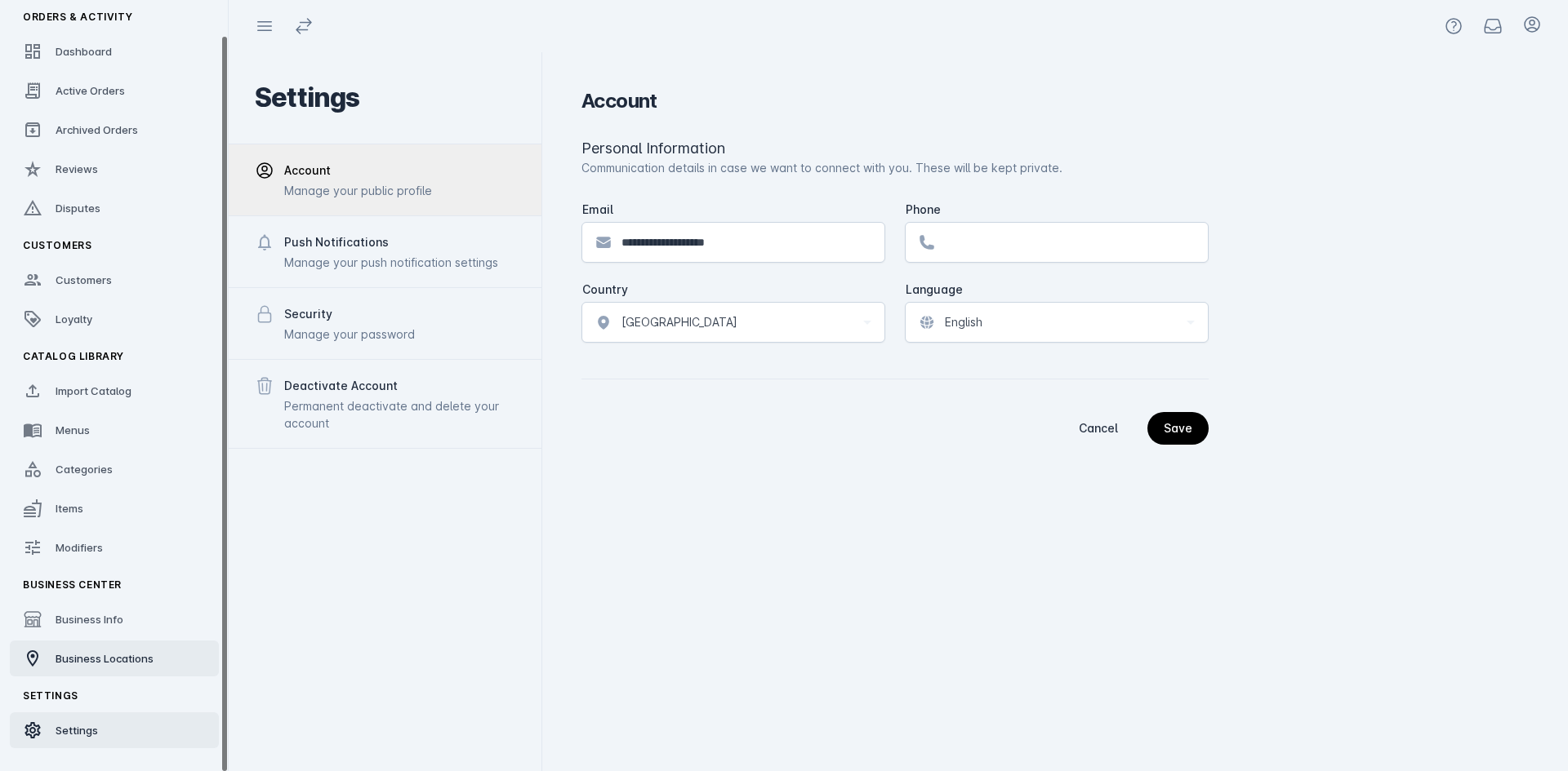
click at [125, 668] on link "Business Locations" at bounding box center [115, 659] width 209 height 36
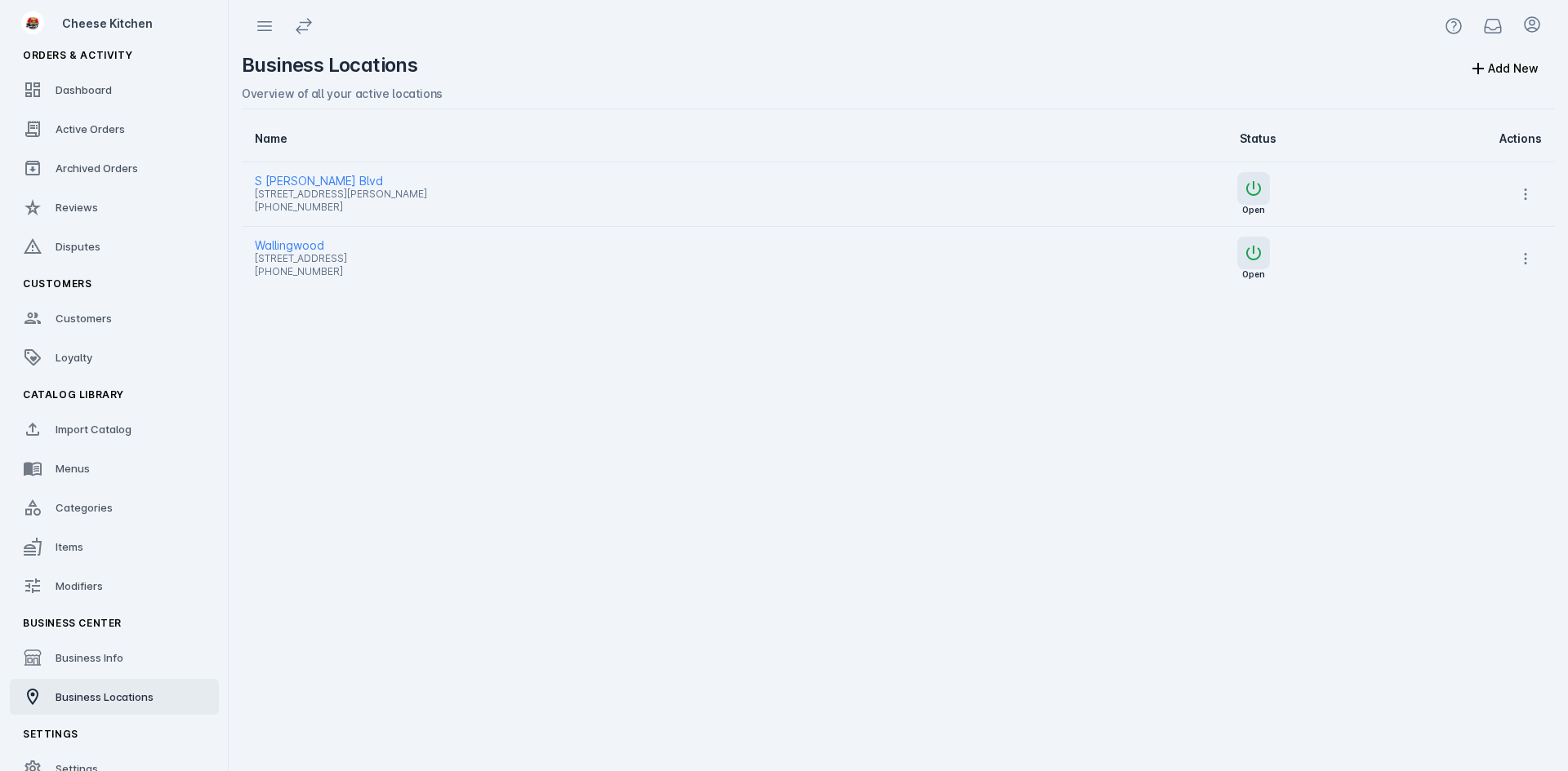
scroll to position [38, 0]
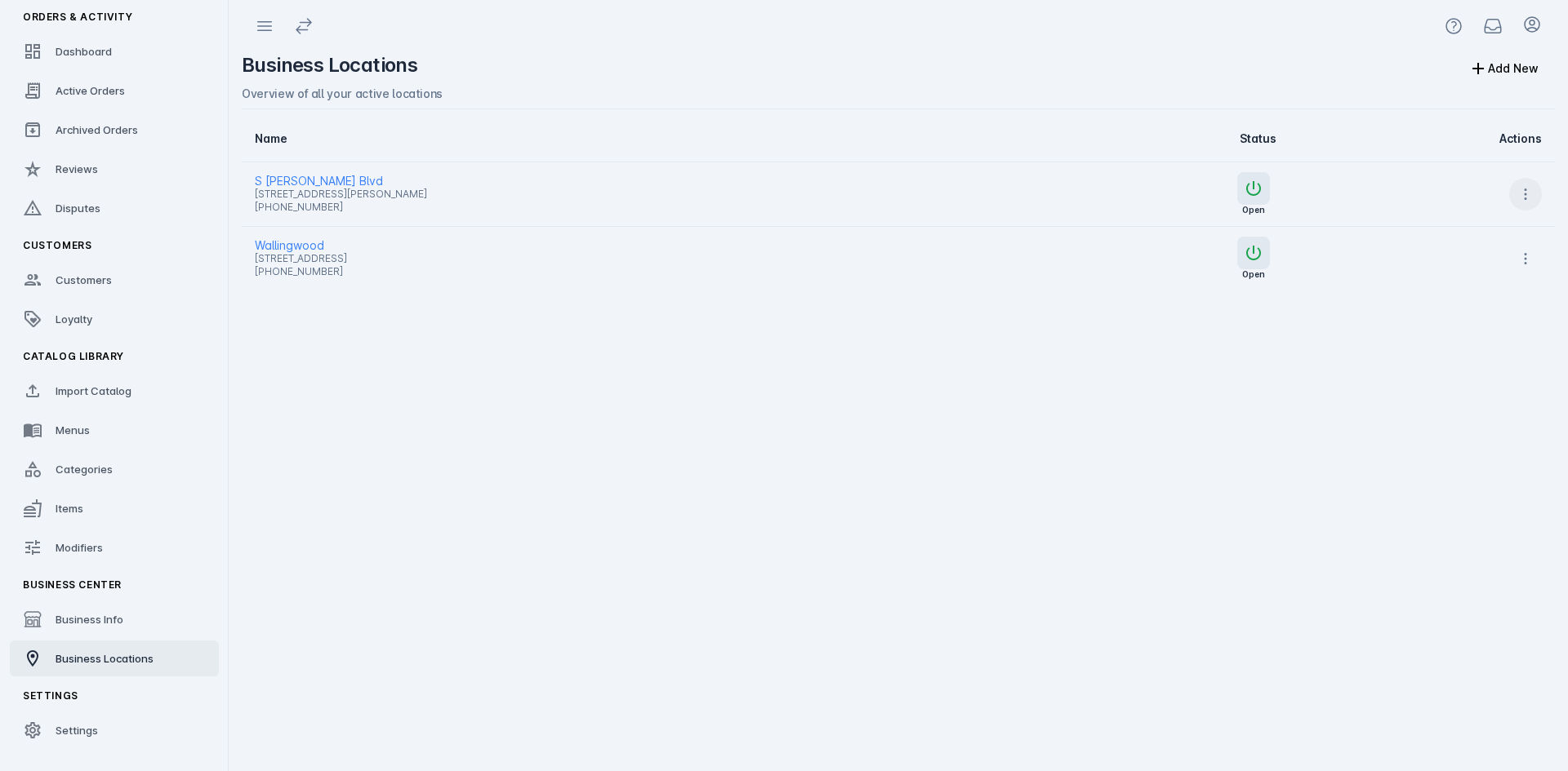
click at [1531, 197] on icon at bounding box center [1525, 194] width 16 height 16
click at [1480, 231] on span "Launch" at bounding box center [1486, 236] width 39 height 20
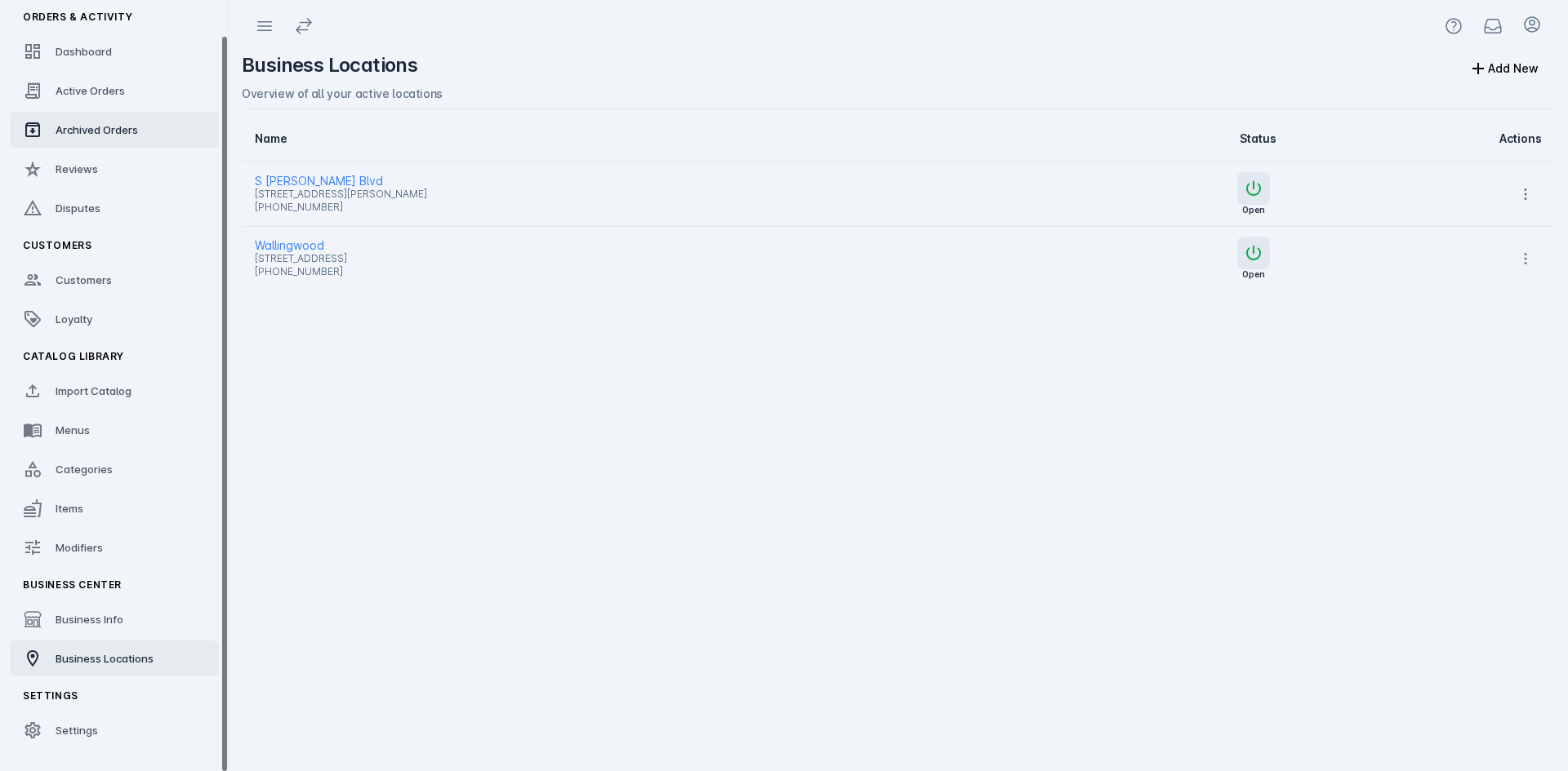
click at [63, 132] on span "Archived Orders" at bounding box center [96, 129] width 82 height 13
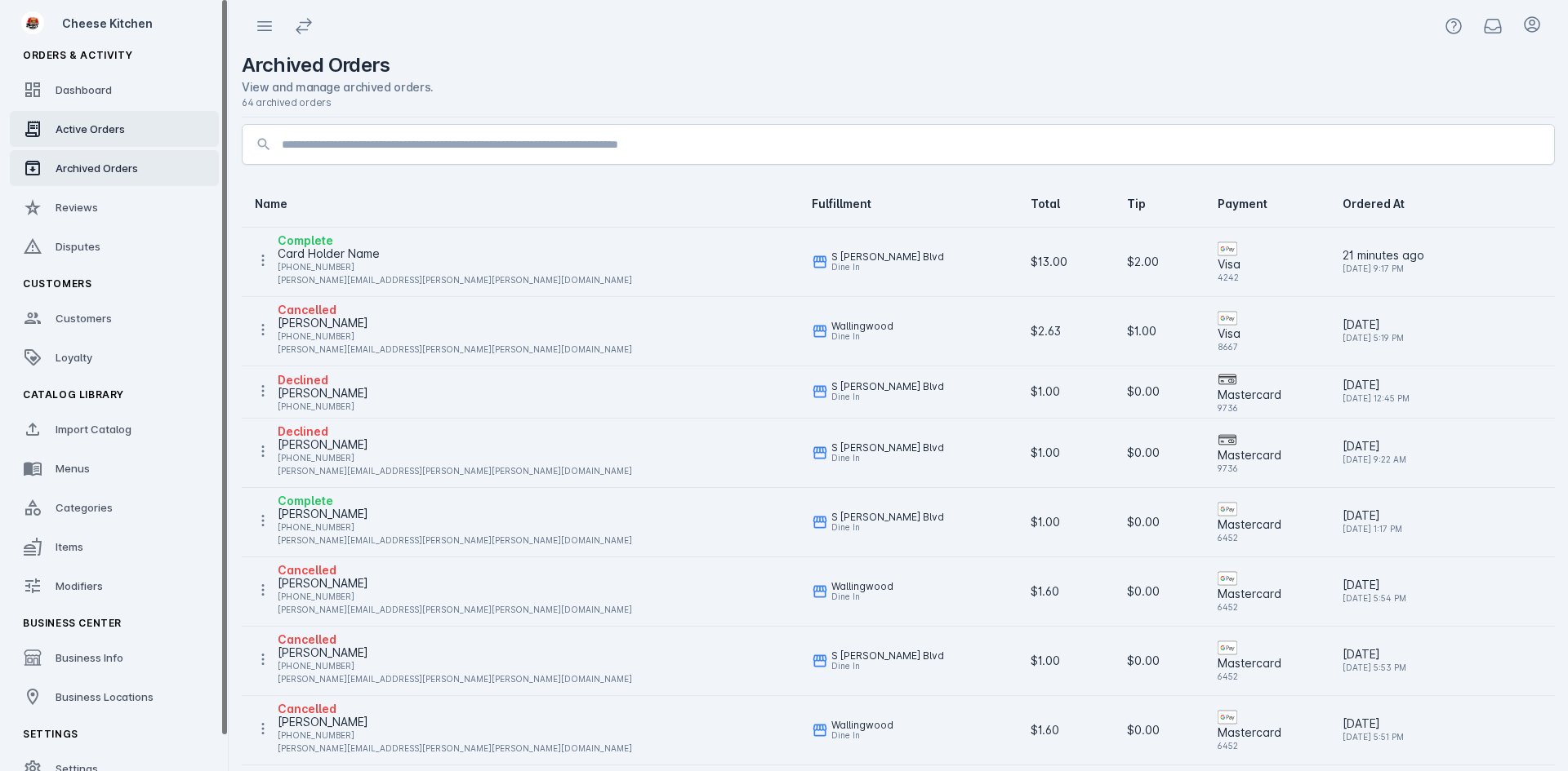
click at [44, 145] on link "Active Orders" at bounding box center [115, 129] width 209 height 36
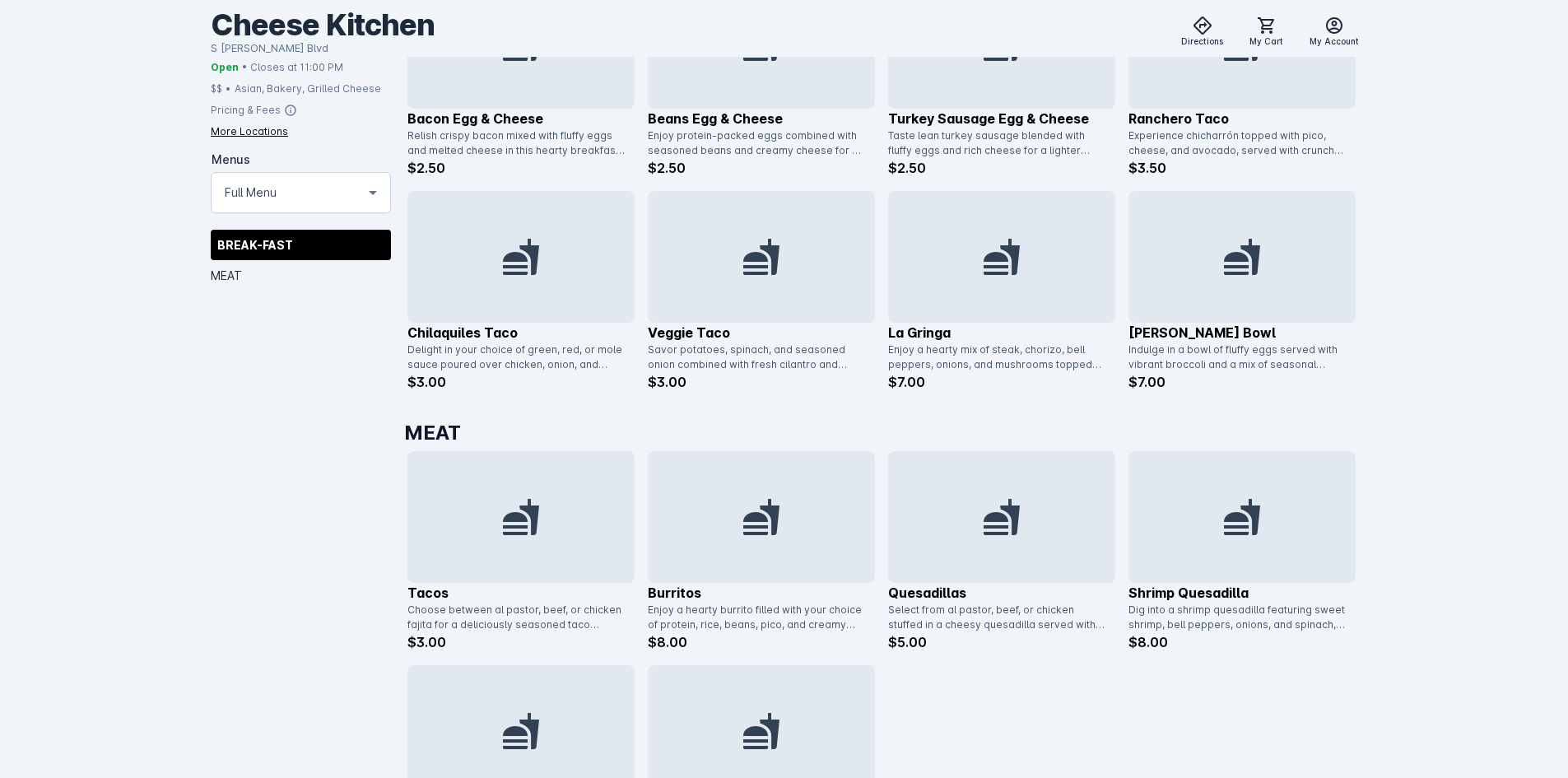
scroll to position [989, 0]
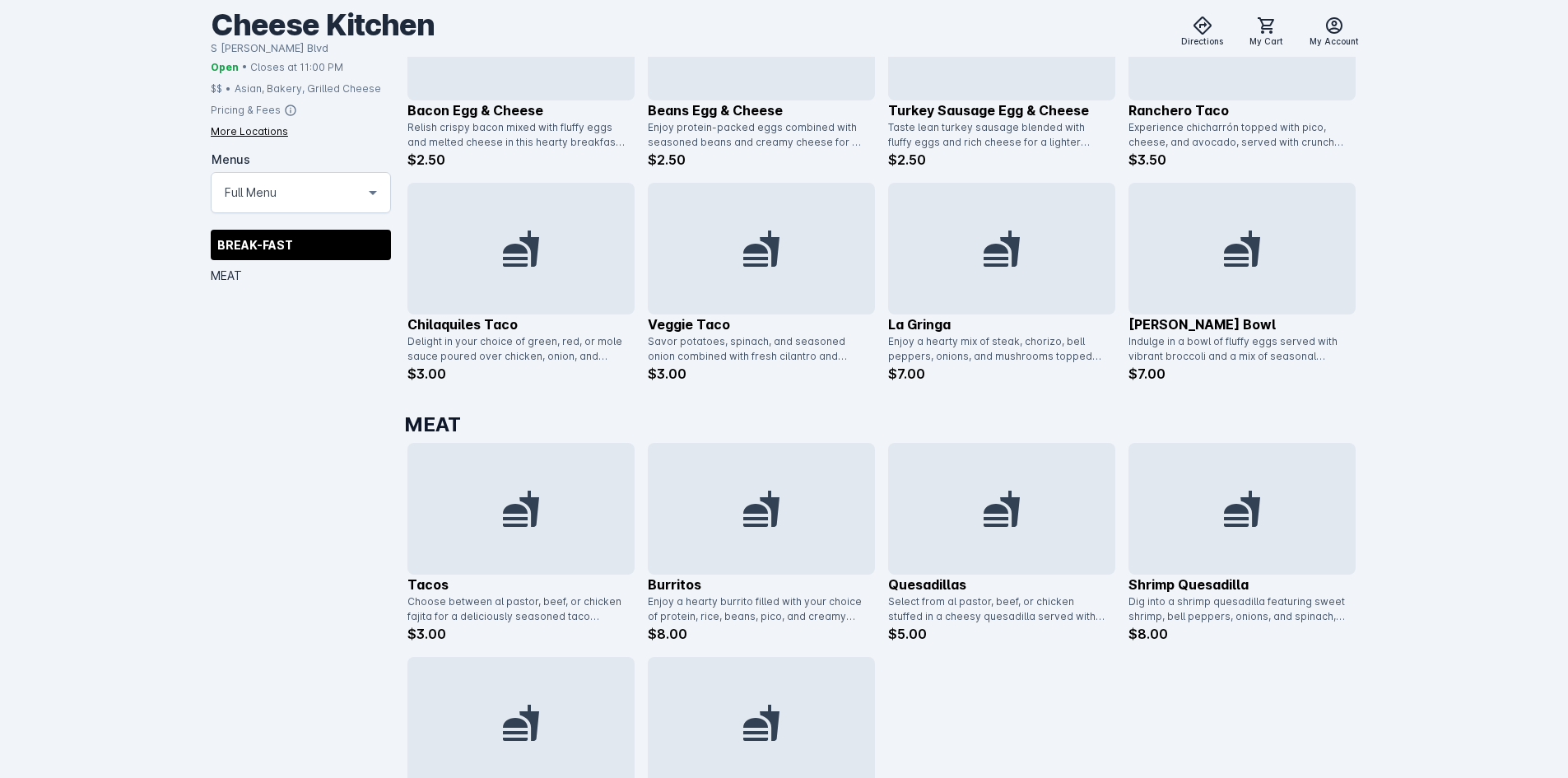
click at [1249, 287] on div at bounding box center [1242, 248] width 227 height 132
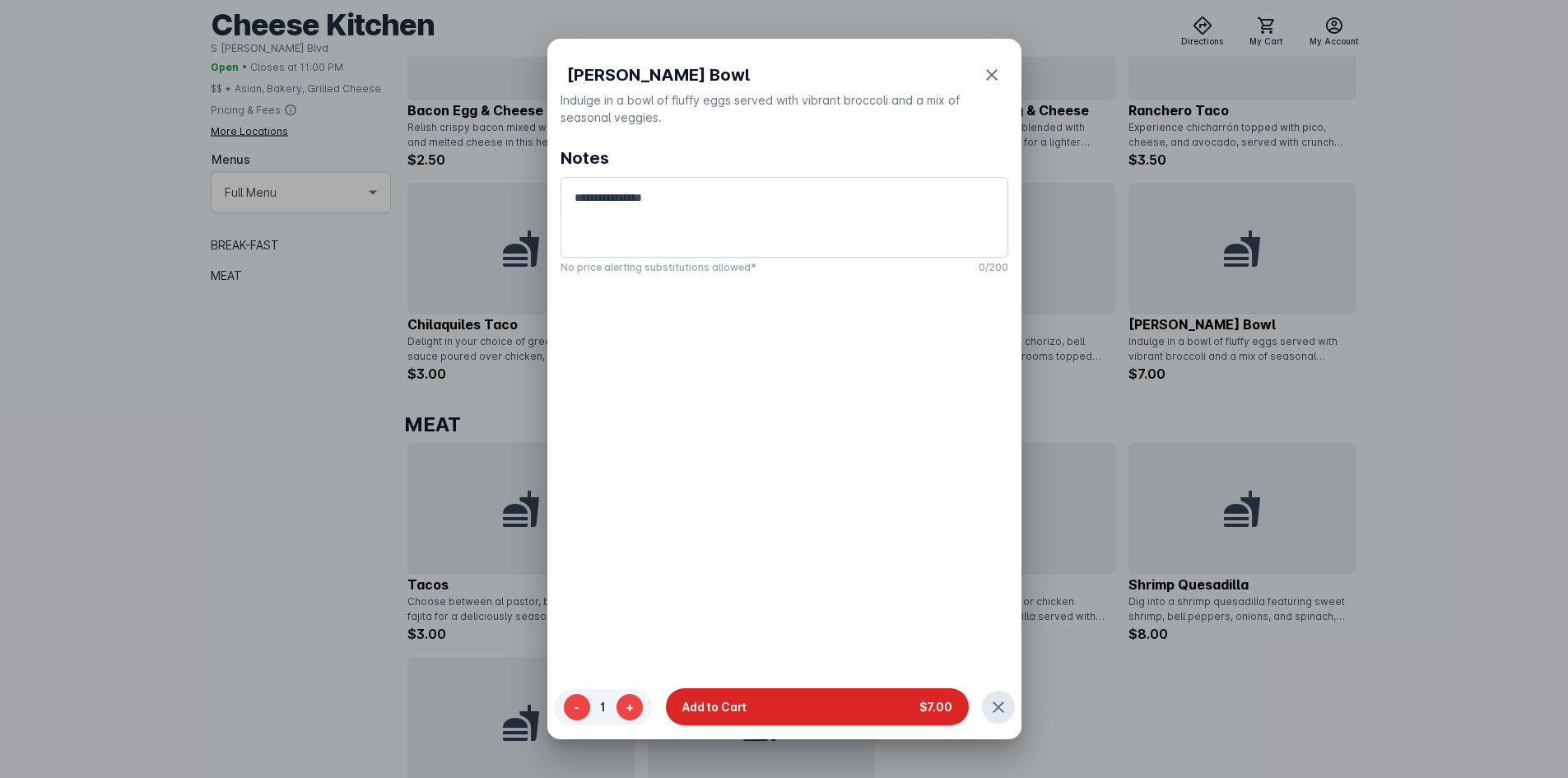
click at [922, 698] on button "Add to Cart $7.00" at bounding box center [818, 708] width 303 height 37
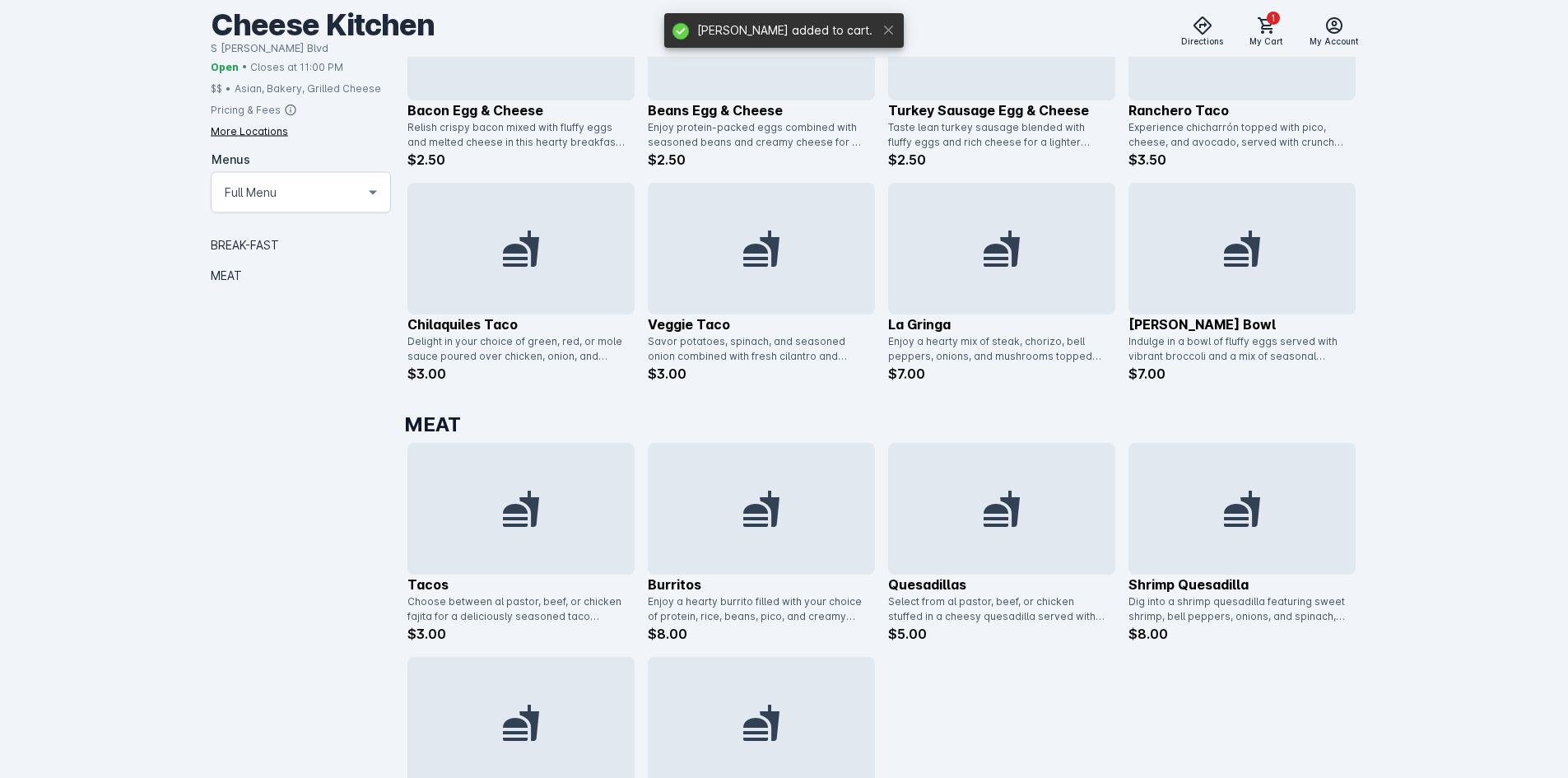
scroll to position [989, 0]
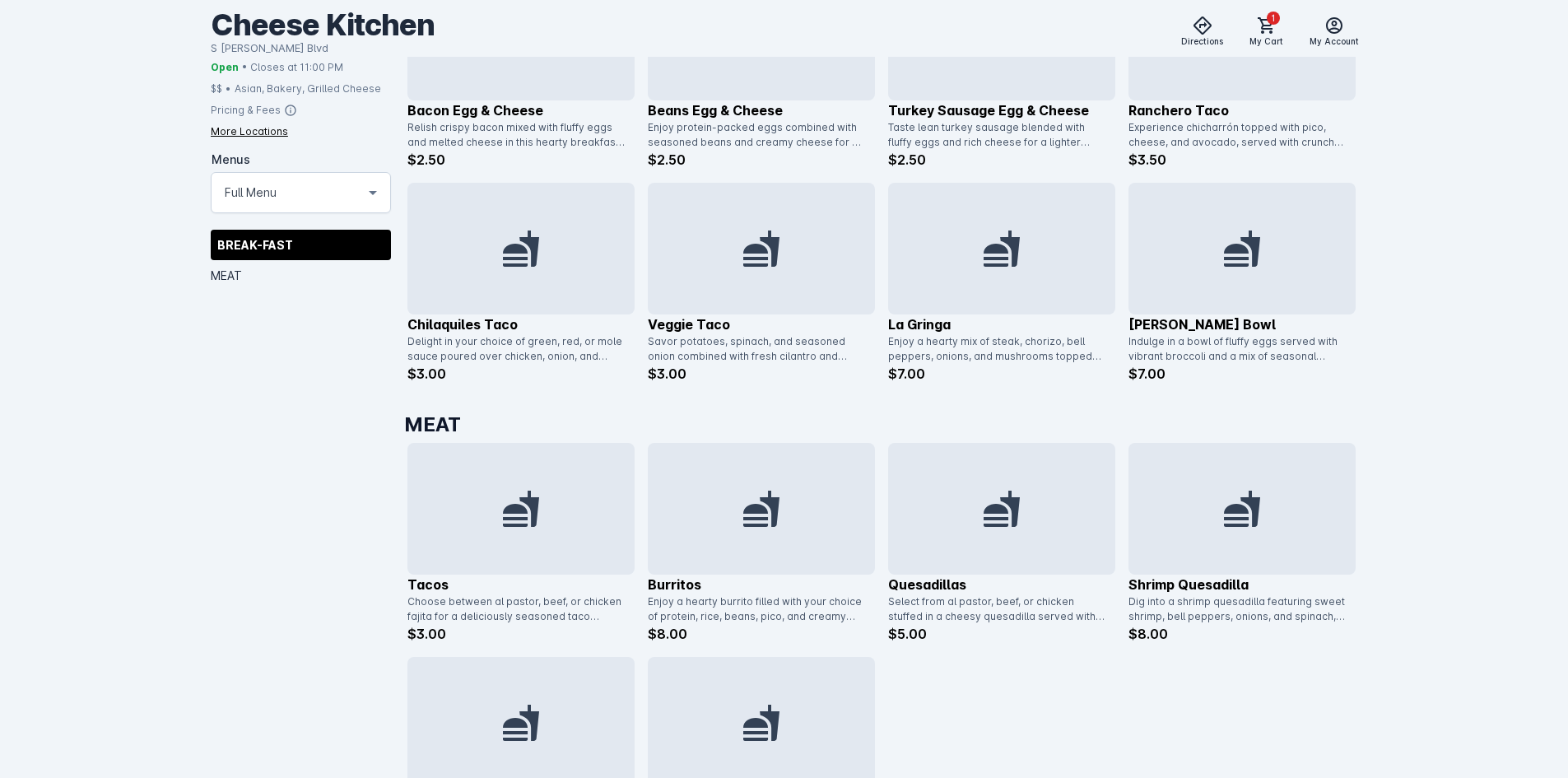
click at [1329, 49] on div "Cheese Kitchen S Lamar Blvd Directions 1 My Cart My Account" at bounding box center [784, 28] width 1148 height 57
click at [1280, 21] on span "1" at bounding box center [1273, 17] width 13 height 13
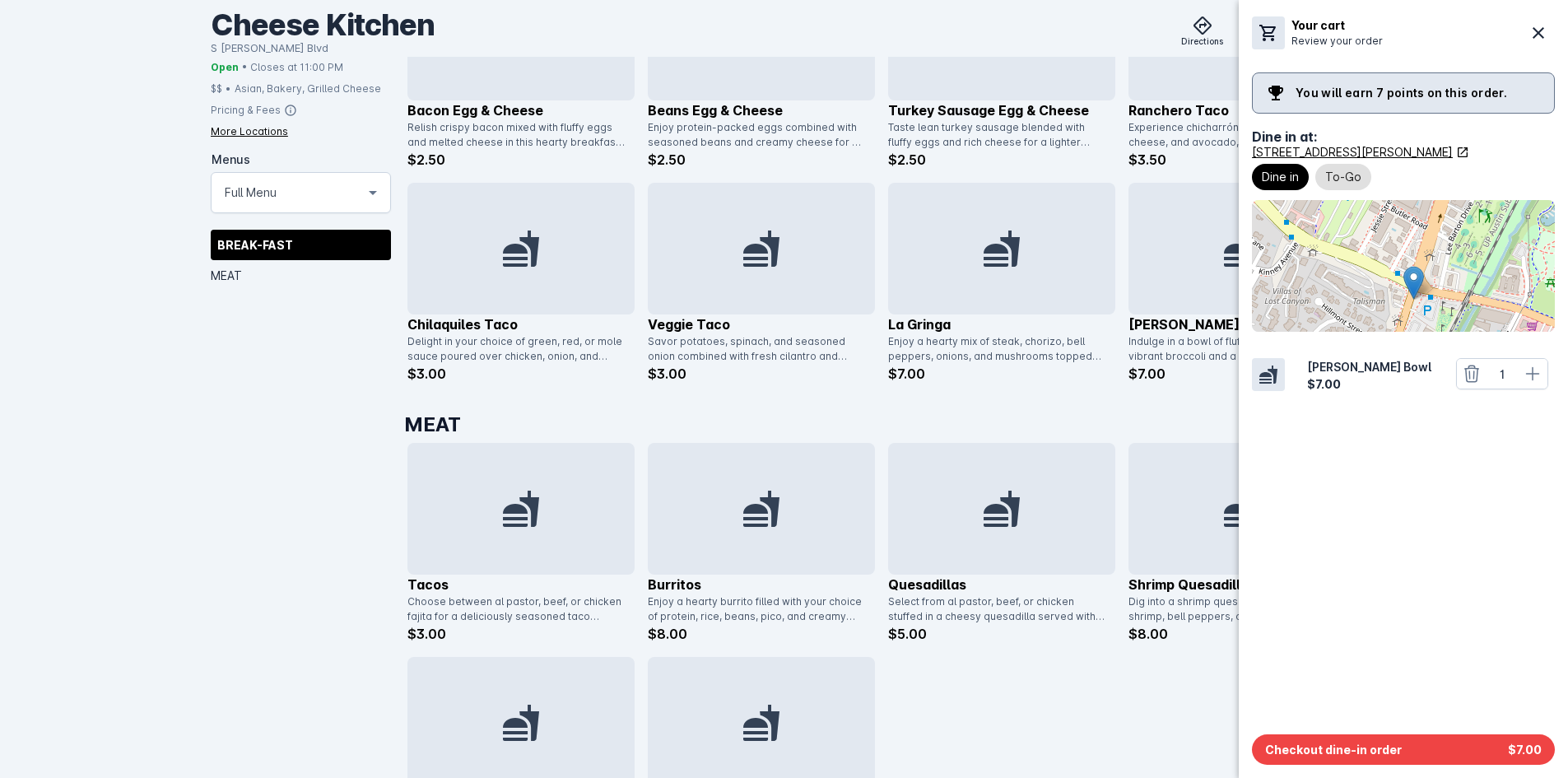
click at [1351, 765] on div "Your cart Review your order You will earn 7 points on this order. Dine in at: 4…" at bounding box center [1404, 389] width 330 height 778
click at [1332, 749] on span "Checkout dine-in order" at bounding box center [1334, 750] width 137 height 17
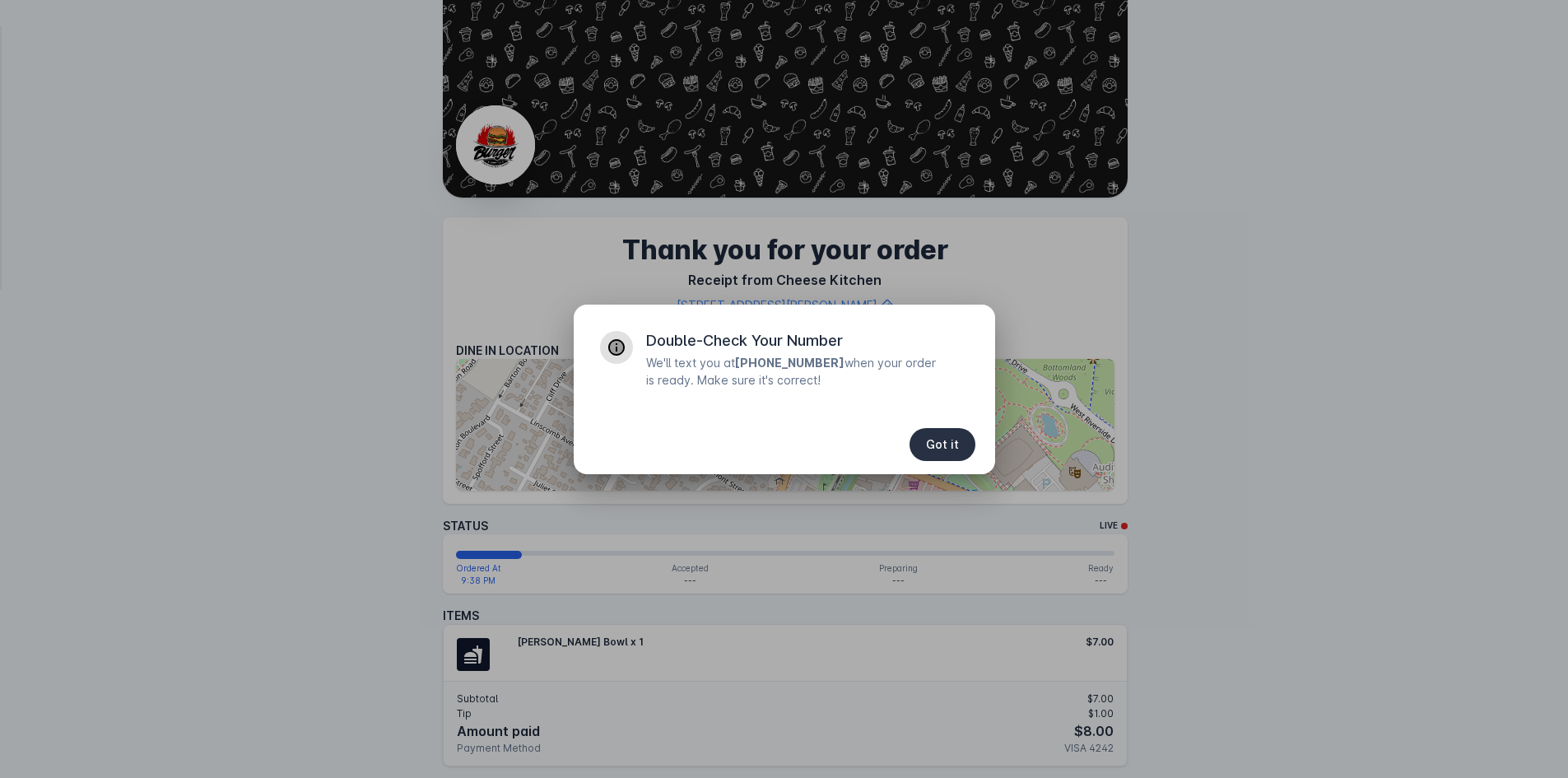
click at [958, 434] on span "button" at bounding box center [942, 445] width 66 height 39
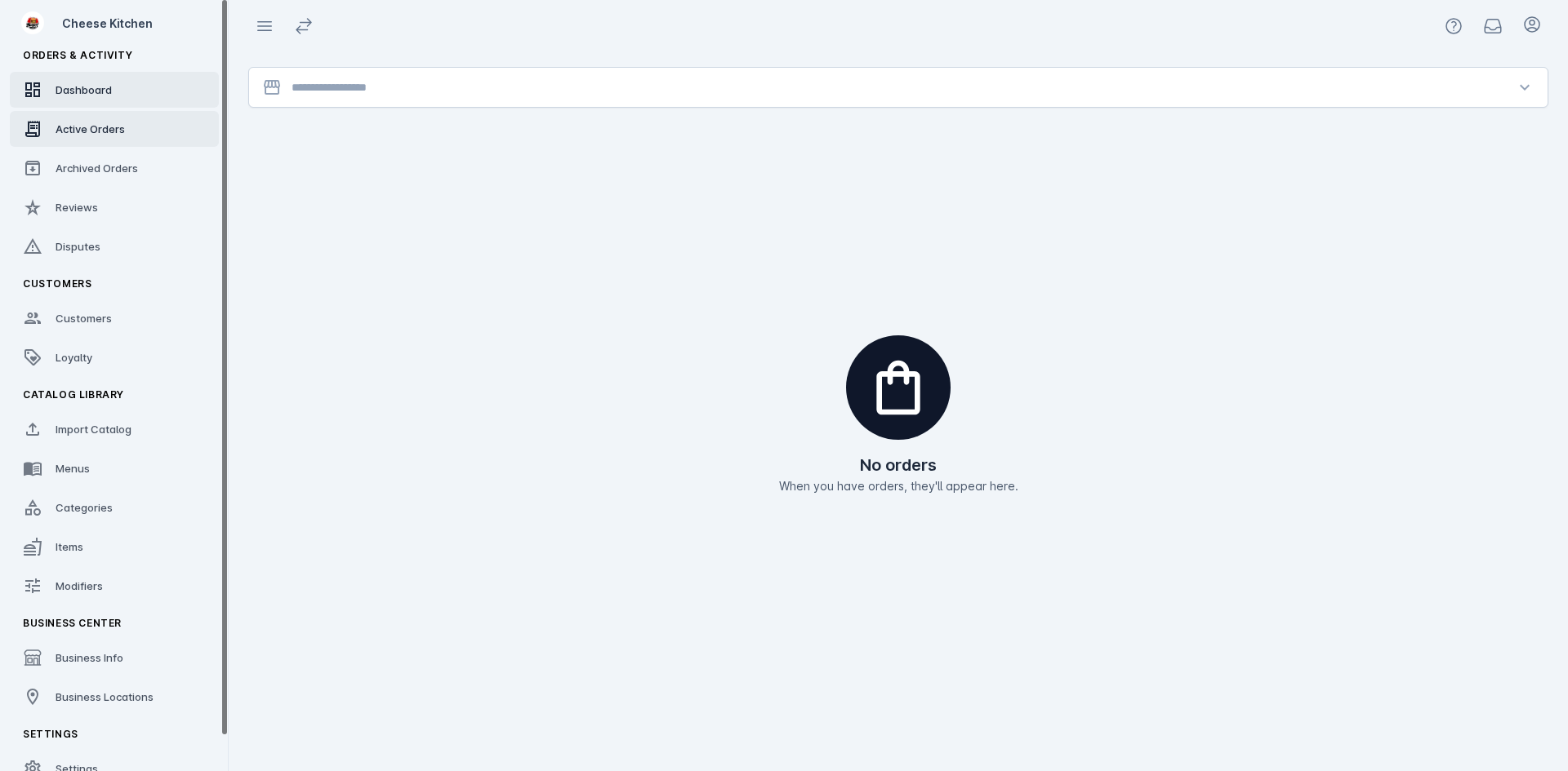
click at [69, 93] on span "Dashboard" at bounding box center [83, 89] width 56 height 13
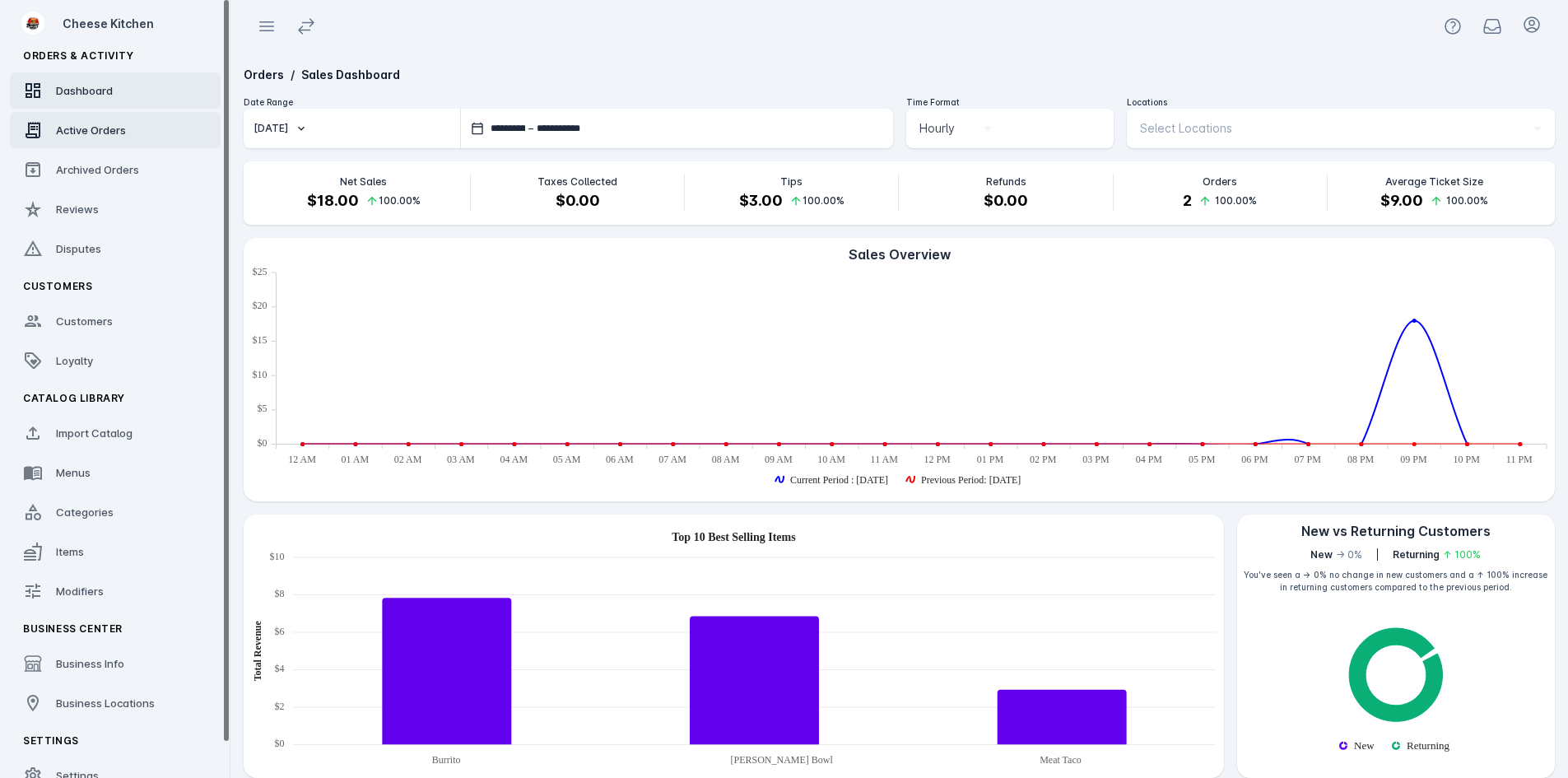
click at [81, 141] on link "Active Orders" at bounding box center [116, 130] width 211 height 36
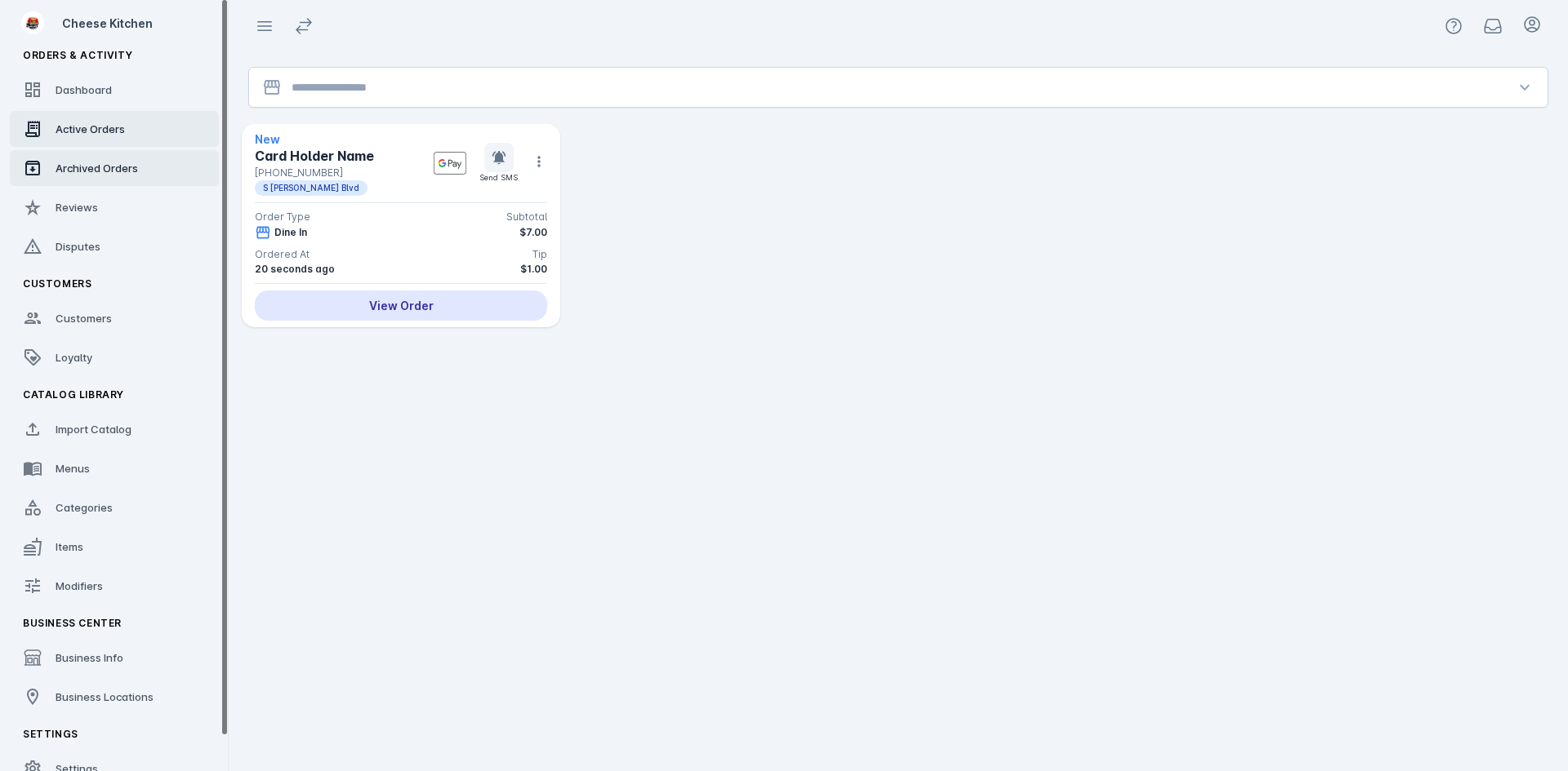
click at [95, 154] on link "Archived Orders" at bounding box center [115, 168] width 209 height 36
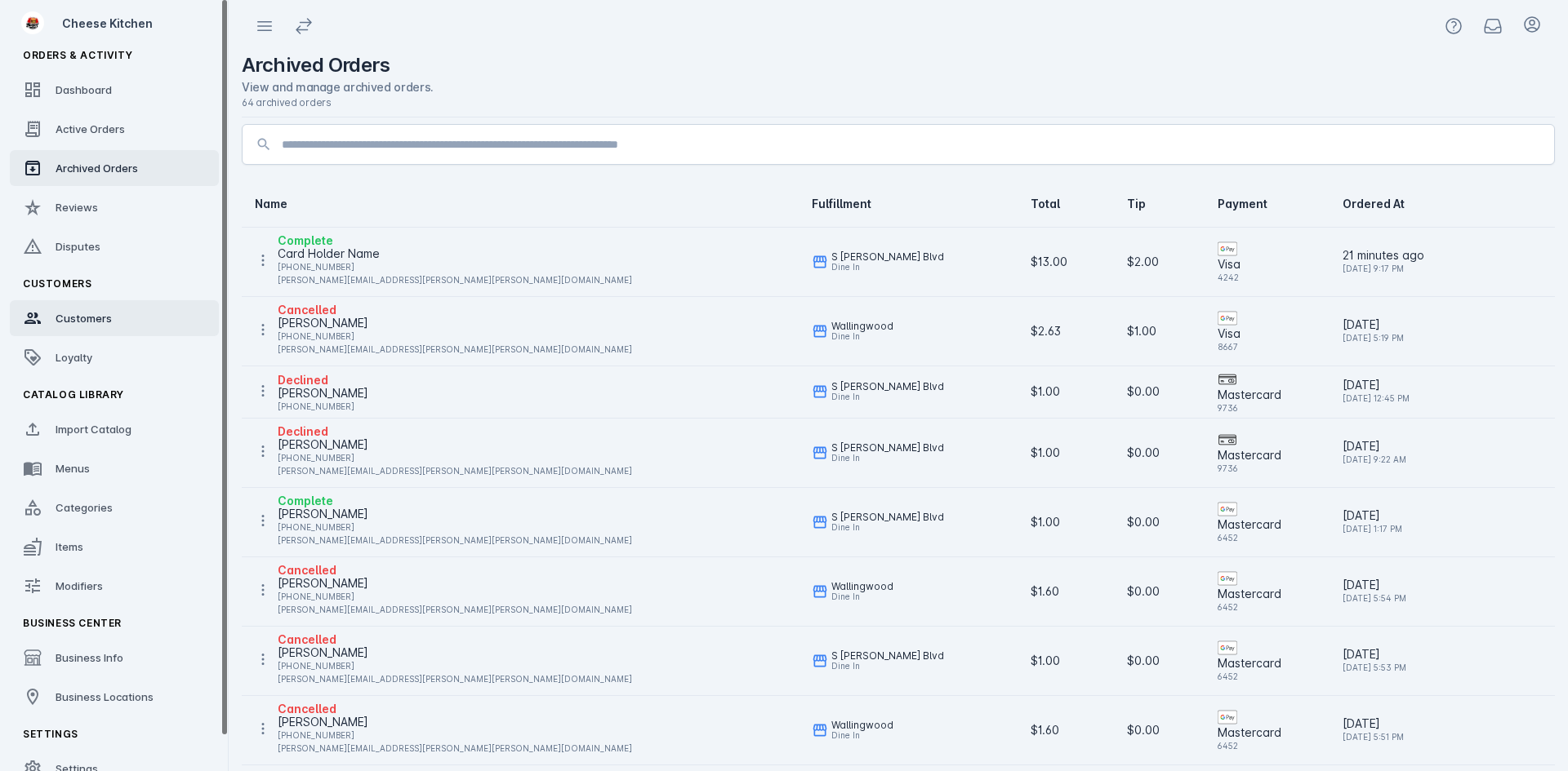
click at [96, 316] on span "Customers" at bounding box center [83, 318] width 56 height 13
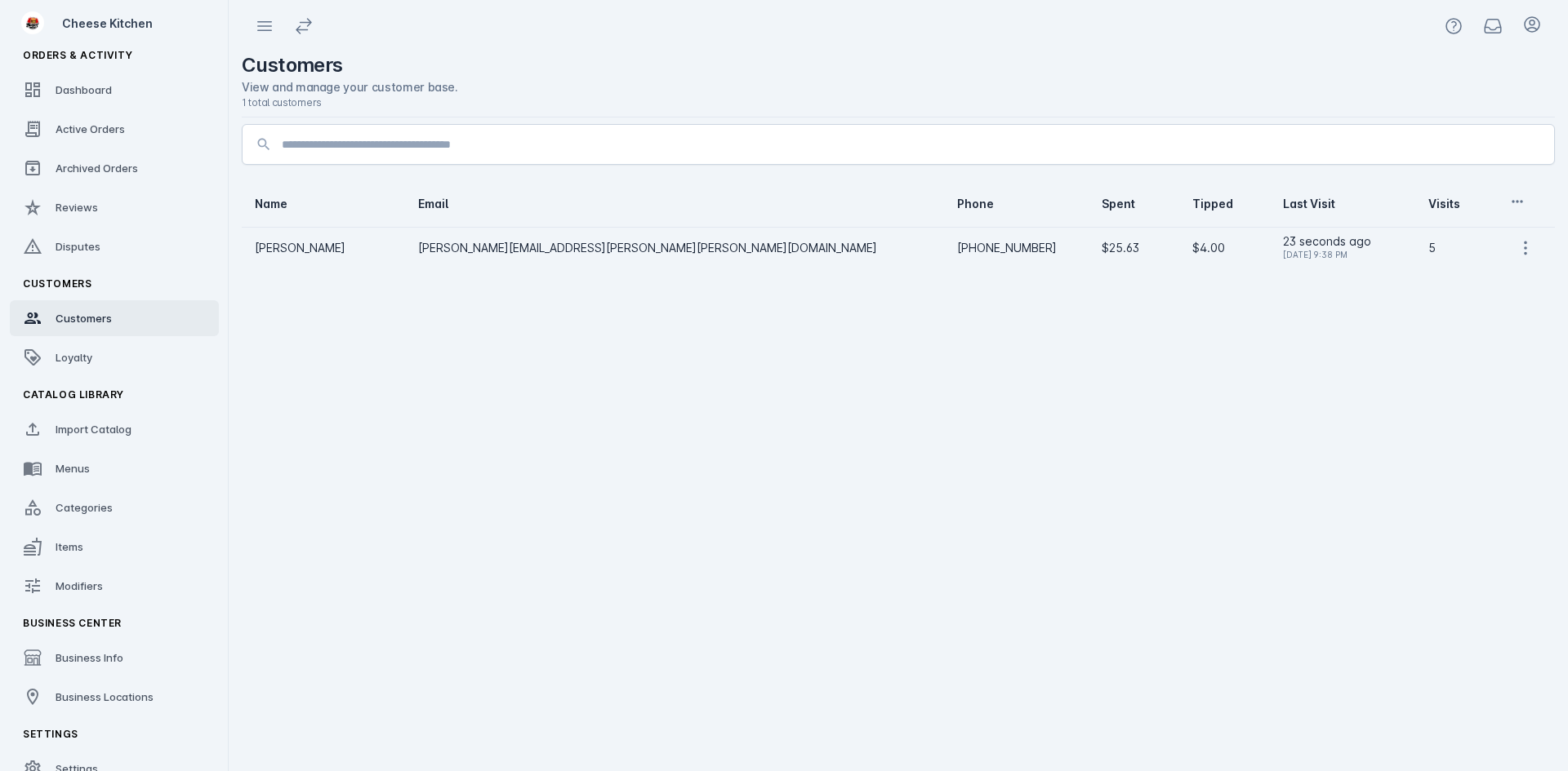
click at [90, 353] on span "Loyalty" at bounding box center [73, 357] width 37 height 13
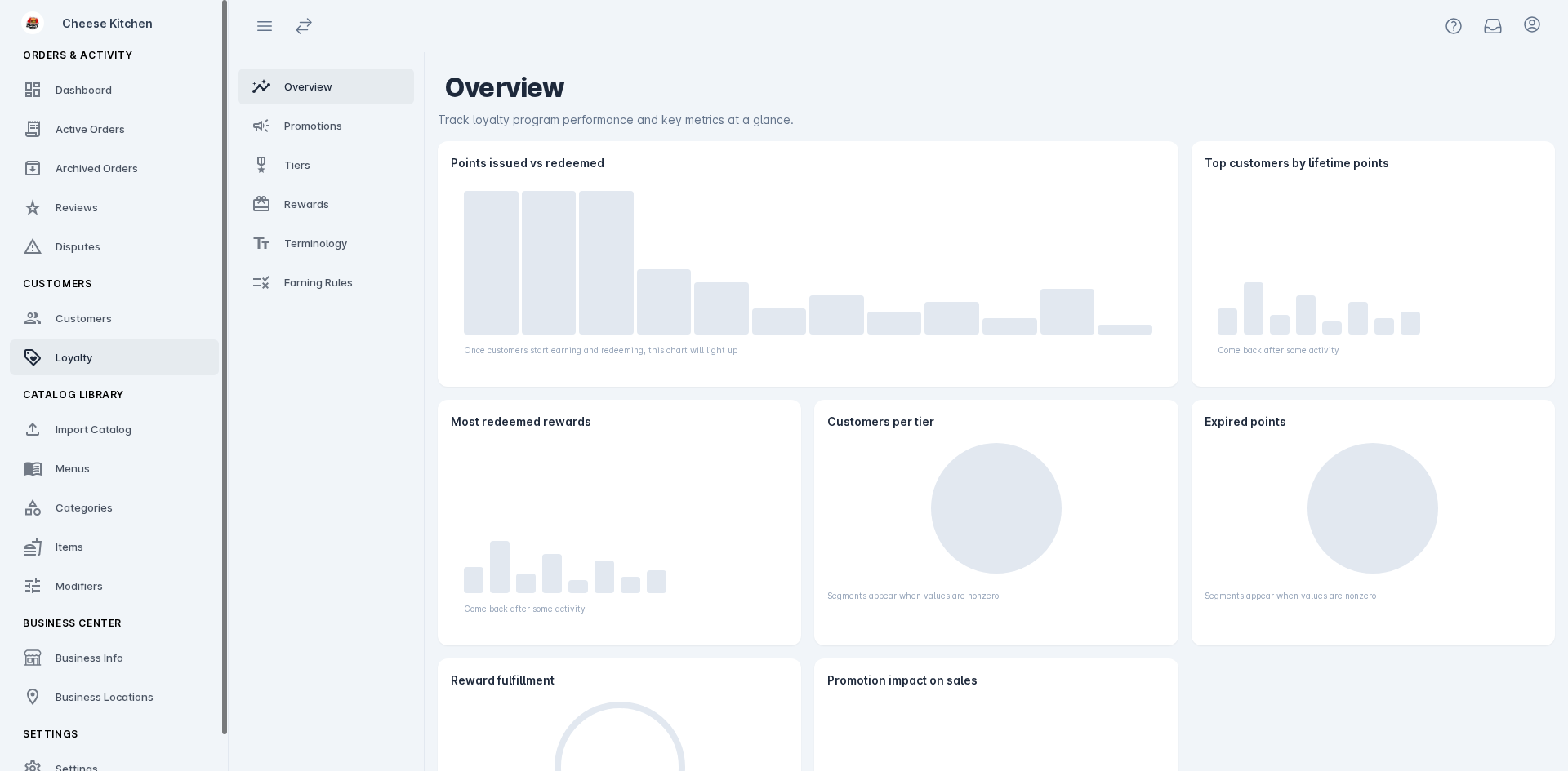
click at [74, 348] on link "Loyalty" at bounding box center [115, 357] width 209 height 36
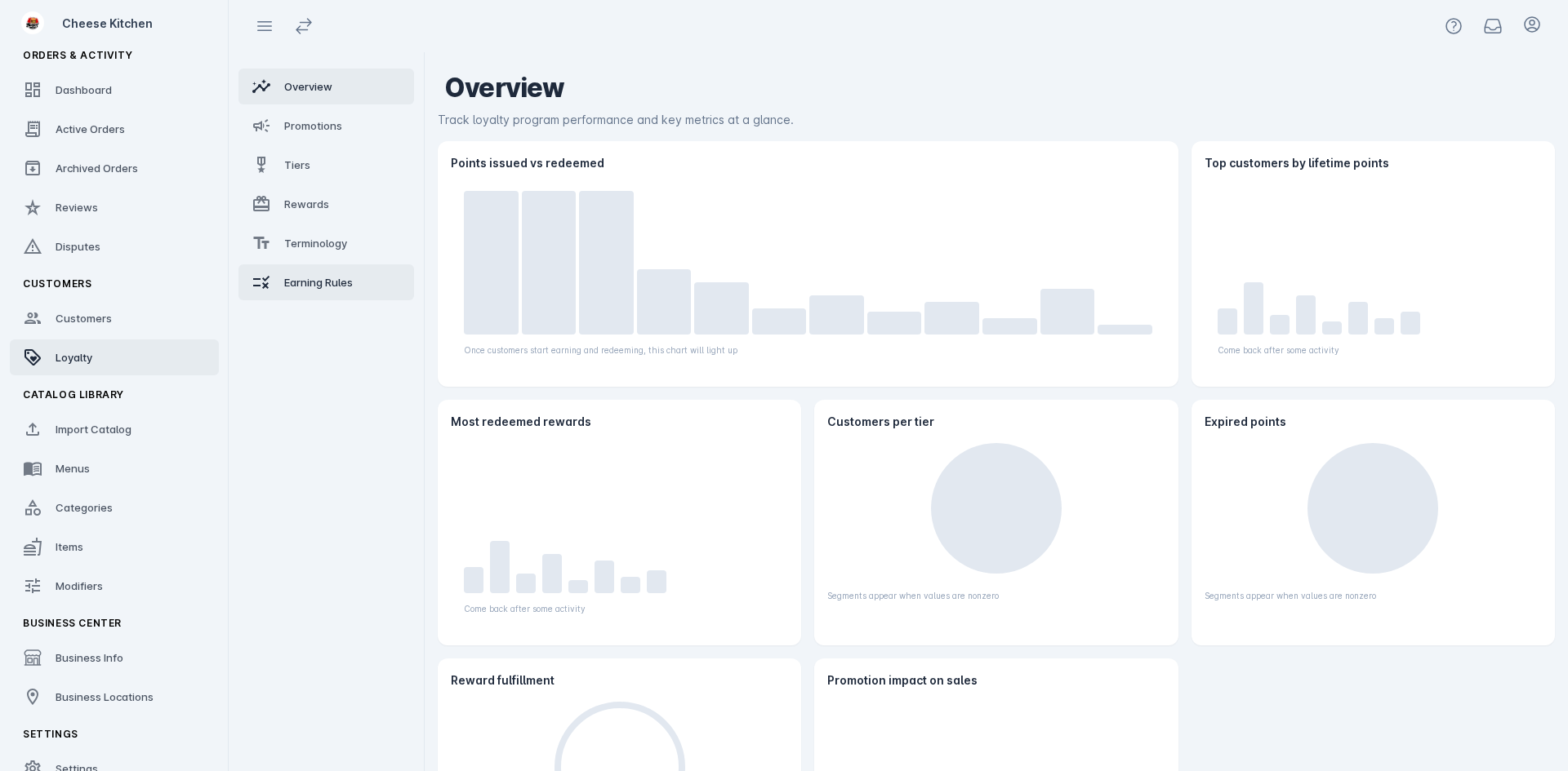
click at [291, 276] on span "Earning Rules" at bounding box center [319, 282] width 69 height 13
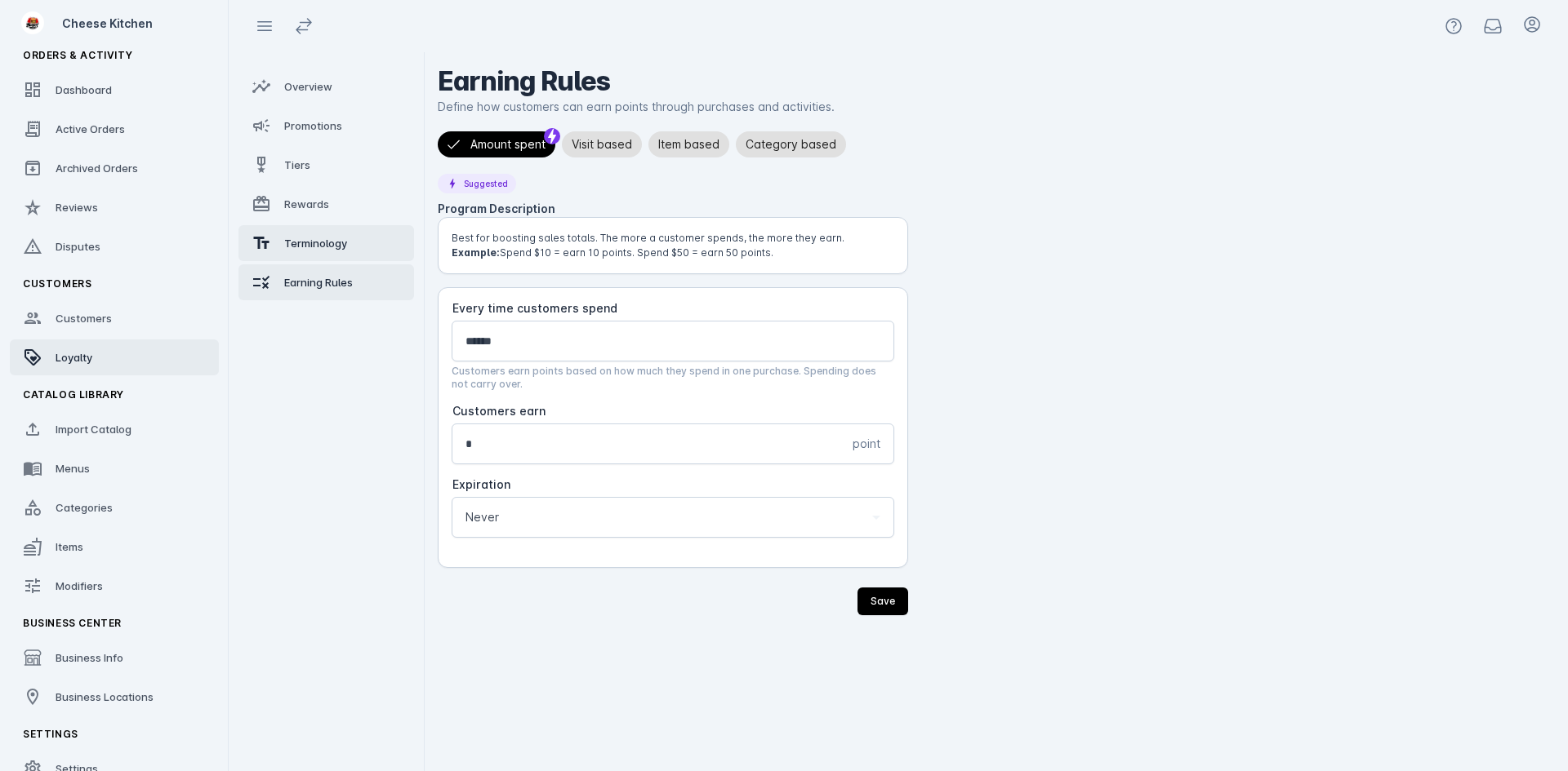
click at [302, 237] on span "Terminology" at bounding box center [316, 243] width 63 height 13
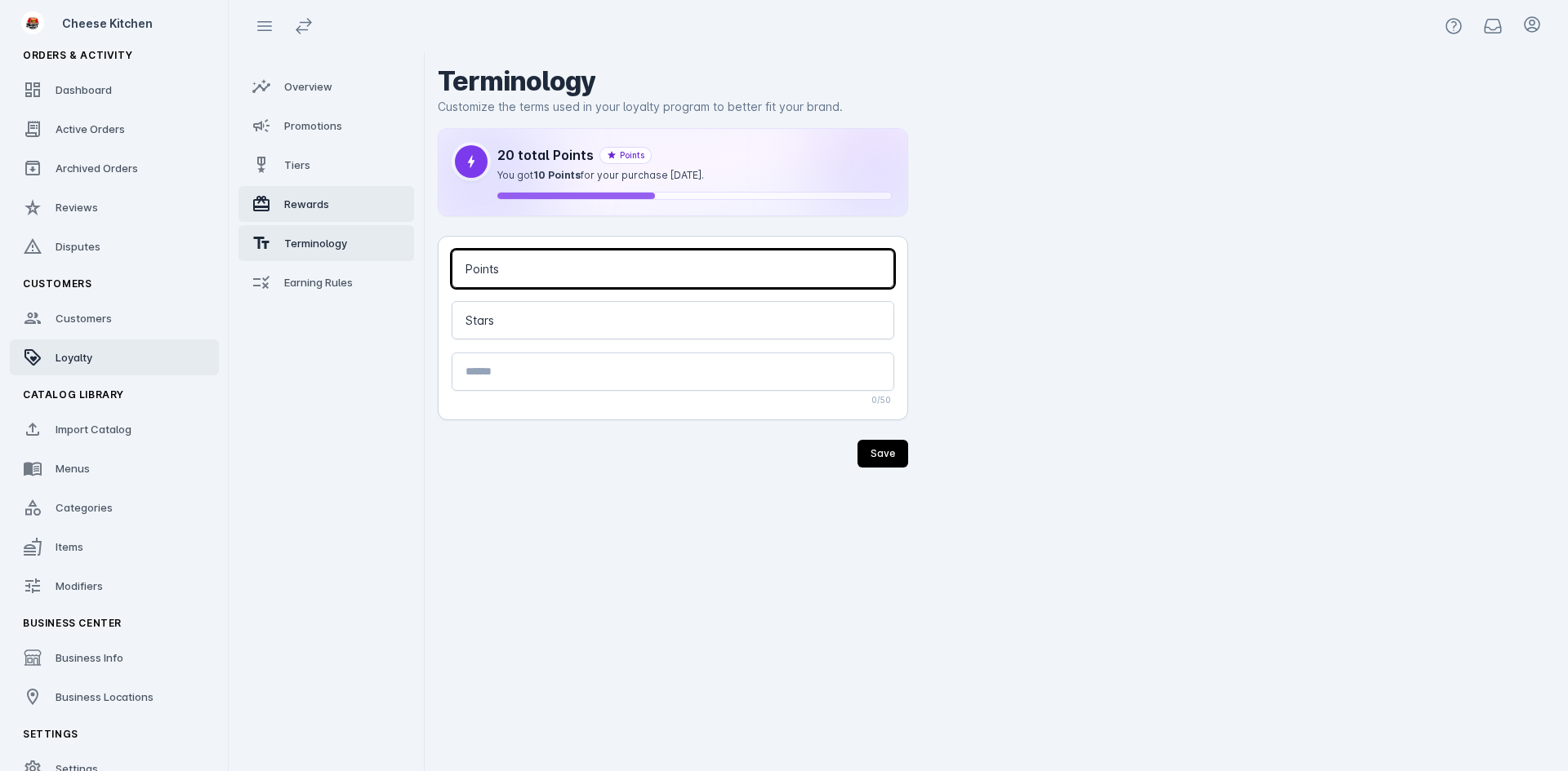
click at [302, 205] on span "Rewards" at bounding box center [307, 204] width 45 height 13
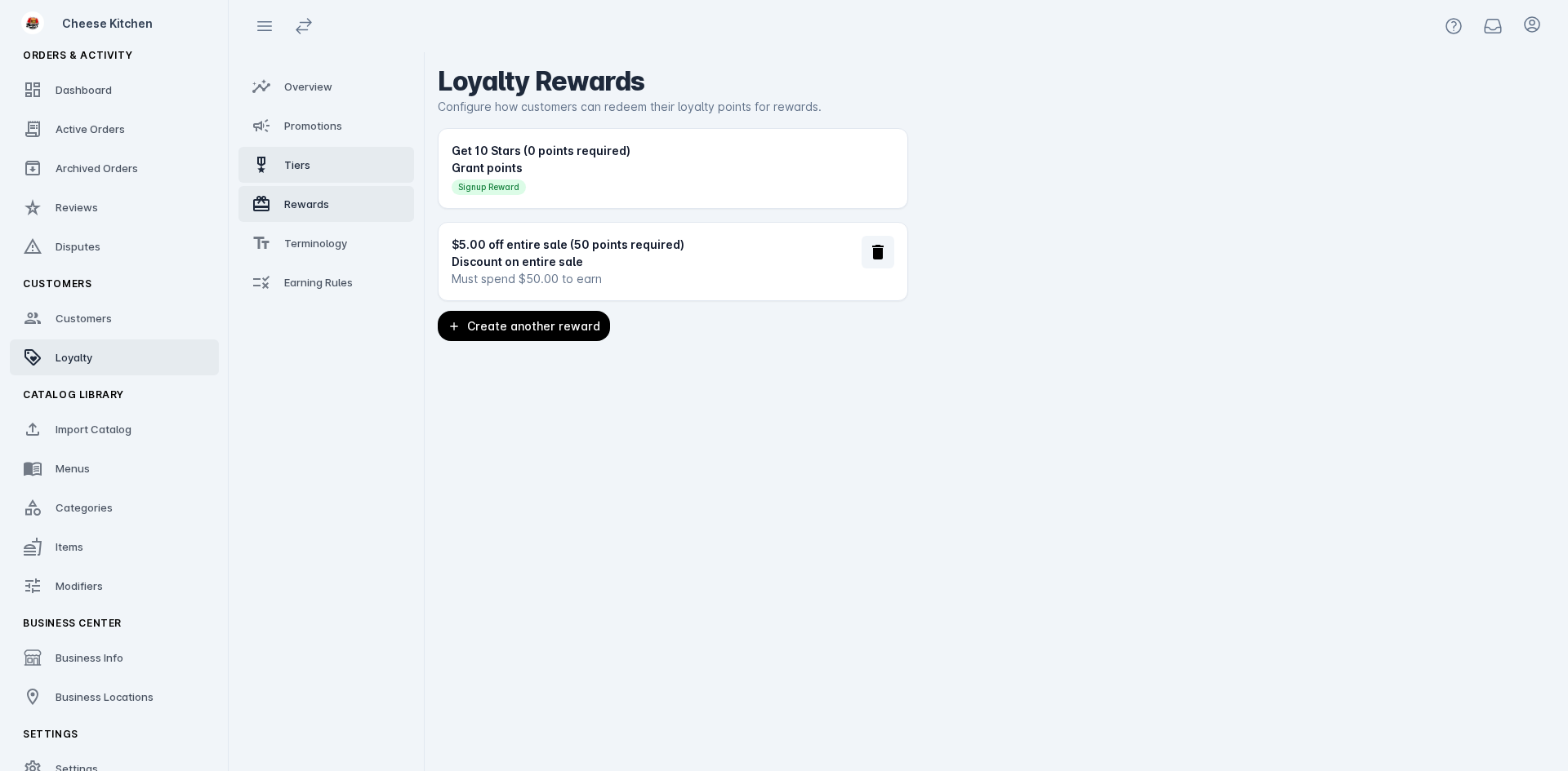
click at [297, 172] on div "Tiers" at bounding box center [297, 165] width 26 height 16
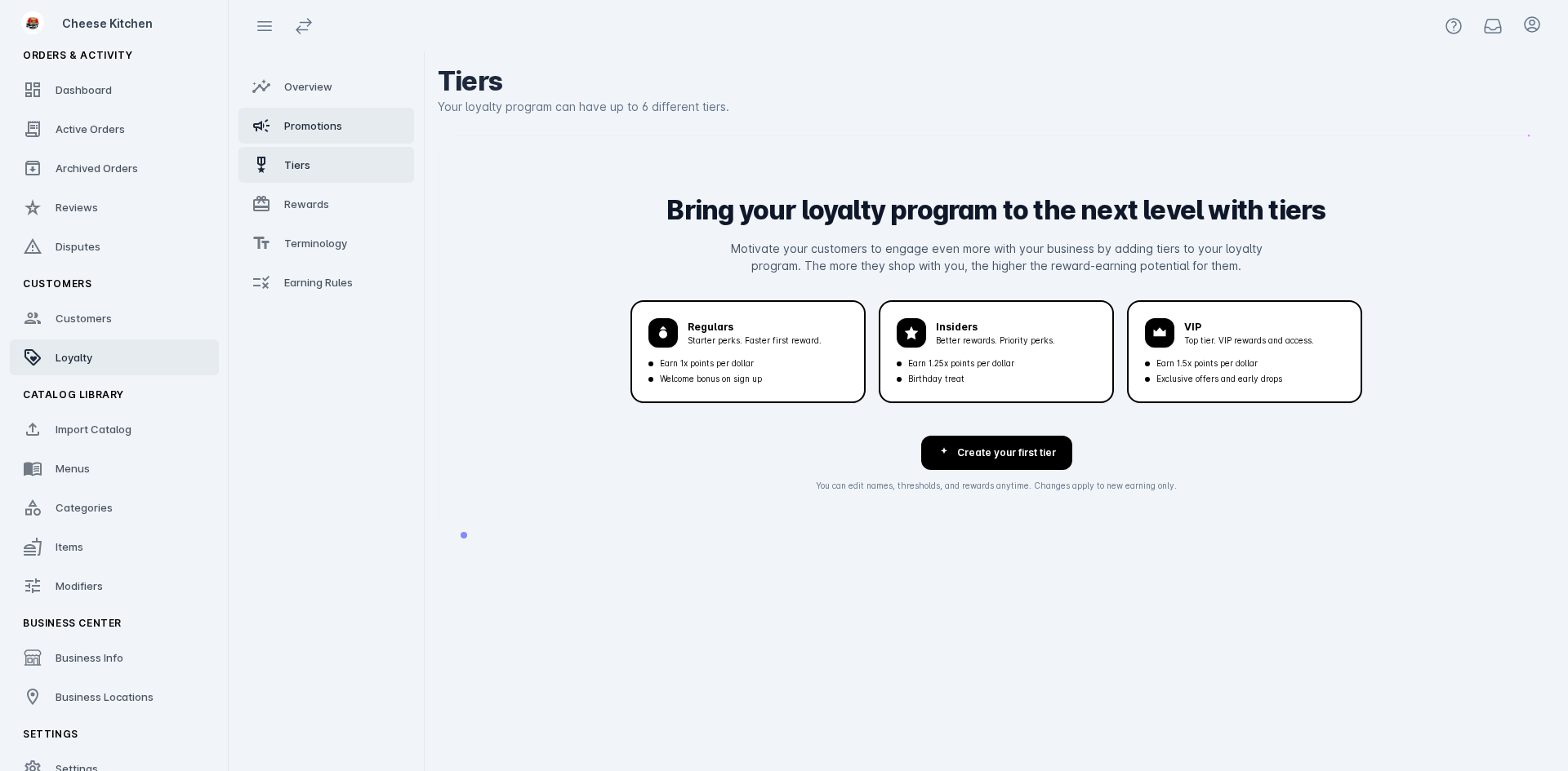
click at [295, 127] on span "Promotions" at bounding box center [313, 125] width 58 height 13
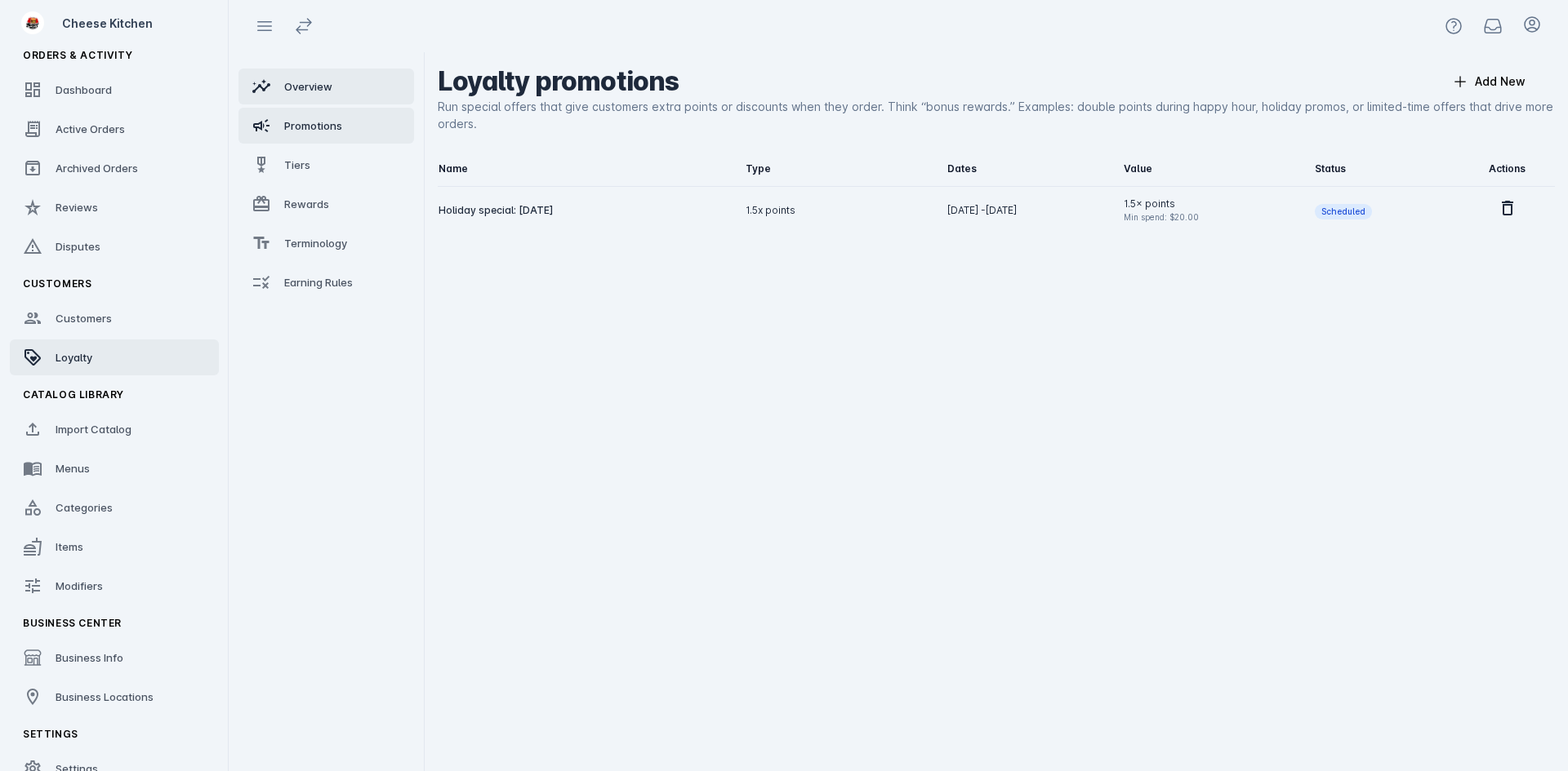
click at [302, 87] on span "Overview" at bounding box center [308, 86] width 48 height 13
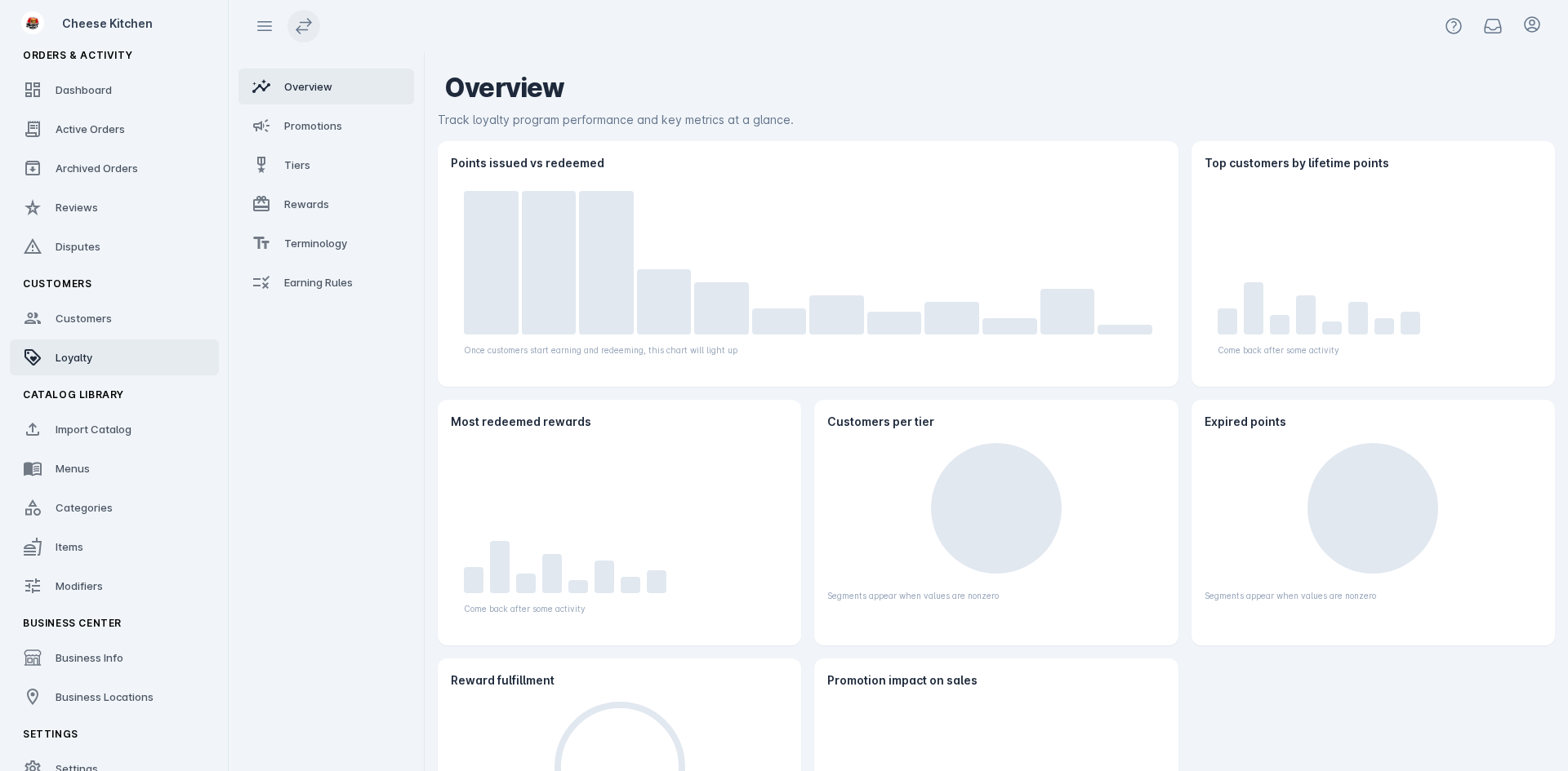
click at [305, 34] on icon at bounding box center [303, 25] width 20 height 20
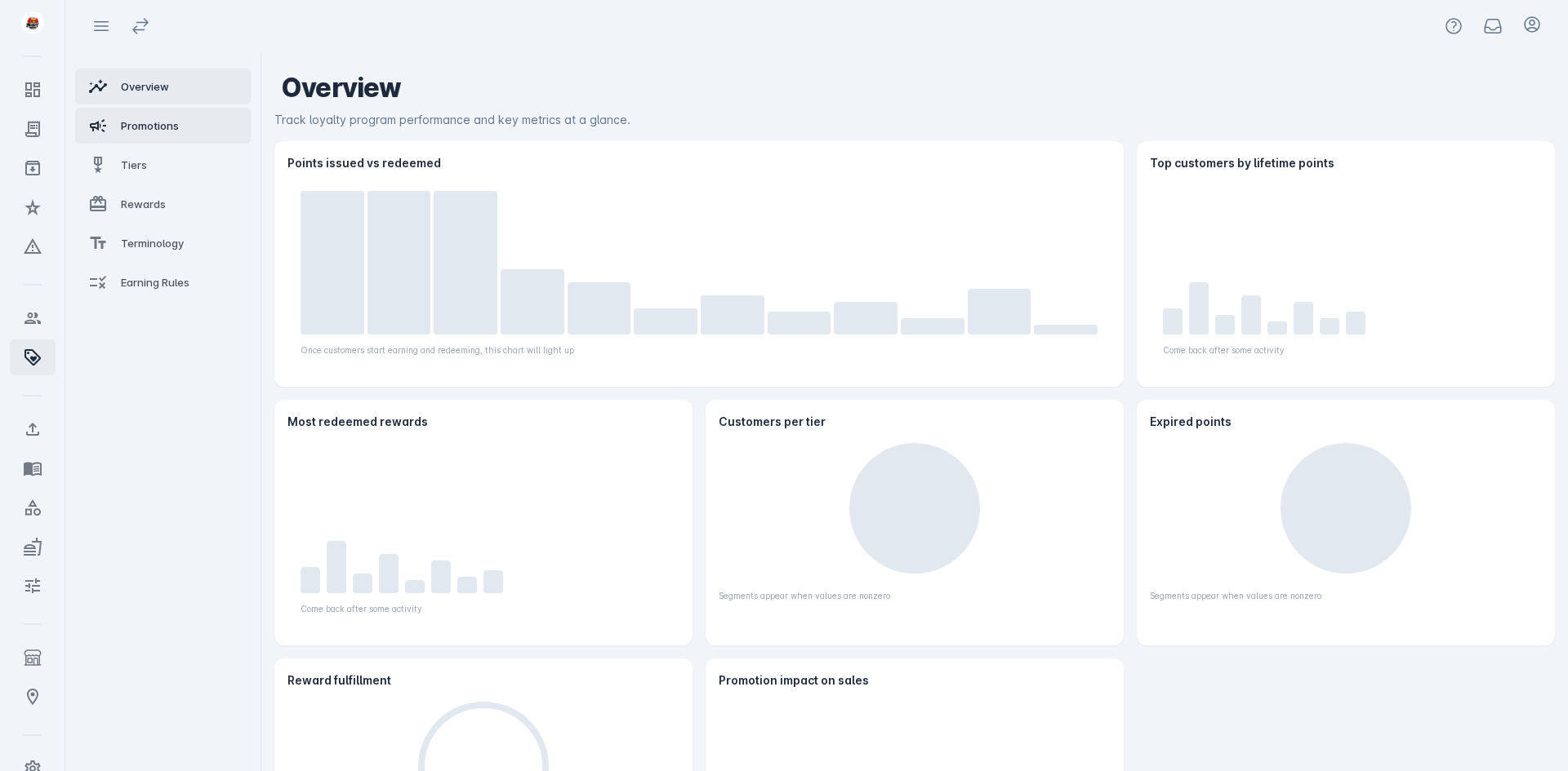
click at [144, 134] on link "Promotions" at bounding box center [162, 126] width 176 height 36
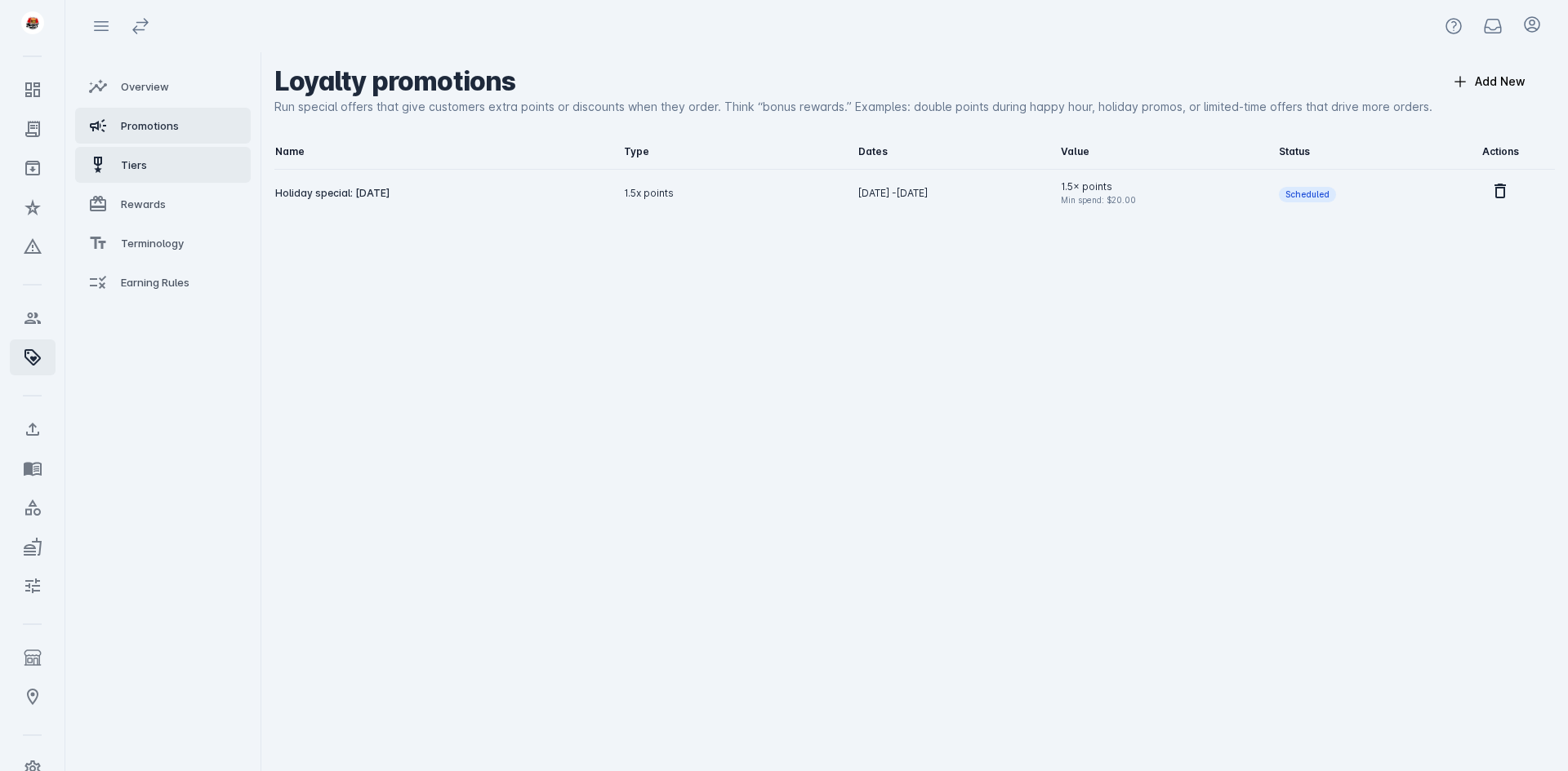
click at [144, 156] on link "Tiers" at bounding box center [162, 165] width 176 height 36
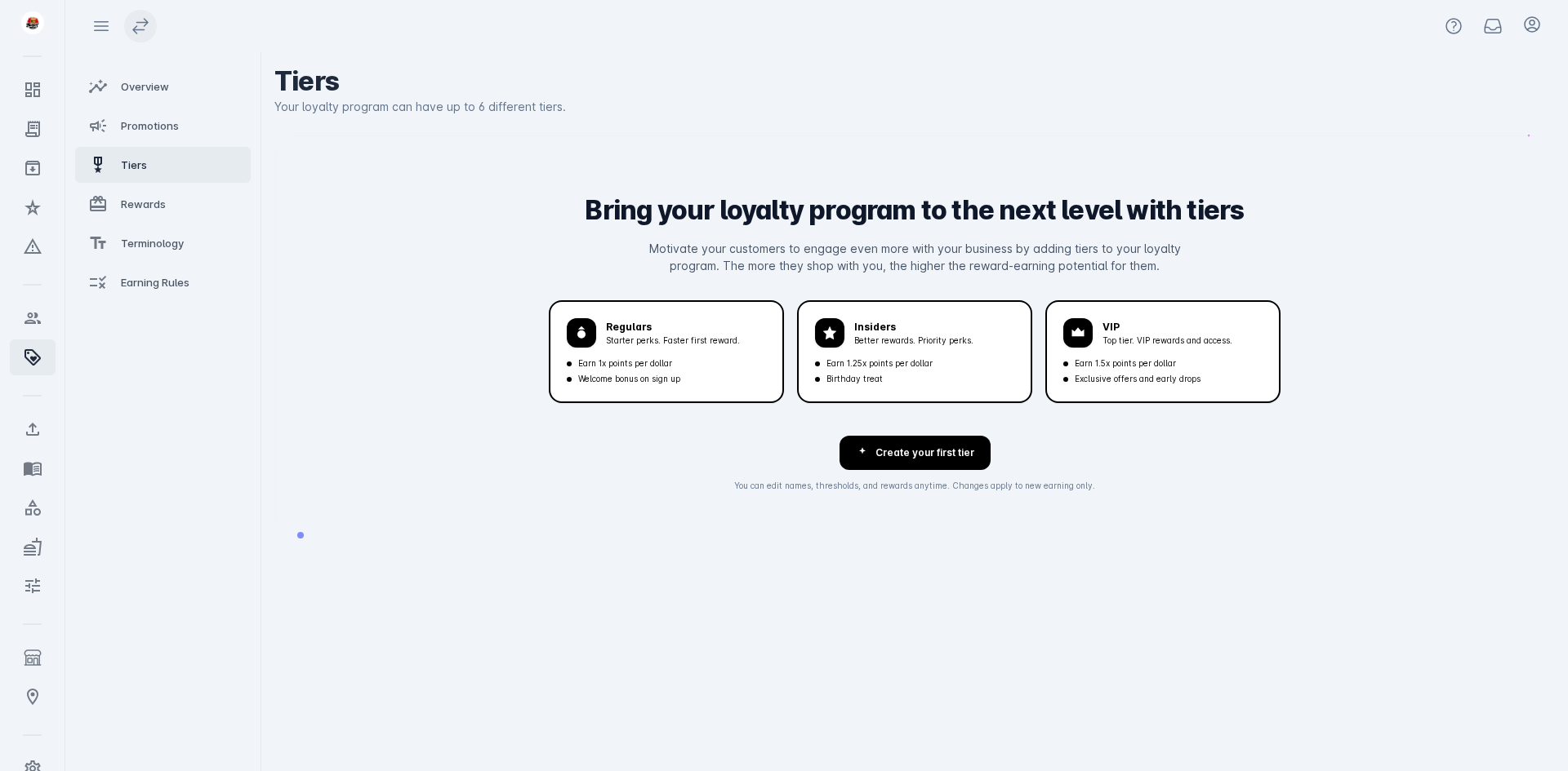
click at [147, 23] on icon at bounding box center [140, 25] width 14 height 14
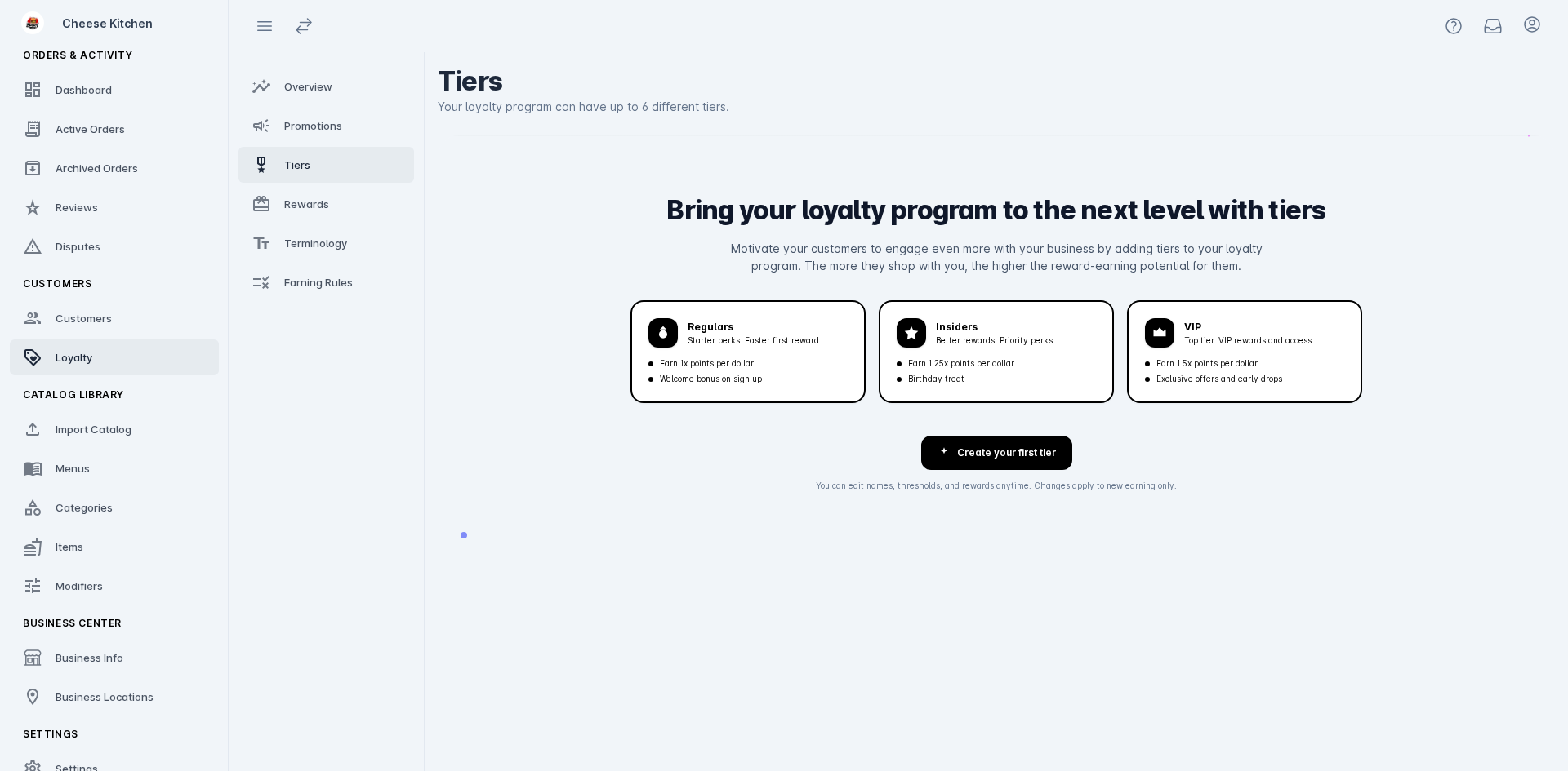
click at [484, 470] on div "Bring your loyalty program to the next level with tiers Motivate your customers…" at bounding box center [996, 337] width 1115 height 402
